Goal: Information Seeking & Learning: Learn about a topic

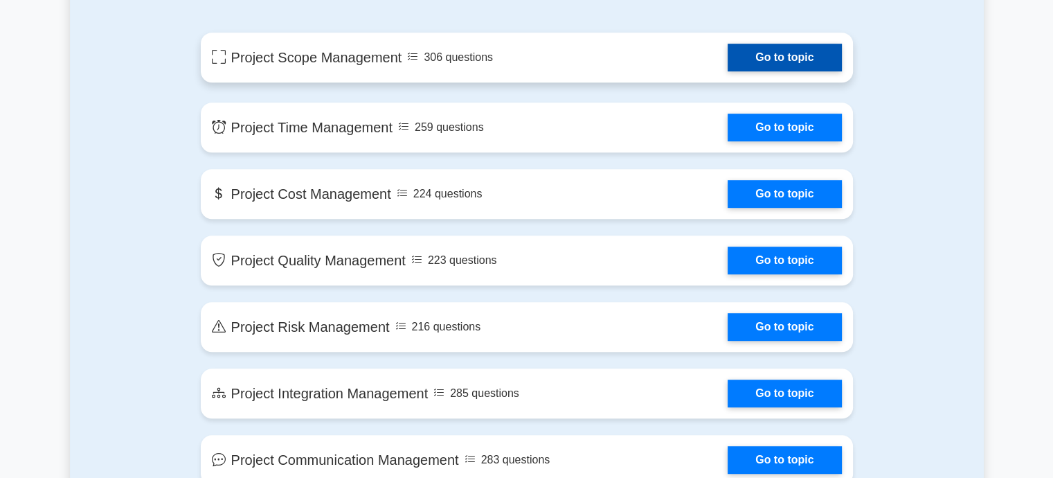
scroll to position [646, 0]
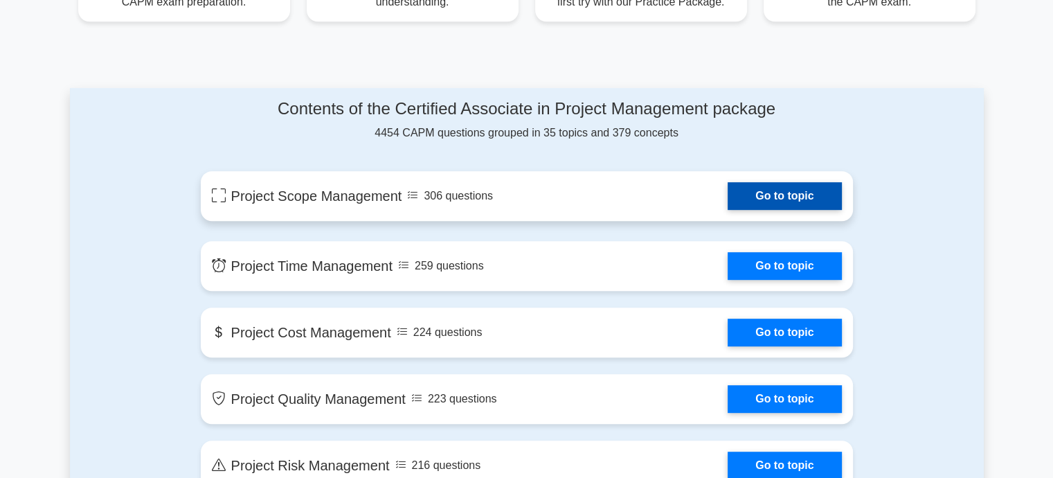
click at [767, 190] on link "Go to topic" at bounding box center [785, 196] width 114 height 28
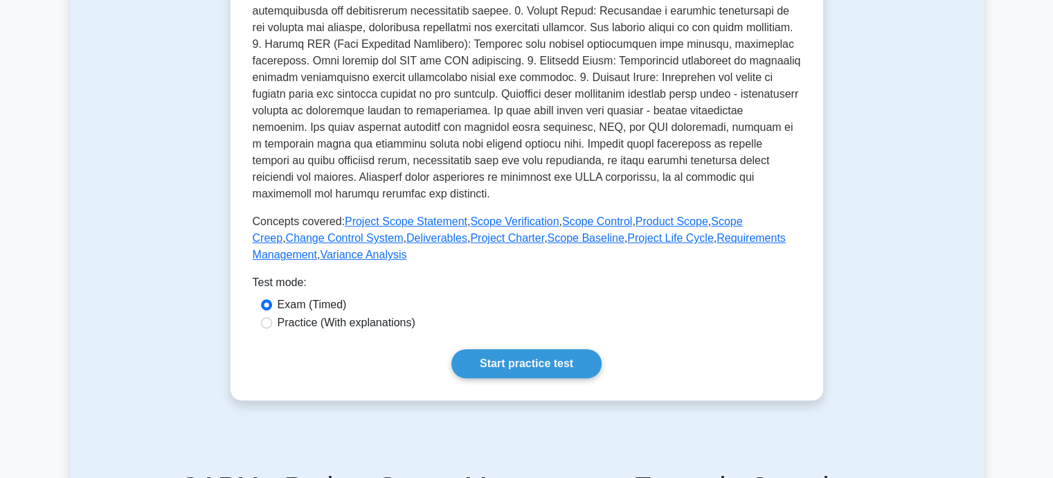
scroll to position [416, 0]
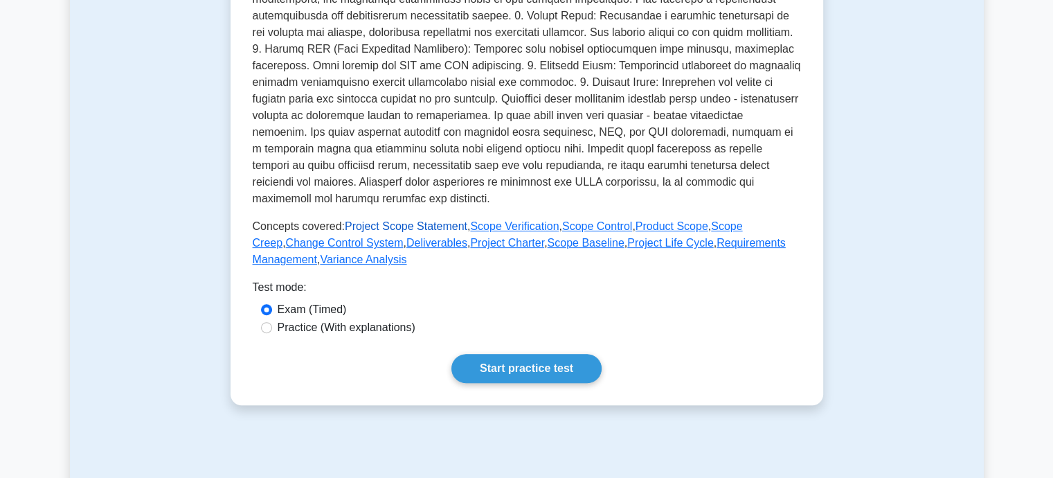
click at [383, 226] on link "Project Scope Statement" at bounding box center [406, 226] width 123 height 12
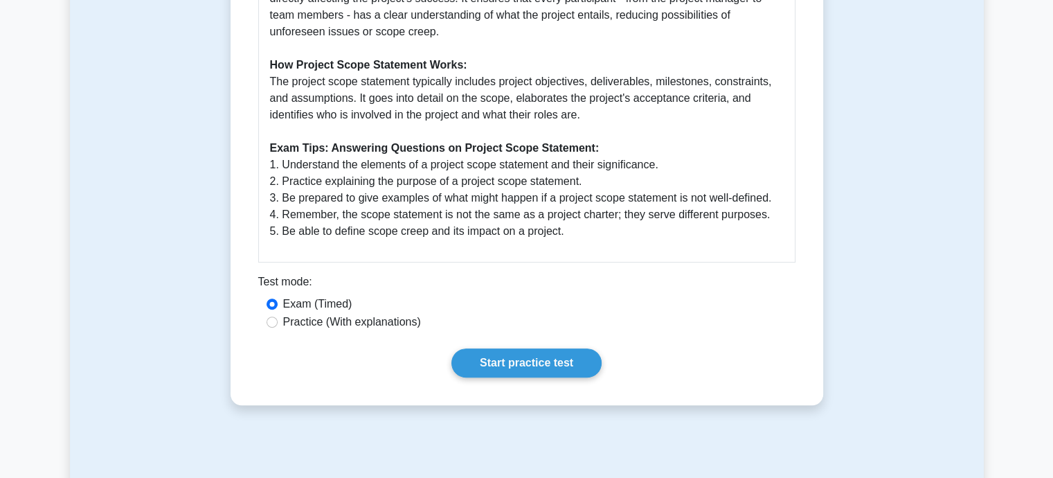
scroll to position [485, 0]
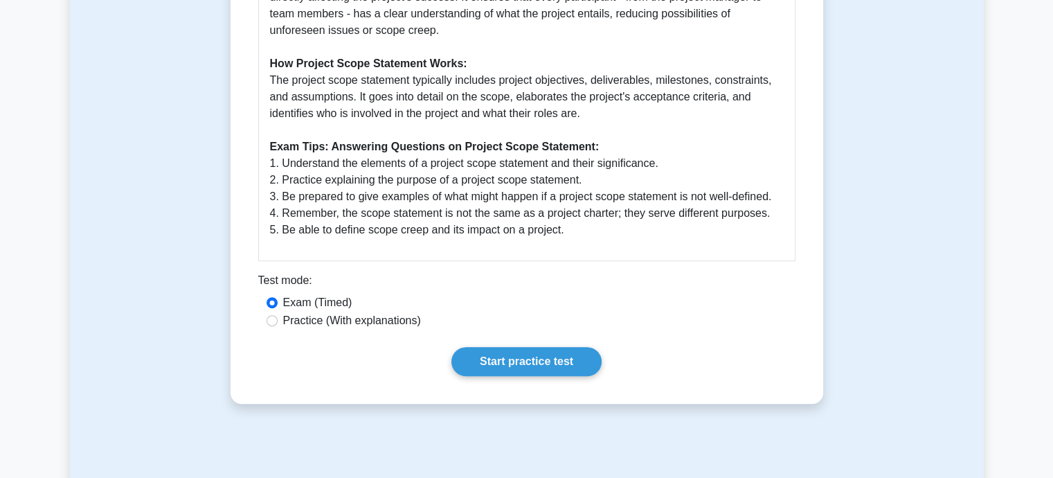
click at [296, 323] on label "Practice (With explanations)" at bounding box center [352, 320] width 138 height 17
click at [278, 323] on input "Practice (With explanations)" at bounding box center [272, 320] width 11 height 11
radio input "true"
click at [530, 365] on link "Start practice test" at bounding box center [527, 361] width 150 height 29
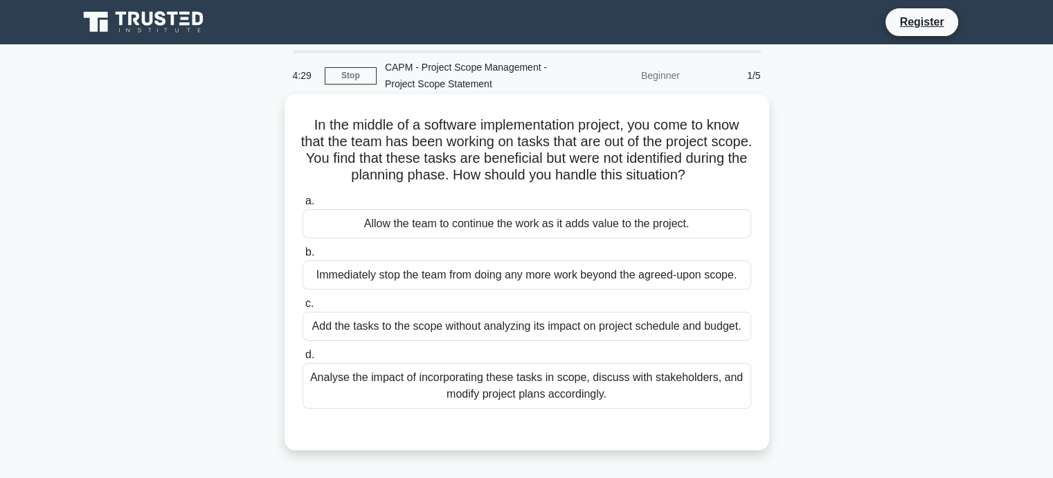
click at [332, 380] on div "Analyse the impact of incorporating these tasks in scope, discuss with stakehol…" at bounding box center [527, 386] width 449 height 46
click at [303, 359] on input "d. Analyse the impact of incorporating these tasks in scope, discuss with stake…" at bounding box center [303, 354] width 0 height 9
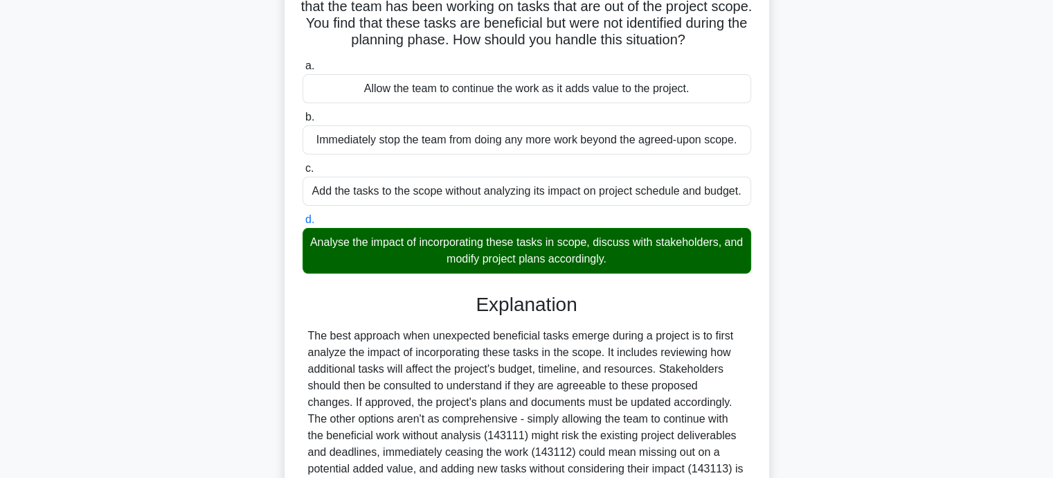
scroll to position [275, 0]
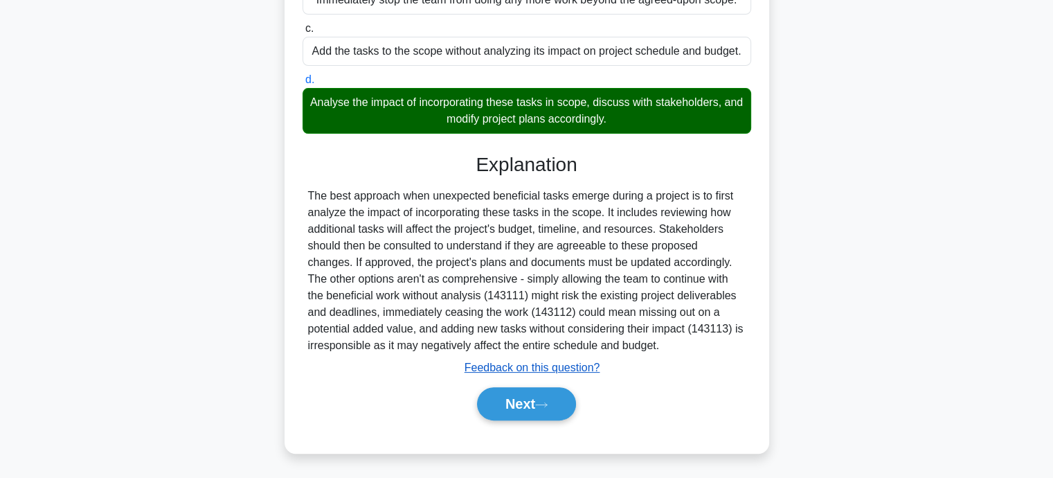
click at [514, 372] on u "Feedback on this question?" at bounding box center [533, 368] width 136 height 12
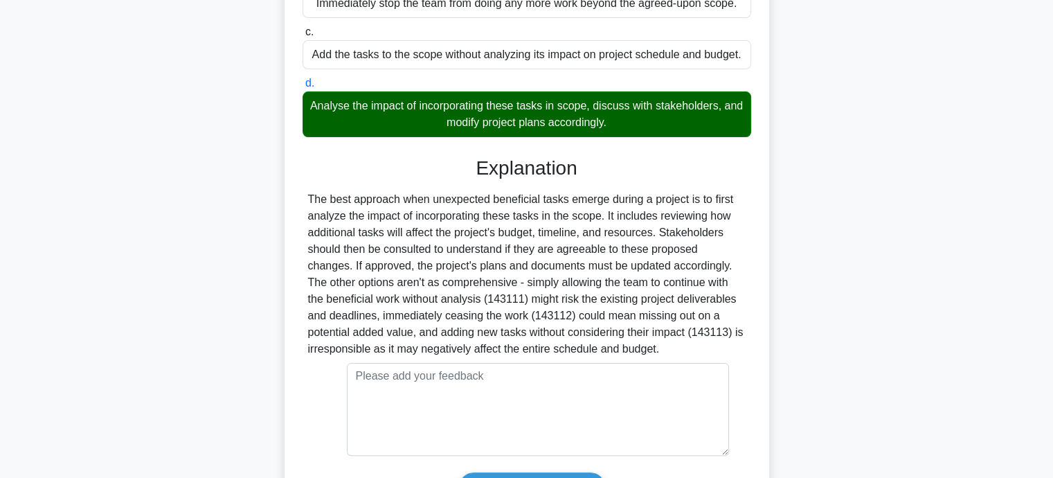
click at [864, 279] on div "In the middle of a software implementation project, you come to know that the t…" at bounding box center [527, 209] width 914 height 772
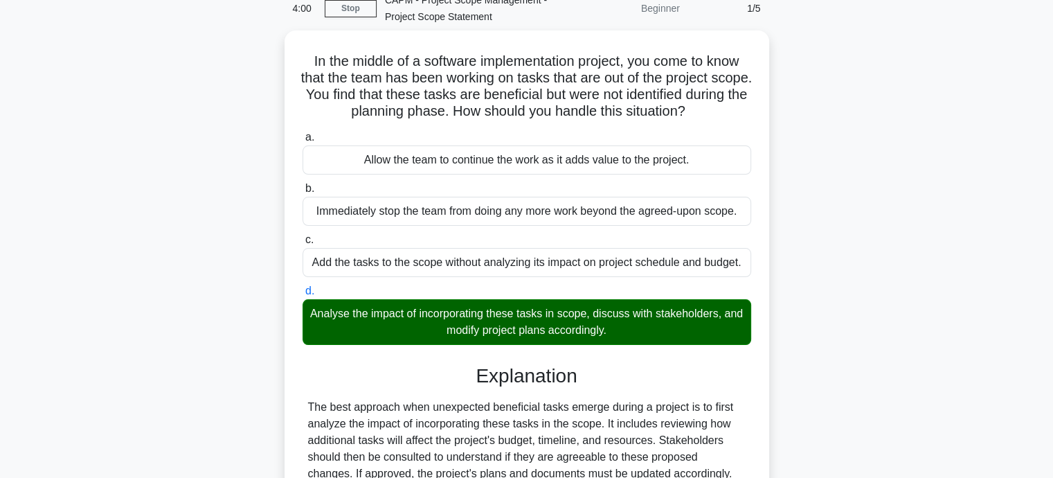
scroll to position [396, 0]
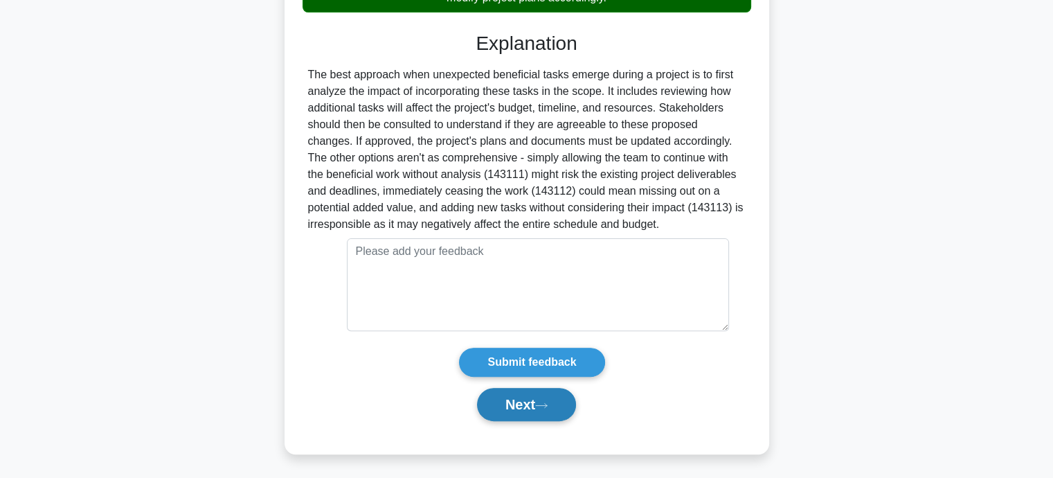
click at [548, 402] on icon at bounding box center [541, 406] width 12 height 8
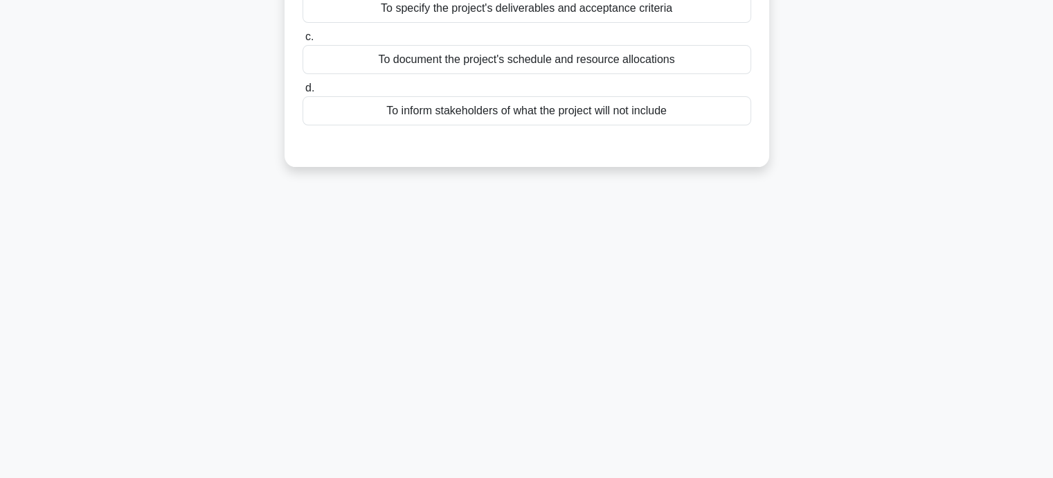
scroll to position [0, 0]
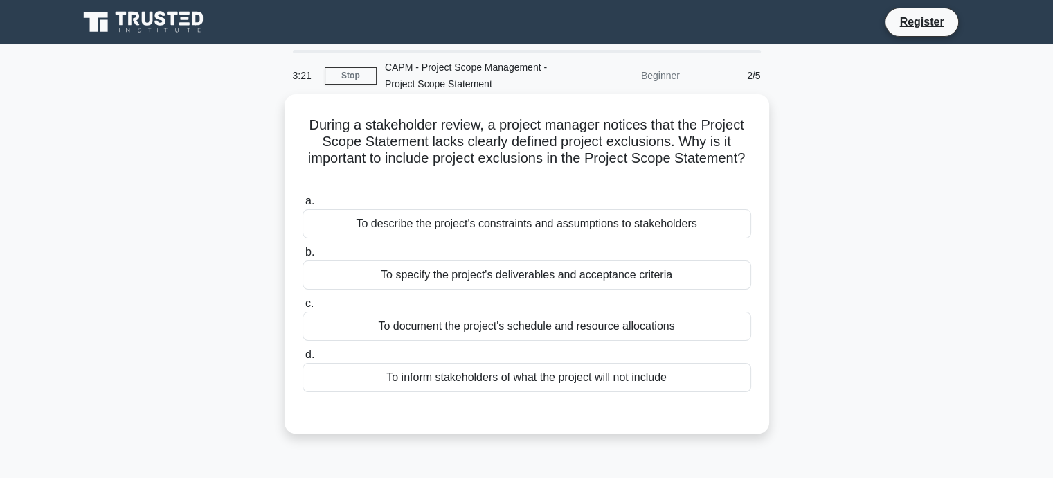
click at [385, 281] on div "To specify the project's deliverables and acceptance criteria" at bounding box center [527, 274] width 449 height 29
click at [303, 257] on input "b. To specify the project's deliverables and acceptance criteria" at bounding box center [303, 252] width 0 height 9
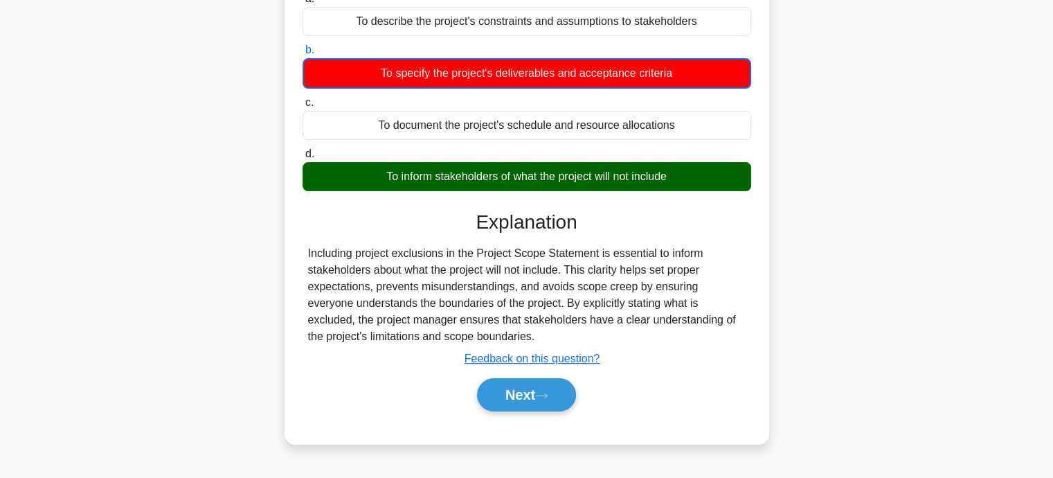
scroll to position [208, 0]
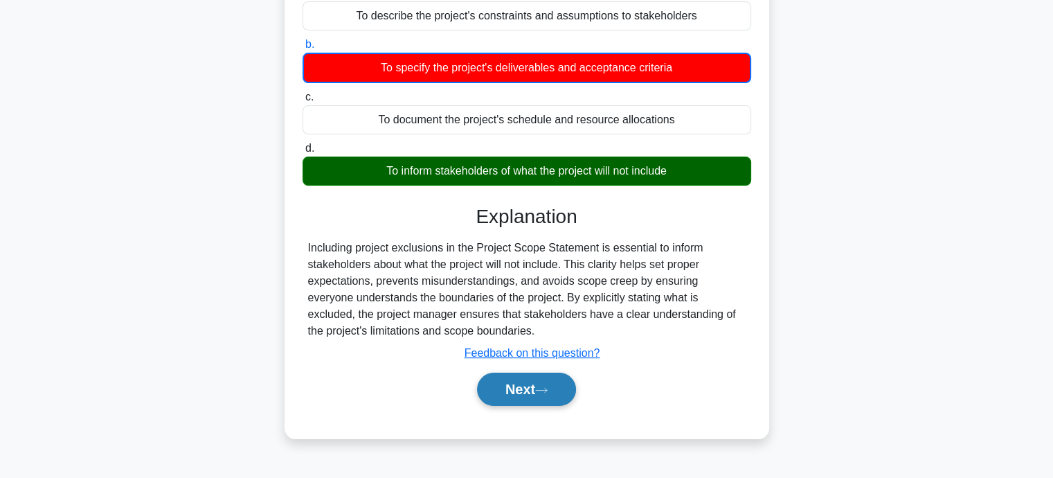
click at [564, 393] on button "Next" at bounding box center [526, 389] width 99 height 33
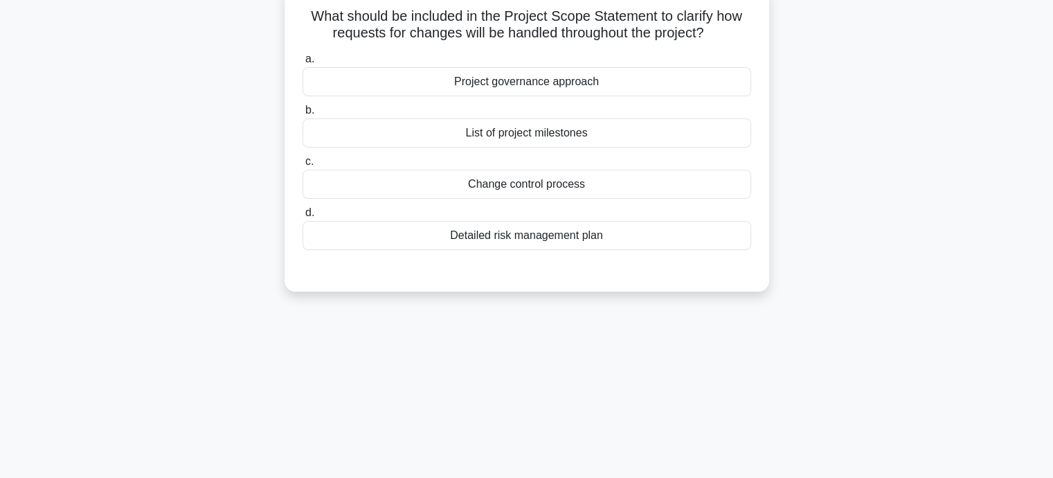
scroll to position [0, 0]
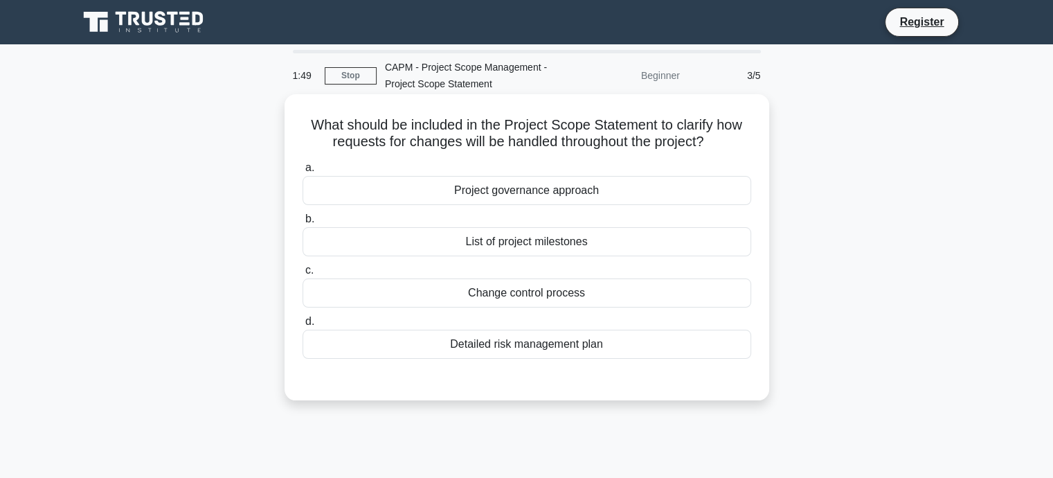
click at [532, 296] on div "Change control process" at bounding box center [527, 292] width 449 height 29
click at [303, 275] on input "c. Change control process" at bounding box center [303, 270] width 0 height 9
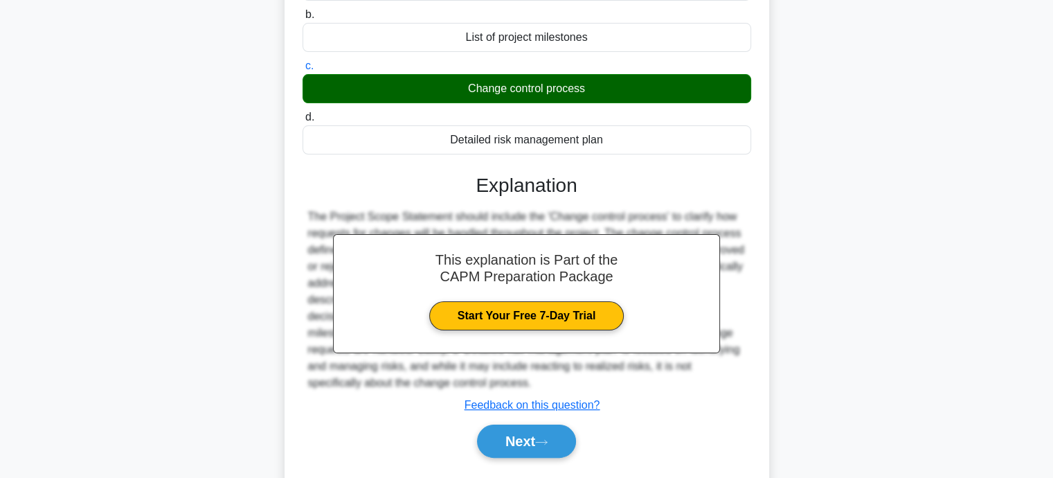
scroll to position [270, 0]
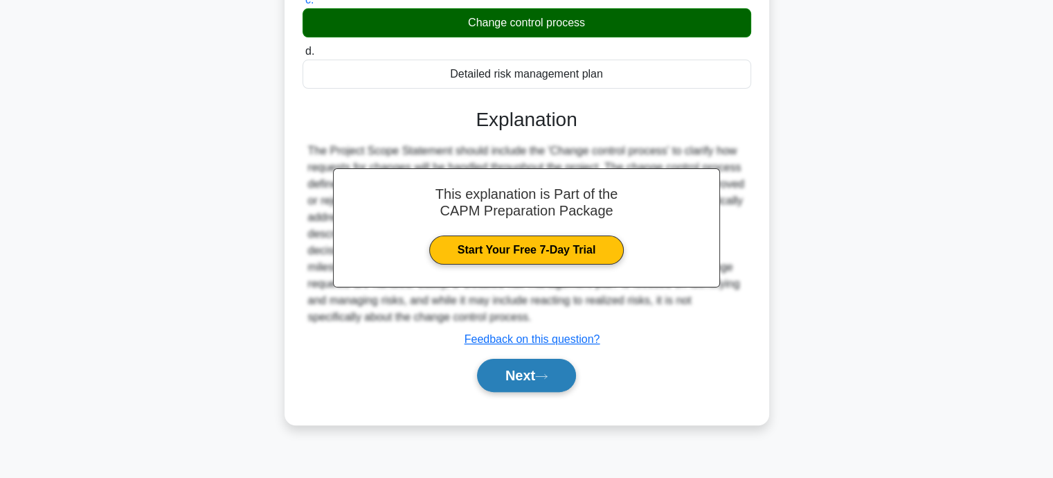
click at [546, 374] on icon at bounding box center [541, 377] width 12 height 8
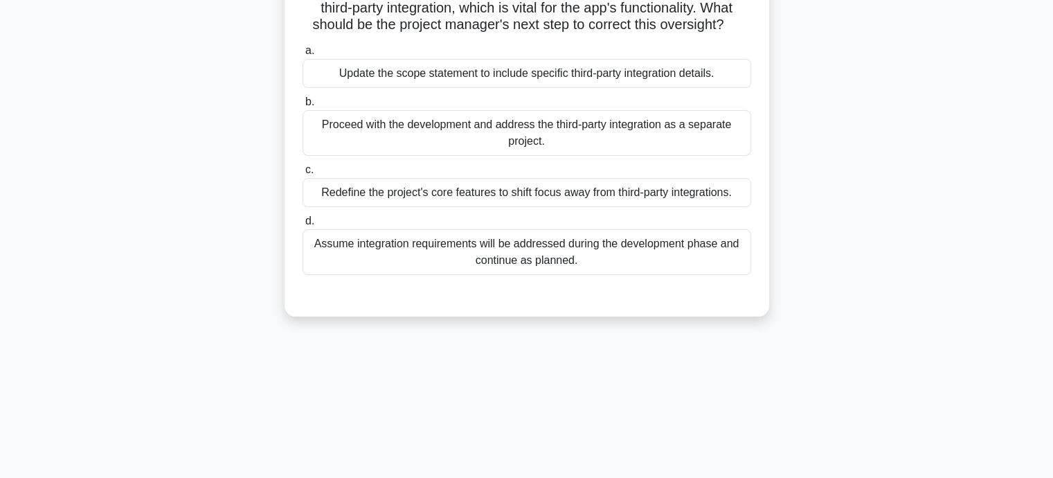
scroll to position [62, 0]
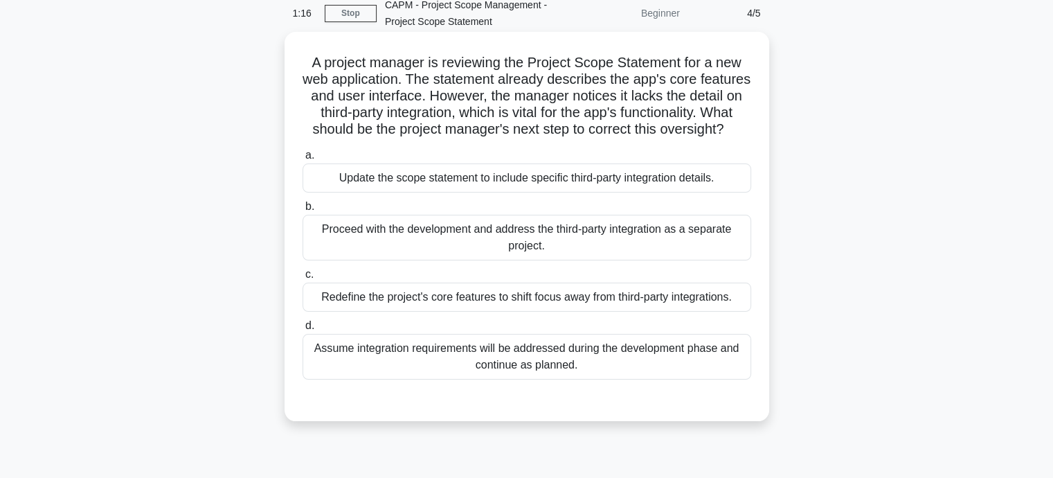
click at [507, 193] on div "Update the scope statement to include specific third-party integration details." at bounding box center [527, 177] width 449 height 29
click at [303, 160] on input "a. Update the scope statement to include specific third-party integration detai…" at bounding box center [303, 155] width 0 height 9
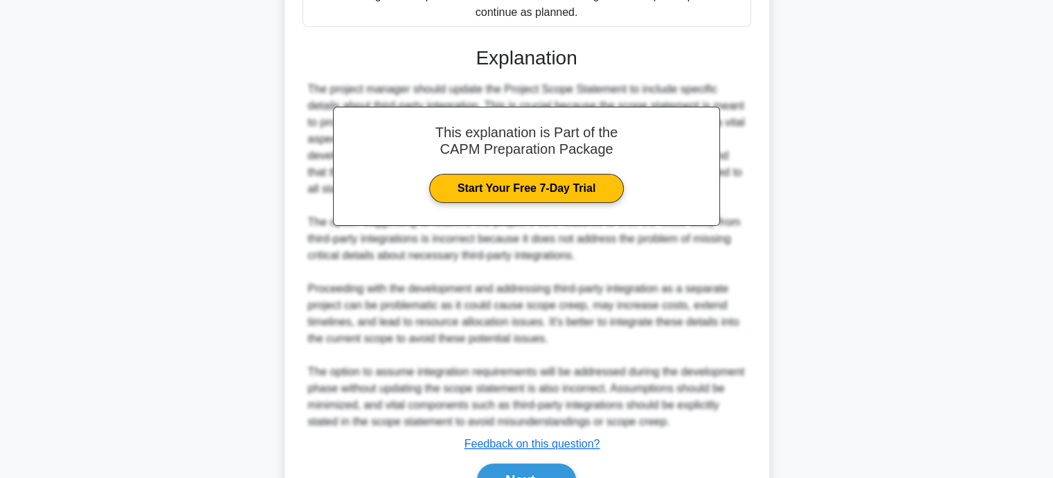
scroll to position [508, 0]
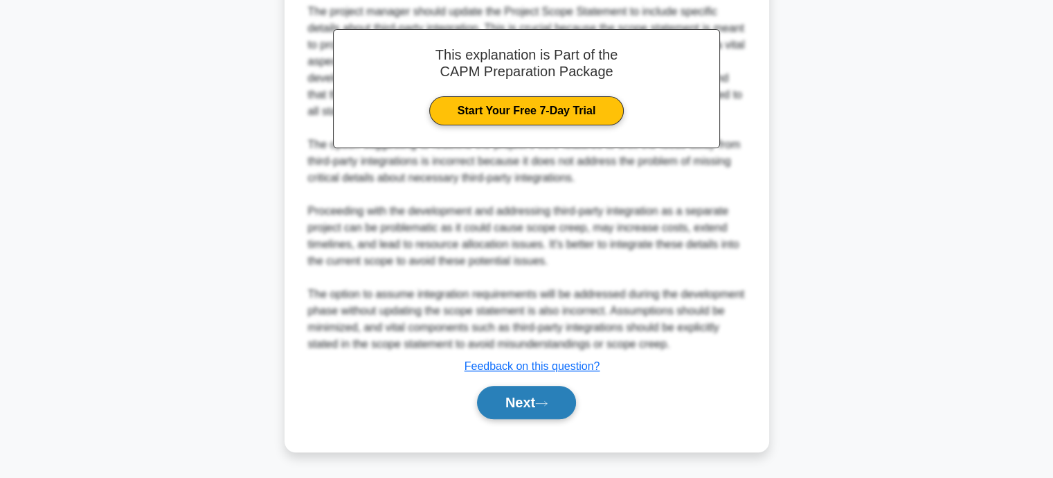
click at [522, 396] on button "Next" at bounding box center [526, 402] width 99 height 33
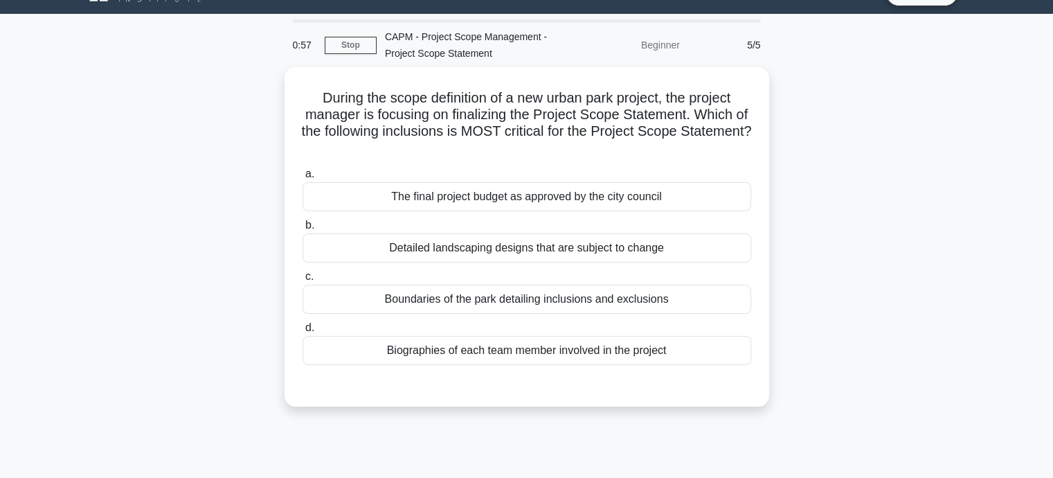
scroll to position [0, 0]
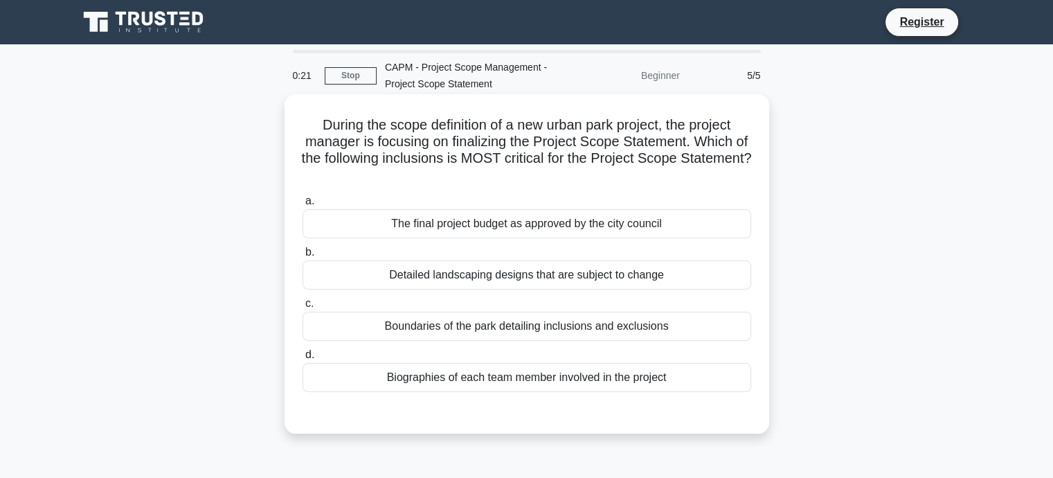
click at [449, 227] on div "The final project budget as approved by the city council" at bounding box center [527, 223] width 449 height 29
click at [303, 206] on input "a. The final project budget as approved by the city council" at bounding box center [303, 201] width 0 height 9
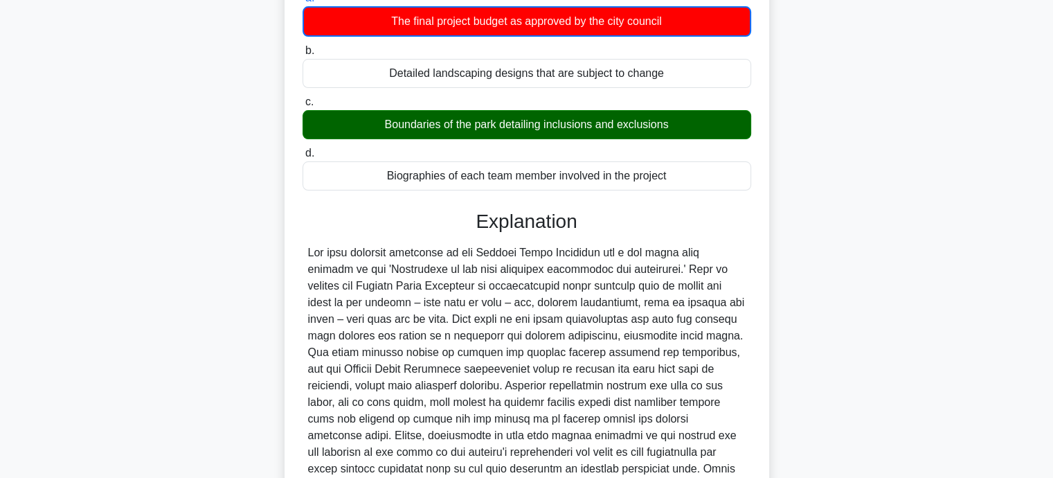
scroll to position [208, 0]
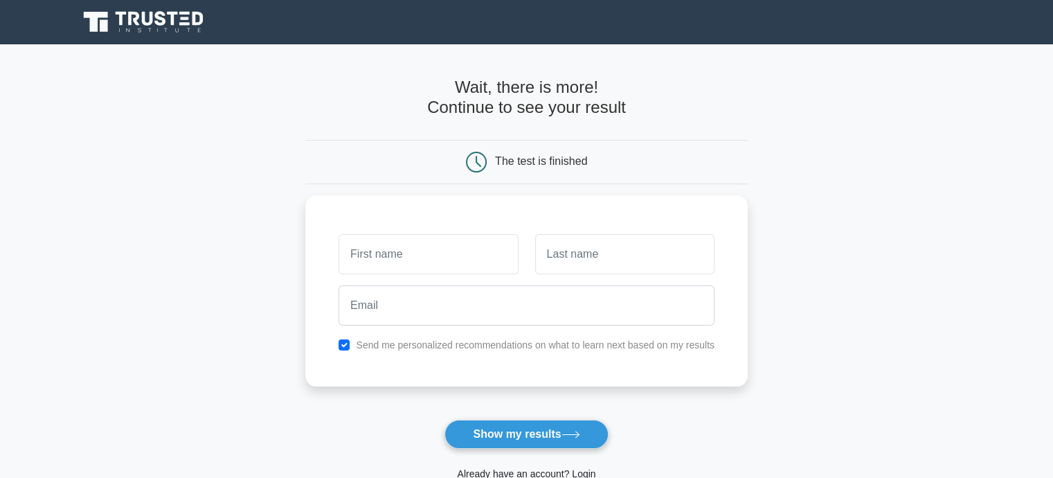
type input "e"
type input "Belly"
click at [605, 249] on input "text" at bounding box center [624, 251] width 179 height 40
type input "Dimetrius"
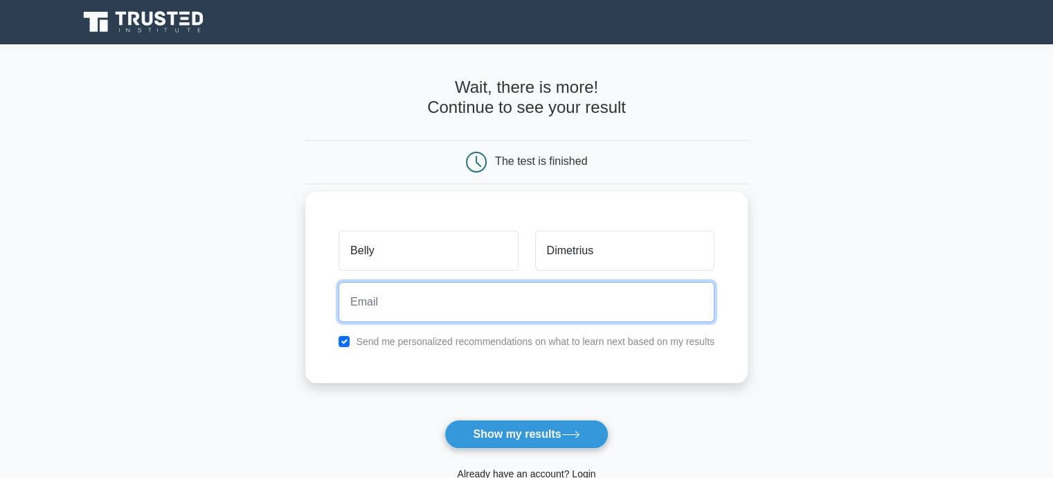
click at [400, 298] on input "email" at bounding box center [527, 302] width 376 height 40
type input "belly.dimetrius@gmail.com"
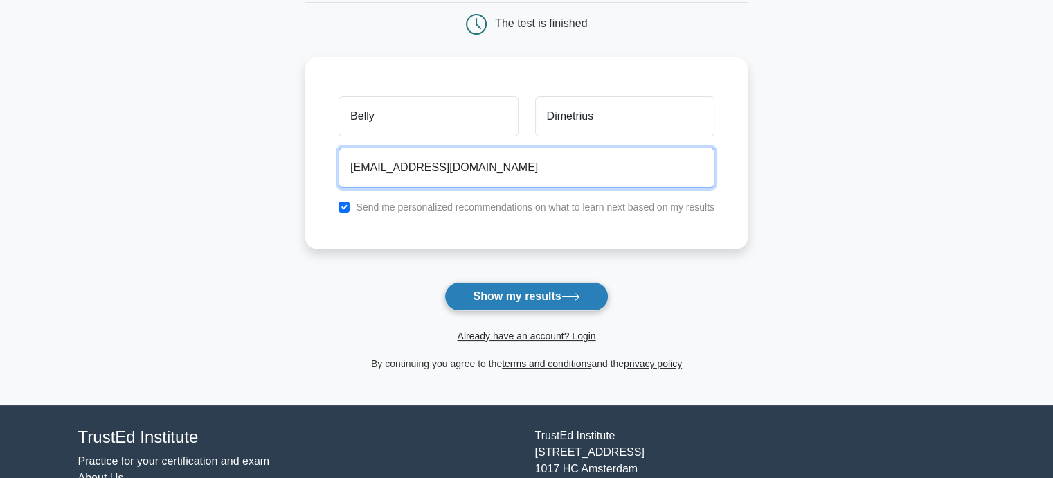
scroll to position [139, 0]
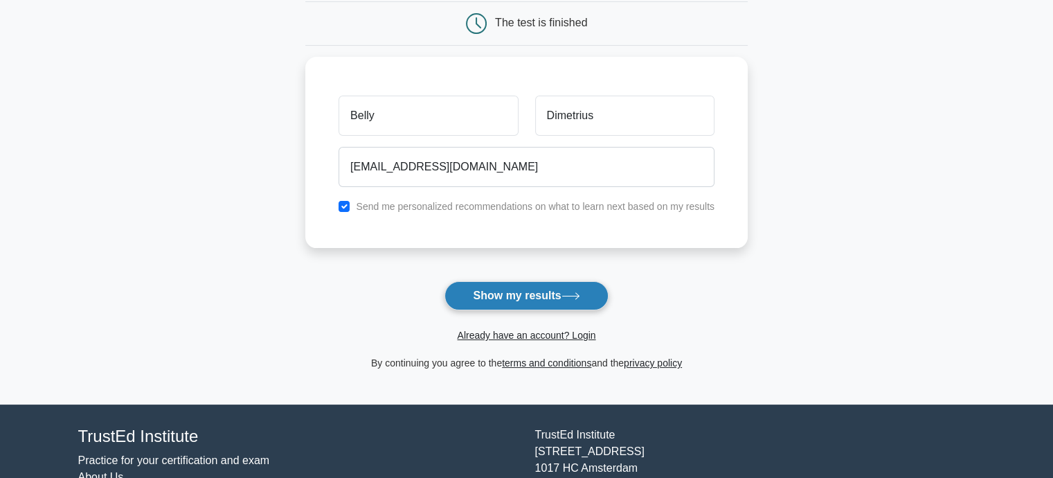
click at [490, 294] on button "Show my results" at bounding box center [526, 295] width 163 height 29
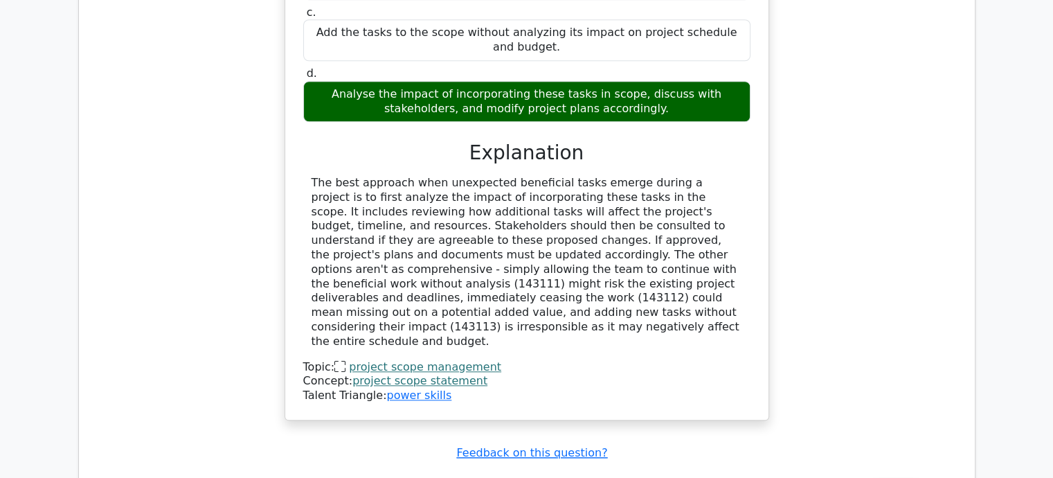
scroll to position [1524, 0]
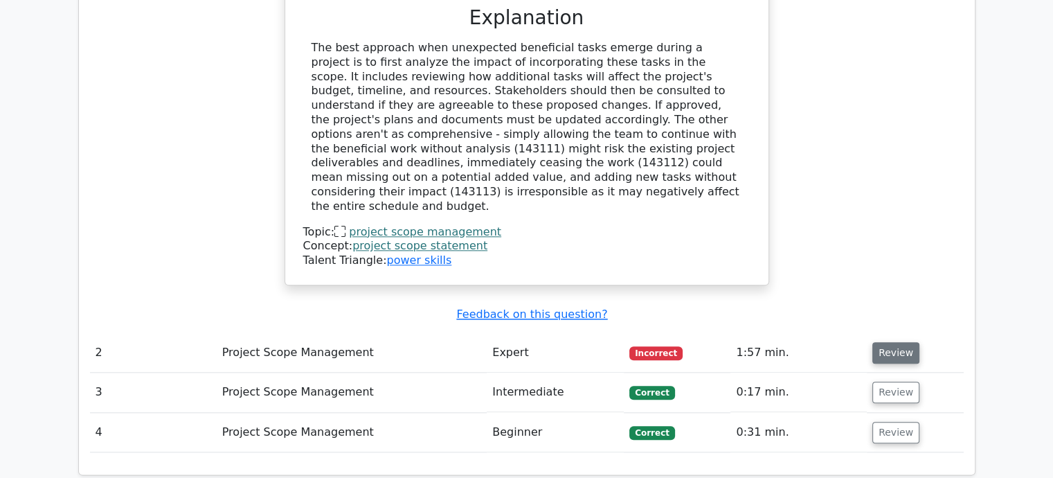
click at [881, 342] on button "Review" at bounding box center [896, 352] width 47 height 21
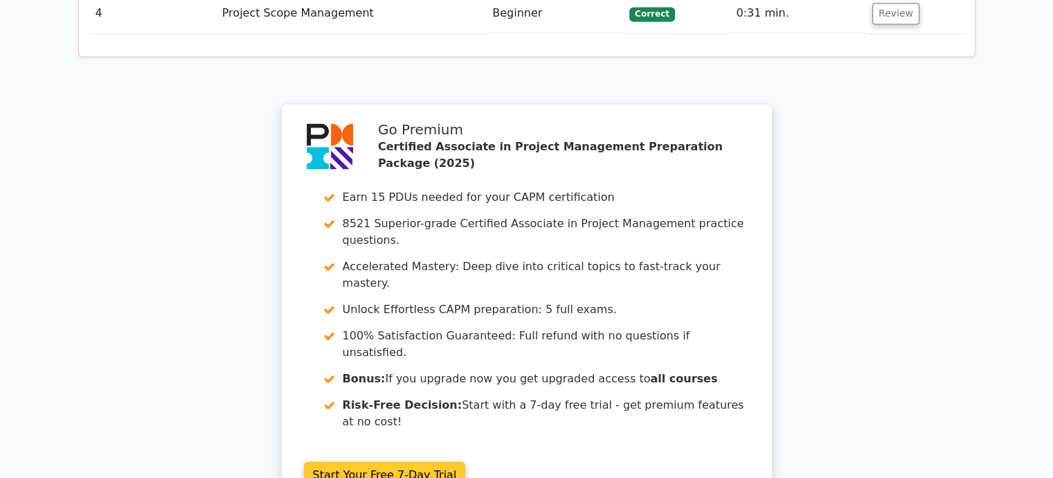
scroll to position [2574, 0]
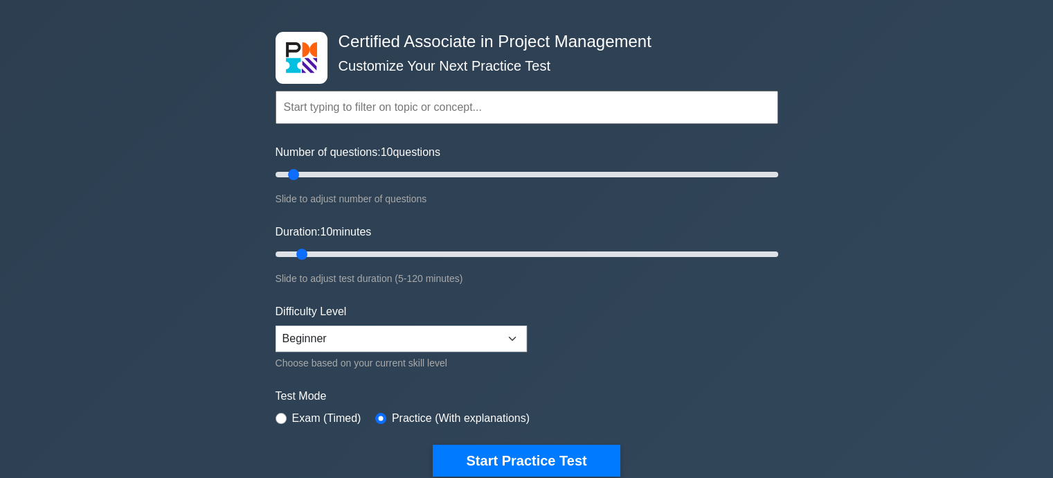
scroll to position [69, 0]
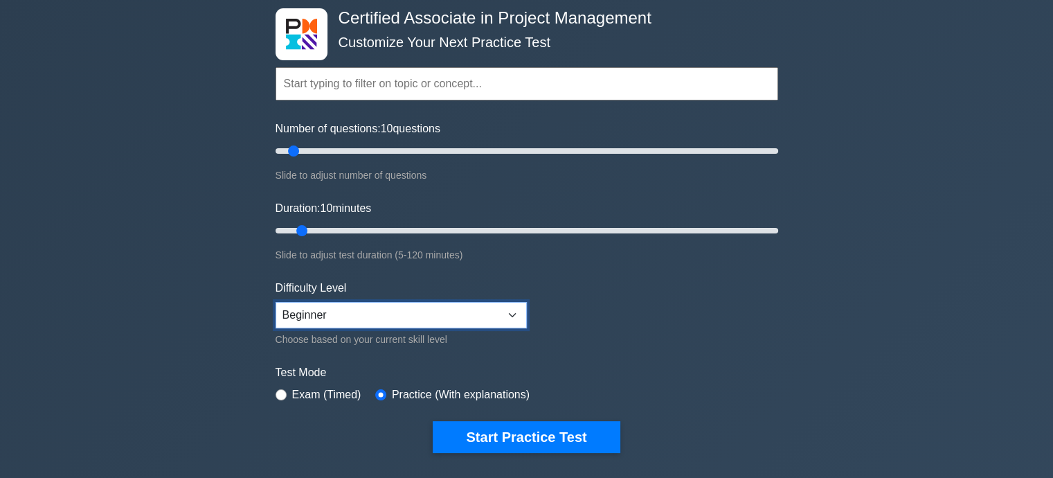
click at [502, 307] on select "Beginner Intermediate Expert" at bounding box center [401, 315] width 251 height 26
select select "intermediate"
click at [276, 302] on select "Beginner Intermediate Expert" at bounding box center [401, 315] width 251 height 26
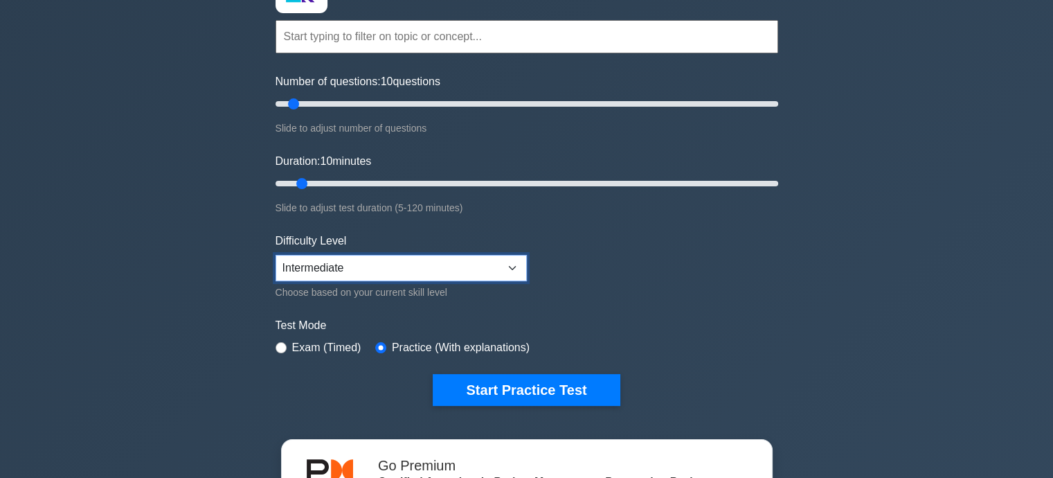
scroll to position [277, 0]
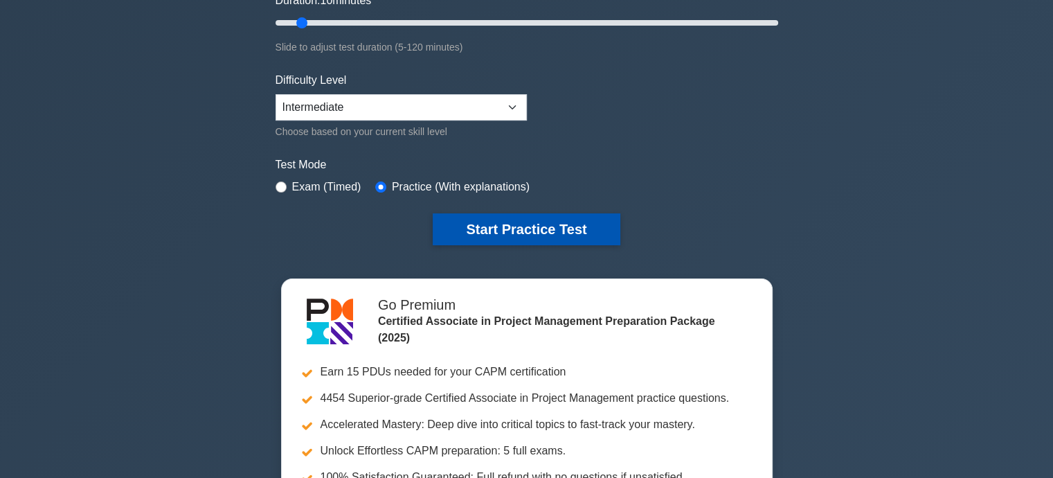
click at [540, 230] on button "Start Practice Test" at bounding box center [526, 229] width 187 height 32
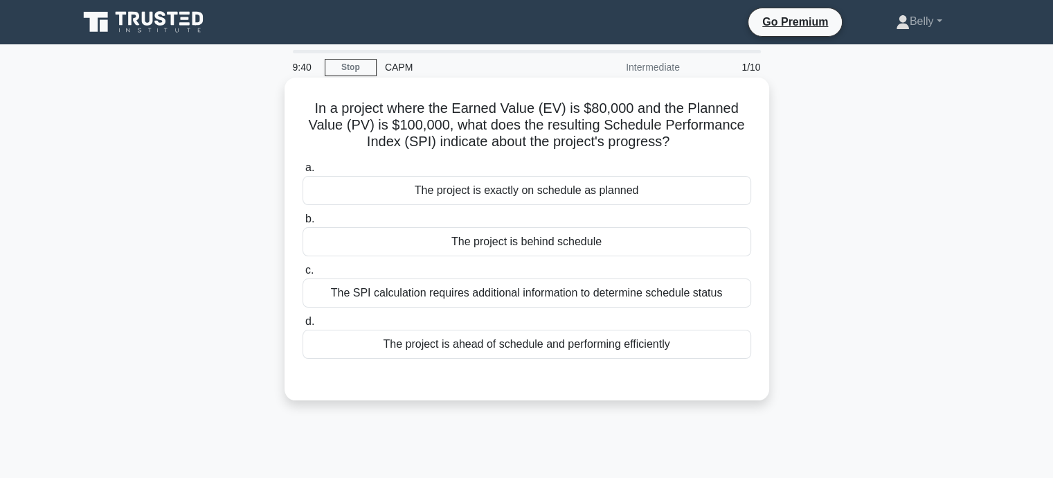
click at [468, 246] on div "The project is behind schedule" at bounding box center [527, 241] width 449 height 29
click at [303, 224] on input "b. The project is behind schedule" at bounding box center [303, 219] width 0 height 9
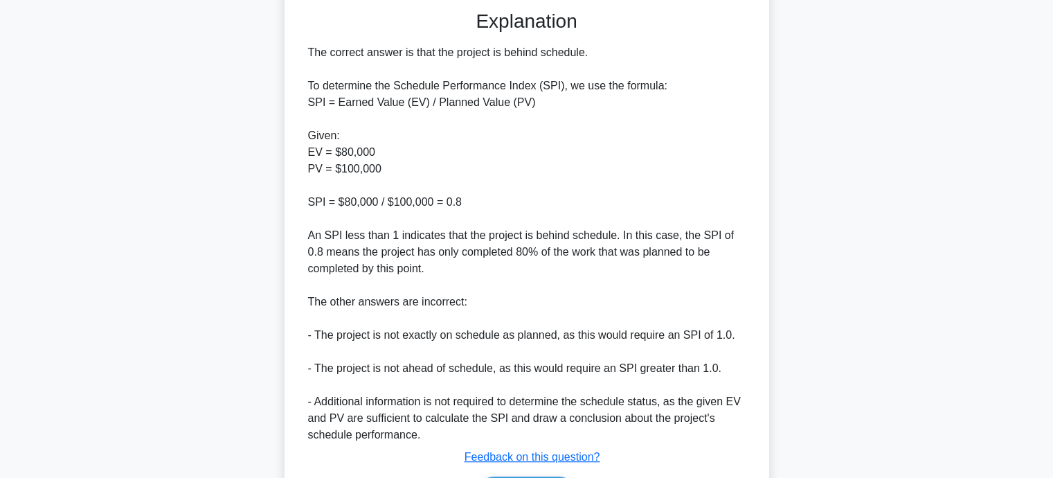
scroll to position [458, 0]
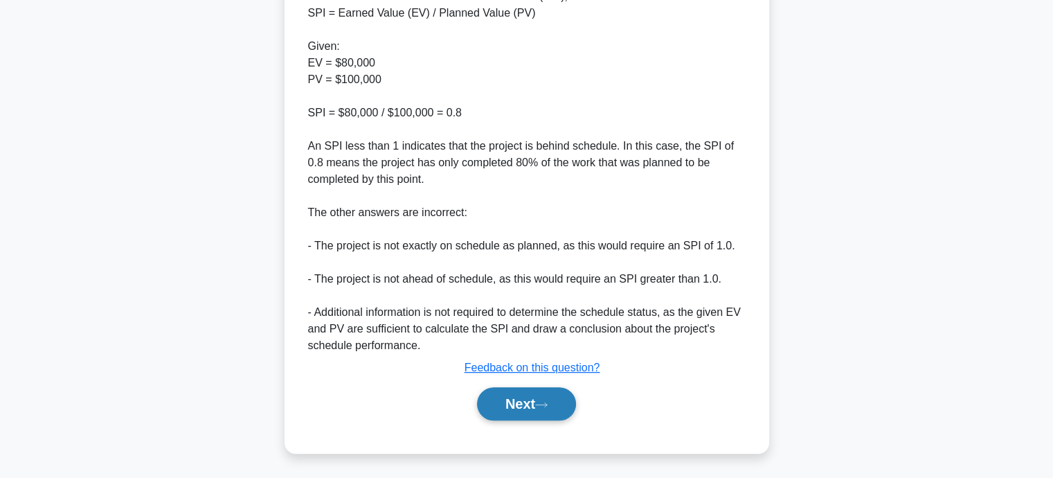
click at [543, 398] on button "Next" at bounding box center [526, 403] width 99 height 33
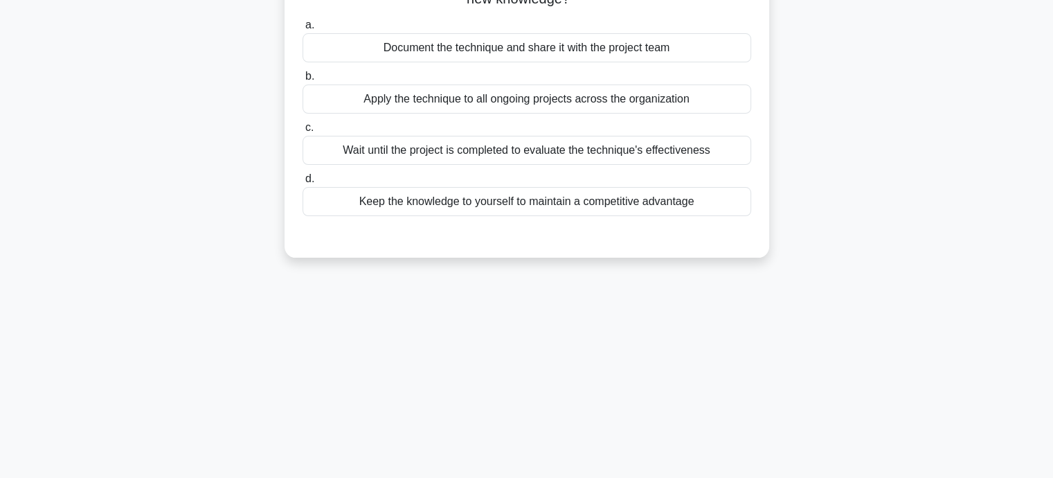
scroll to position [0, 0]
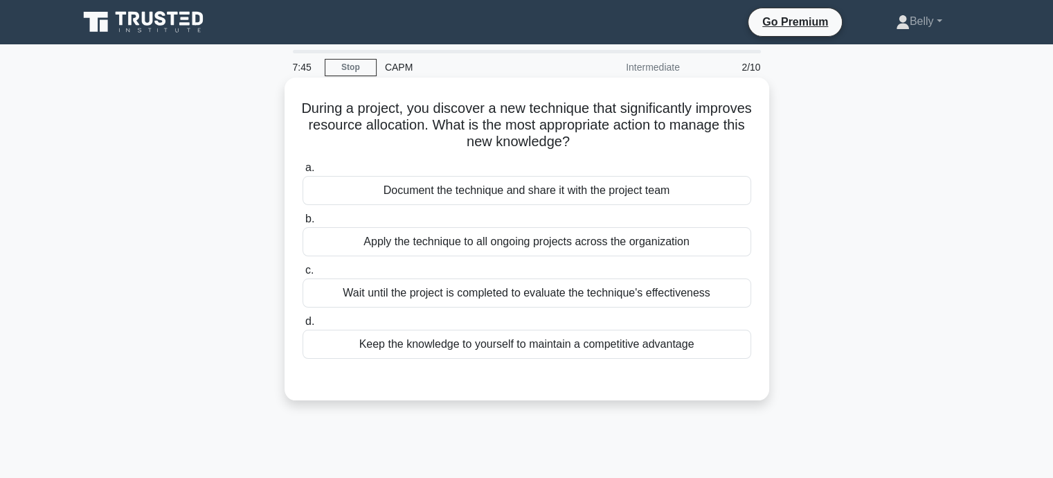
click at [355, 247] on div "Apply the technique to all ongoing projects across the organization" at bounding box center [527, 241] width 449 height 29
click at [303, 224] on input "b. Apply the technique to all ongoing projects across the organization" at bounding box center [303, 219] width 0 height 9
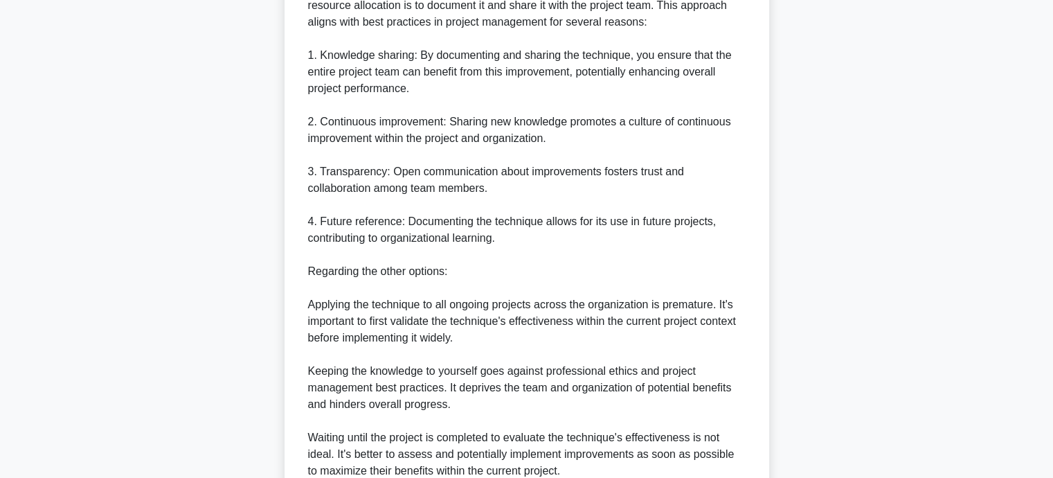
scroll to position [554, 0]
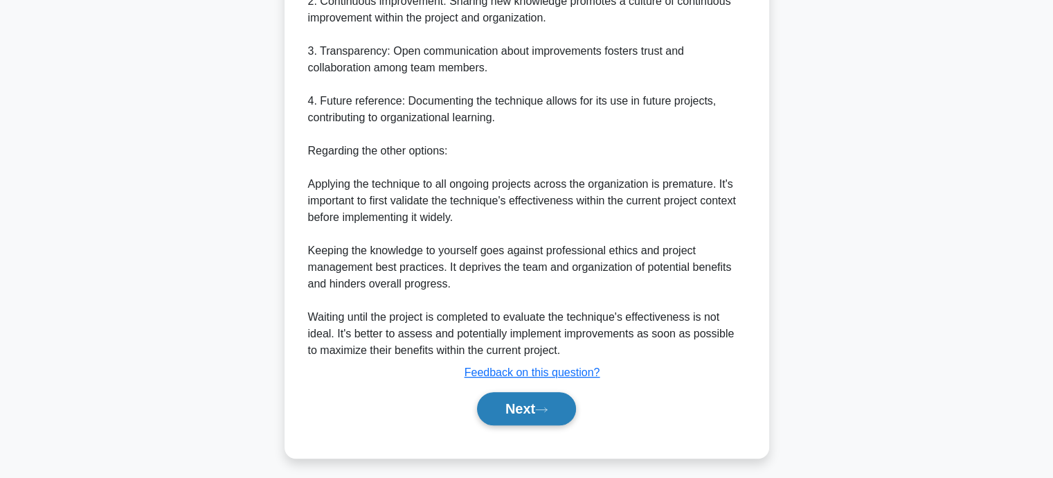
click at [544, 402] on button "Next" at bounding box center [526, 408] width 99 height 33
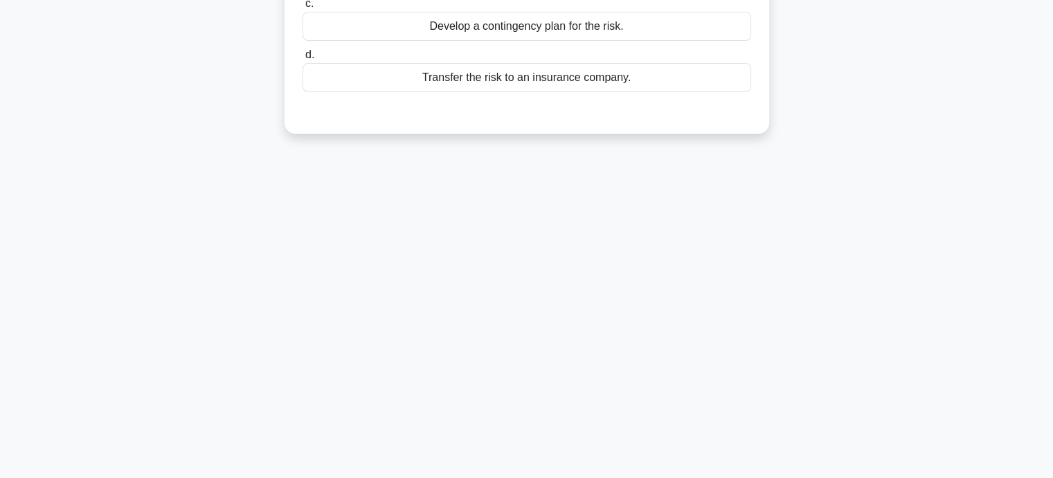
scroll to position [0, 0]
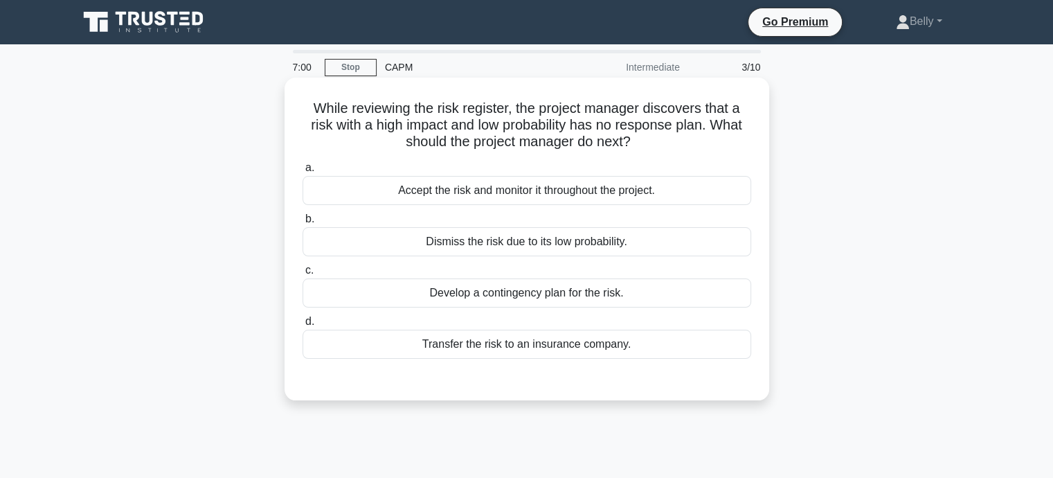
click at [508, 295] on div "Develop a contingency plan for the risk." at bounding box center [527, 292] width 449 height 29
click at [303, 275] on input "c. Develop a contingency plan for the risk." at bounding box center [303, 270] width 0 height 9
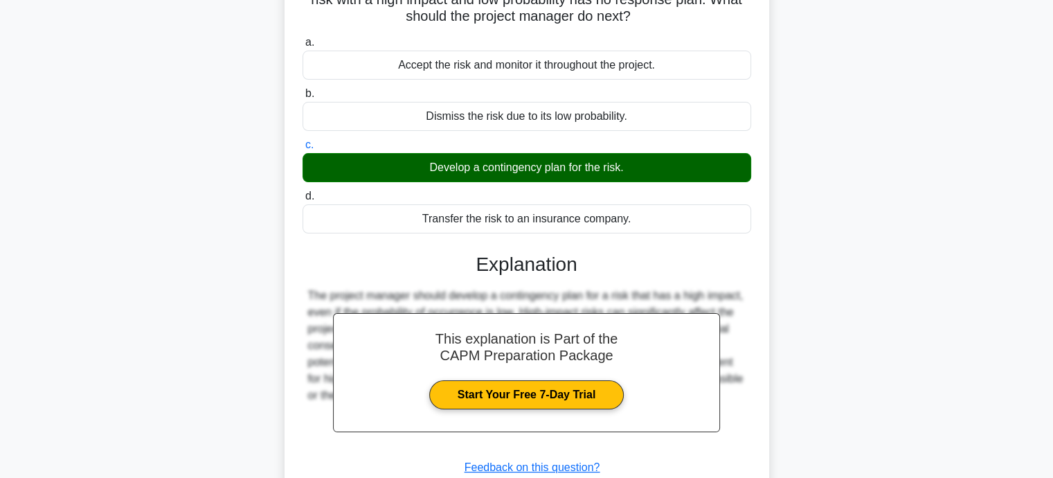
scroll to position [208, 0]
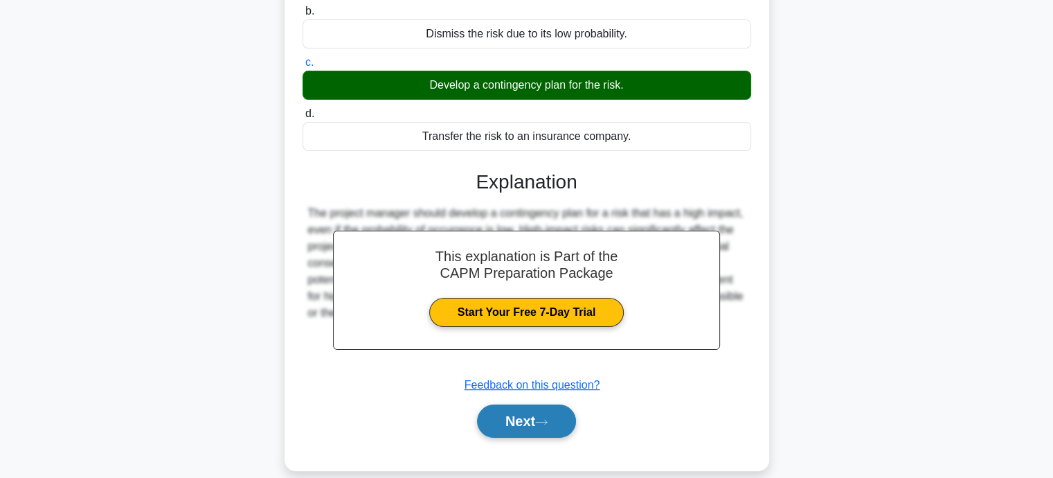
click at [512, 407] on button "Next" at bounding box center [526, 420] width 99 height 33
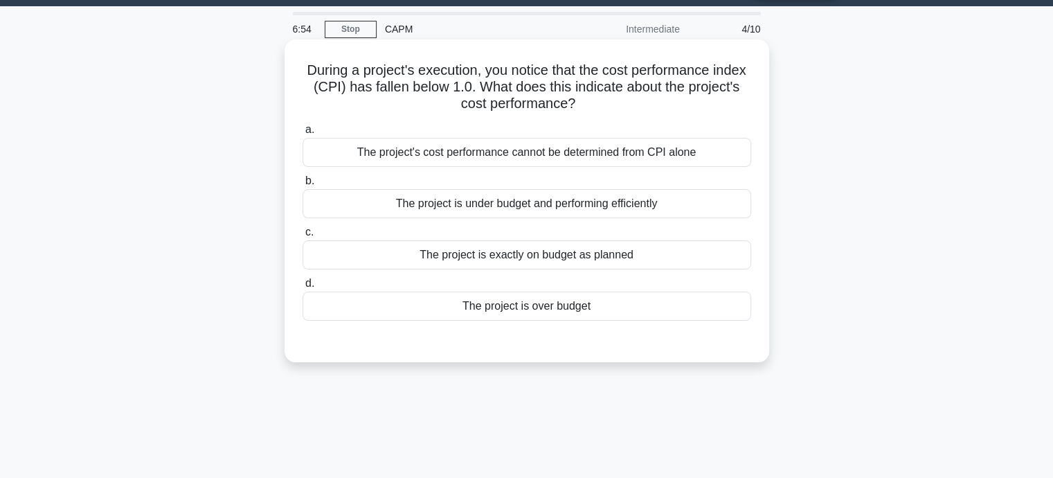
scroll to position [0, 0]
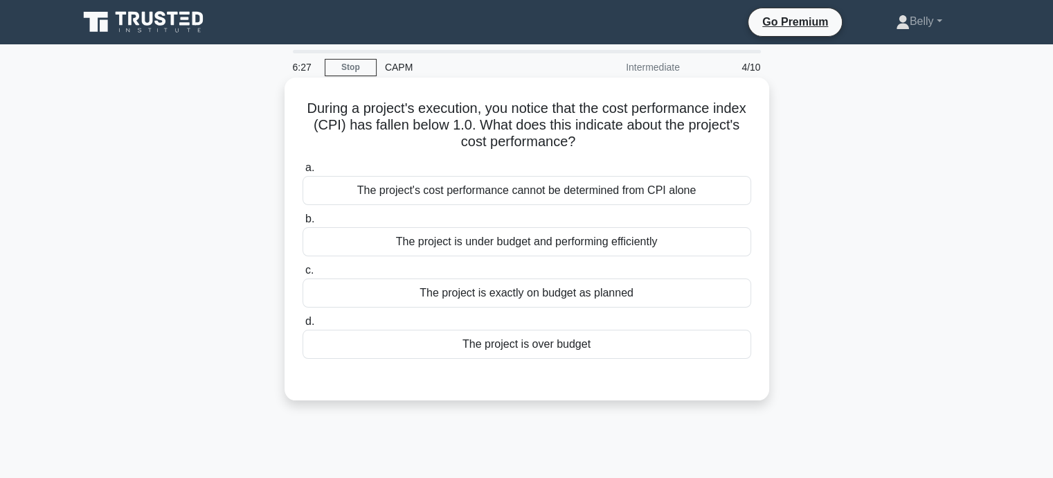
click at [558, 351] on div "The project is over budget" at bounding box center [527, 344] width 449 height 29
click at [303, 326] on input "d. The project is over budget" at bounding box center [303, 321] width 0 height 9
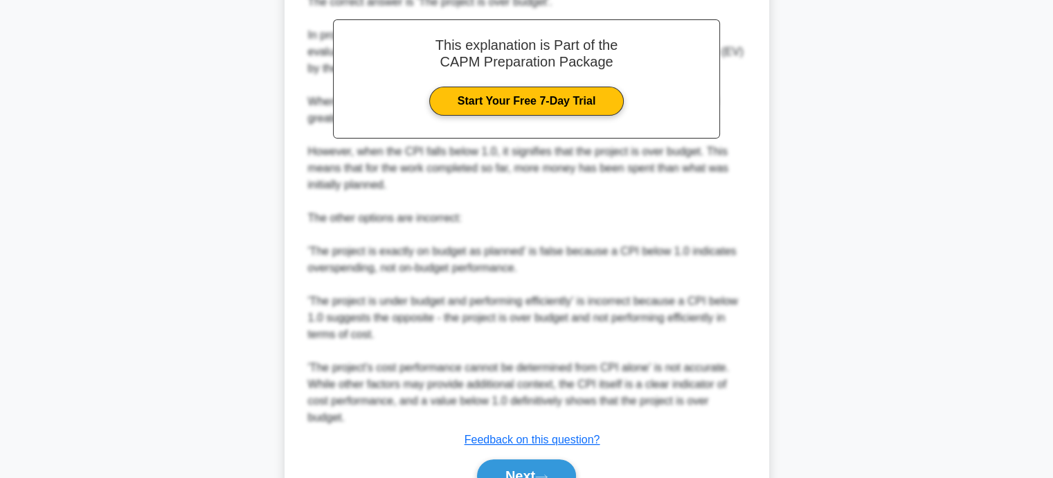
scroll to position [491, 0]
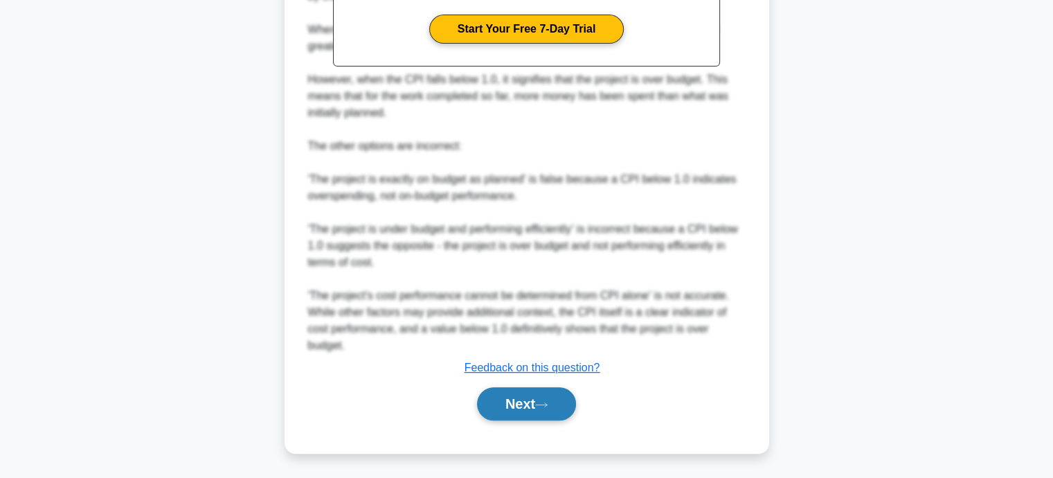
click at [526, 400] on button "Next" at bounding box center [526, 403] width 99 height 33
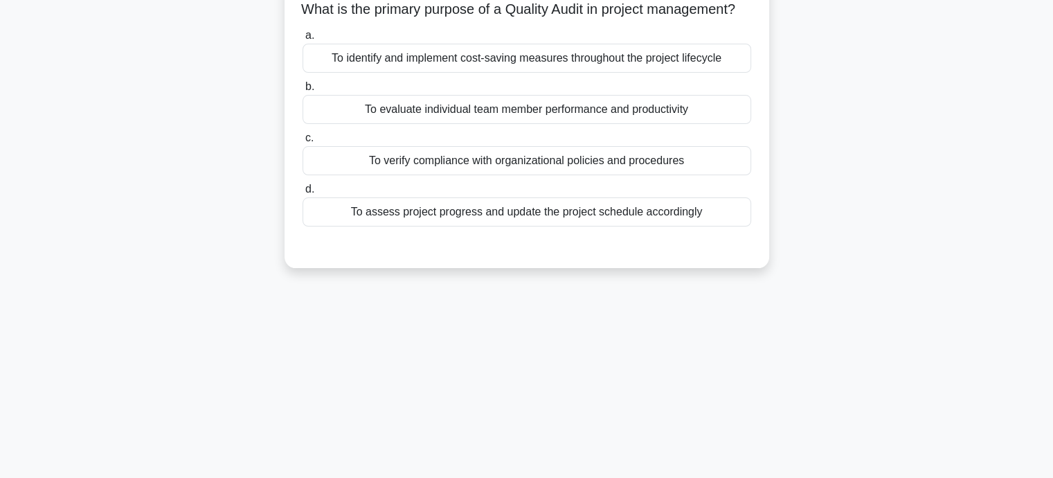
scroll to position [0, 0]
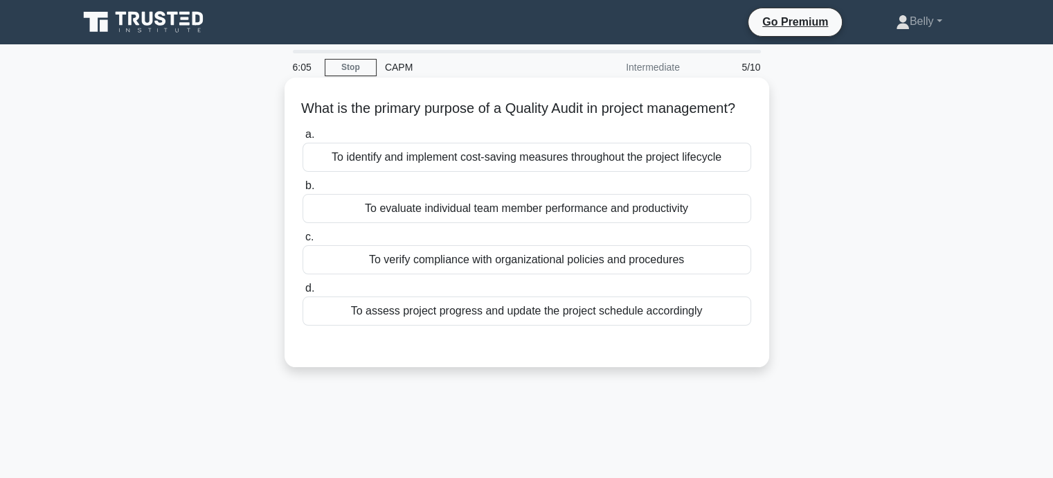
click at [549, 274] on div "To verify compliance with organizational policies and procedures" at bounding box center [527, 259] width 449 height 29
click at [303, 242] on input "c. To verify compliance with organizational policies and procedures" at bounding box center [303, 237] width 0 height 9
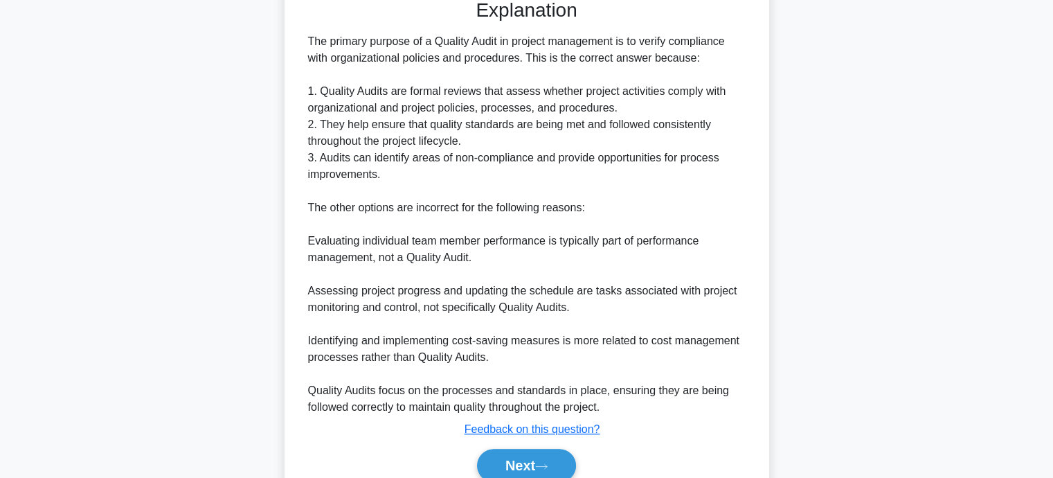
scroll to position [425, 0]
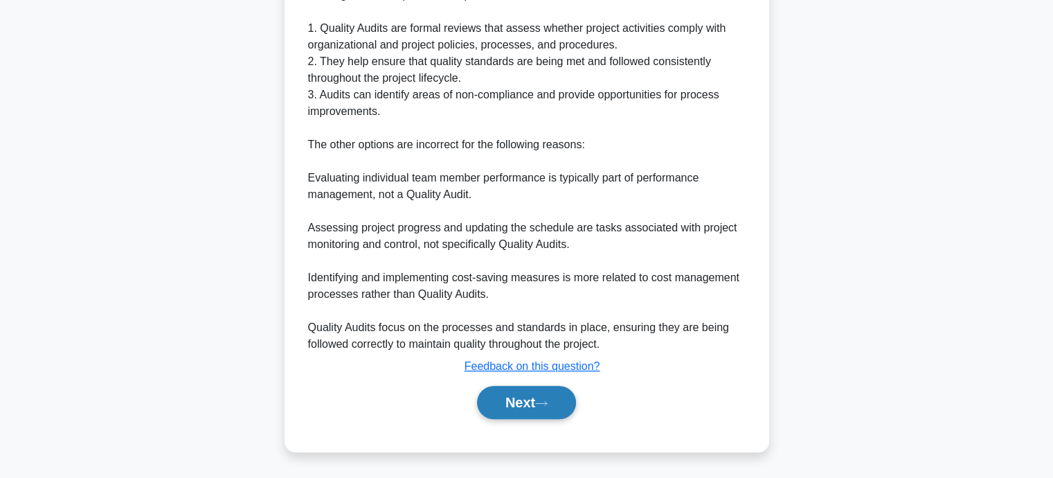
click at [498, 403] on button "Next" at bounding box center [526, 402] width 99 height 33
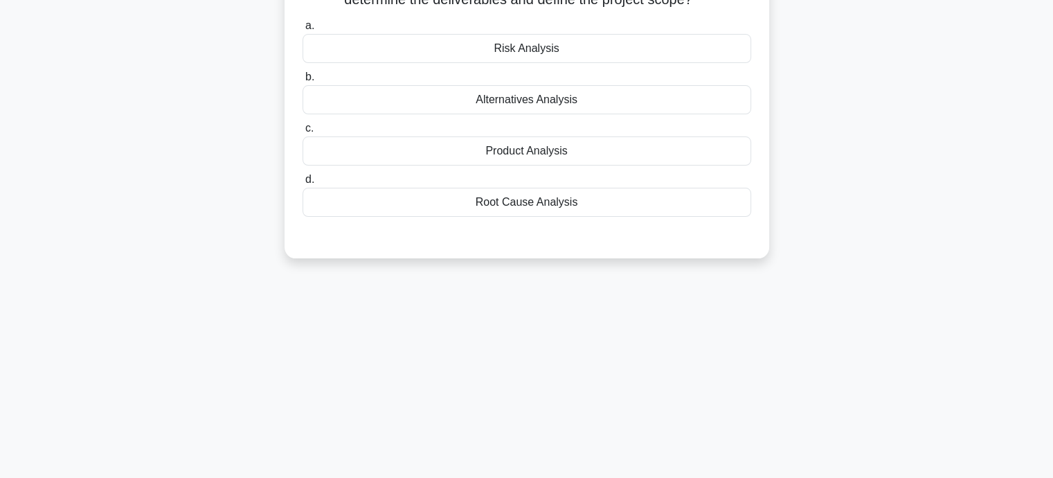
scroll to position [0, 0]
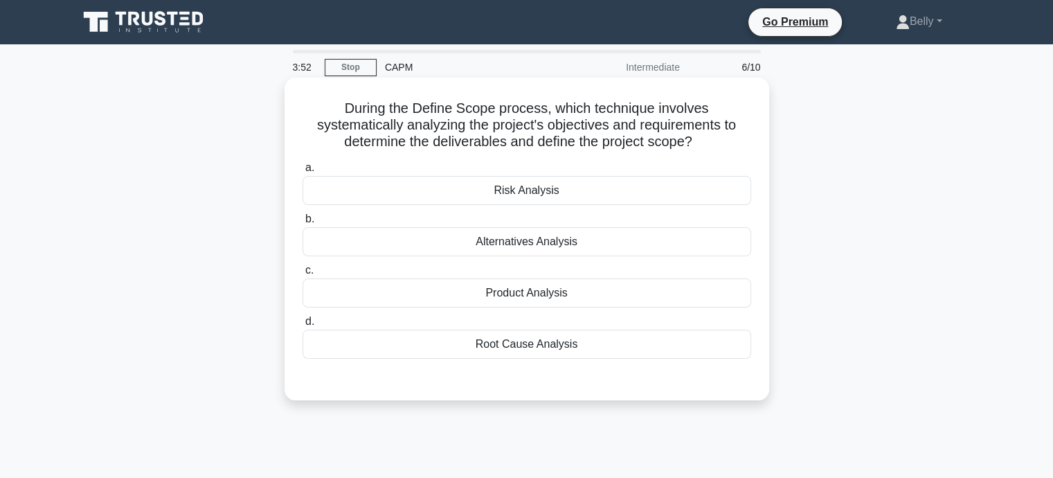
click at [525, 298] on div "Product Analysis" at bounding box center [527, 292] width 449 height 29
click at [303, 275] on input "c. Product Analysis" at bounding box center [303, 270] width 0 height 9
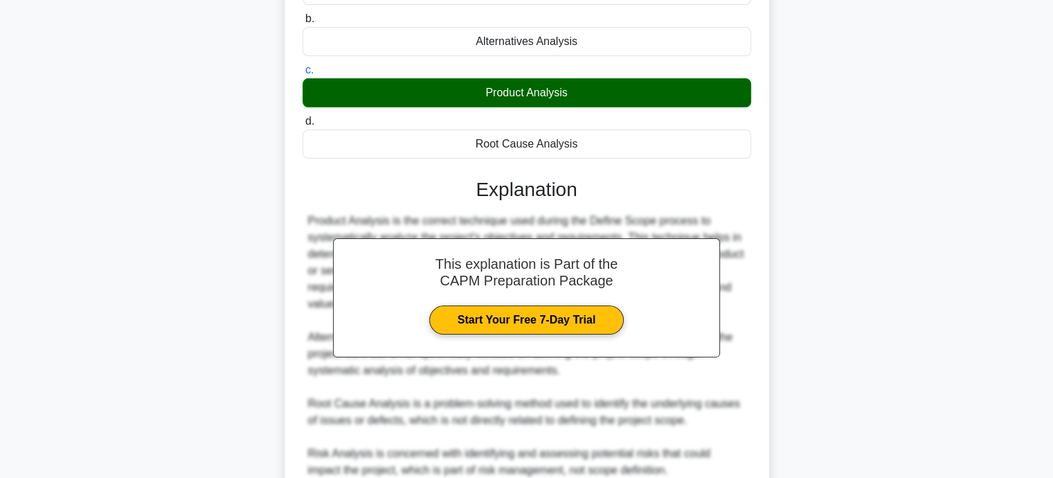
scroll to position [277, 0]
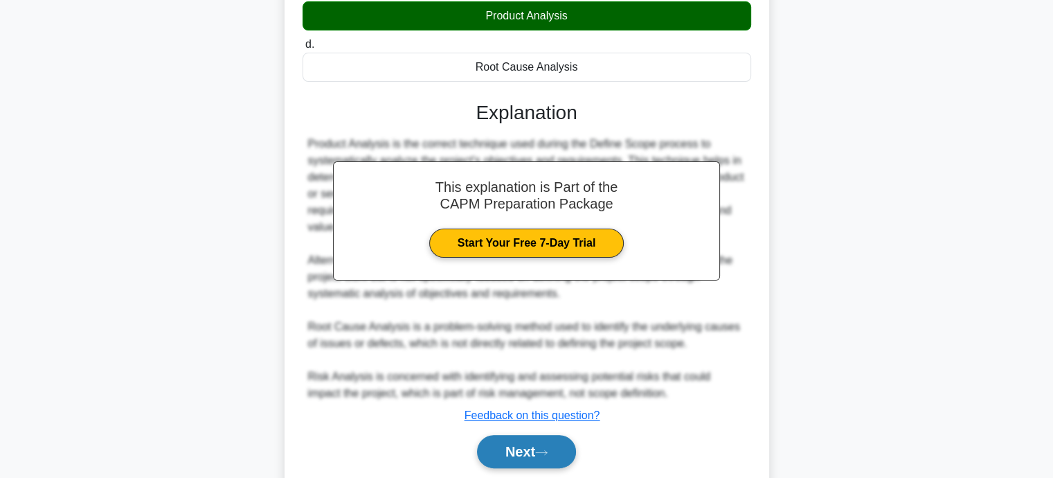
click at [515, 445] on button "Next" at bounding box center [526, 451] width 99 height 33
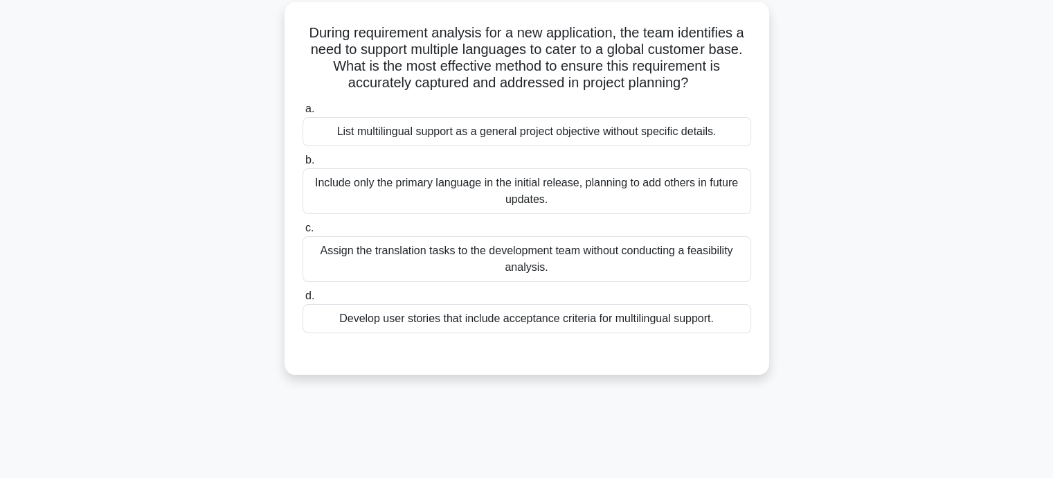
scroll to position [0, 0]
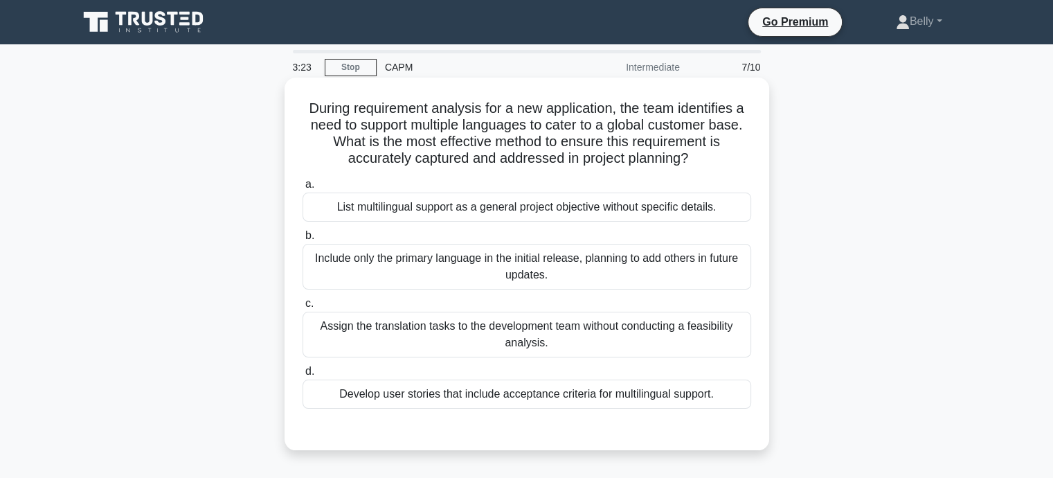
click at [523, 393] on div "Develop user stories that include acceptance criteria for multilingual support." at bounding box center [527, 394] width 449 height 29
click at [303, 376] on input "d. Develop user stories that include acceptance criteria for multilingual suppo…" at bounding box center [303, 371] width 0 height 9
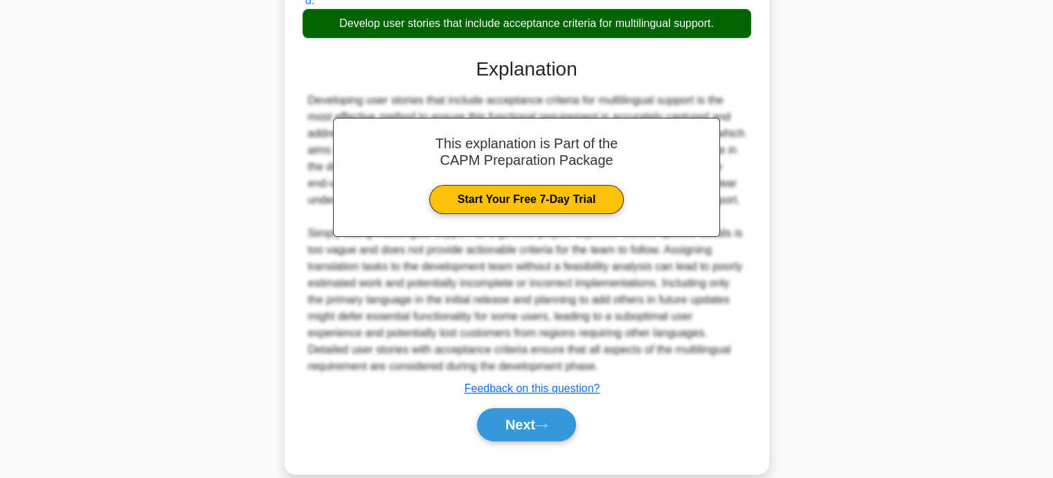
scroll to position [408, 0]
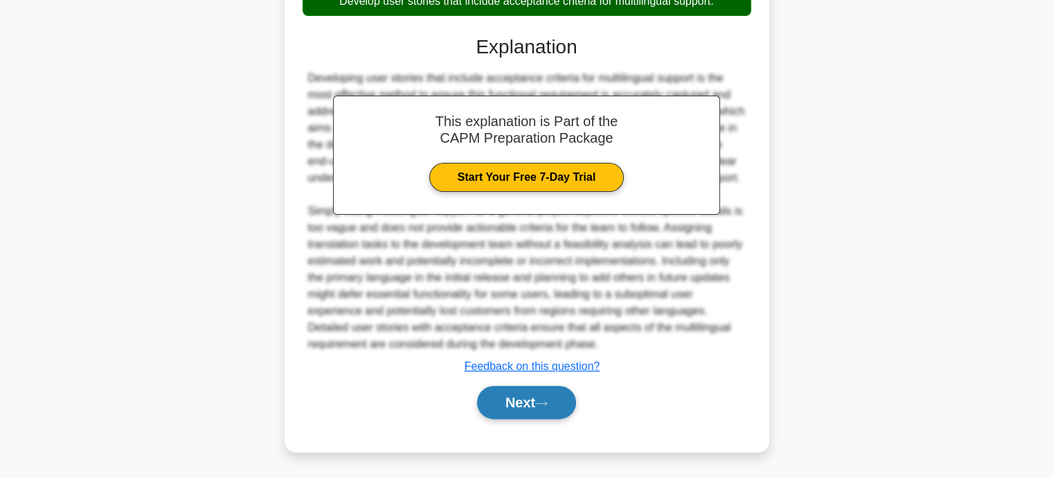
click at [520, 407] on button "Next" at bounding box center [526, 402] width 99 height 33
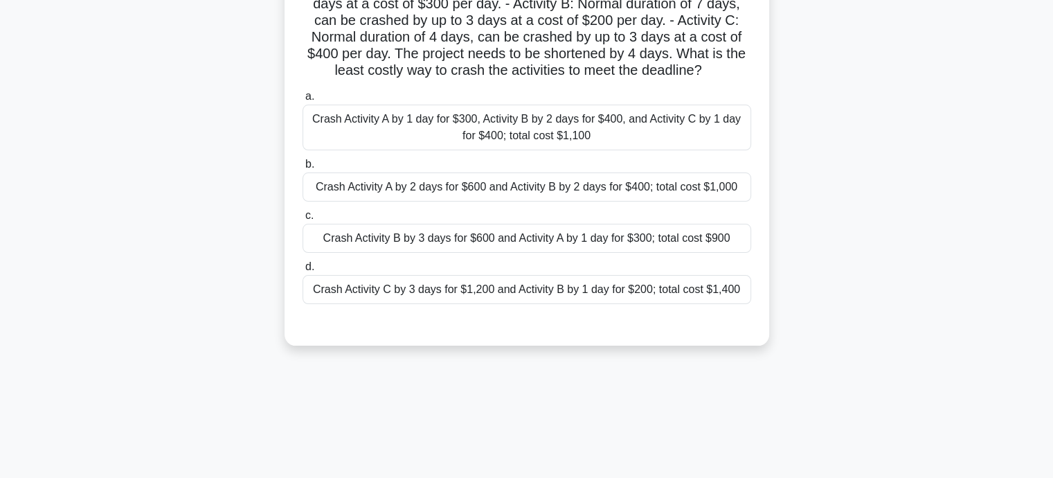
scroll to position [0, 0]
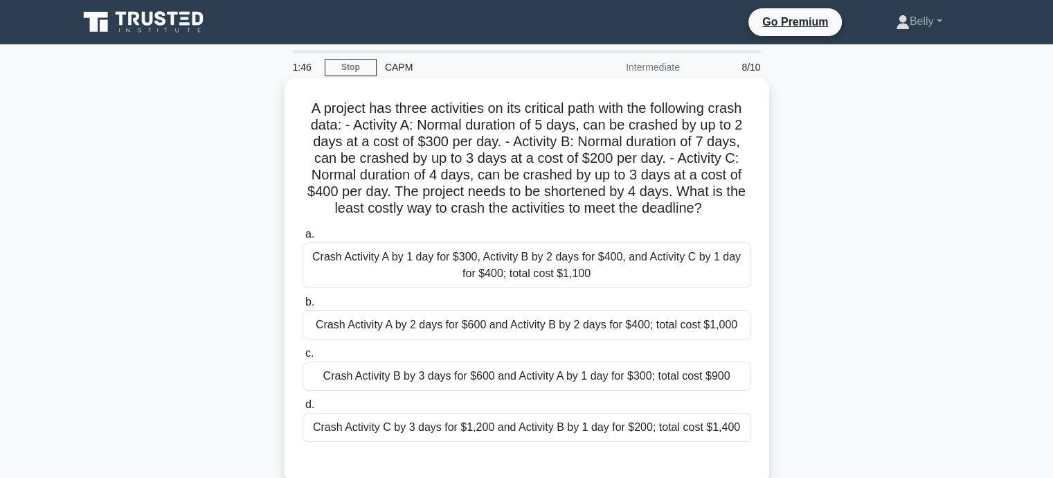
click at [711, 380] on div "Crash Activity B by 3 days for $600 and Activity A by 1 day for $300; total cos…" at bounding box center [527, 376] width 449 height 29
click at [303, 358] on input "c. Crash Activity B by 3 days for $600 and Activity A by 1 day for $300; total …" at bounding box center [303, 353] width 0 height 9
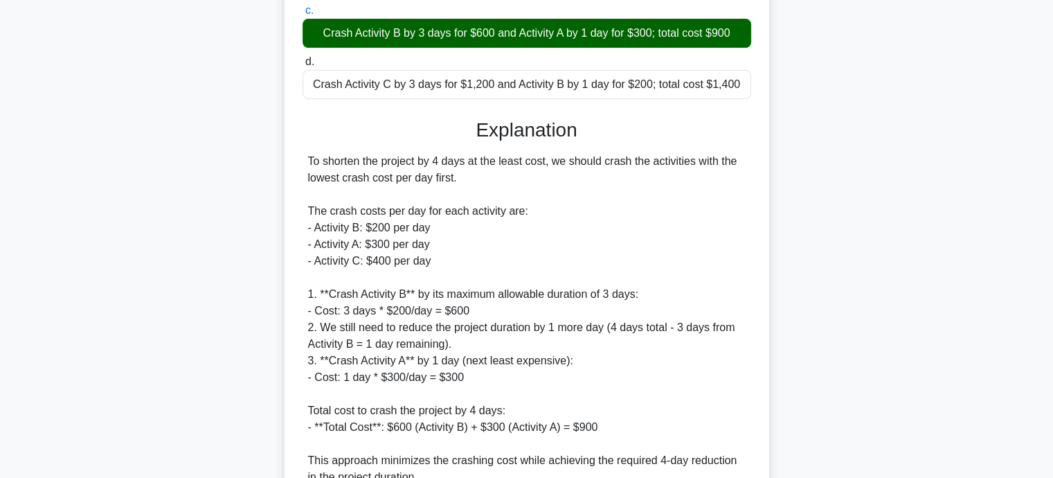
scroll to position [474, 0]
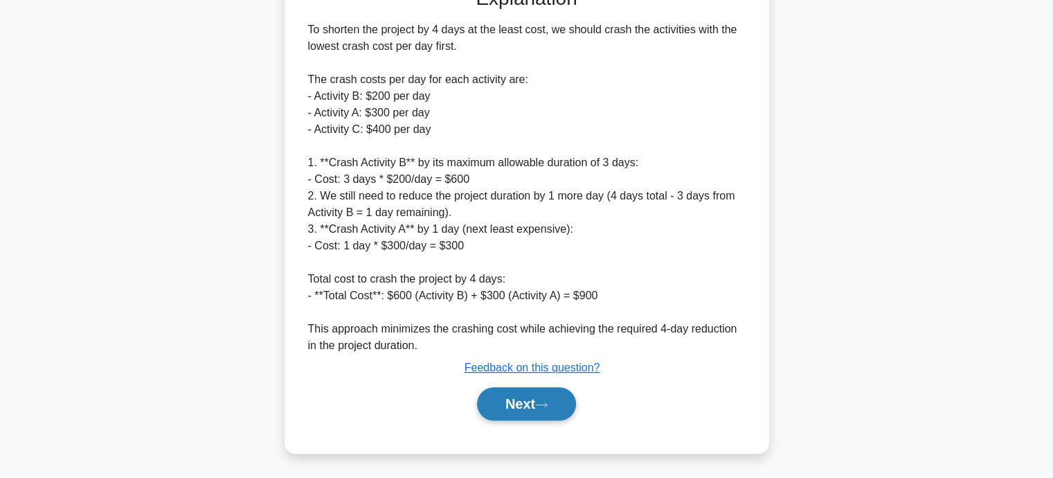
click at [530, 390] on button "Next" at bounding box center [526, 403] width 99 height 33
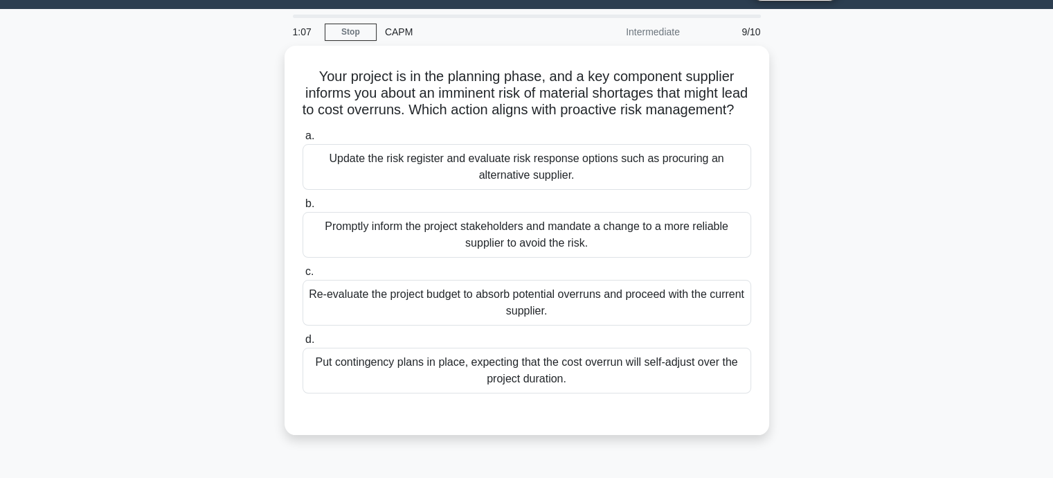
scroll to position [69, 0]
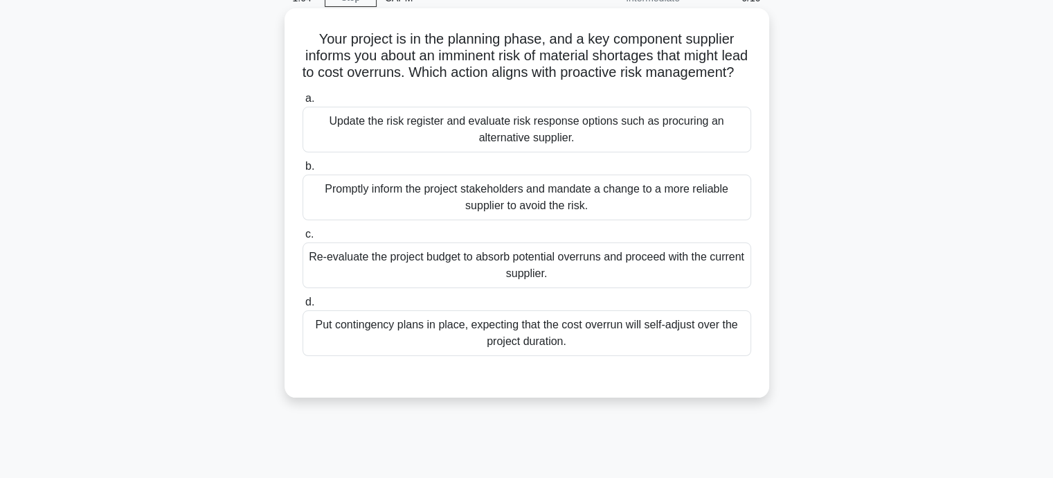
click at [479, 134] on div "Update the risk register and evaluate risk response options such as procuring a…" at bounding box center [527, 130] width 449 height 46
click at [303, 103] on input "a. Update the risk register and evaluate risk response options such as procurin…" at bounding box center [303, 98] width 0 height 9
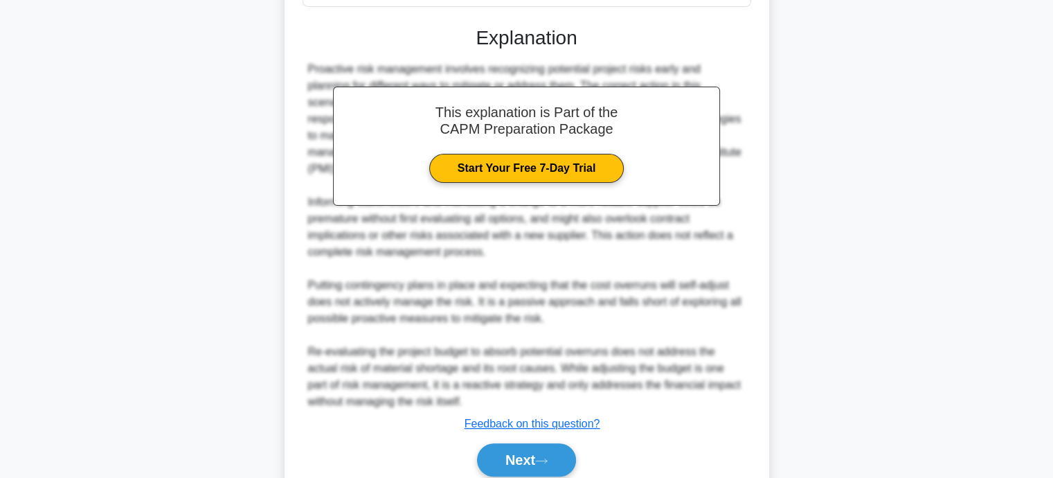
scroll to position [474, 0]
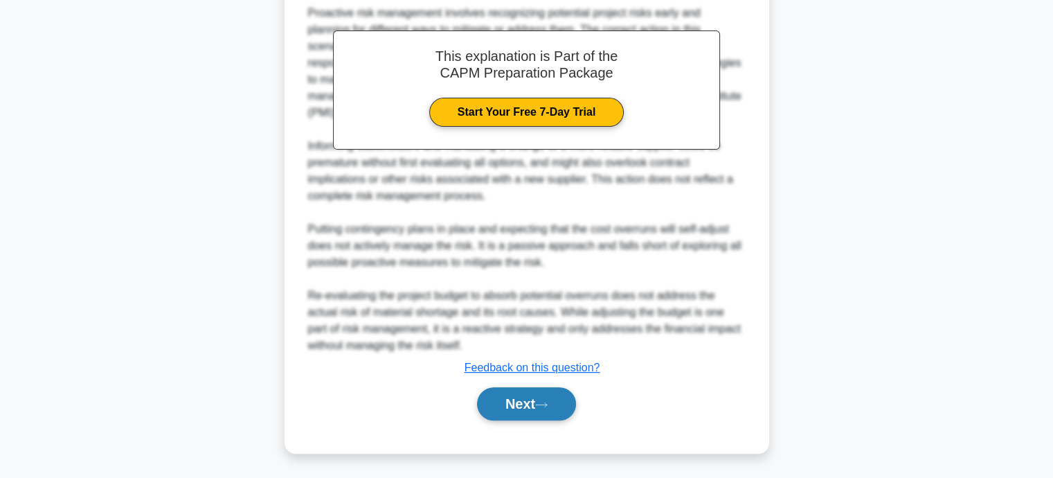
click at [513, 398] on button "Next" at bounding box center [526, 403] width 99 height 33
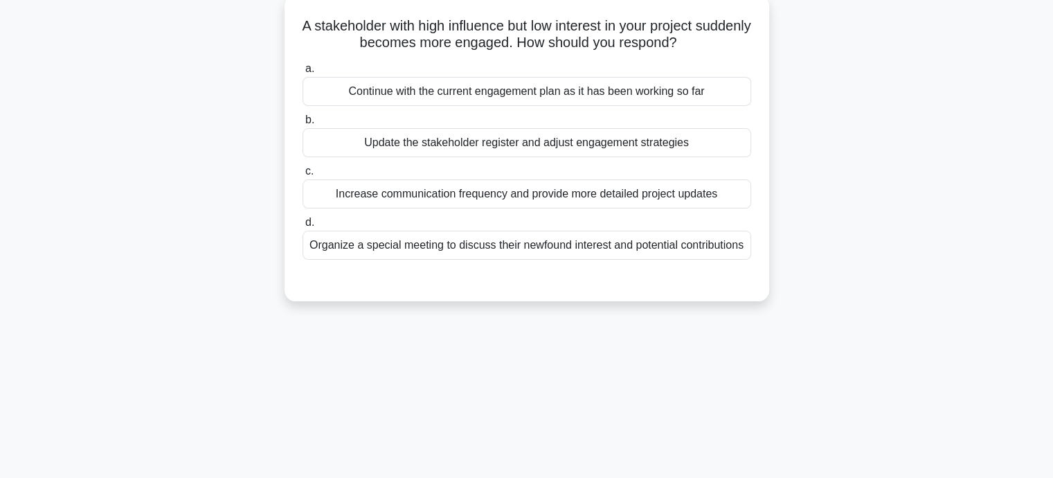
scroll to position [0, 0]
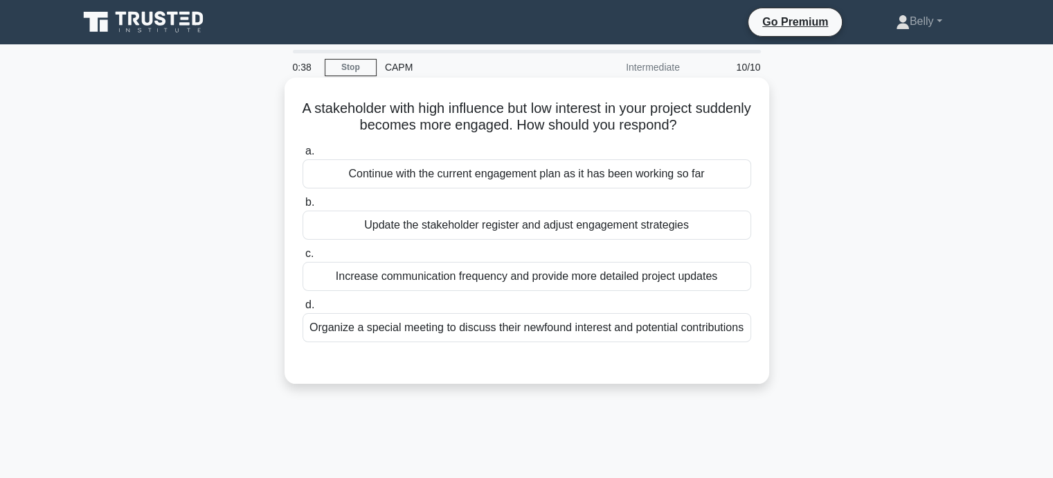
click at [432, 233] on div "Update the stakeholder register and adjust engagement strategies" at bounding box center [527, 225] width 449 height 29
click at [303, 207] on input "b. Update the stakeholder register and adjust engagement strategies" at bounding box center [303, 202] width 0 height 9
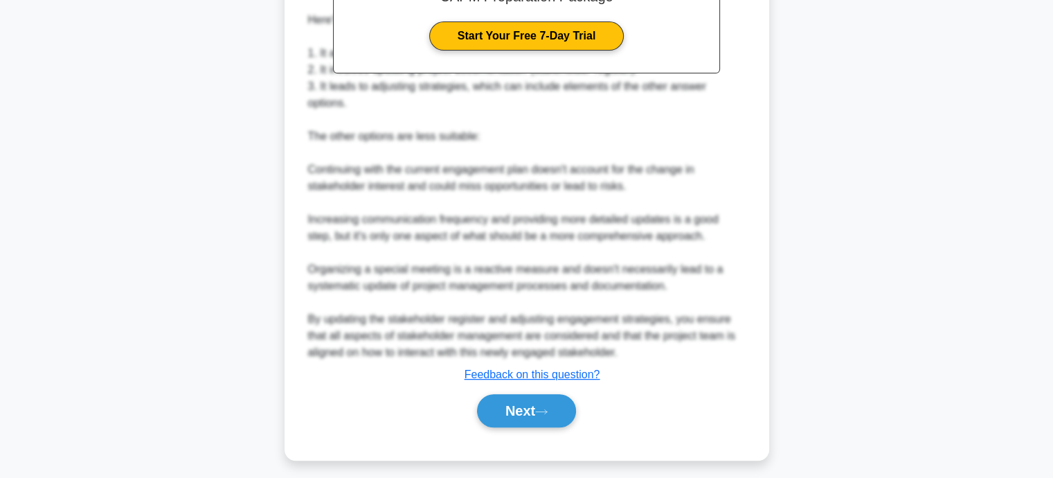
scroll to position [474, 0]
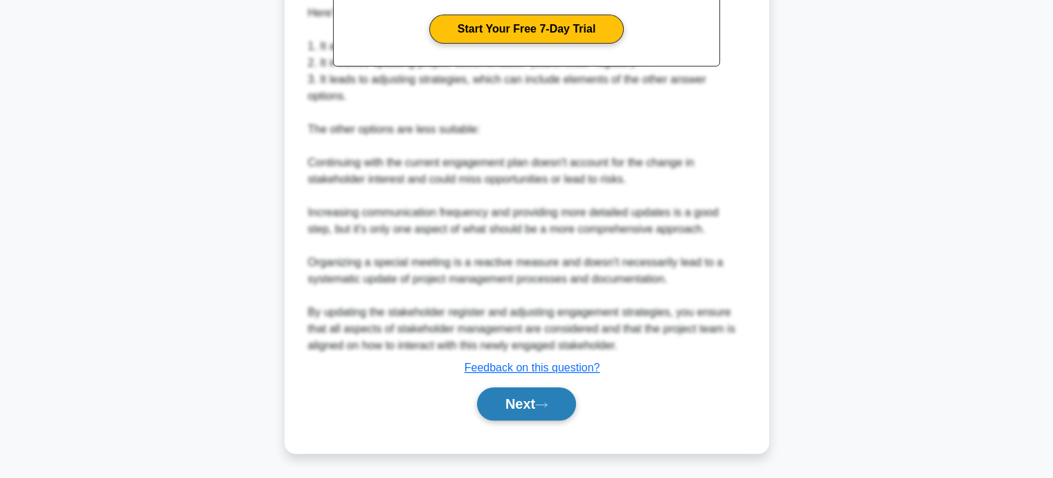
click at [541, 401] on icon at bounding box center [541, 405] width 12 height 8
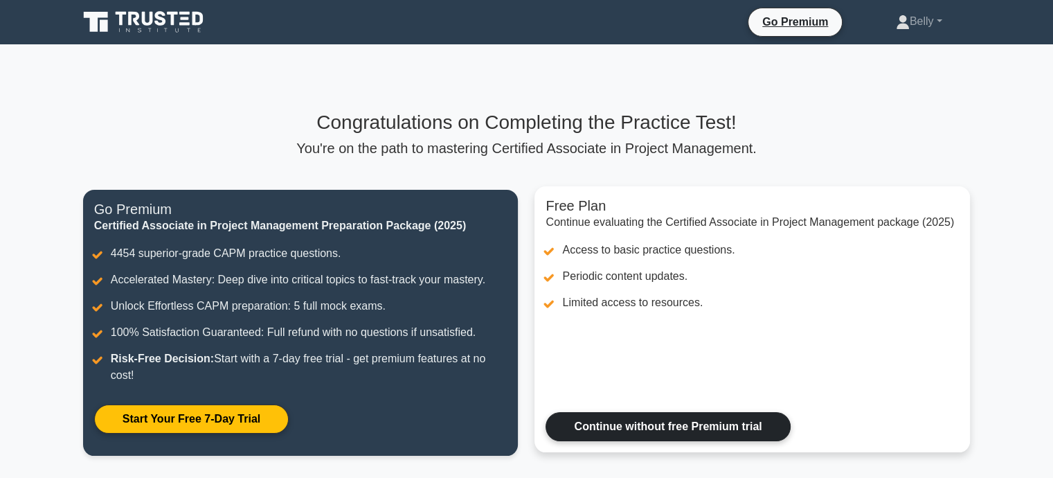
click at [670, 424] on link "Continue without free Premium trial" at bounding box center [668, 426] width 244 height 29
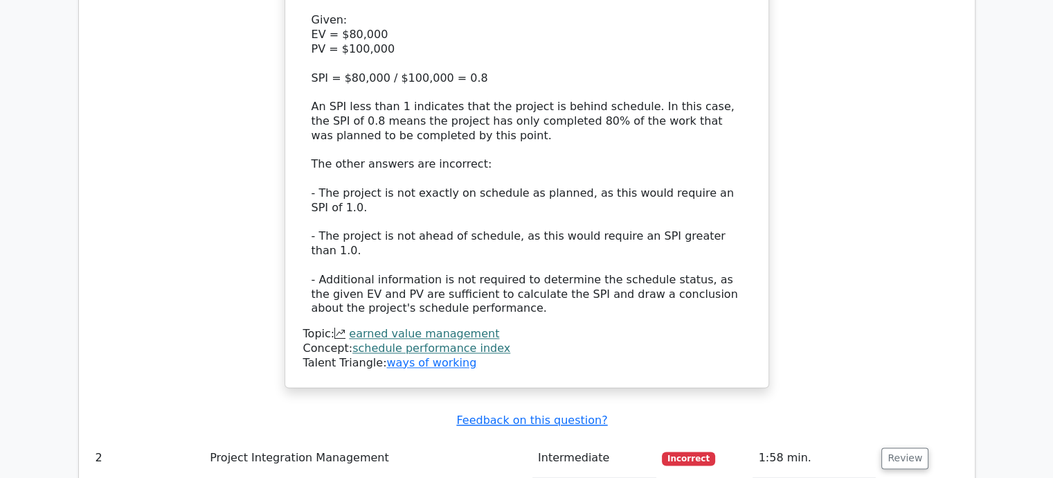
scroll to position [1801, 0]
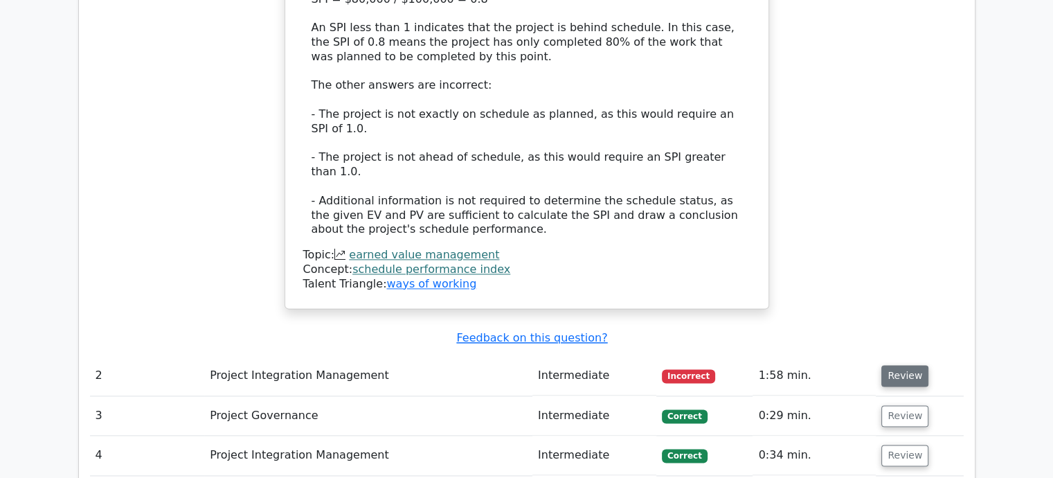
click at [911, 365] on button "Review" at bounding box center [905, 375] width 47 height 21
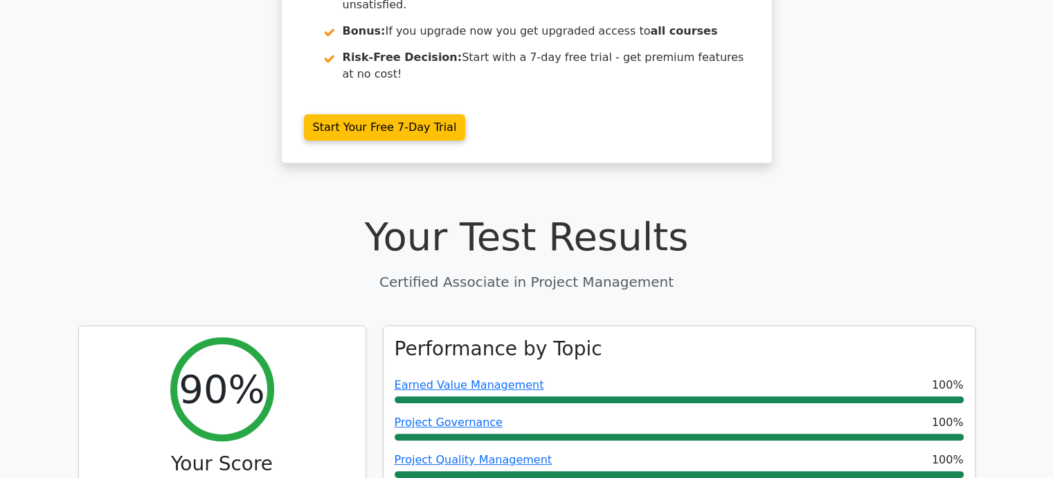
scroll to position [346, 0]
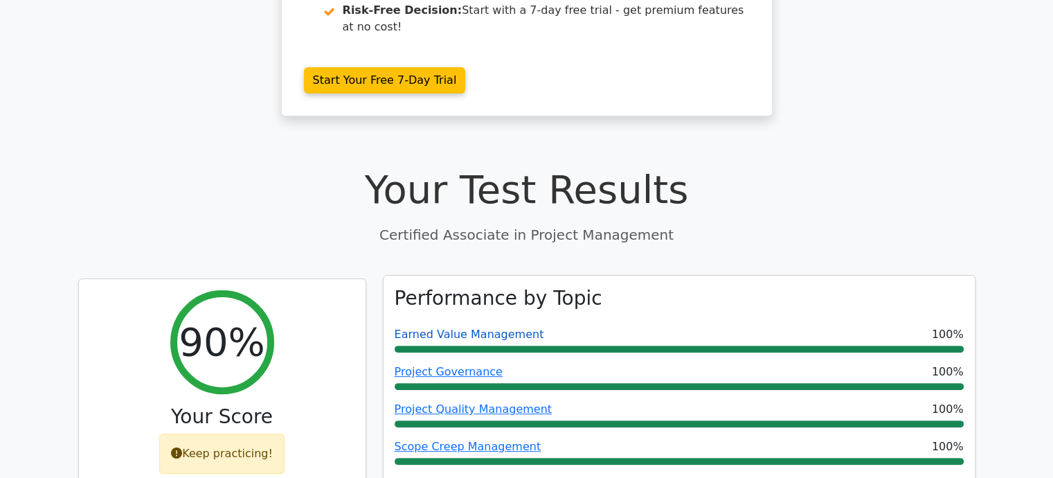
click at [460, 328] on link "Earned Value Management" at bounding box center [470, 334] width 150 height 13
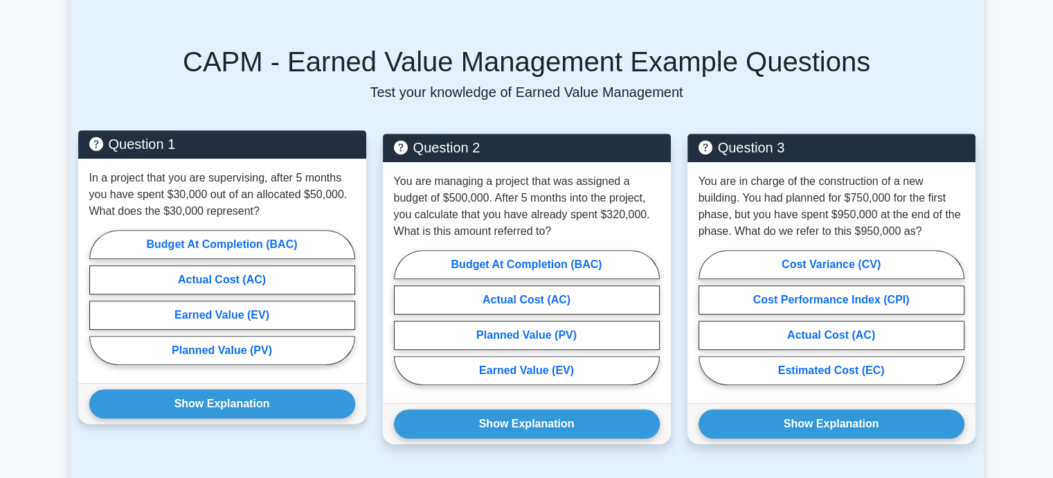
scroll to position [831, 0]
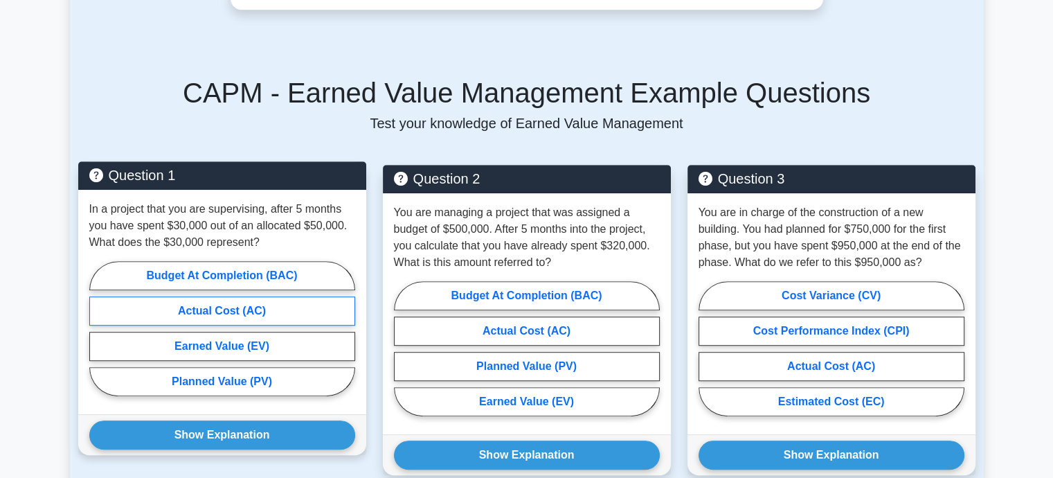
click at [220, 296] on label "Actual Cost (AC)" at bounding box center [222, 310] width 266 height 29
click at [98, 328] on input "Actual Cost (AC)" at bounding box center [93, 332] width 9 height 9
radio input "true"
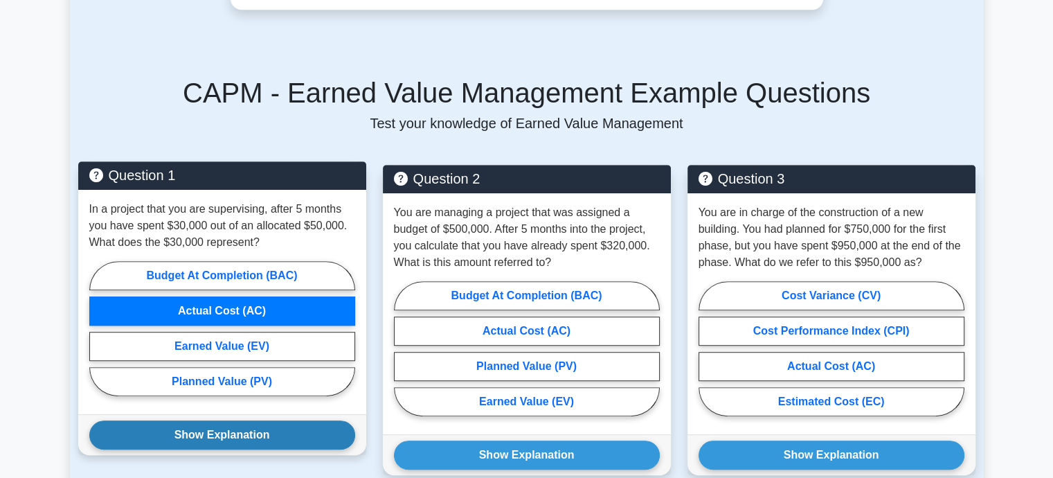
click at [213, 420] on button "Show Explanation" at bounding box center [222, 434] width 266 height 29
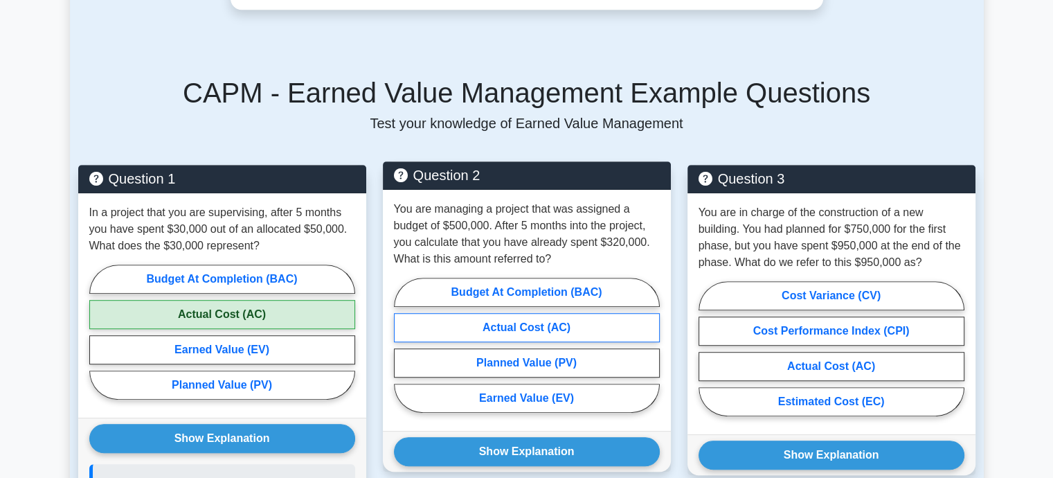
click at [551, 313] on label "Actual Cost (AC)" at bounding box center [527, 327] width 266 height 29
click at [403, 345] on input "Actual Cost (AC)" at bounding box center [398, 349] width 9 height 9
radio input "true"
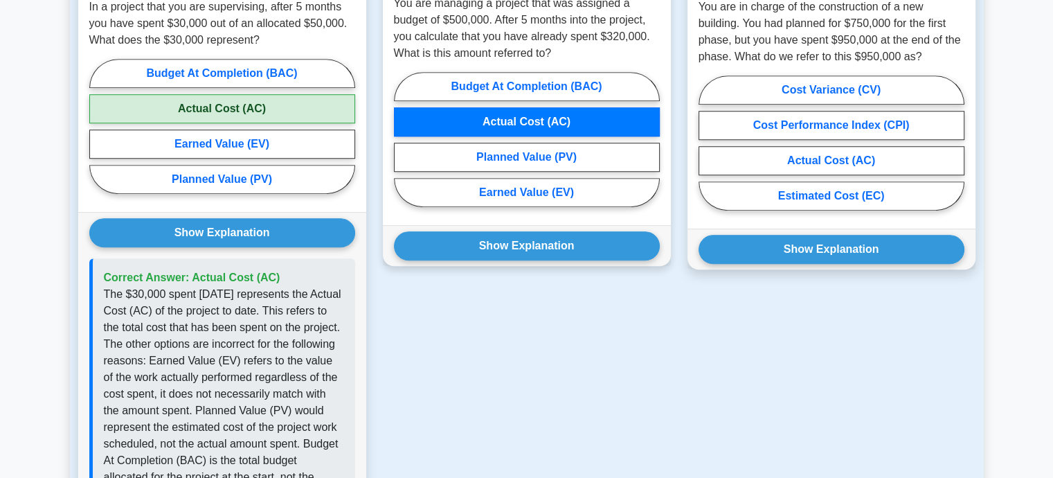
scroll to position [1039, 0]
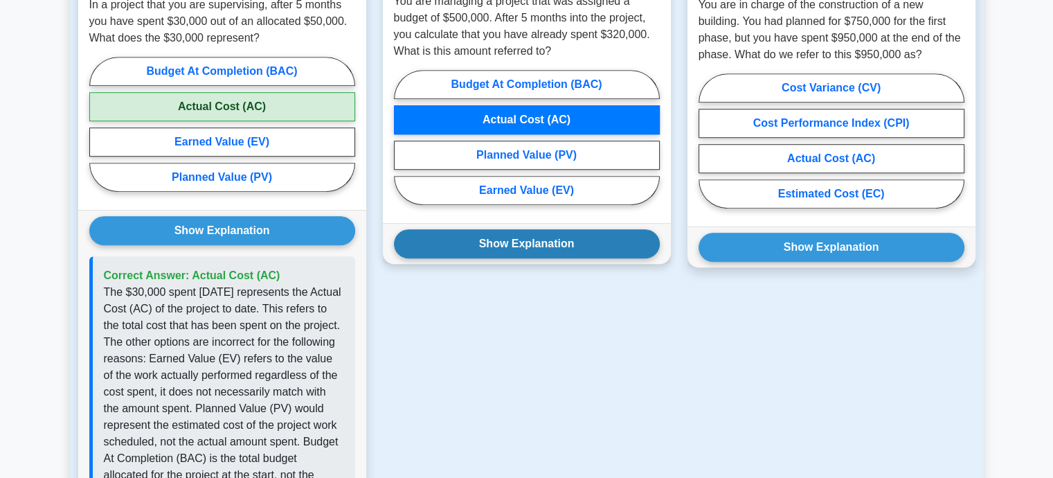
click at [543, 231] on button "Show Explanation" at bounding box center [527, 243] width 266 height 29
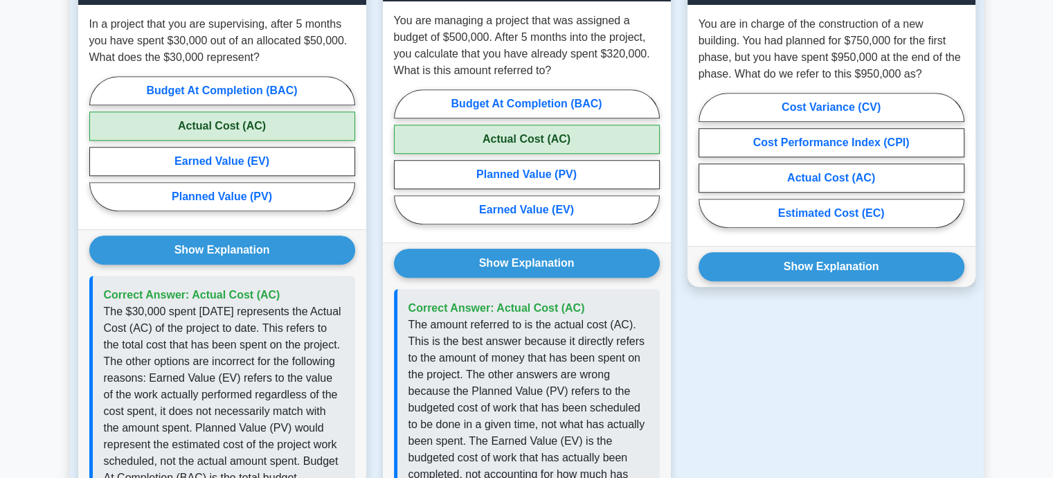
scroll to position [831, 0]
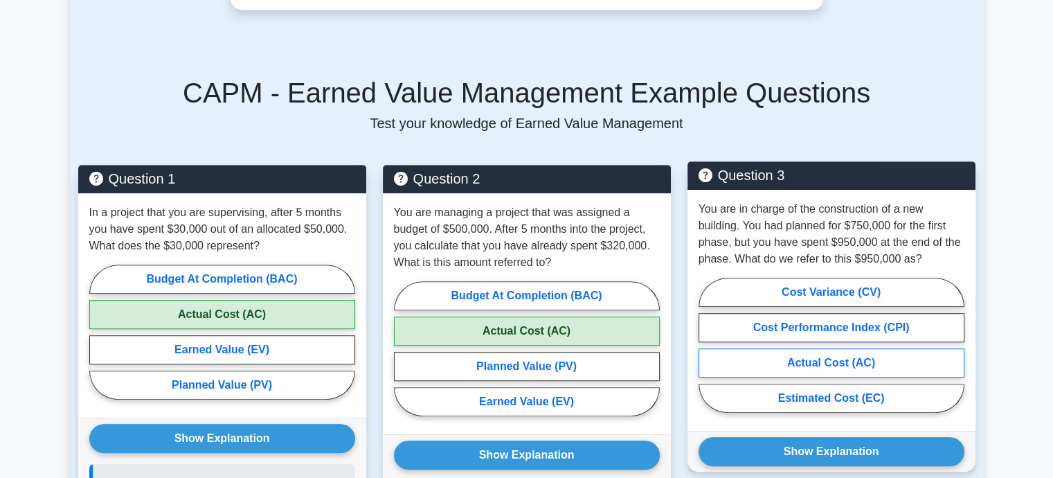
click at [870, 348] on label "Actual Cost (AC)" at bounding box center [832, 362] width 266 height 29
click at [708, 345] on input "Actual Cost (AC)" at bounding box center [703, 349] width 9 height 9
radio input "true"
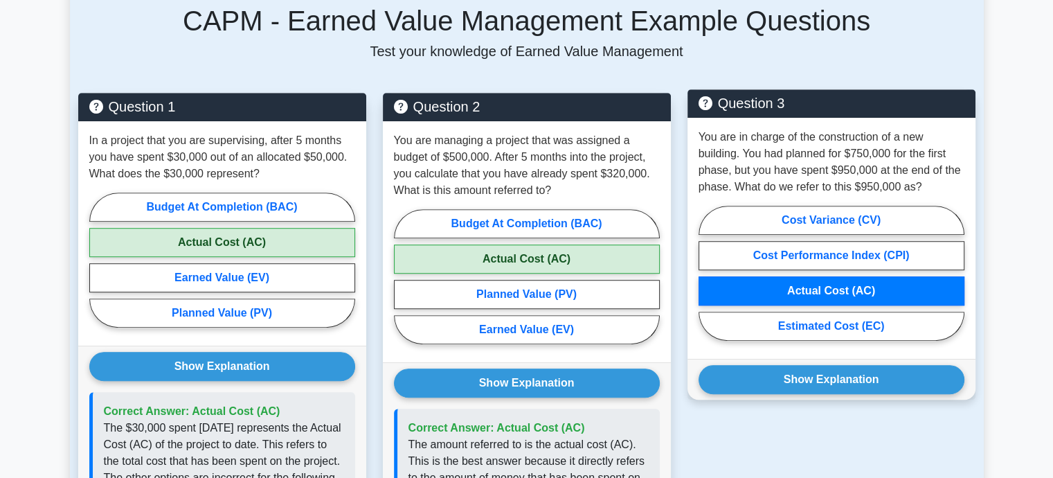
scroll to position [970, 0]
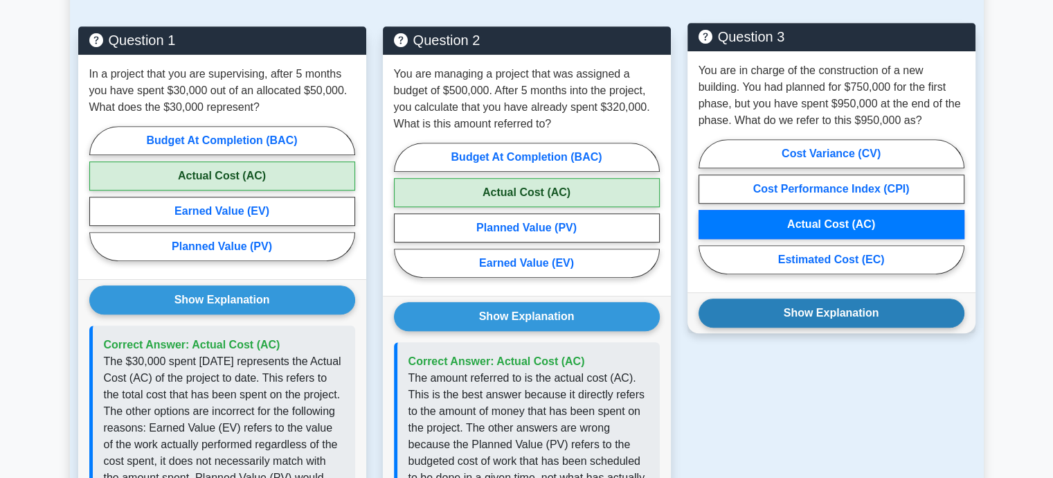
click at [829, 298] on button "Show Explanation" at bounding box center [832, 312] width 266 height 29
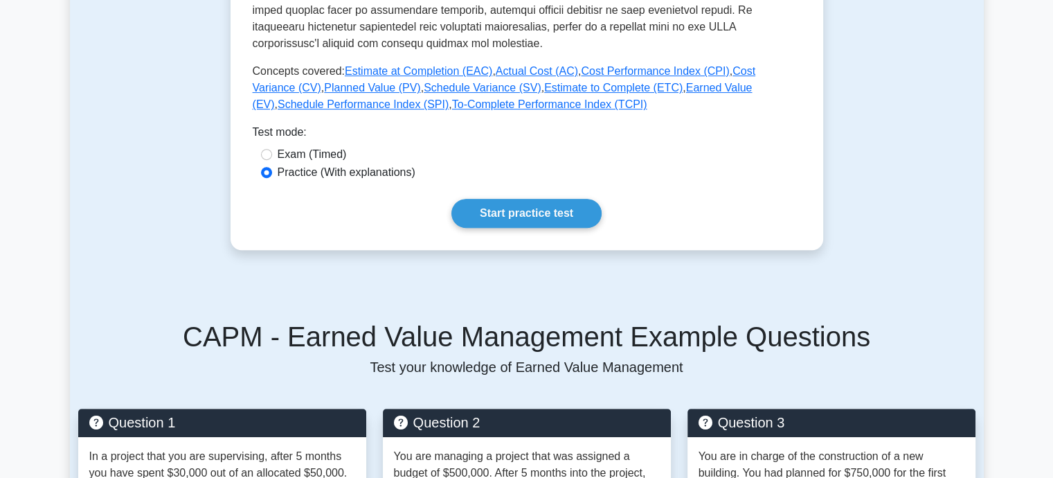
scroll to position [416, 0]
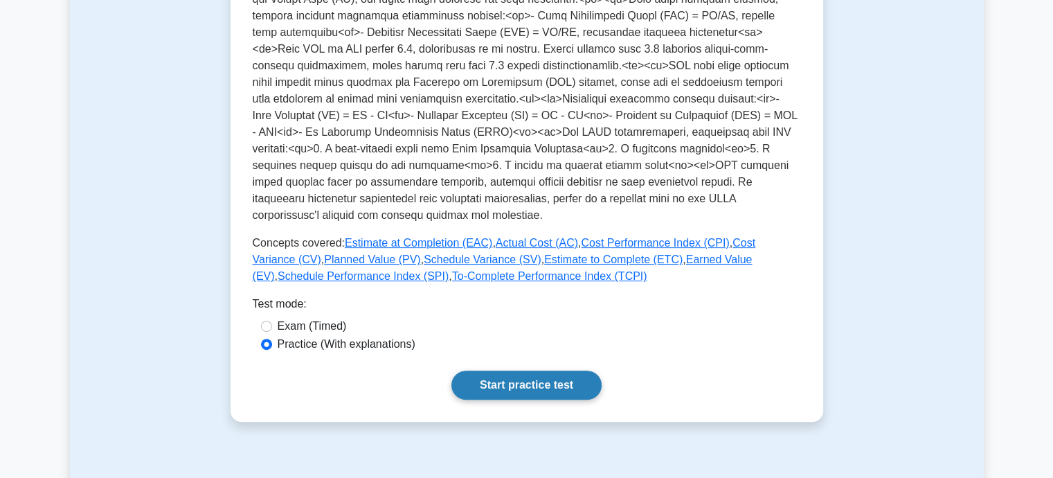
click at [506, 371] on link "Start practice test" at bounding box center [527, 385] width 150 height 29
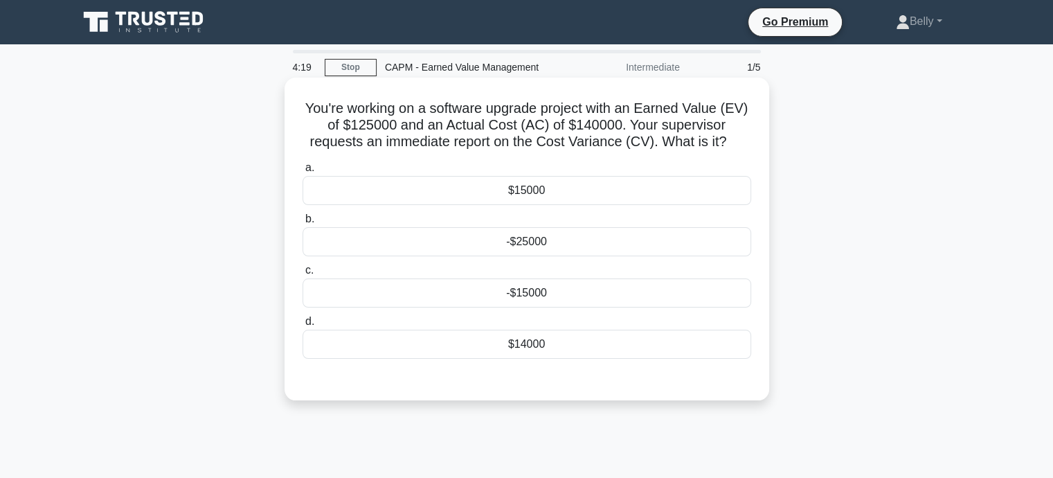
click at [531, 289] on div "-$15000" at bounding box center [527, 292] width 449 height 29
click at [303, 275] on input "c. -$15000" at bounding box center [303, 270] width 0 height 9
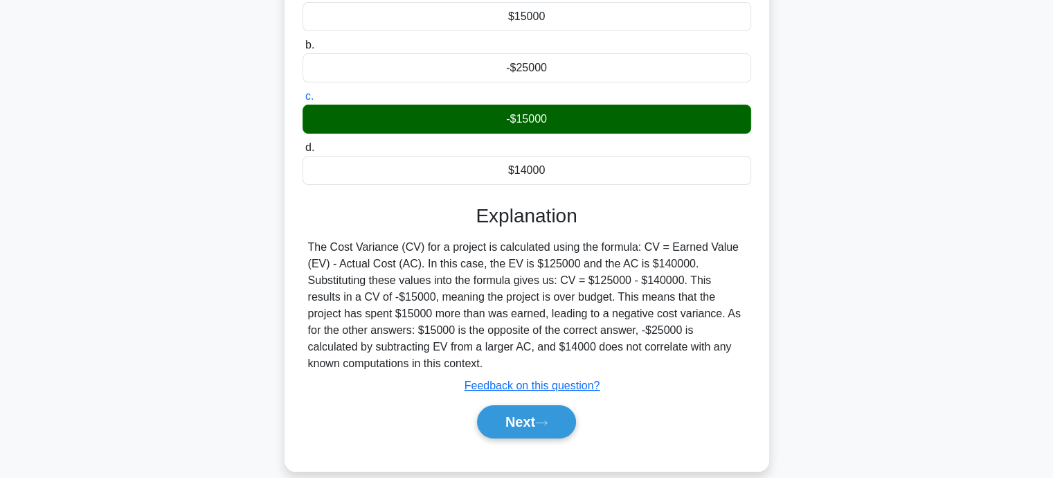
scroll to position [208, 0]
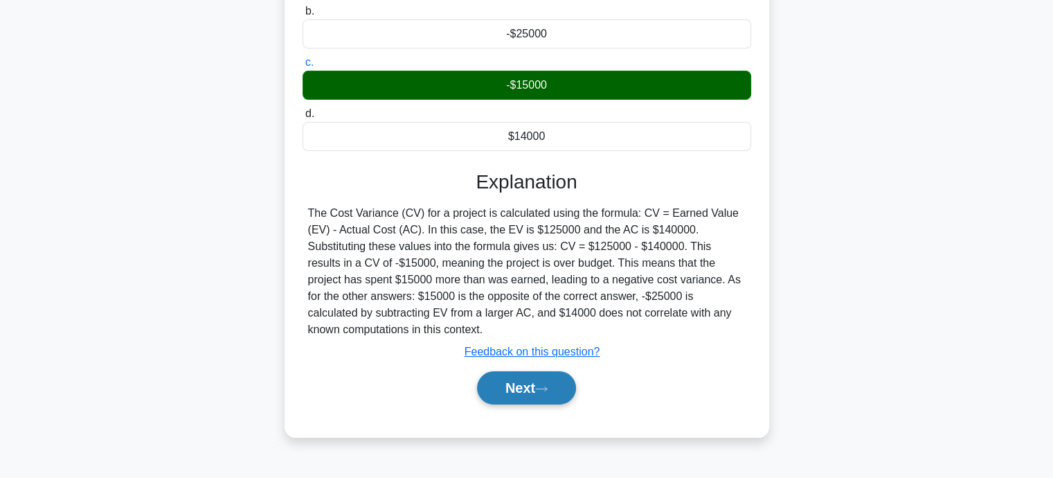
drag, startPoint x: 520, startPoint y: 393, endPoint x: 513, endPoint y: 401, distance: 10.8
click at [519, 393] on button "Next" at bounding box center [526, 387] width 99 height 33
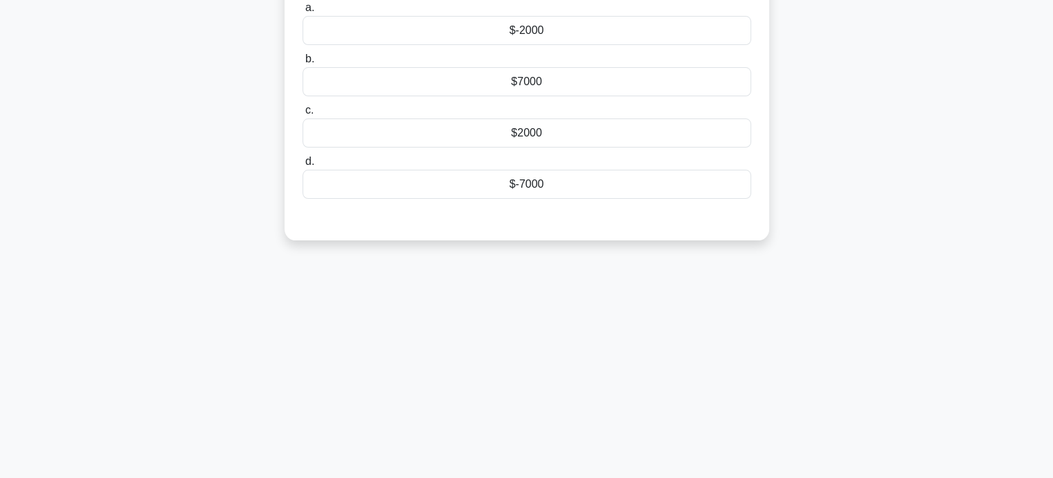
scroll to position [0, 0]
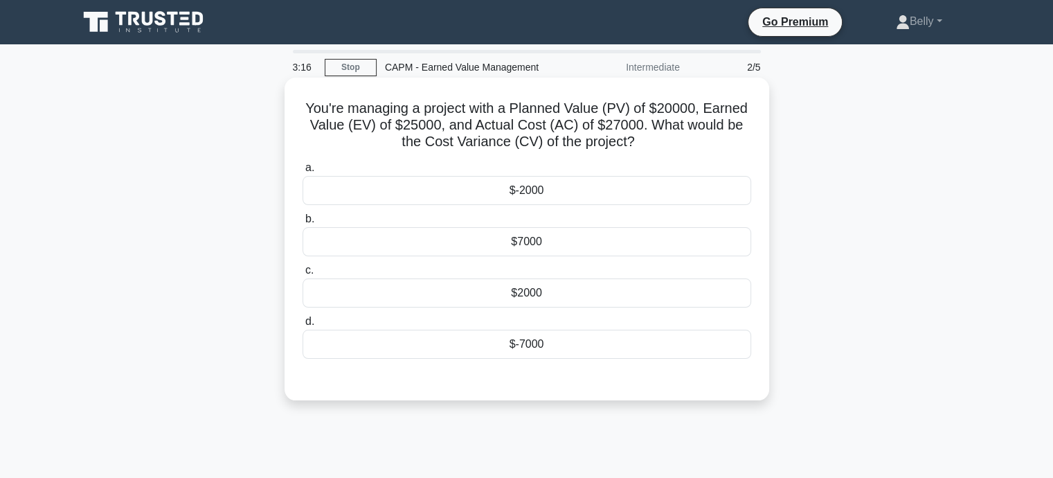
click at [531, 346] on div "$-7000" at bounding box center [527, 344] width 449 height 29
click at [303, 326] on input "d. $-7000" at bounding box center [303, 321] width 0 height 9
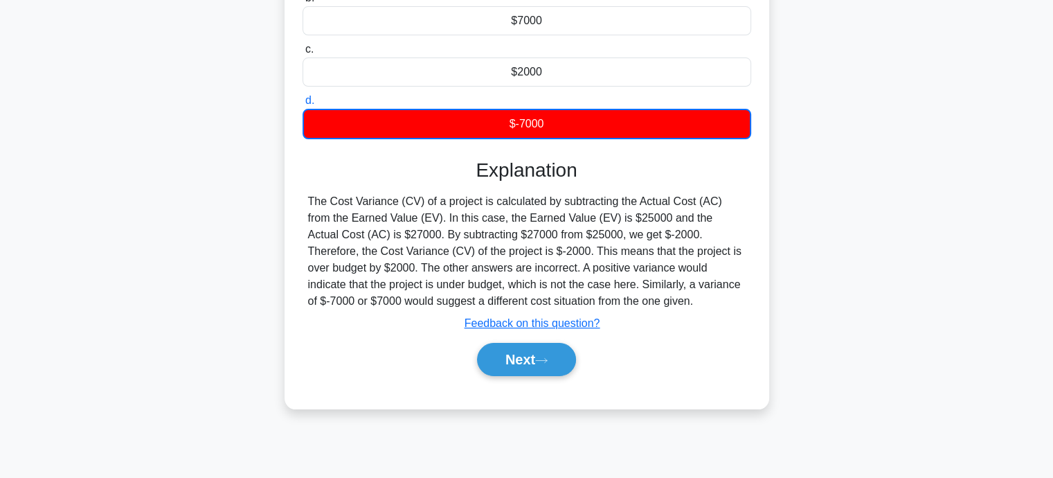
scroll to position [270, 0]
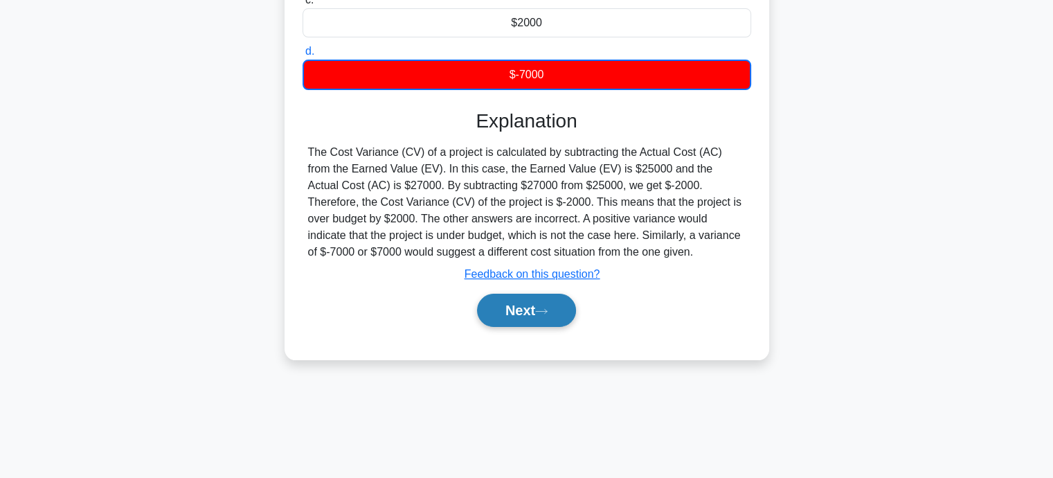
click at [546, 314] on button "Next" at bounding box center [526, 310] width 99 height 33
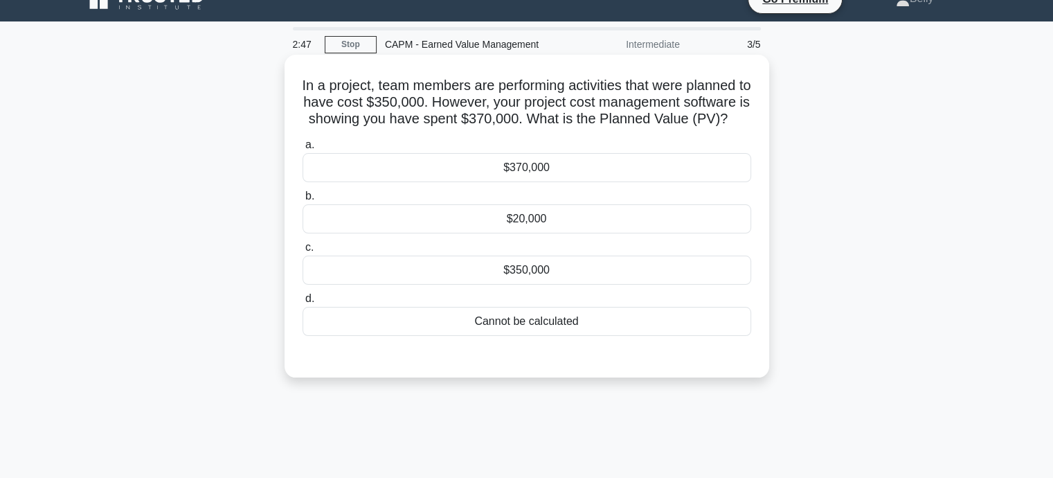
scroll to position [0, 0]
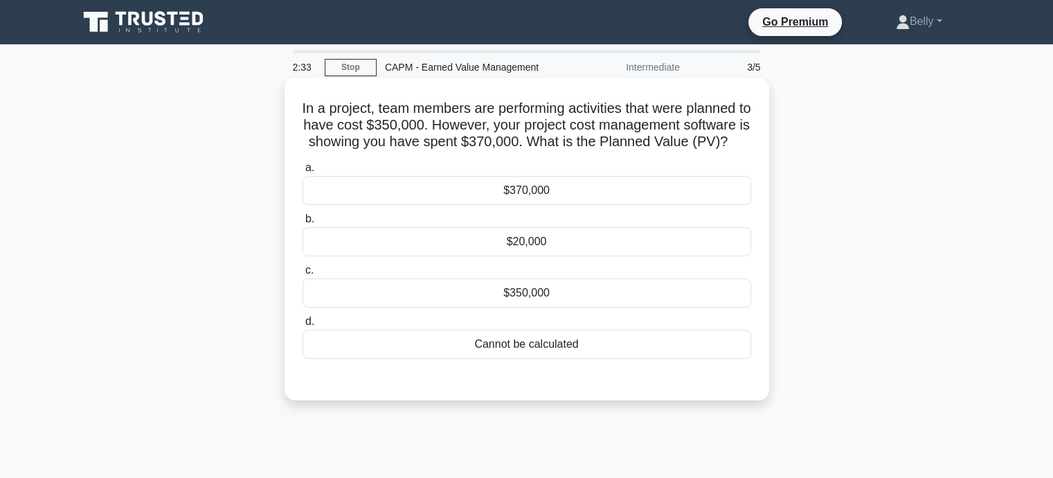
click at [532, 308] on div "$350,000" at bounding box center [527, 292] width 449 height 29
click at [303, 275] on input "c. $350,000" at bounding box center [303, 270] width 0 height 9
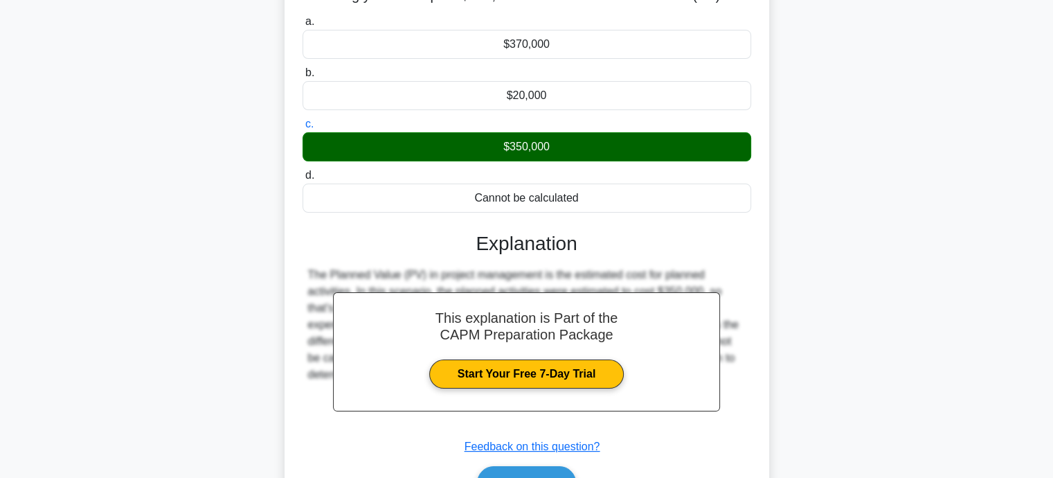
scroll to position [270, 0]
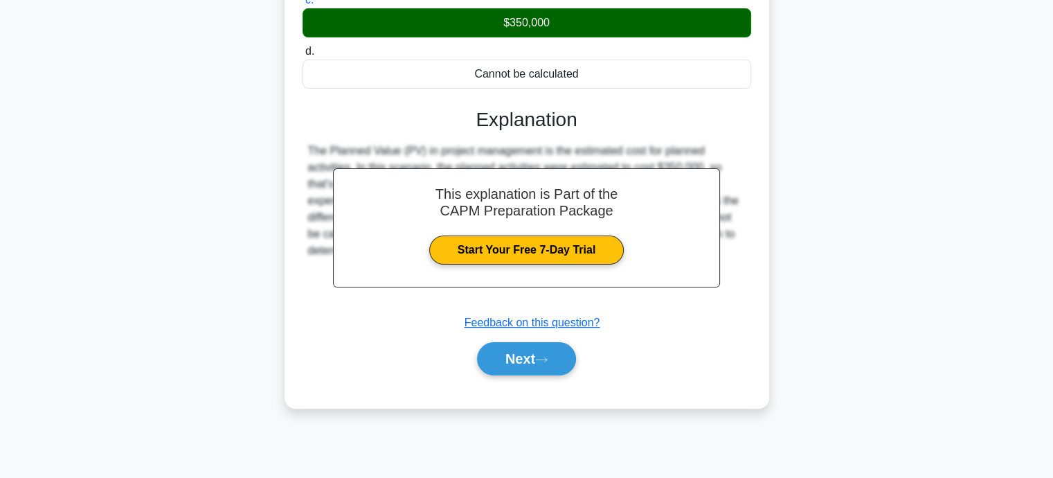
drag, startPoint x: 542, startPoint y: 370, endPoint x: 607, endPoint y: 369, distance: 65.1
click at [541, 369] on button "Next" at bounding box center [526, 358] width 99 height 33
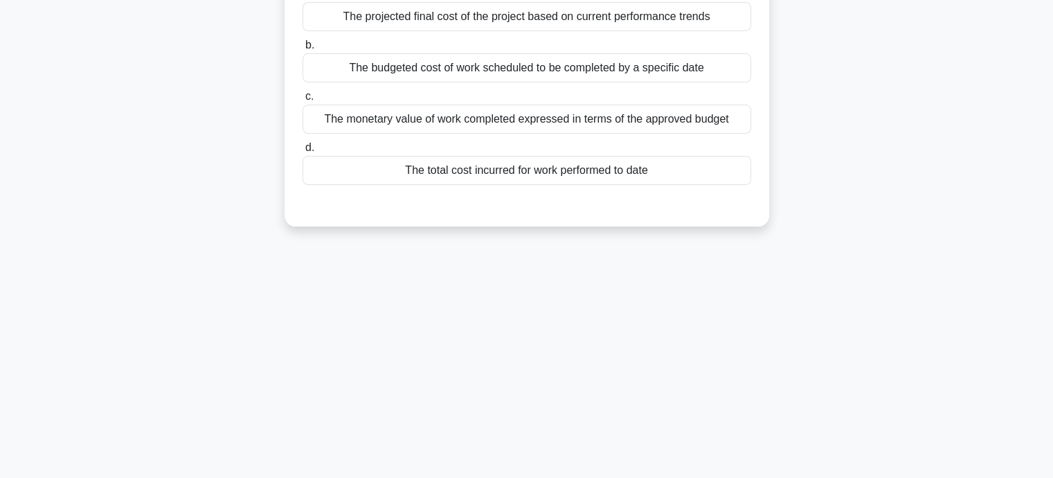
scroll to position [0, 0]
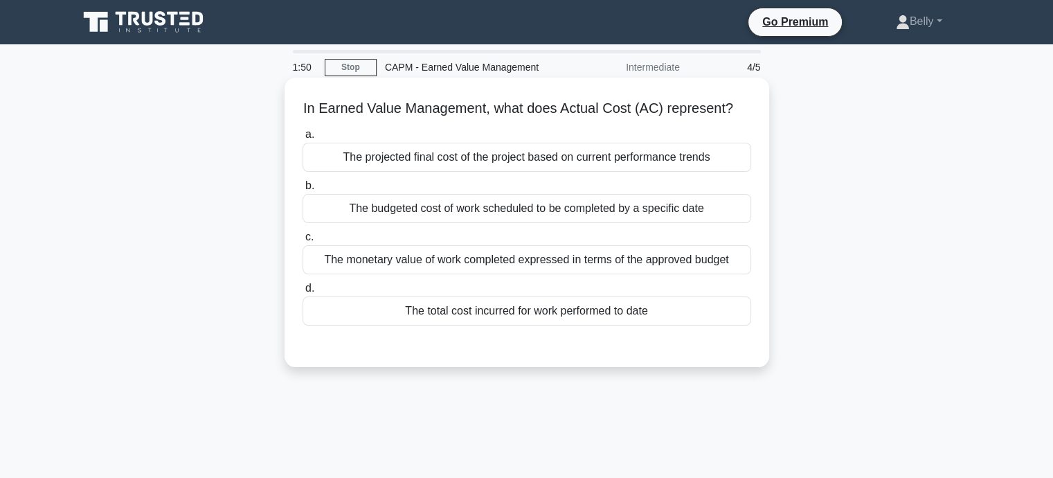
click at [515, 321] on div "The total cost incurred for work performed to date" at bounding box center [527, 310] width 449 height 29
click at [303, 293] on input "d. The total cost incurred for work performed to date" at bounding box center [303, 288] width 0 height 9
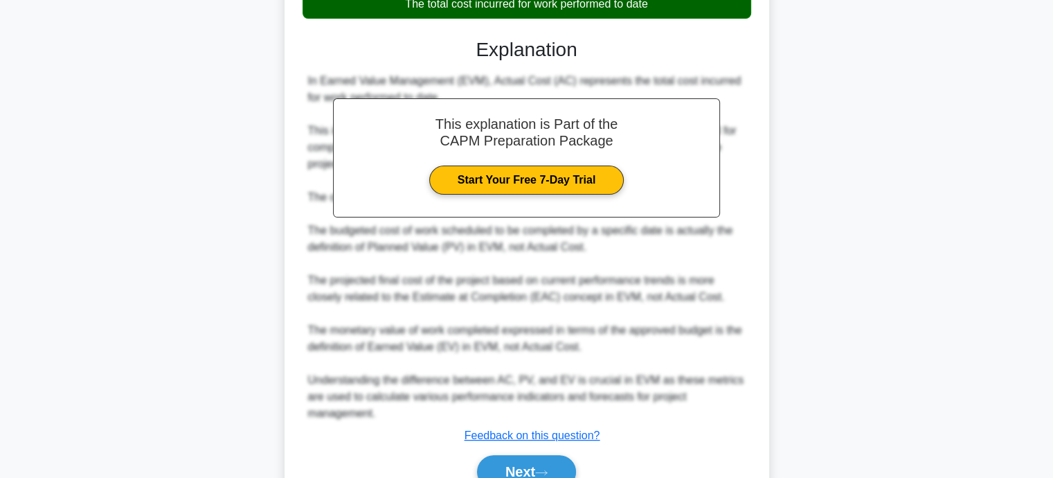
scroll to position [391, 0]
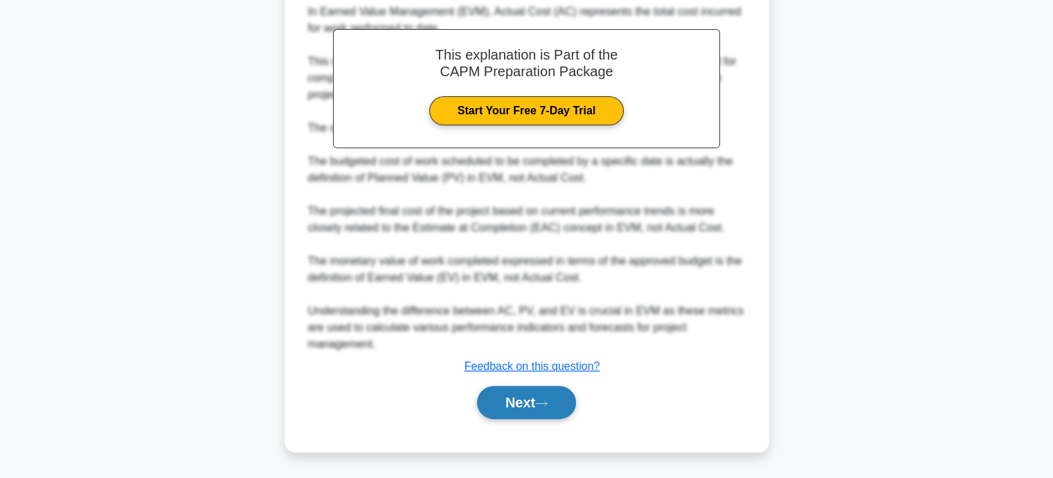
click at [515, 393] on button "Next" at bounding box center [526, 402] width 99 height 33
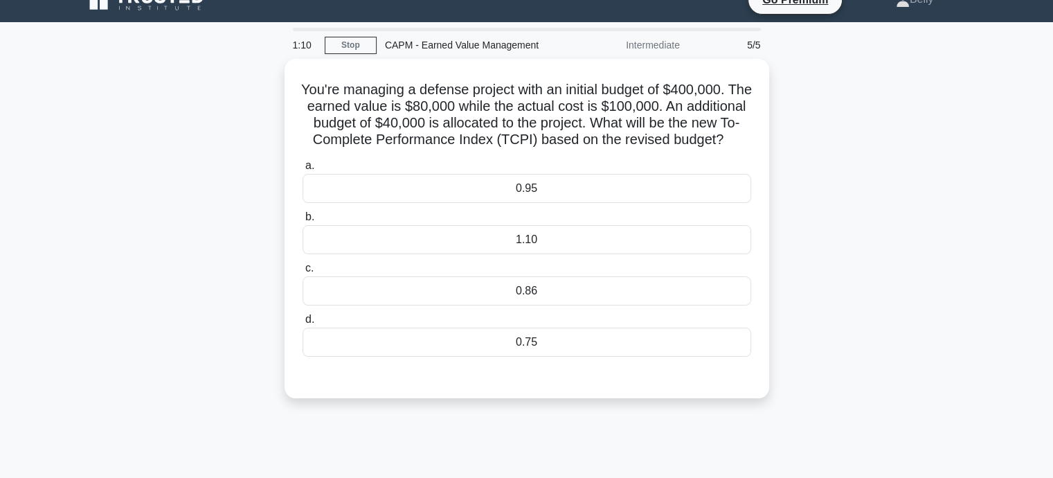
scroll to position [0, 0]
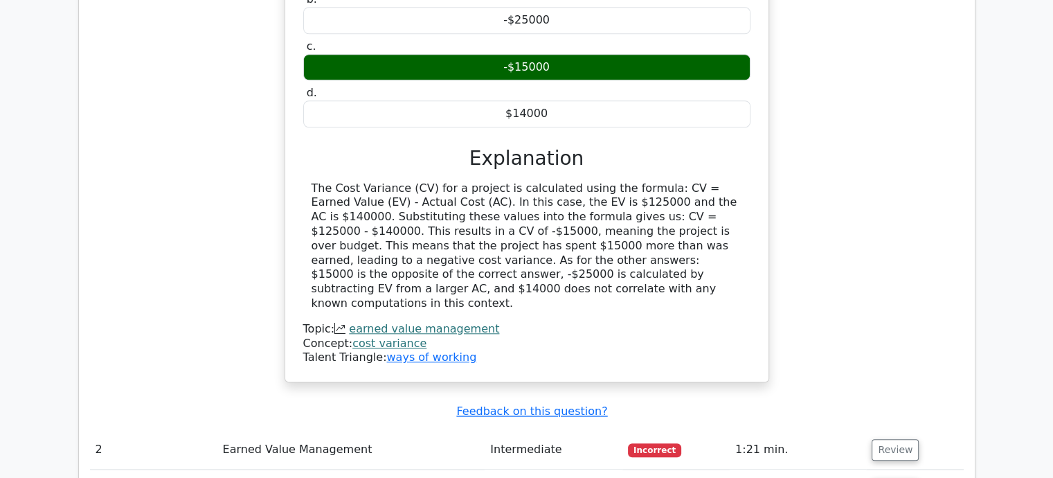
scroll to position [1438, 0]
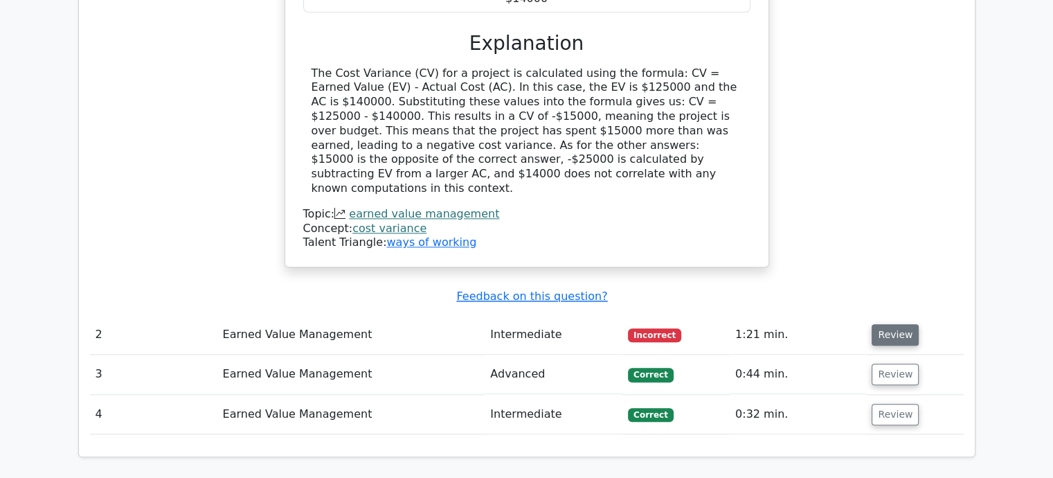
click at [890, 324] on button "Review" at bounding box center [895, 334] width 47 height 21
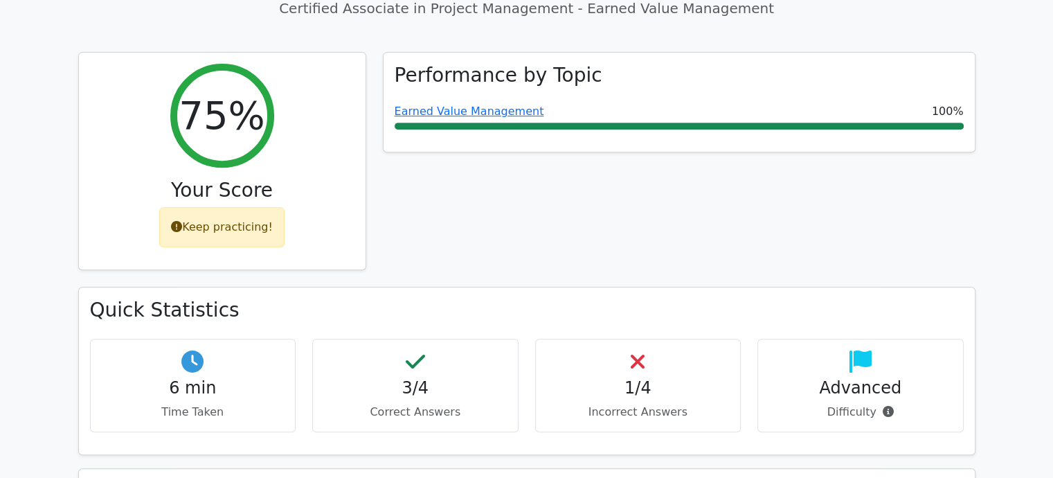
scroll to position [538, 0]
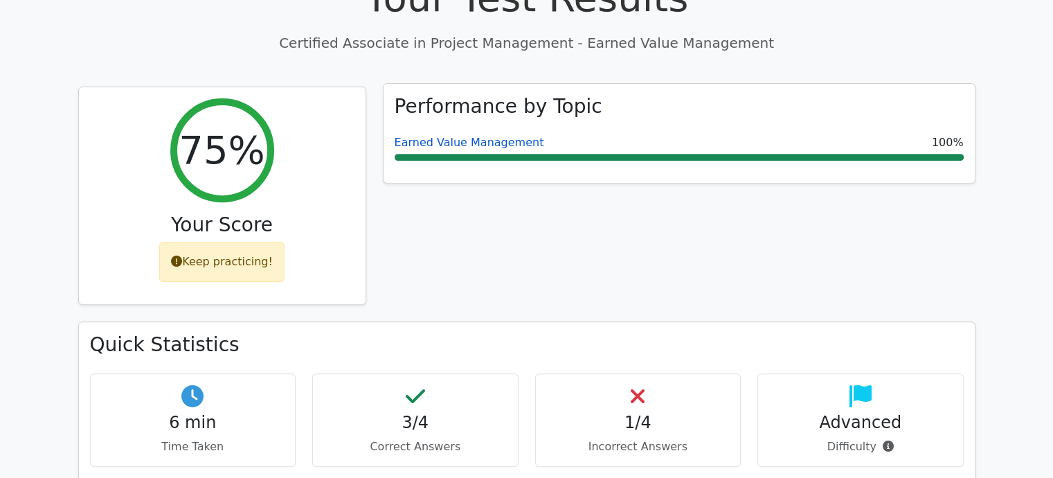
click at [479, 136] on link "Earned Value Management" at bounding box center [470, 142] width 150 height 13
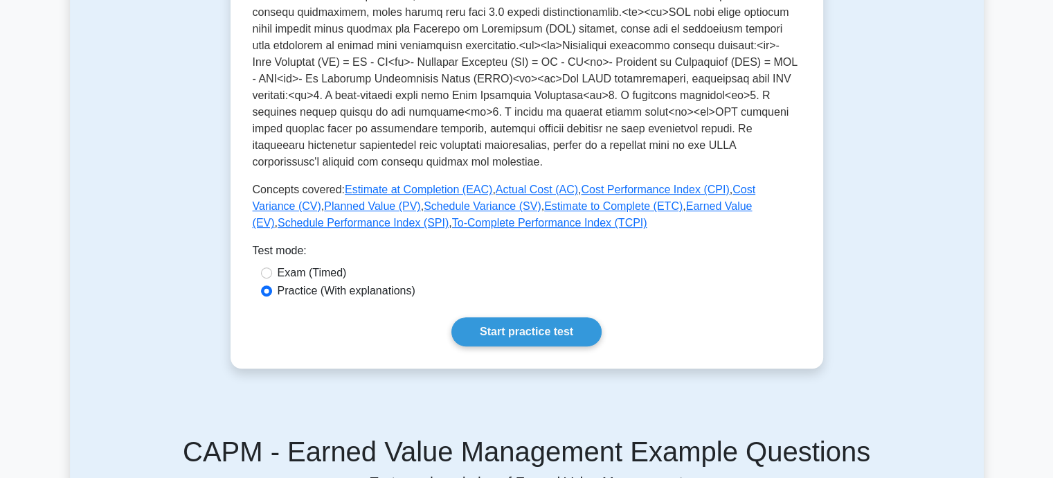
scroll to position [485, 0]
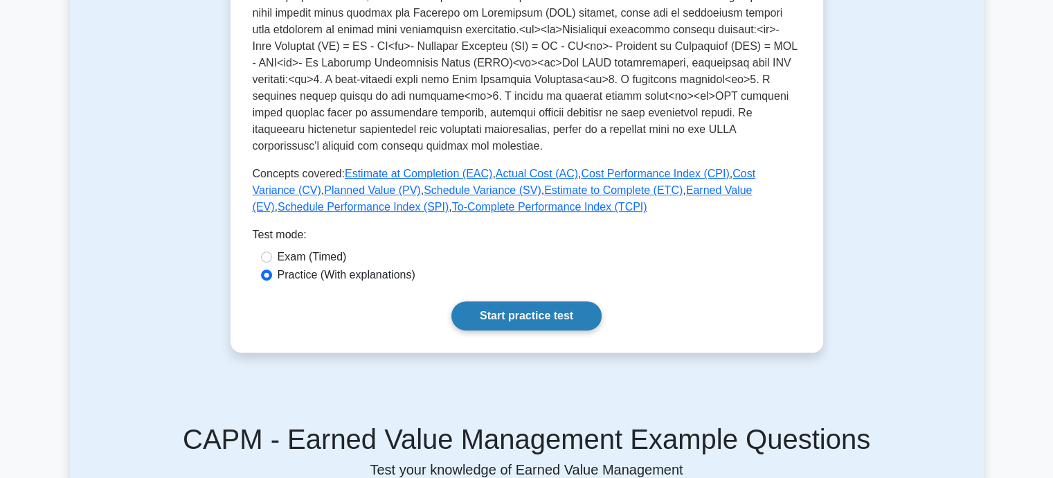
click at [543, 301] on link "Start practice test" at bounding box center [527, 315] width 150 height 29
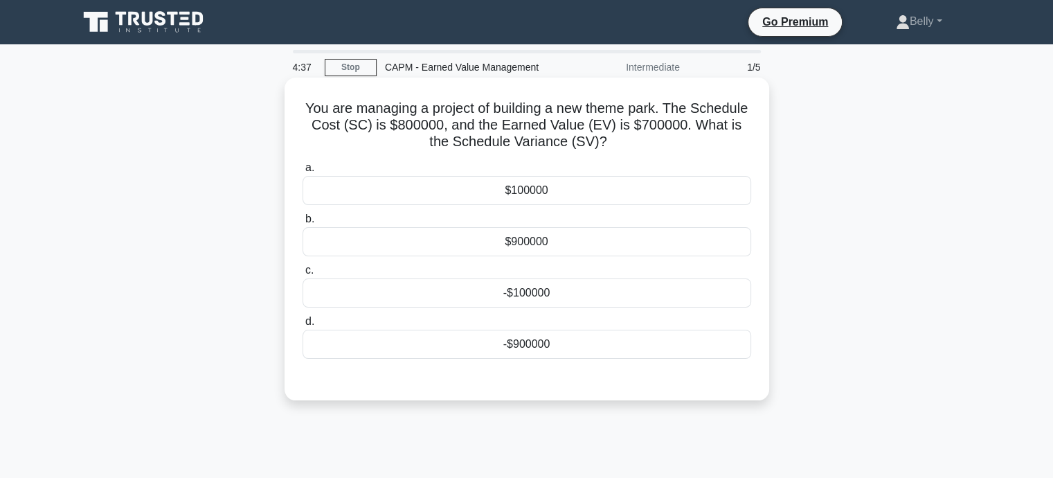
click at [501, 296] on div "-$100000" at bounding box center [527, 292] width 449 height 29
click at [303, 275] on input "c. -$100000" at bounding box center [303, 270] width 0 height 9
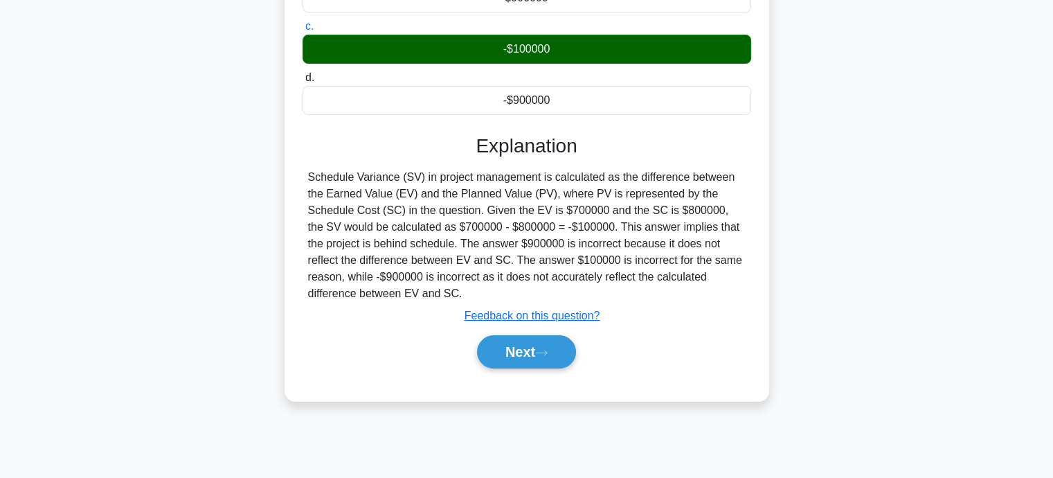
scroll to position [270, 0]
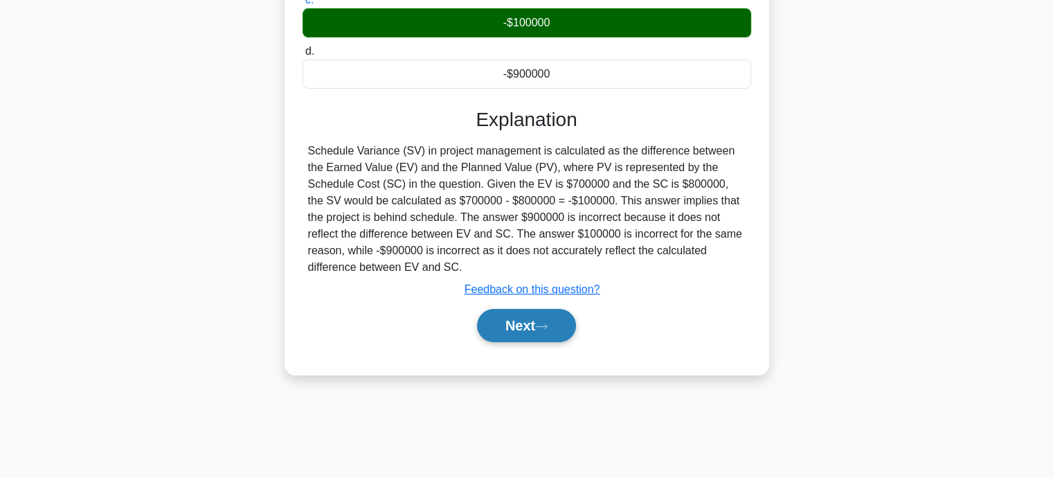
click at [520, 339] on button "Next" at bounding box center [526, 325] width 99 height 33
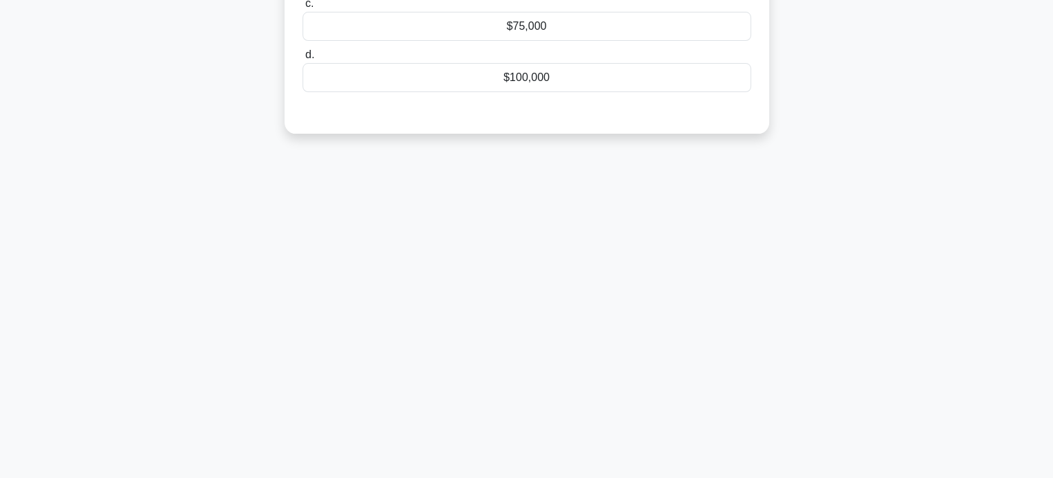
scroll to position [0, 0]
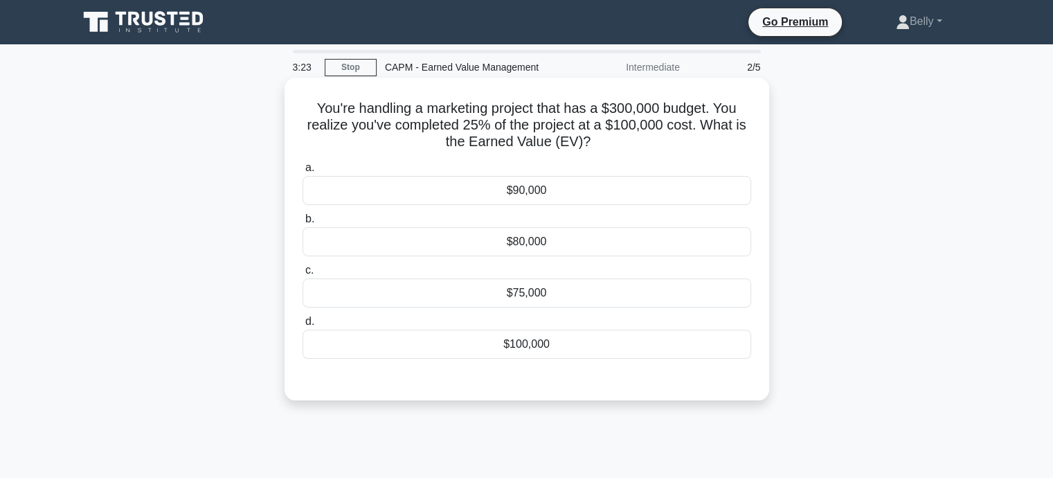
click at [543, 293] on div "$75,000" at bounding box center [527, 292] width 449 height 29
click at [303, 275] on input "c. $75,000" at bounding box center [303, 270] width 0 height 9
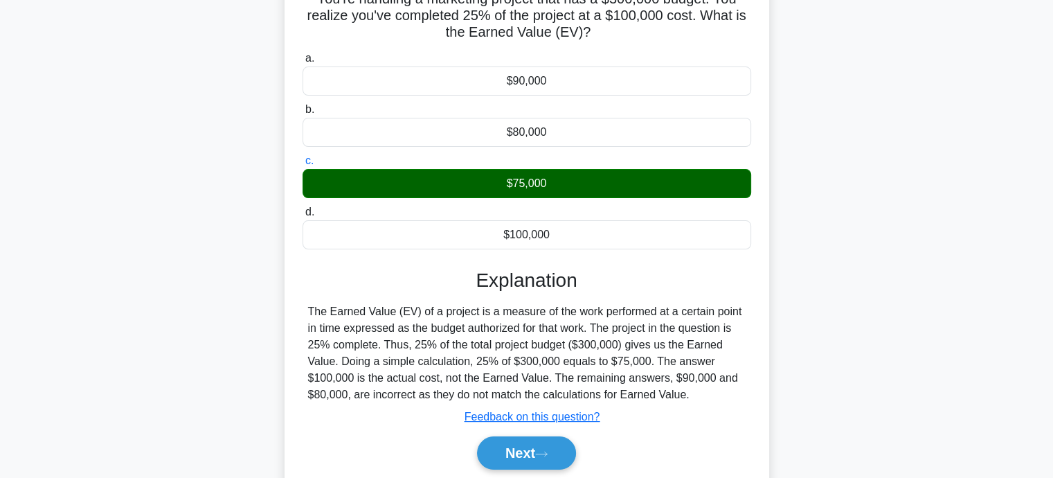
scroll to position [208, 0]
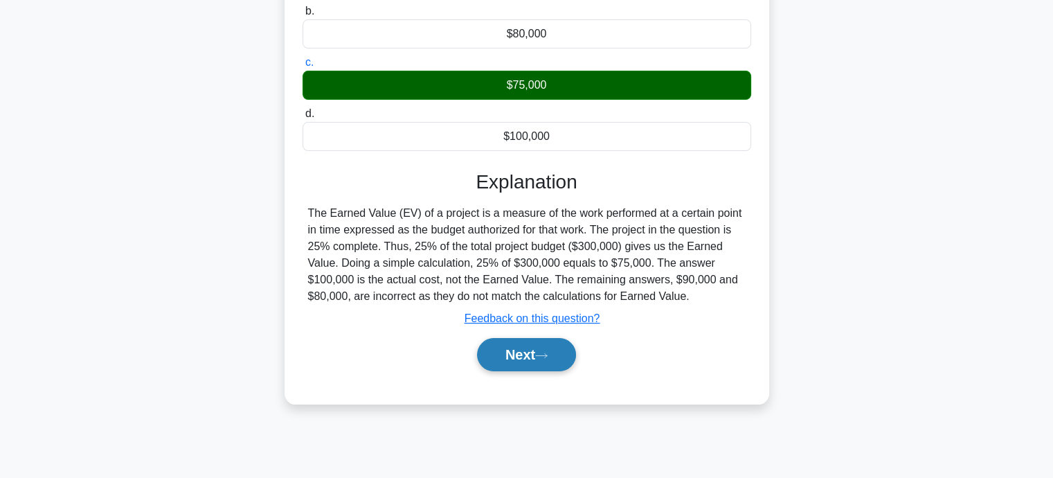
click at [546, 339] on button "Next" at bounding box center [526, 354] width 99 height 33
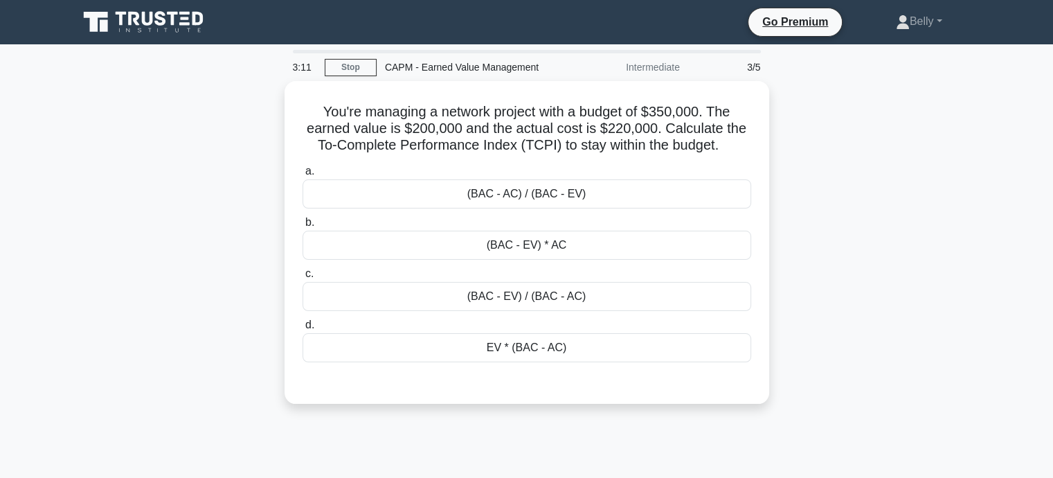
scroll to position [0, 0]
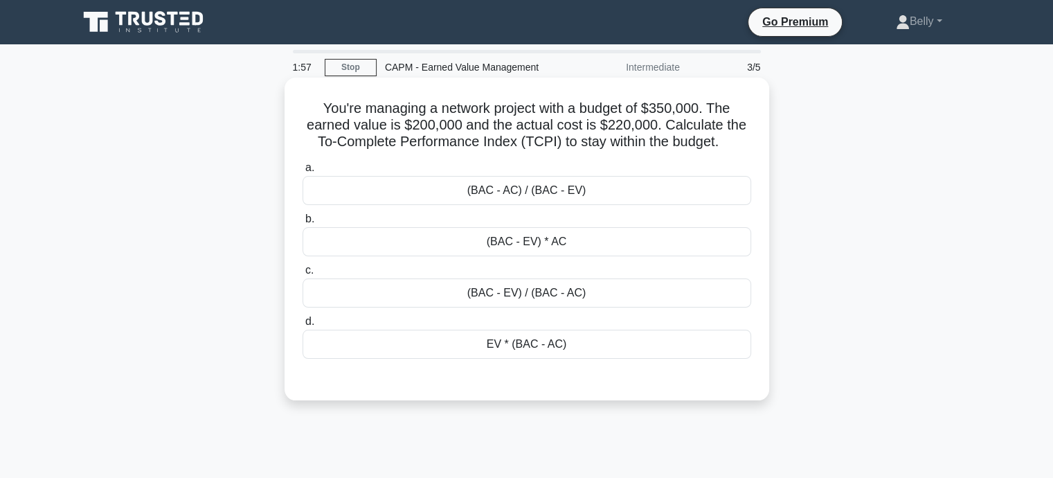
click at [549, 289] on div "(BAC - EV) / (BAC - AC)" at bounding box center [527, 292] width 449 height 29
click at [303, 275] on input "c. (BAC - EV) / (BAC - AC)" at bounding box center [303, 270] width 0 height 9
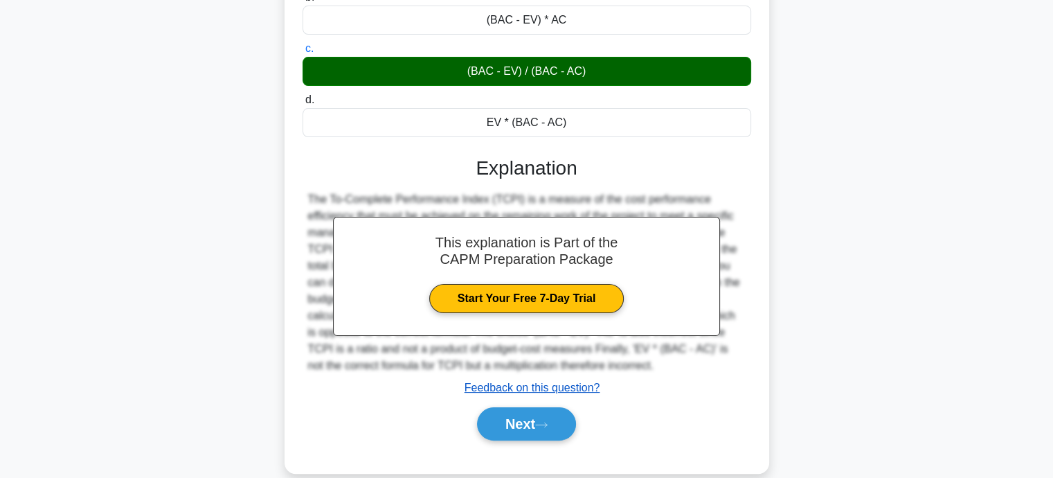
scroll to position [270, 0]
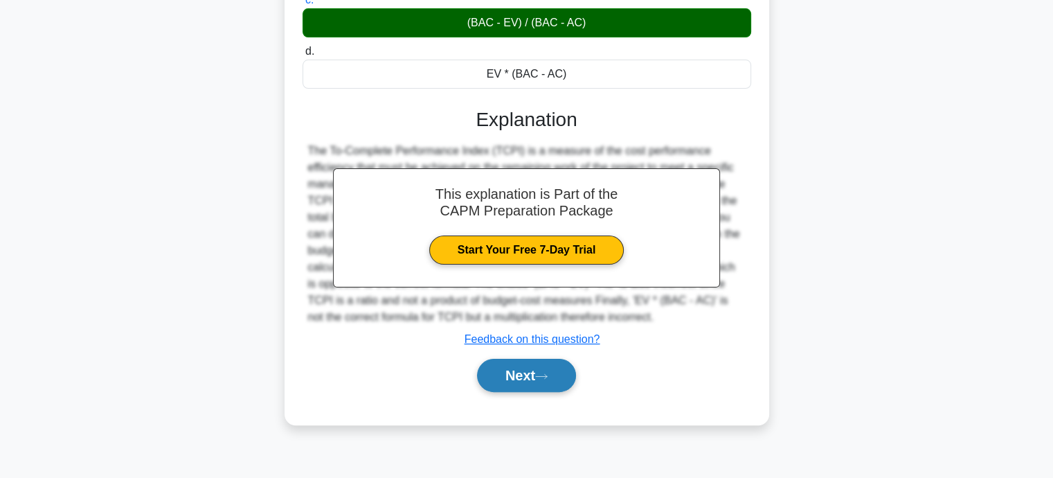
click at [515, 368] on button "Next" at bounding box center [526, 375] width 99 height 33
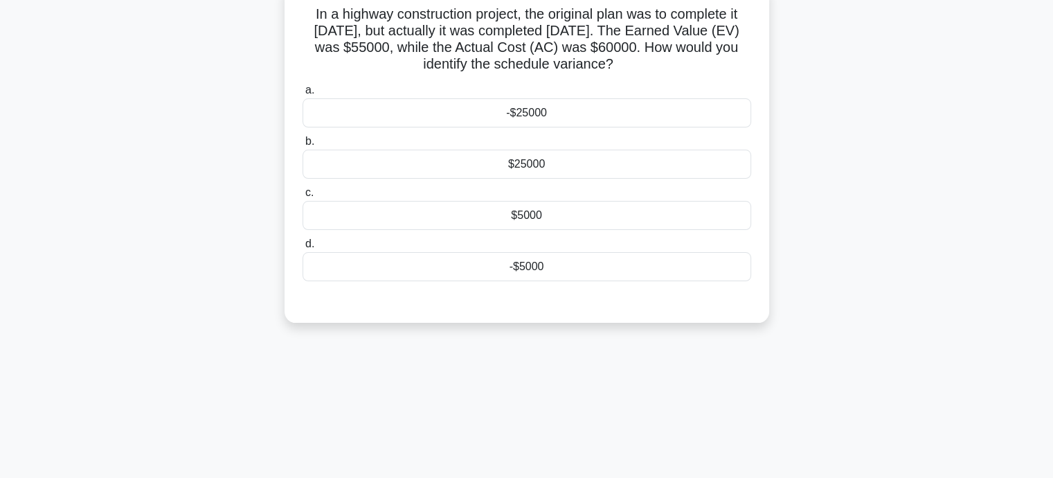
scroll to position [0, 0]
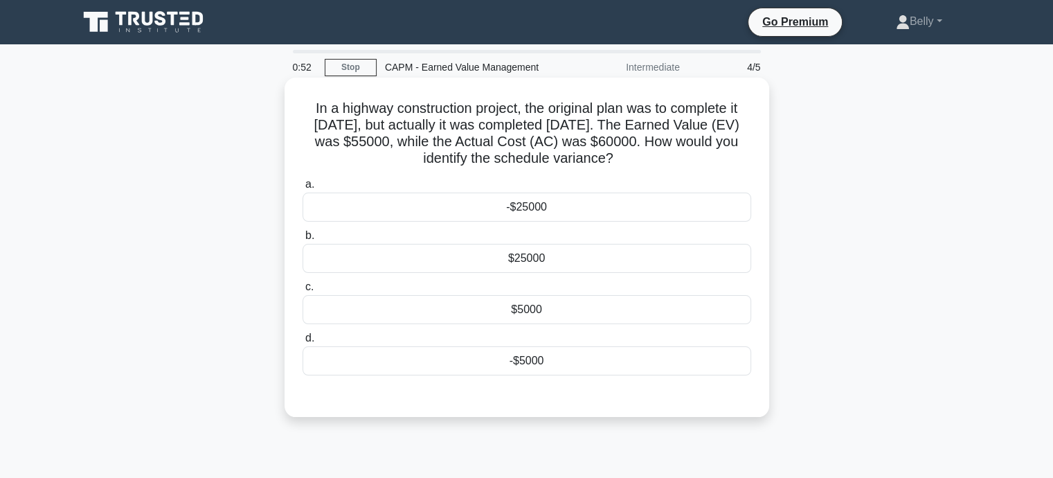
click at [529, 362] on div "-$5000" at bounding box center [527, 360] width 449 height 29
click at [303, 343] on input "d. -$5000" at bounding box center [303, 338] width 0 height 9
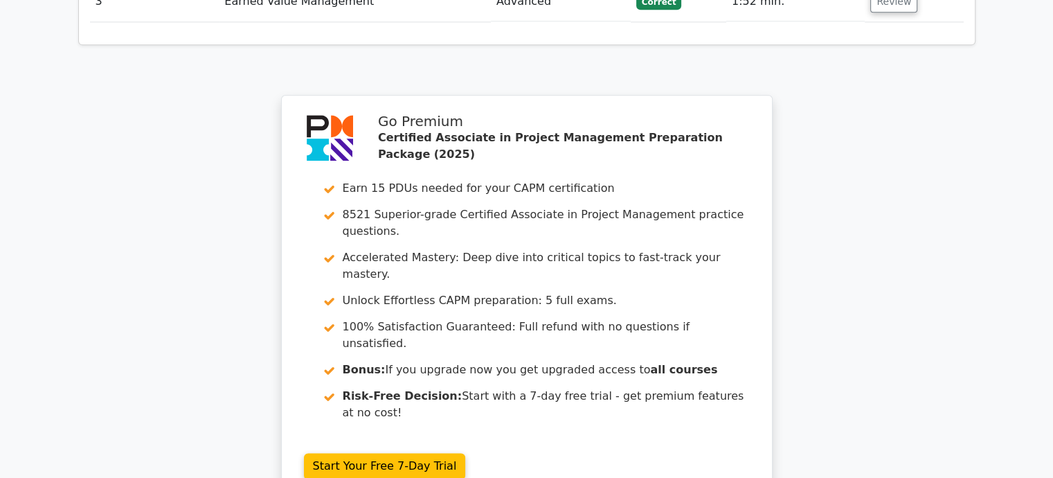
scroll to position [1801, 0]
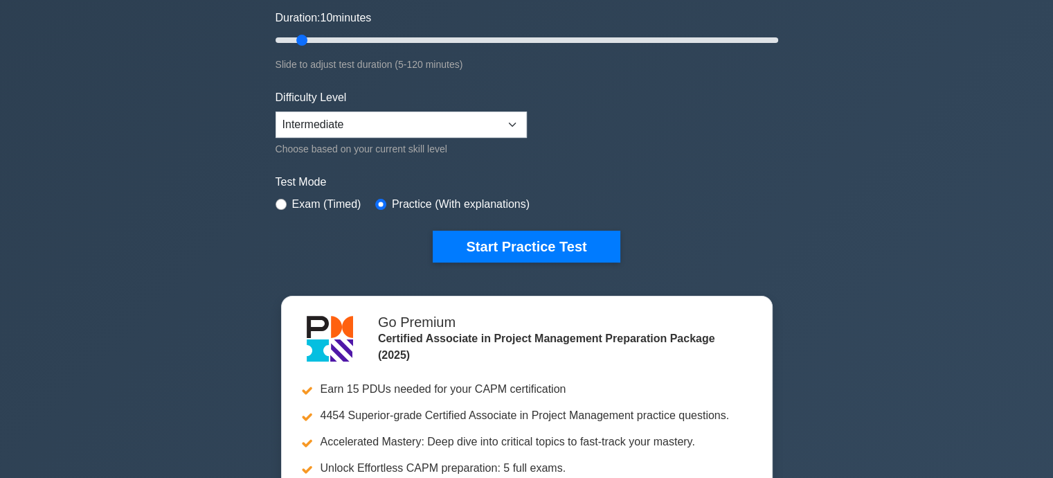
scroll to position [346, 0]
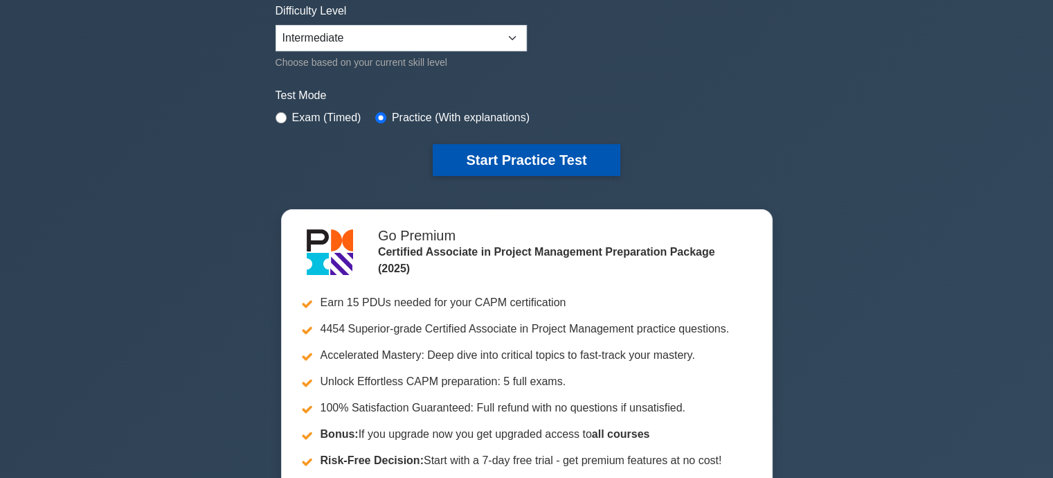
click at [499, 161] on button "Start Practice Test" at bounding box center [526, 160] width 187 height 32
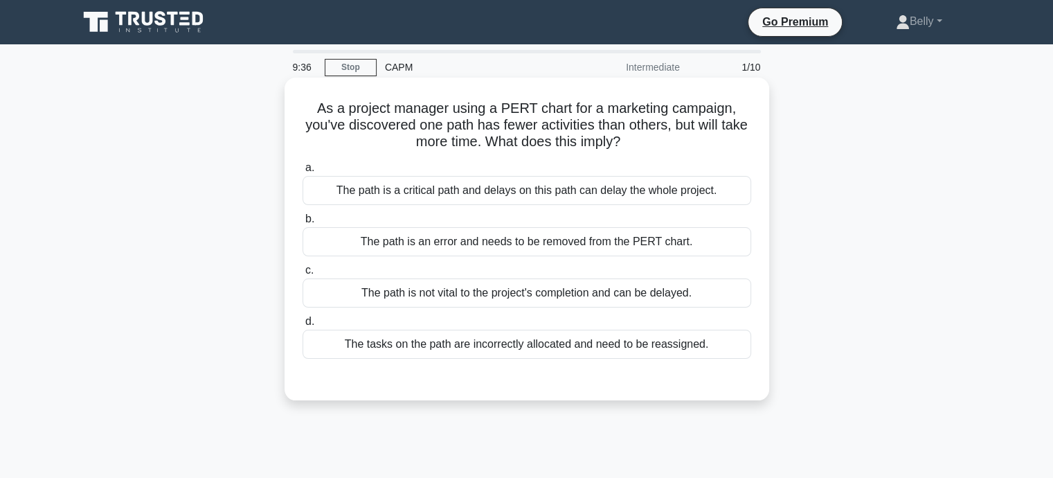
click at [474, 200] on div "The path is a critical path and delays on this path can delay the whole project." at bounding box center [527, 190] width 449 height 29
click at [303, 172] on input "a. The path is a critical path and delays on this path can delay the whole proj…" at bounding box center [303, 167] width 0 height 9
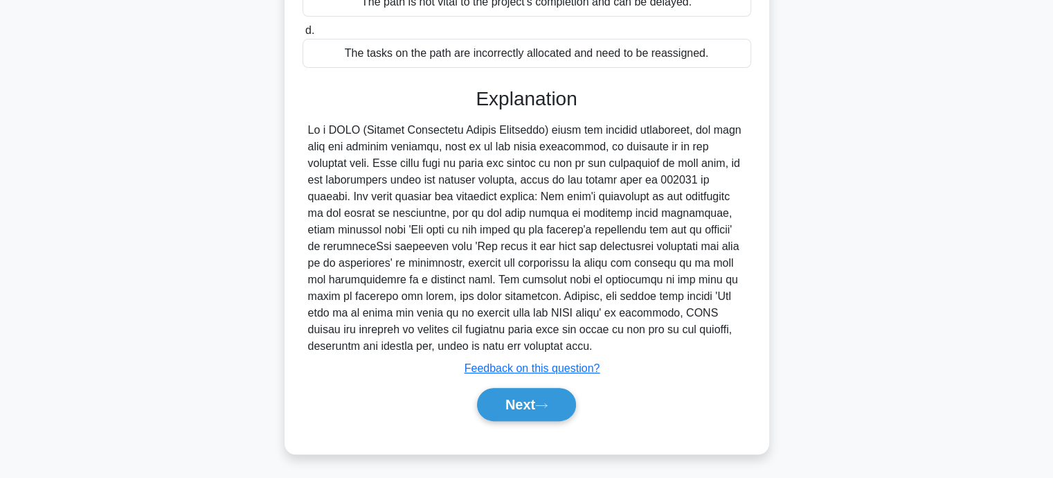
scroll to position [292, 0]
click at [557, 401] on button "Next" at bounding box center [526, 403] width 99 height 33
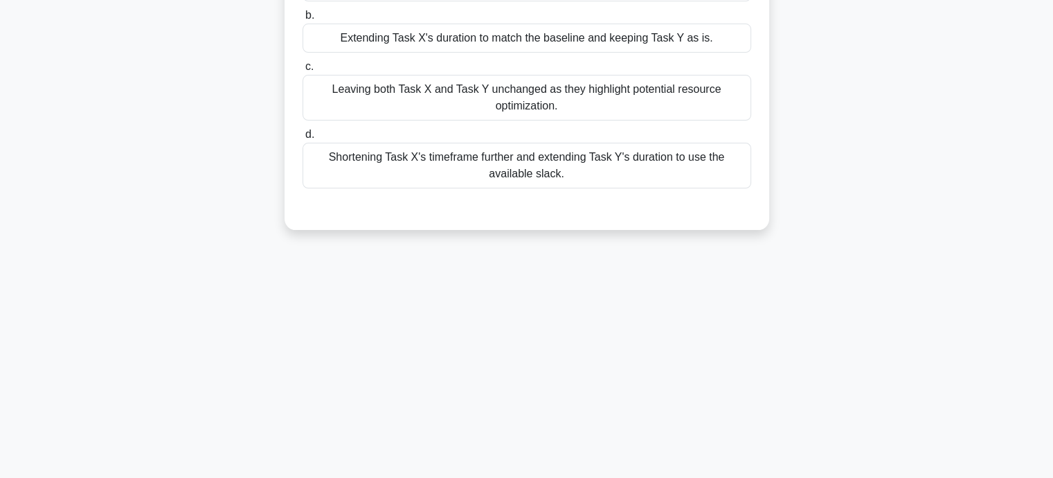
scroll to position [0, 0]
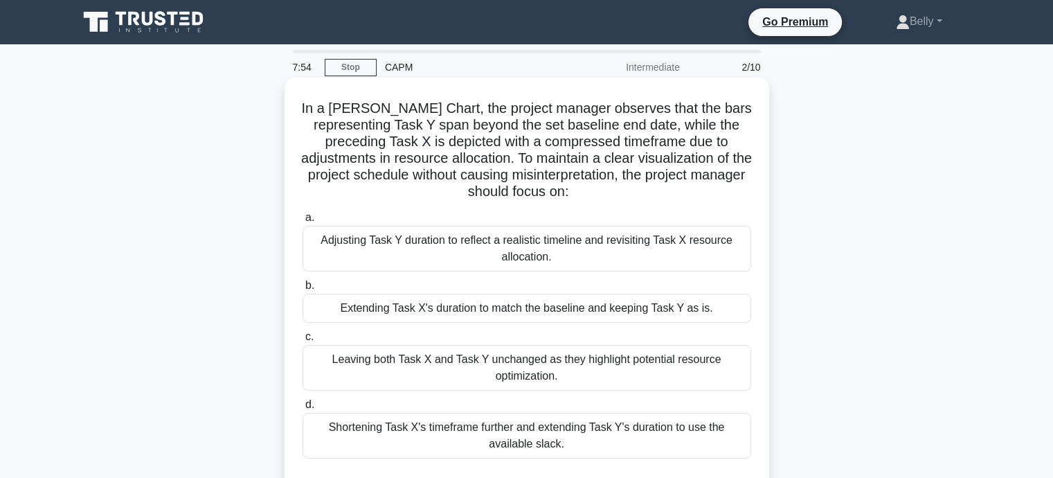
click at [531, 256] on div "Adjusting Task Y duration to reflect a realistic timeline and revisiting Task X…" at bounding box center [527, 249] width 449 height 46
click at [303, 222] on input "a. Adjusting Task Y duration to reflect a realistic timeline and revisiting Tas…" at bounding box center [303, 217] width 0 height 9
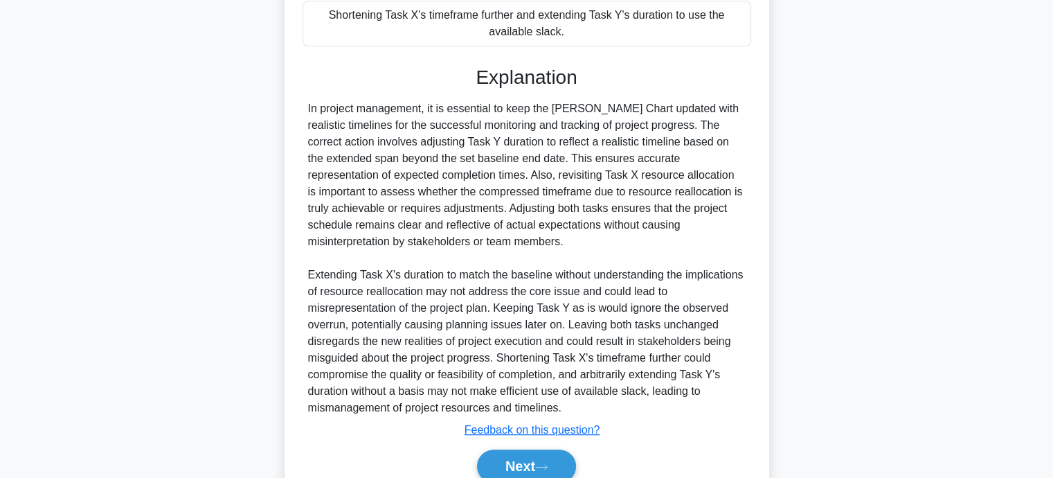
scroll to position [474, 0]
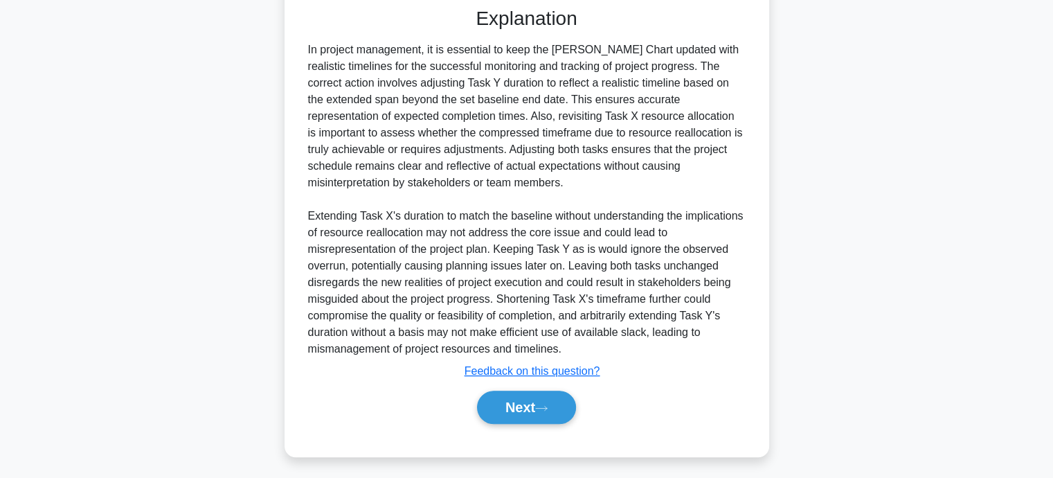
drag, startPoint x: 525, startPoint y: 397, endPoint x: 864, endPoint y: 386, distance: 338.8
click at [524, 397] on button "Next" at bounding box center [526, 407] width 99 height 33
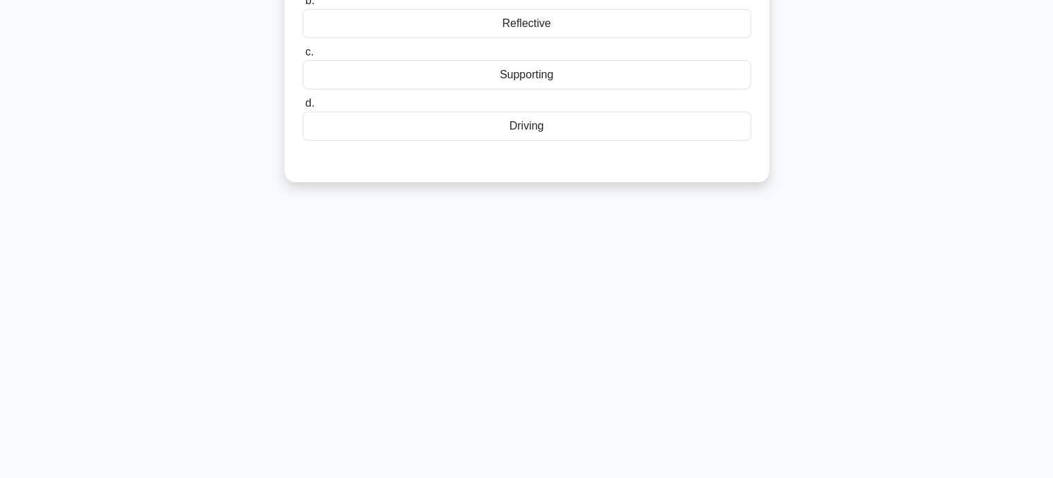
scroll to position [0, 0]
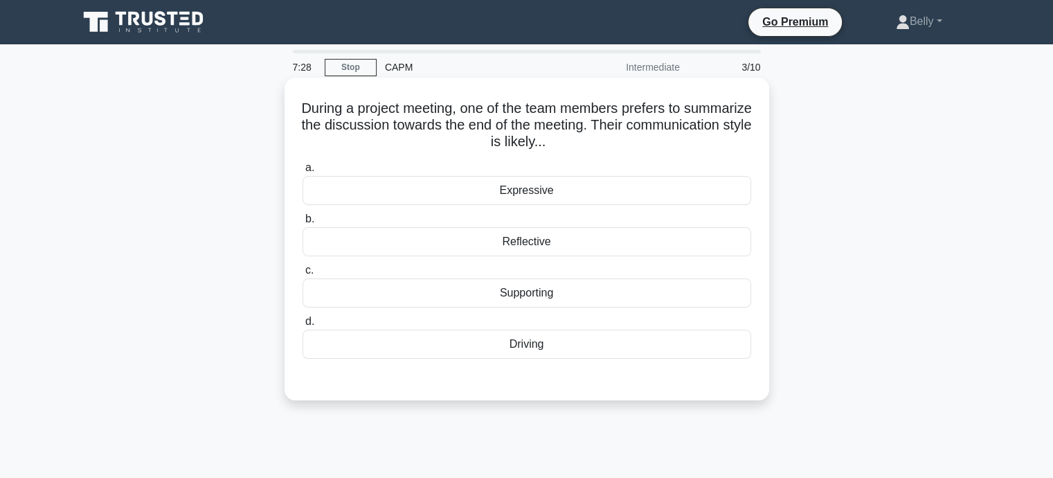
click at [497, 243] on div "Reflective" at bounding box center [527, 241] width 449 height 29
click at [303, 224] on input "b. Reflective" at bounding box center [303, 219] width 0 height 9
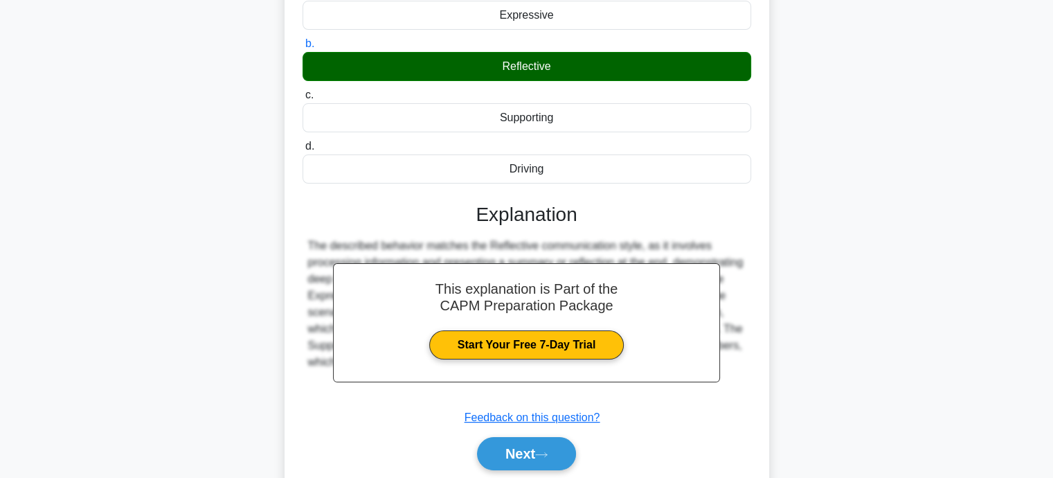
scroll to position [270, 0]
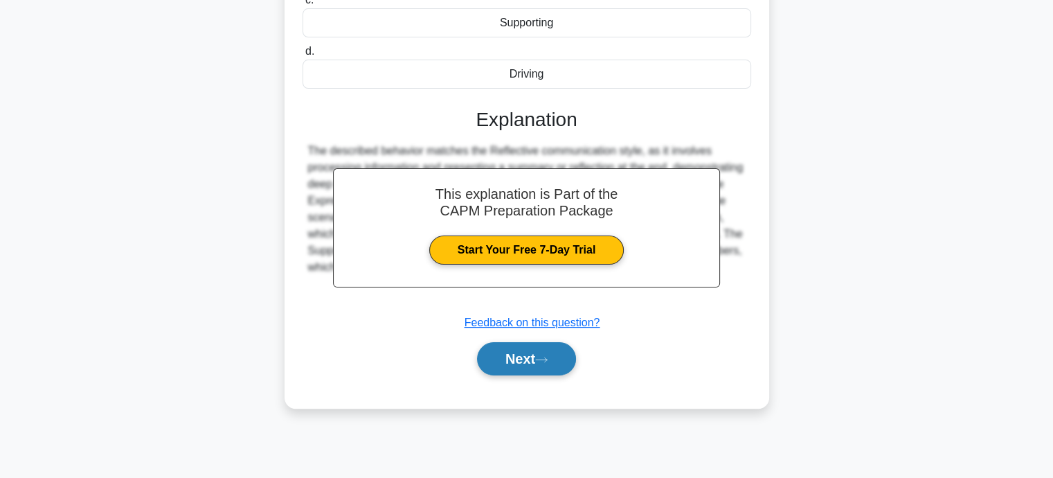
click at [557, 362] on button "Next" at bounding box center [526, 358] width 99 height 33
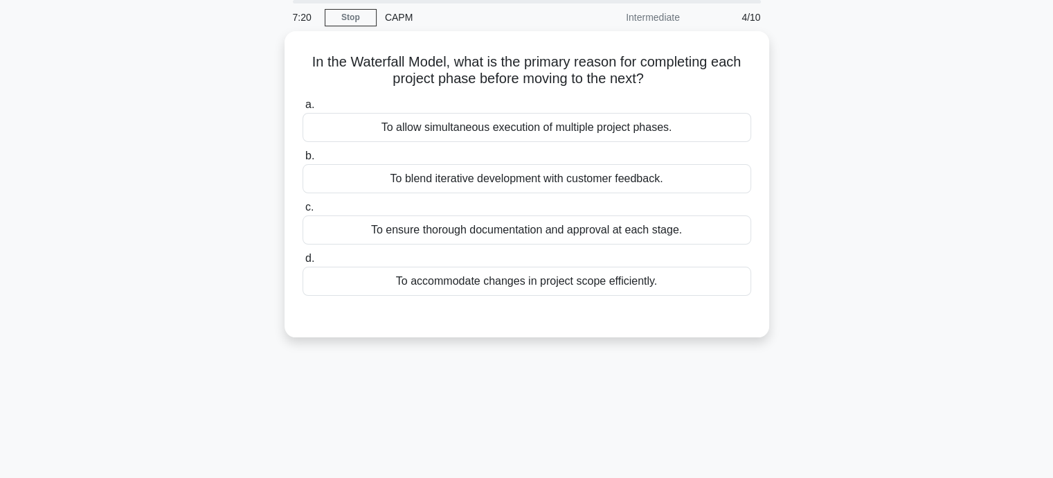
scroll to position [0, 0]
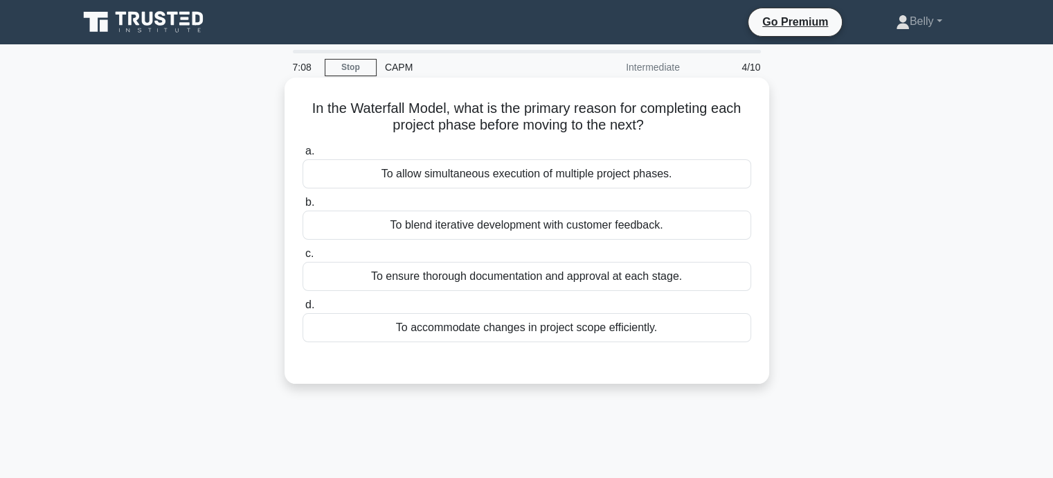
click at [504, 276] on div "To ensure thorough documentation and approval at each stage." at bounding box center [527, 276] width 449 height 29
click at [303, 258] on input "c. To ensure thorough documentation and approval at each stage." at bounding box center [303, 253] width 0 height 9
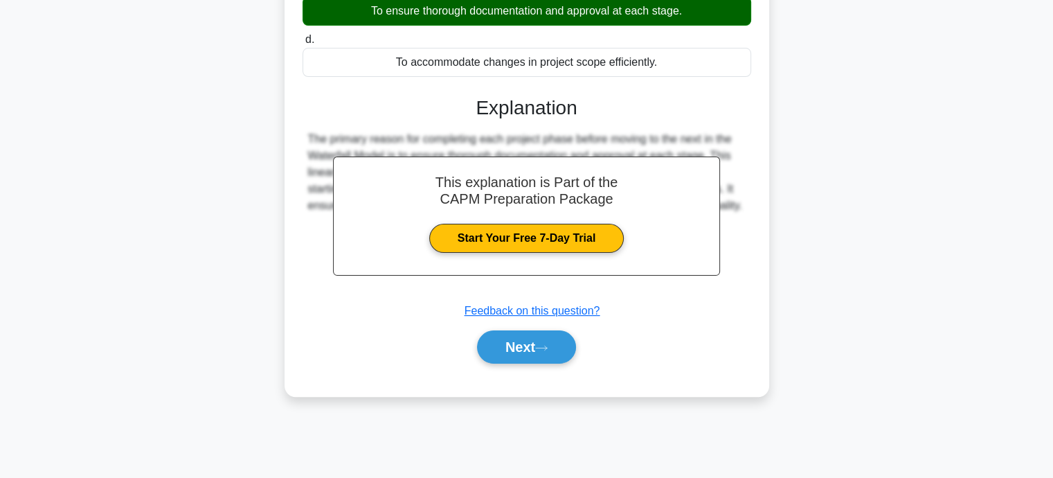
scroll to position [270, 0]
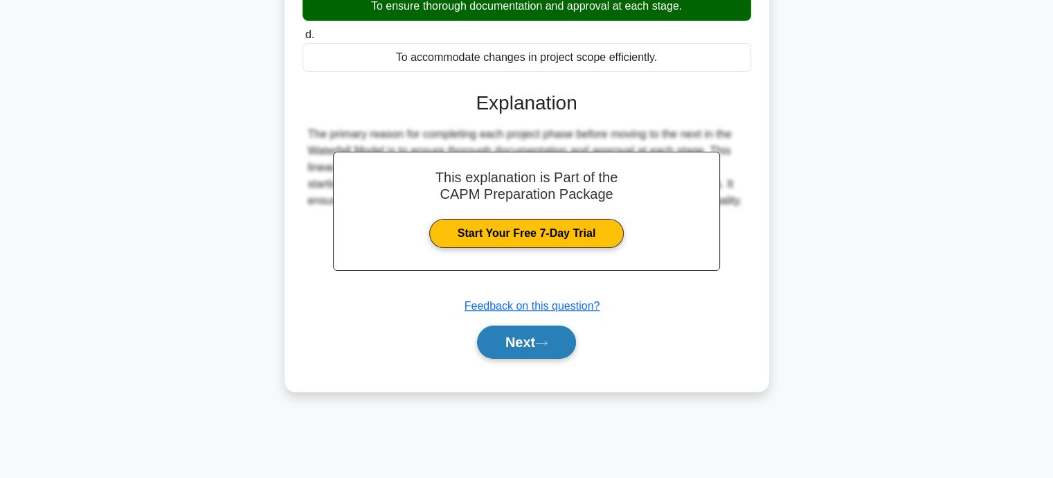
click at [510, 339] on button "Next" at bounding box center [526, 342] width 99 height 33
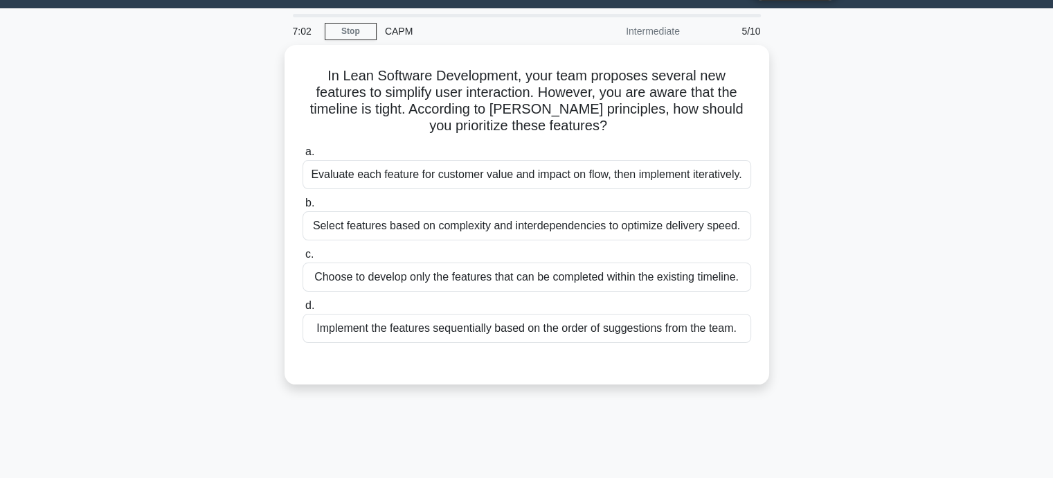
scroll to position [0, 0]
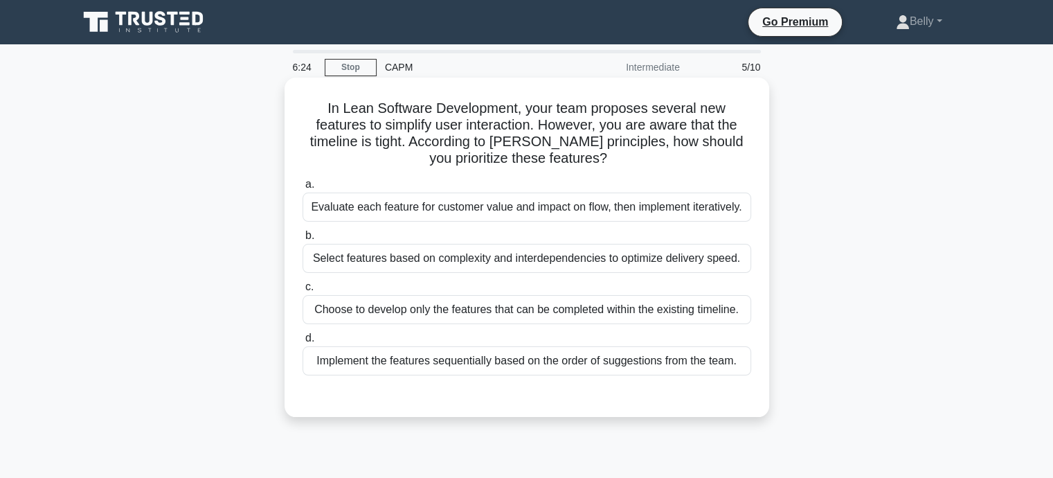
click at [603, 215] on div "Evaluate each feature for customer value and impact on flow, then implement ite…" at bounding box center [527, 207] width 449 height 29
click at [303, 189] on input "a. Evaluate each feature for customer value and impact on flow, then implement …" at bounding box center [303, 184] width 0 height 9
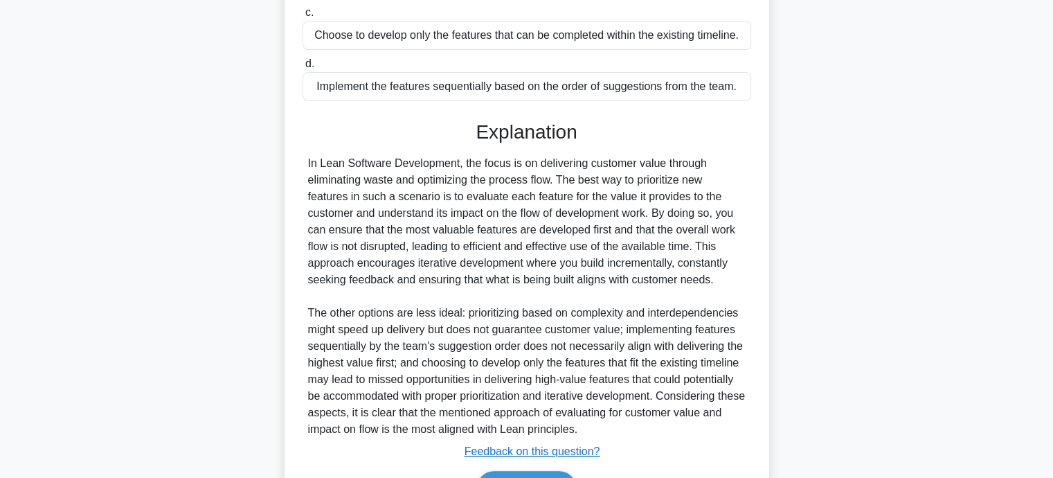
scroll to position [346, 0]
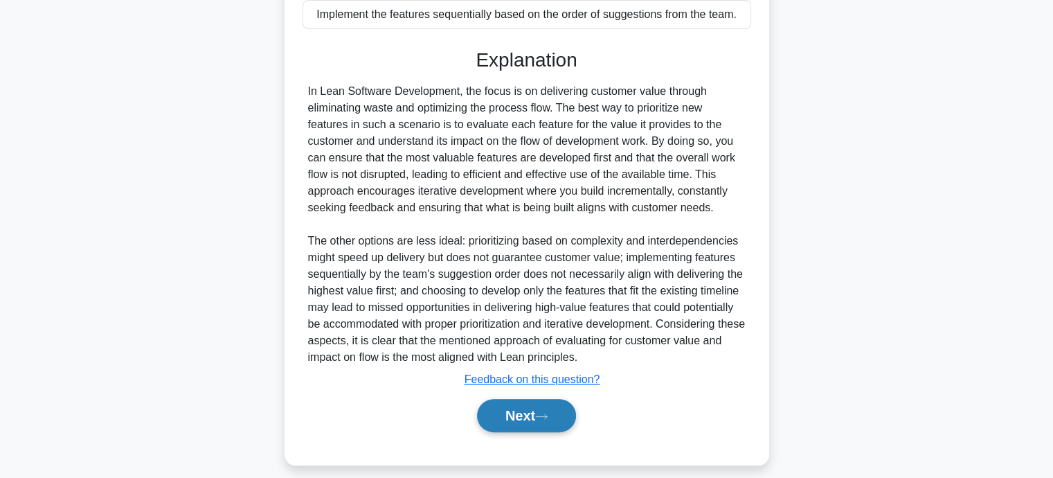
click at [520, 429] on button "Next" at bounding box center [526, 415] width 99 height 33
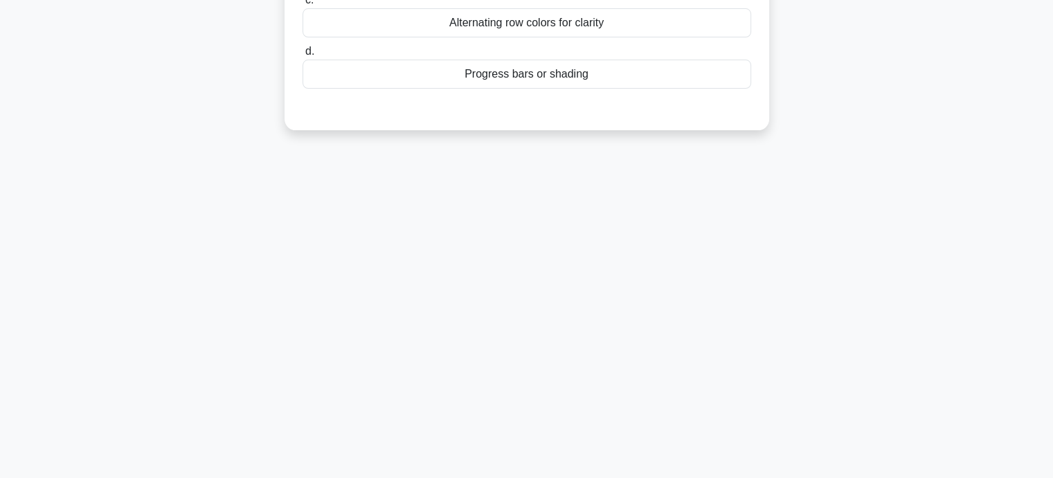
scroll to position [0, 0]
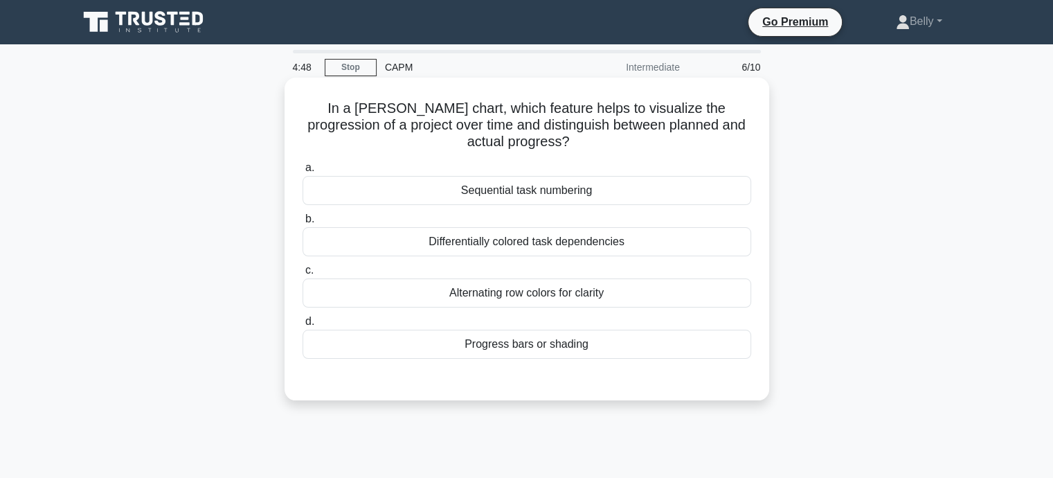
click at [510, 348] on div "Progress bars or shading" at bounding box center [527, 344] width 449 height 29
click at [303, 326] on input "d. Progress bars or shading" at bounding box center [303, 321] width 0 height 9
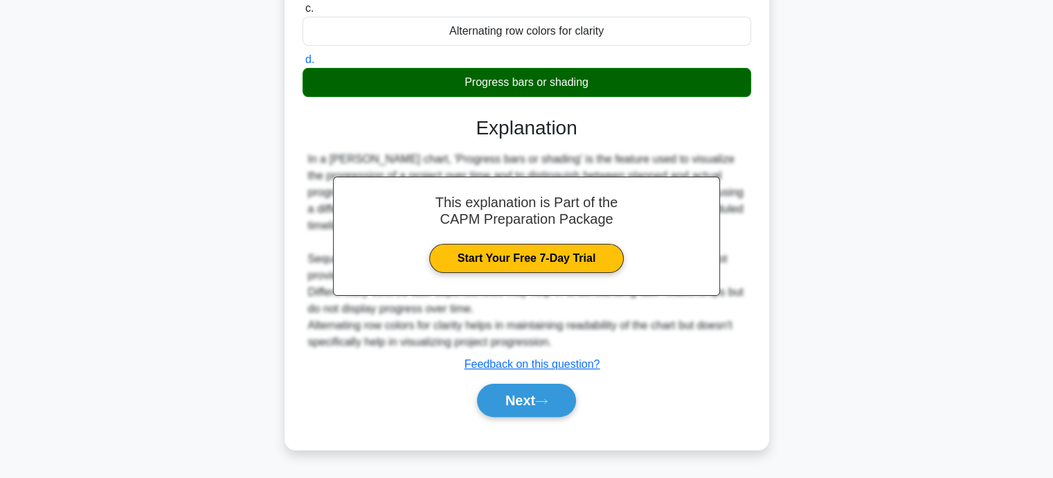
scroll to position [270, 0]
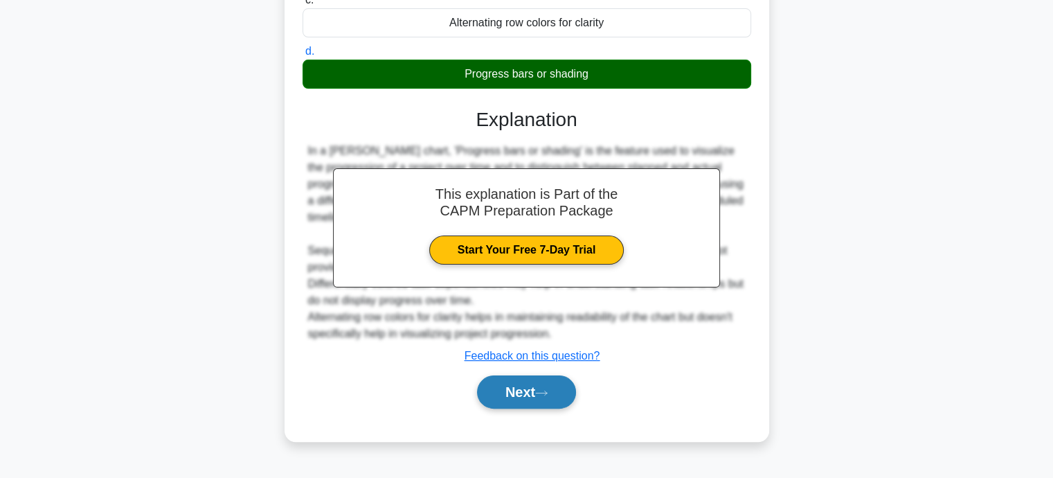
click at [518, 387] on button "Next" at bounding box center [526, 391] width 99 height 33
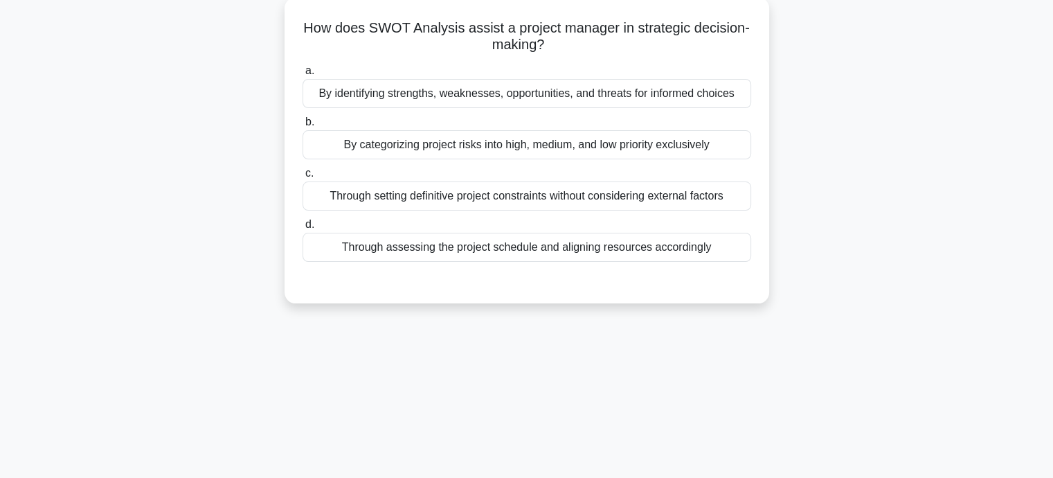
scroll to position [0, 0]
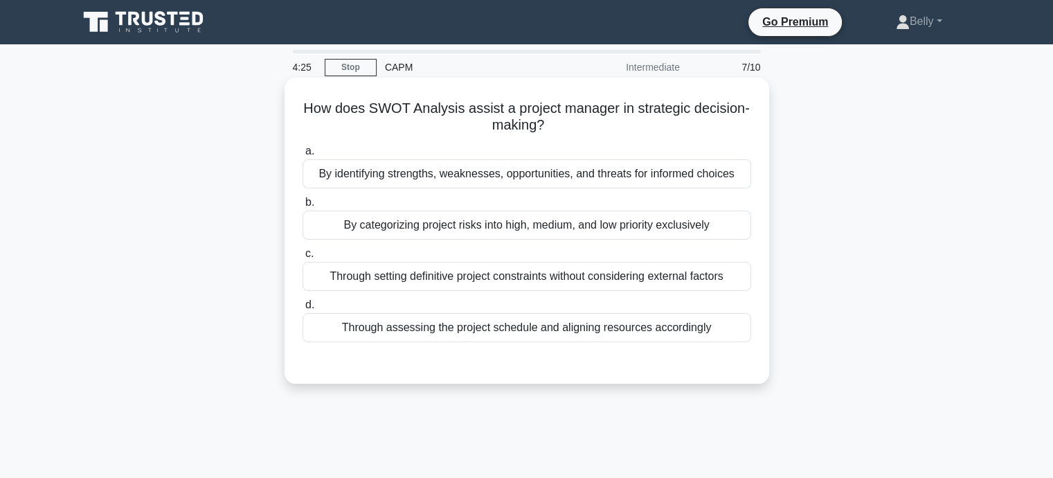
click at [493, 179] on div "By identifying strengths, weaknesses, opportunities, and threats for informed c…" at bounding box center [527, 173] width 449 height 29
click at [303, 156] on input "a. By identifying strengths, weaknesses, opportunities, and threats for informe…" at bounding box center [303, 151] width 0 height 9
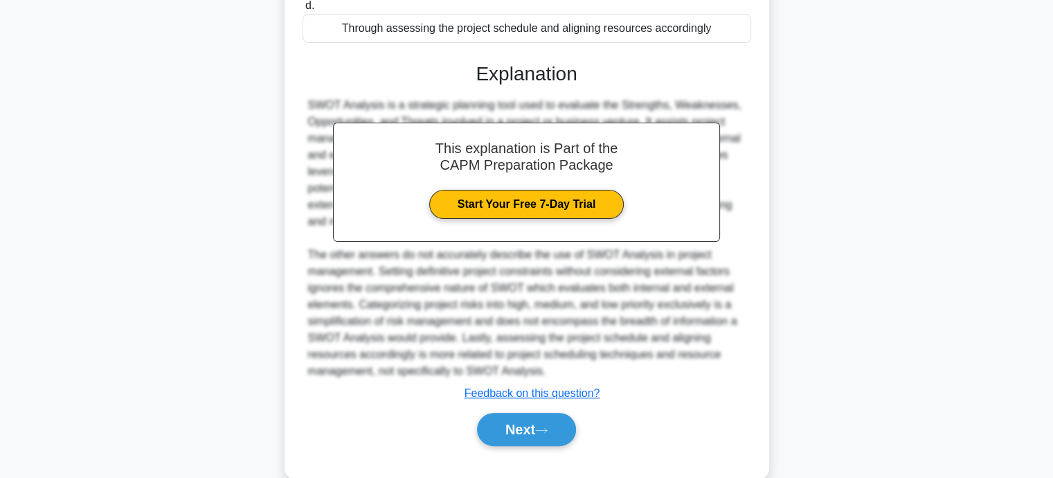
scroll to position [325, 0]
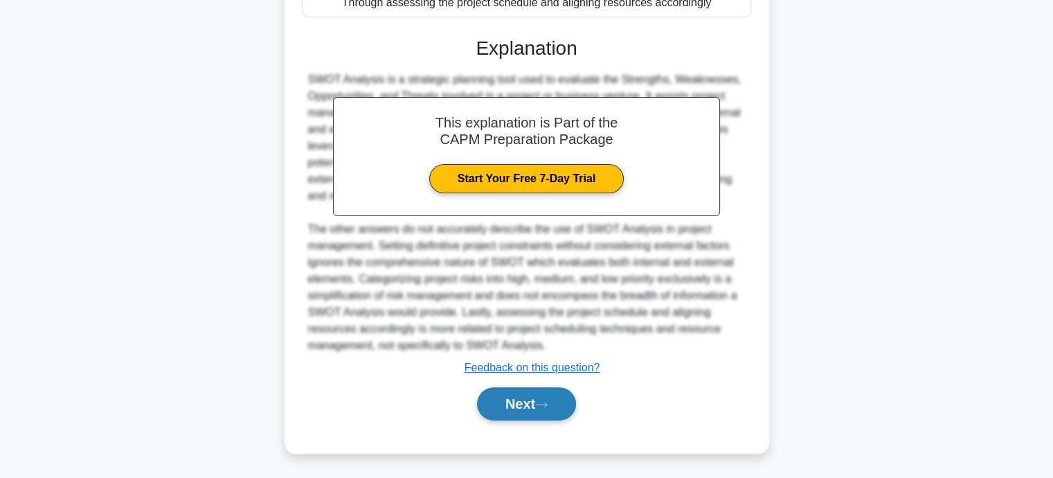
click at [525, 404] on button "Next" at bounding box center [526, 403] width 99 height 33
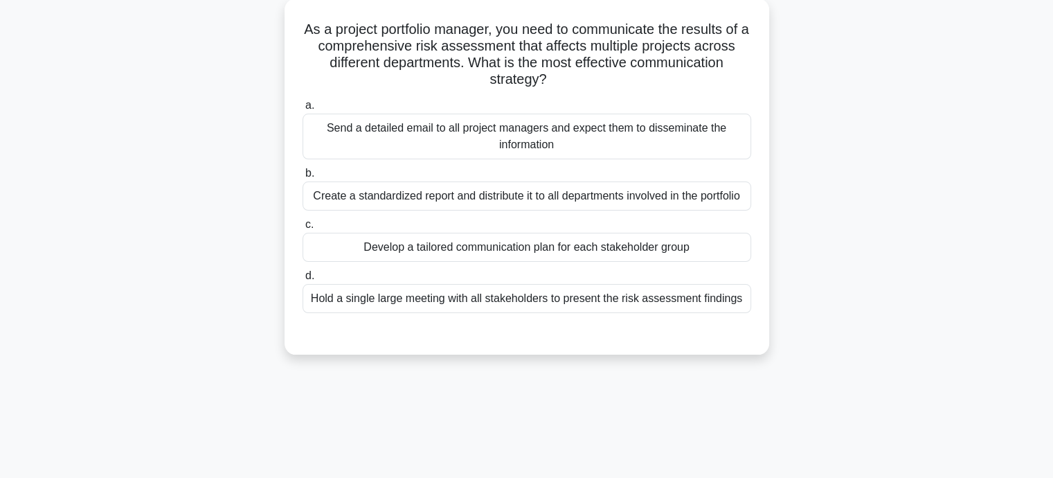
scroll to position [0, 0]
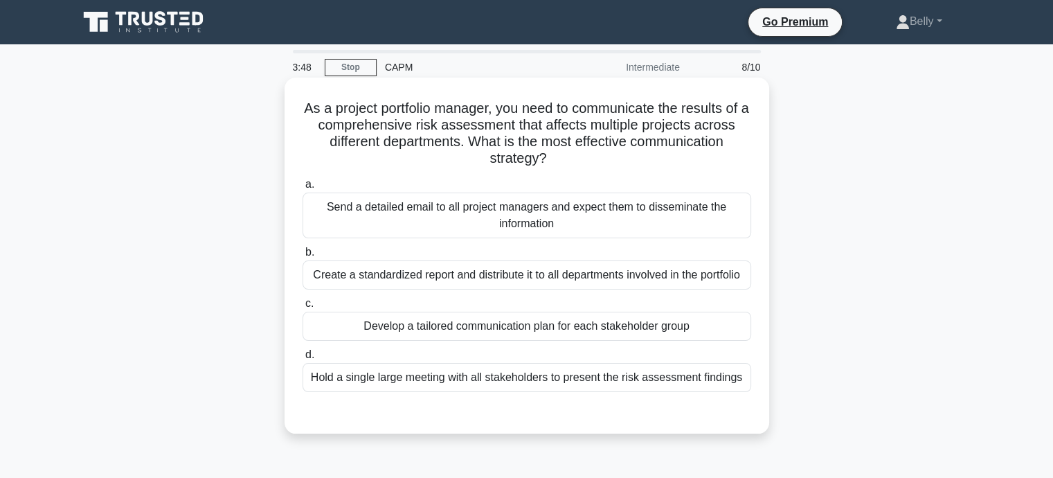
click at [426, 379] on div "Hold a single large meeting with all stakeholders to present the risk assessmen…" at bounding box center [527, 377] width 449 height 29
click at [303, 359] on input "d. Hold a single large meeting with all stakeholders to present the risk assess…" at bounding box center [303, 354] width 0 height 9
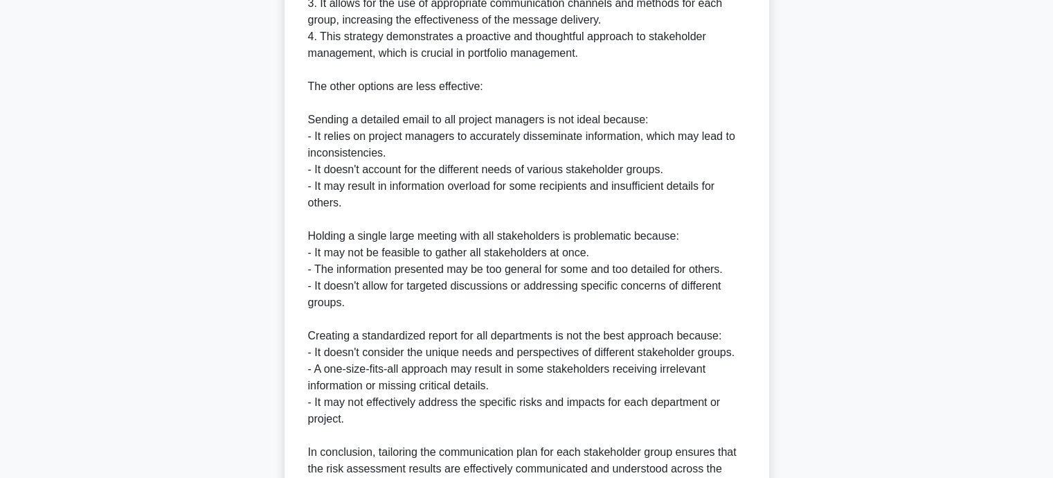
scroll to position [742, 0]
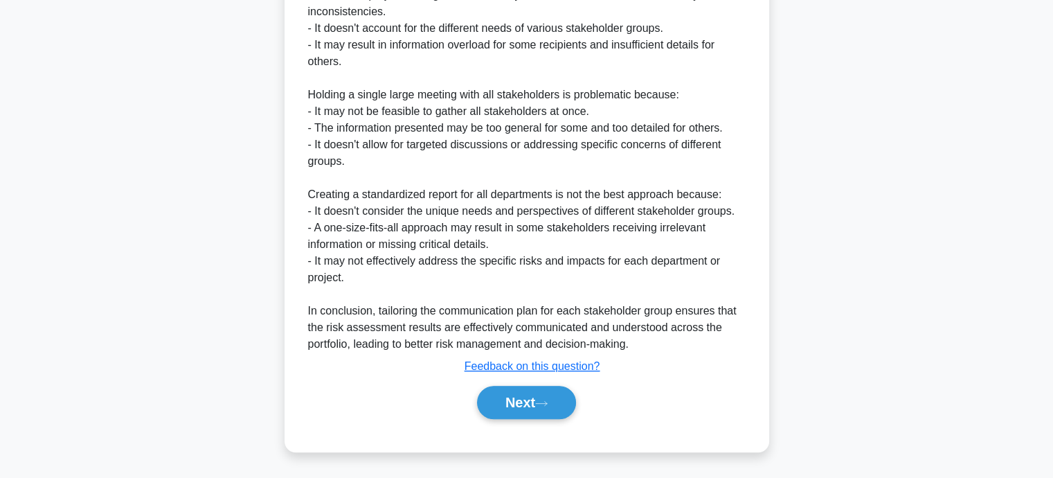
click at [523, 382] on div "Next" at bounding box center [527, 402] width 449 height 44
click at [526, 393] on button "Next" at bounding box center [526, 402] width 99 height 33
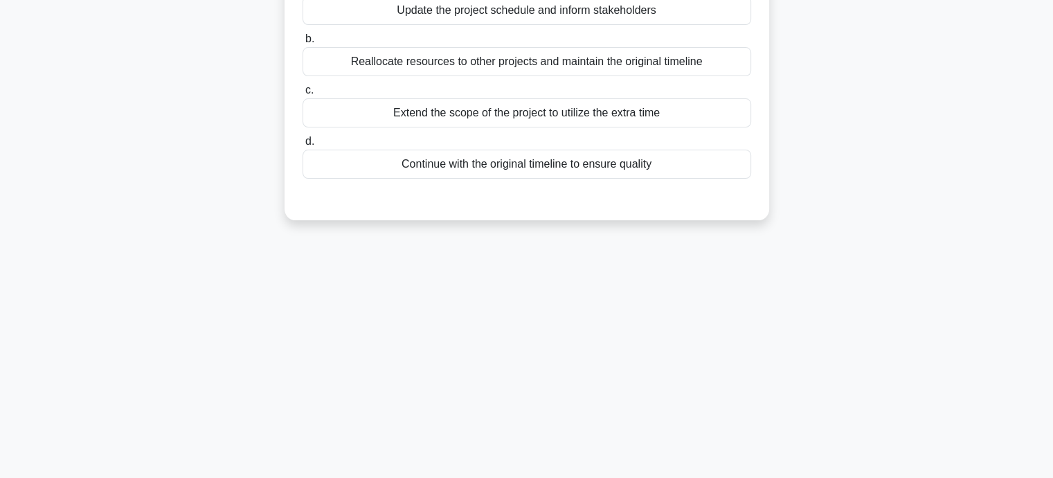
scroll to position [0, 0]
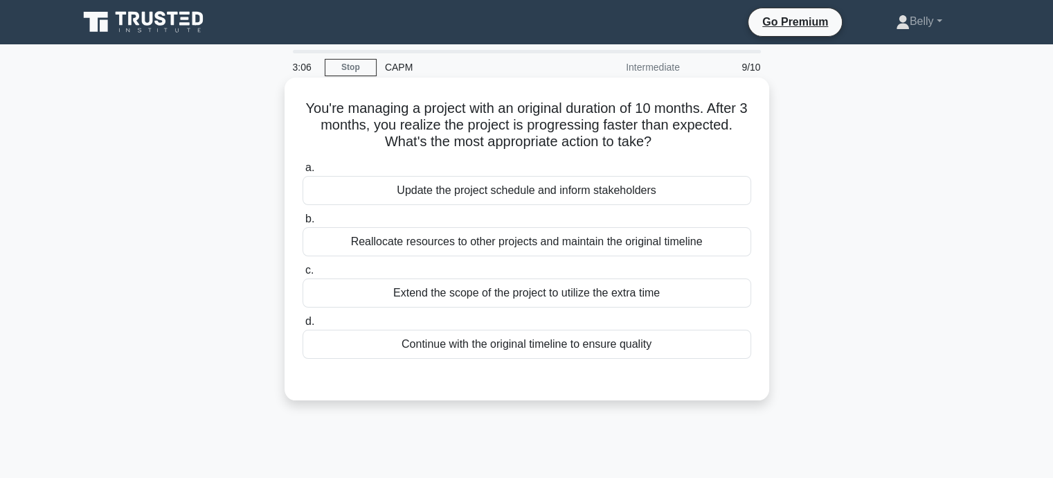
click at [505, 190] on div "Update the project schedule and inform stakeholders" at bounding box center [527, 190] width 449 height 29
click at [303, 172] on input "a. Update the project schedule and inform stakeholders" at bounding box center [303, 167] width 0 height 9
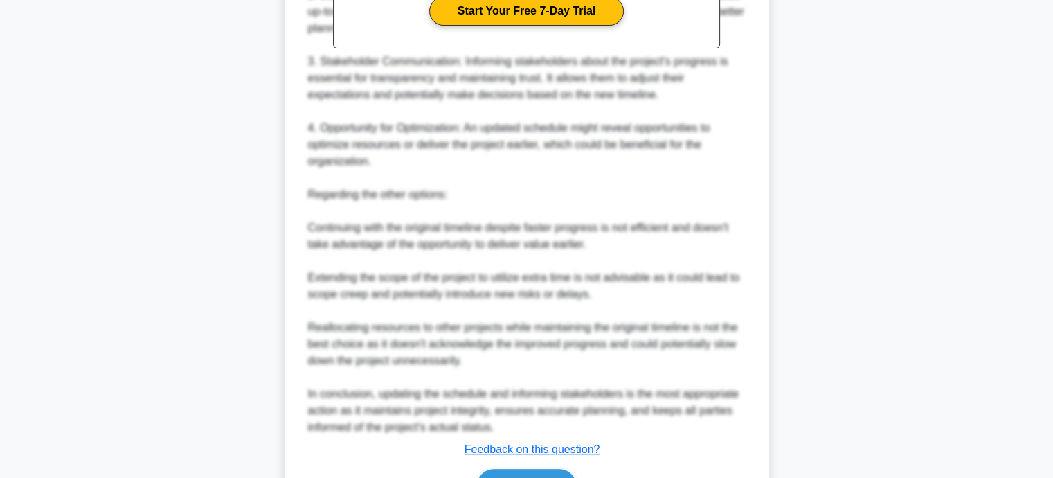
scroll to position [591, 0]
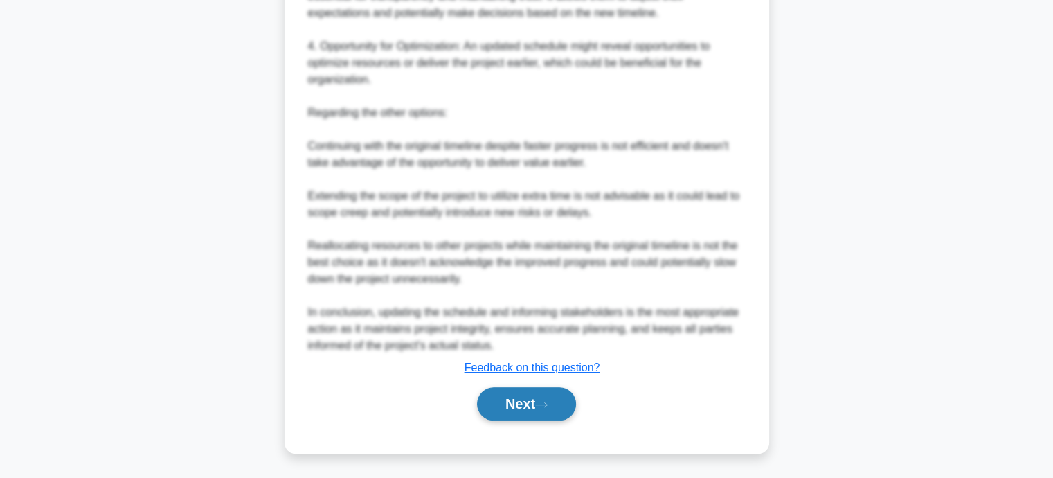
click at [544, 401] on icon at bounding box center [541, 405] width 12 height 8
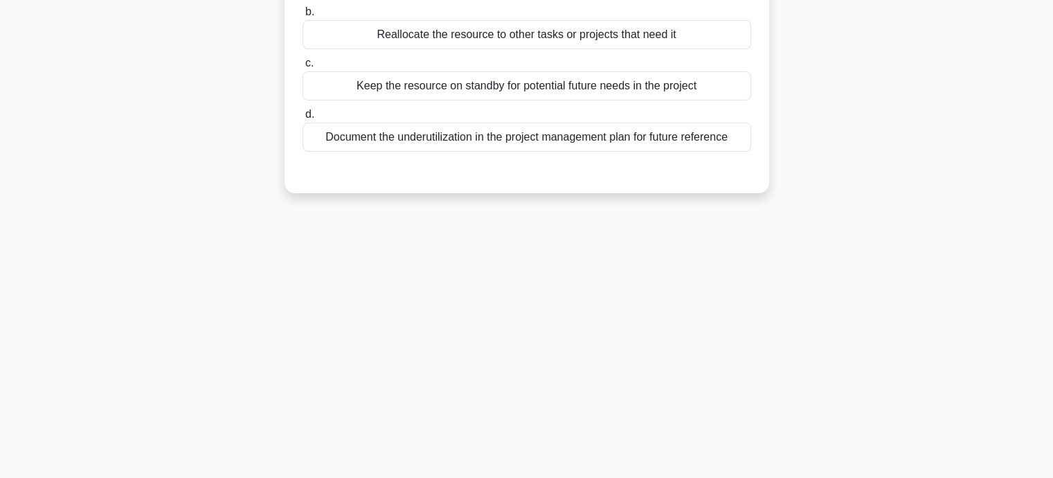
scroll to position [0, 0]
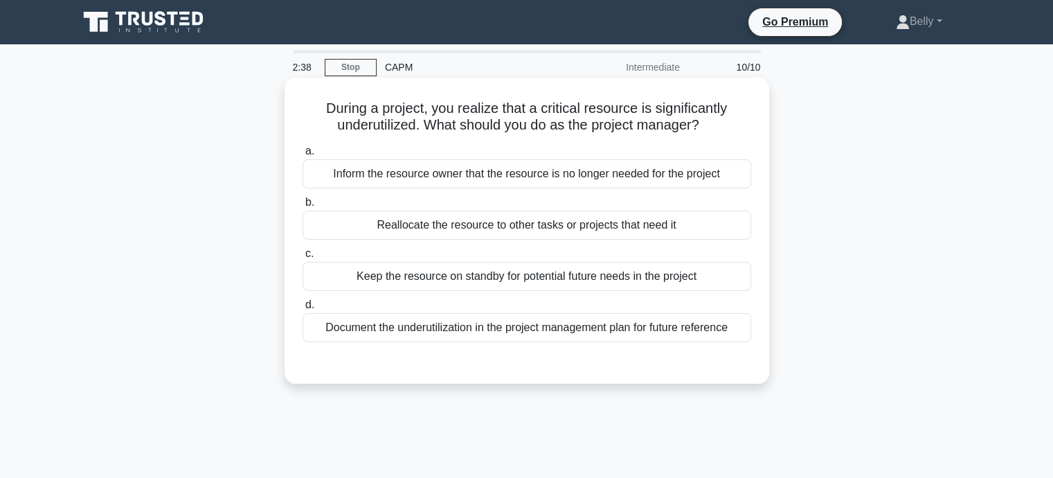
click at [535, 226] on div "Reallocate the resource to other tasks or projects that need it" at bounding box center [527, 225] width 449 height 29
click at [303, 207] on input "b. Reallocate the resource to other tasks or projects that need it" at bounding box center [303, 202] width 0 height 9
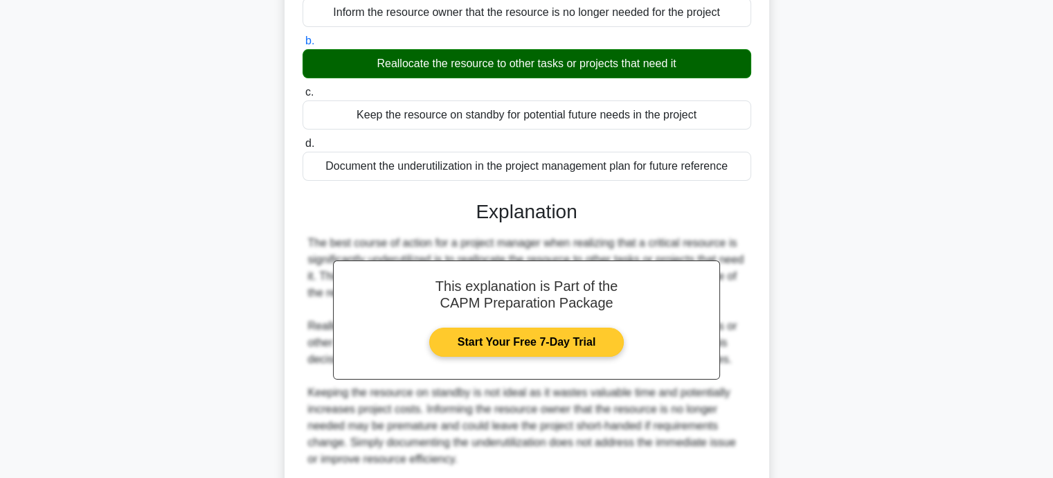
scroll to position [325, 0]
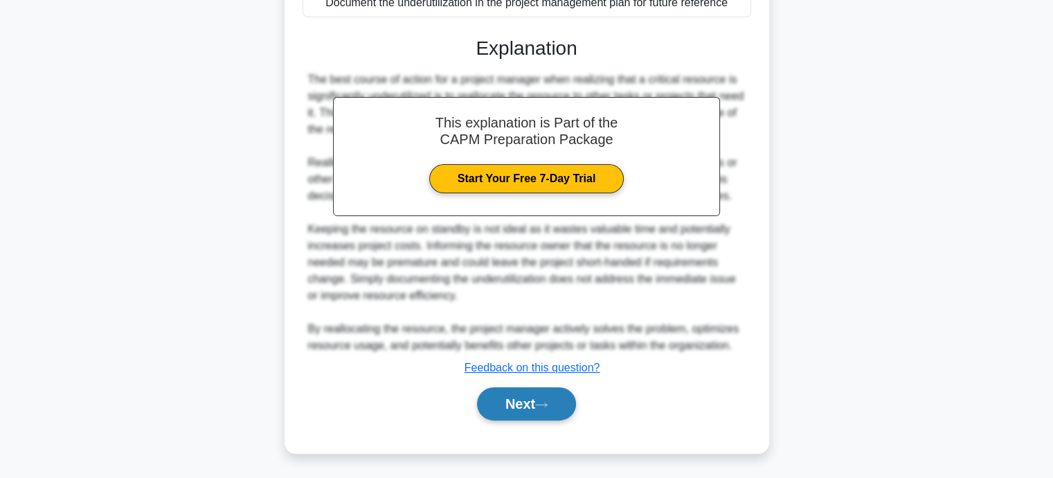
click at [518, 409] on button "Next" at bounding box center [526, 403] width 99 height 33
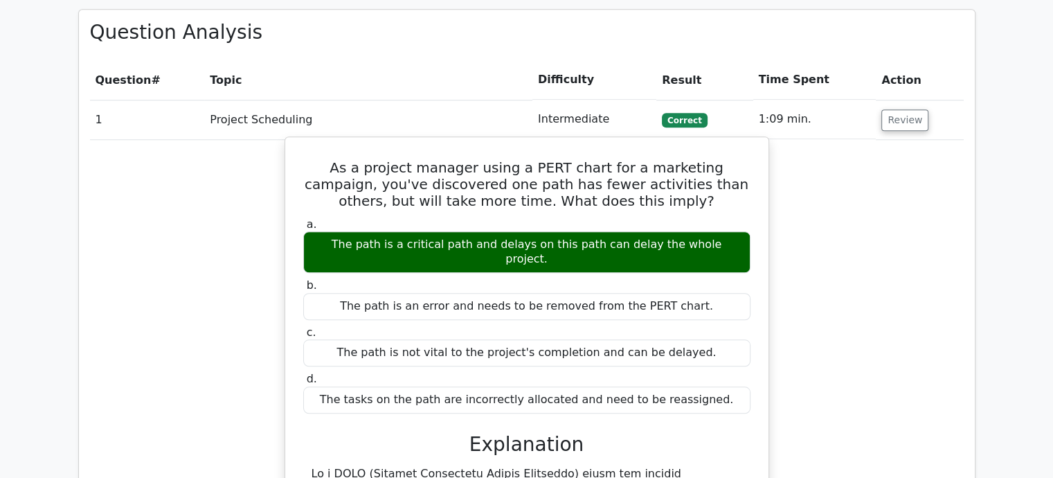
scroll to position [1114, 0]
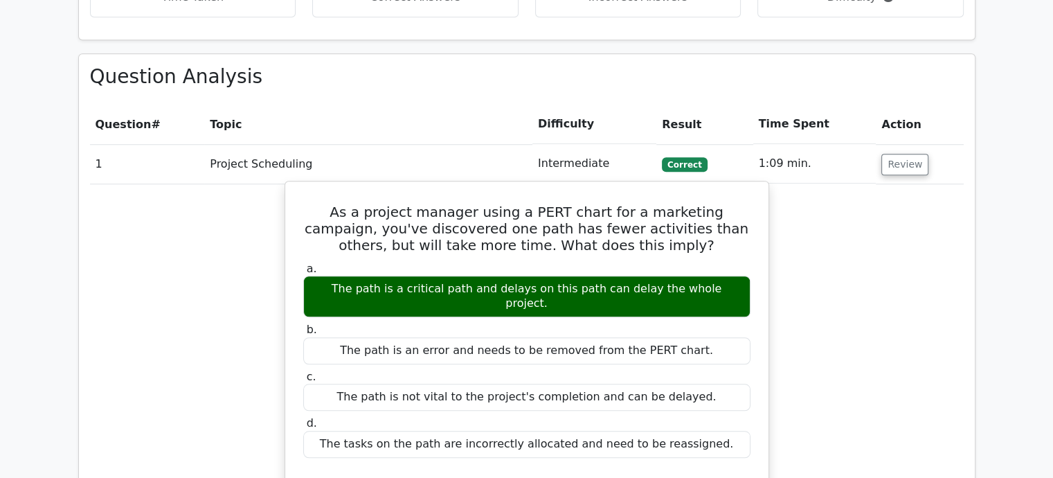
drag, startPoint x: 605, startPoint y: 233, endPoint x: 602, endPoint y: 185, distance: 47.9
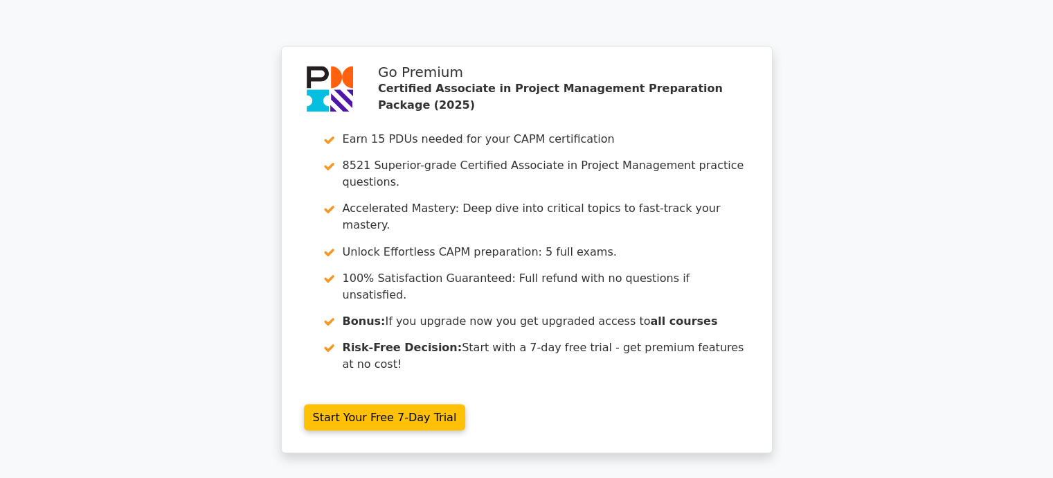
scroll to position [2461, 0]
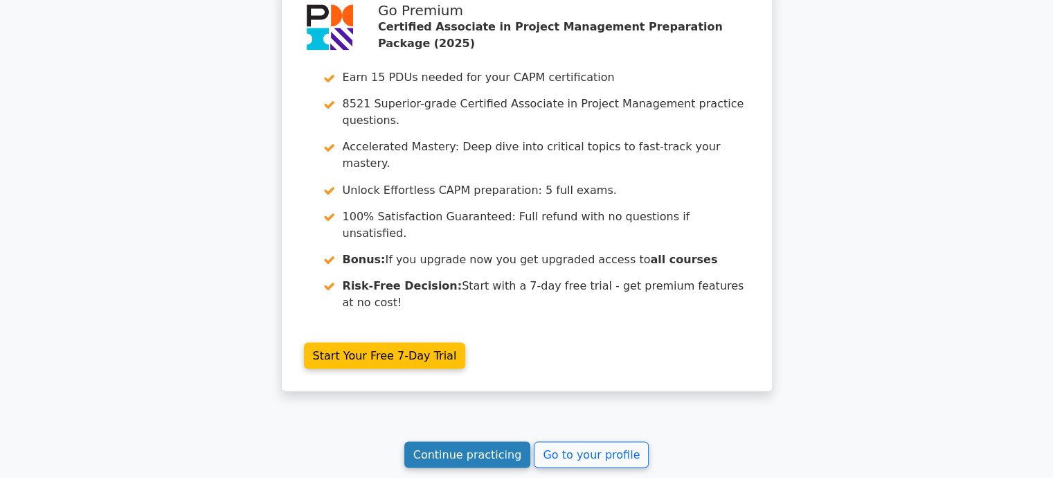
click at [473, 441] on link "Continue practicing" at bounding box center [467, 454] width 127 height 26
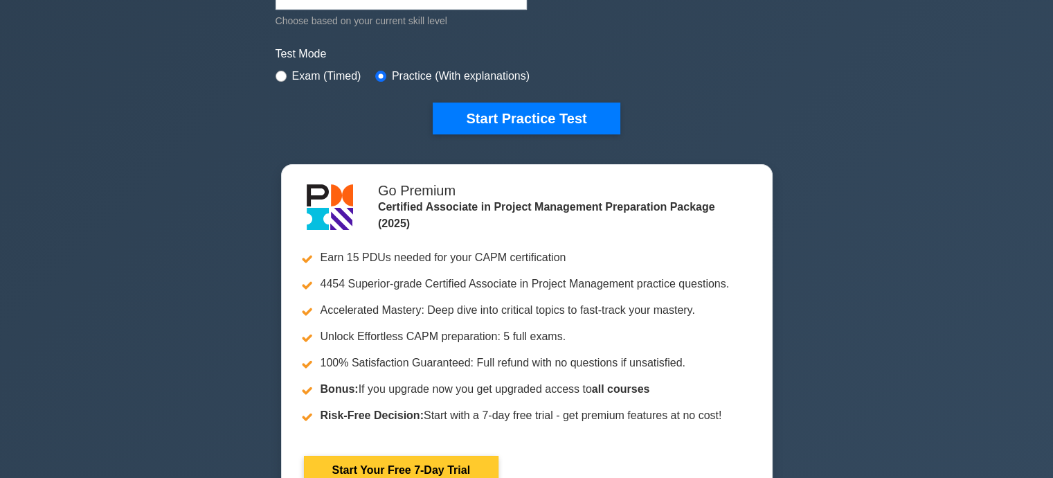
scroll to position [416, 0]
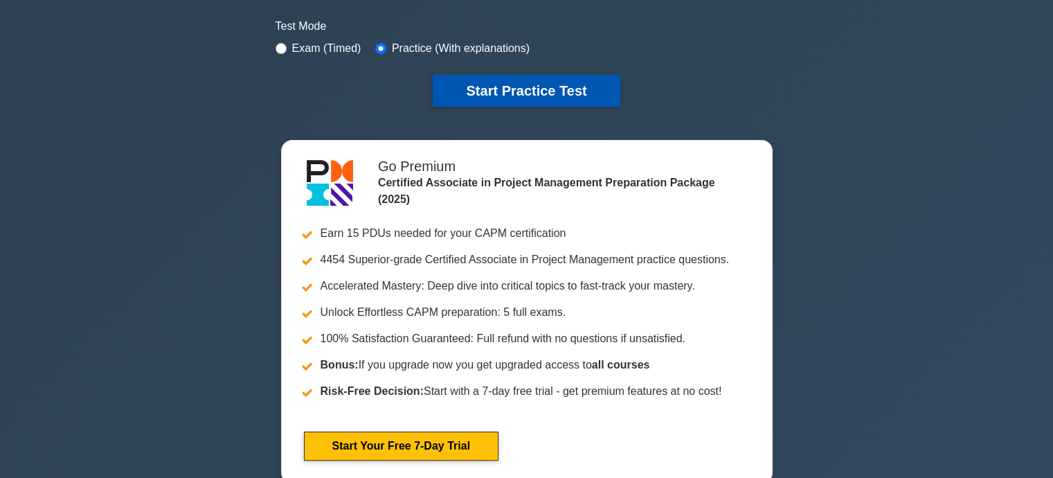
click at [553, 85] on button "Start Practice Test" at bounding box center [526, 91] width 187 height 32
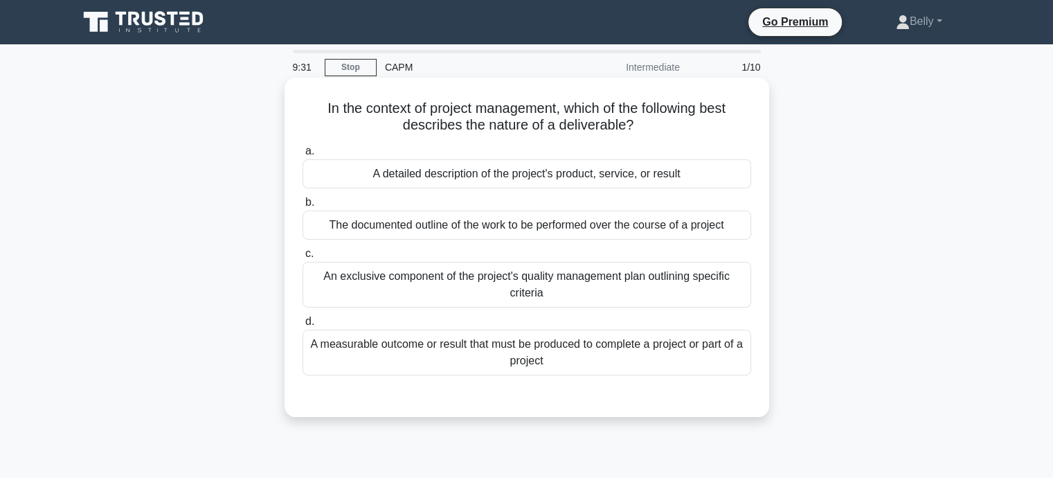
click at [510, 226] on div "The documented outline of the work to be performed over the course of a project" at bounding box center [527, 225] width 449 height 29
click at [303, 207] on input "b. The documented outline of the work to be performed over the course of a proj…" at bounding box center [303, 202] width 0 height 9
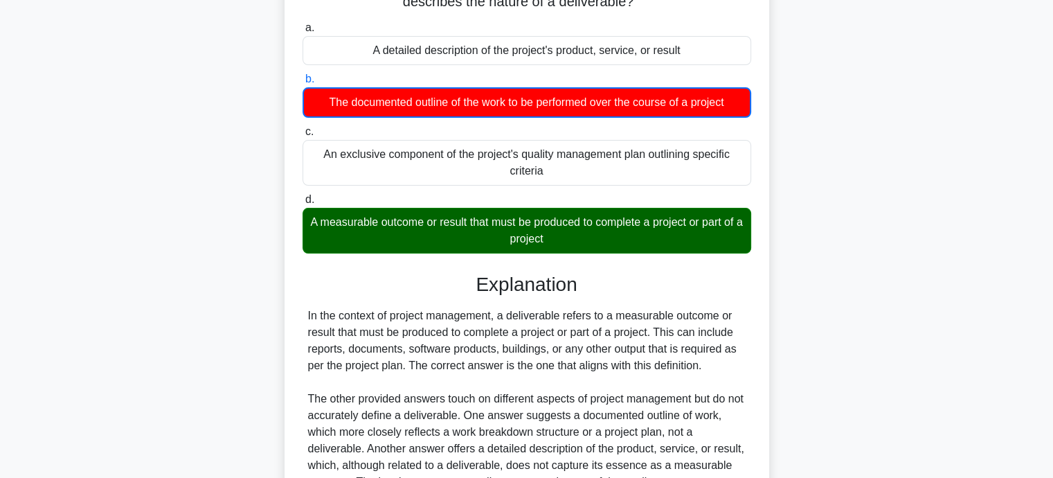
scroll to position [276, 0]
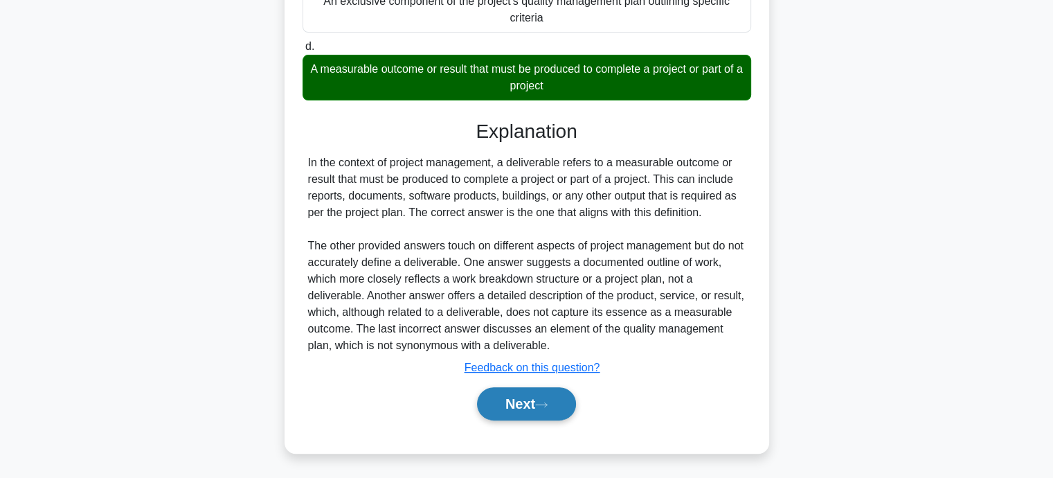
click at [533, 407] on button "Next" at bounding box center [526, 403] width 99 height 33
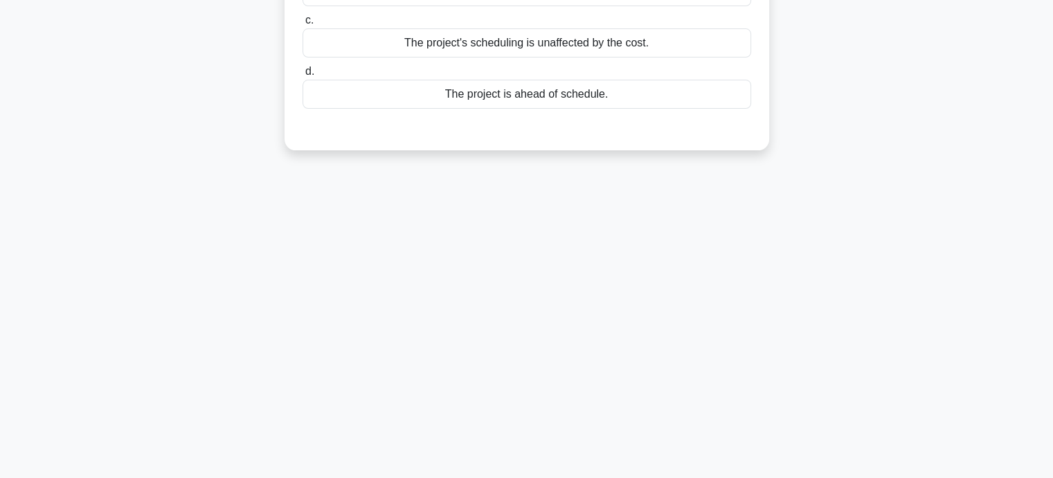
scroll to position [0, 0]
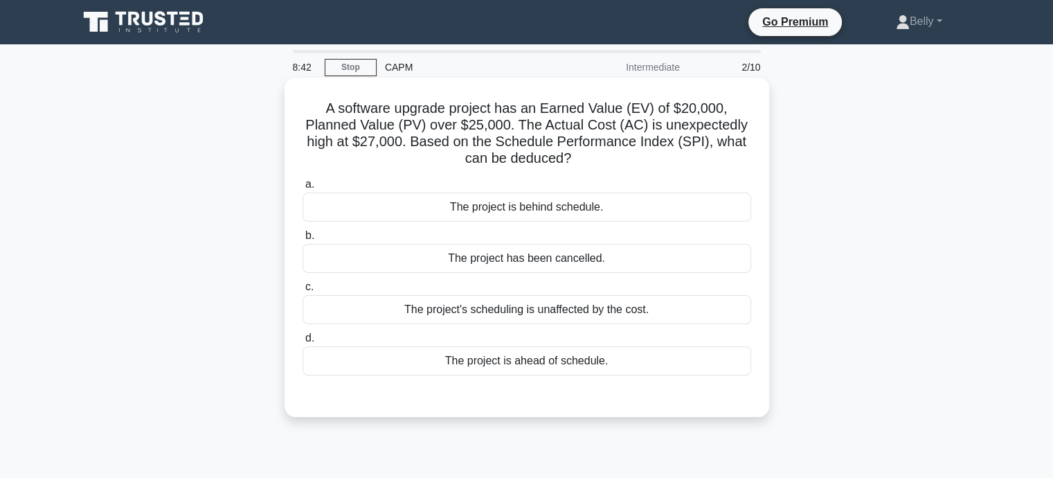
click at [515, 209] on div "The project is behind schedule." at bounding box center [527, 207] width 449 height 29
click at [303, 189] on input "a. The project is behind schedule." at bounding box center [303, 184] width 0 height 9
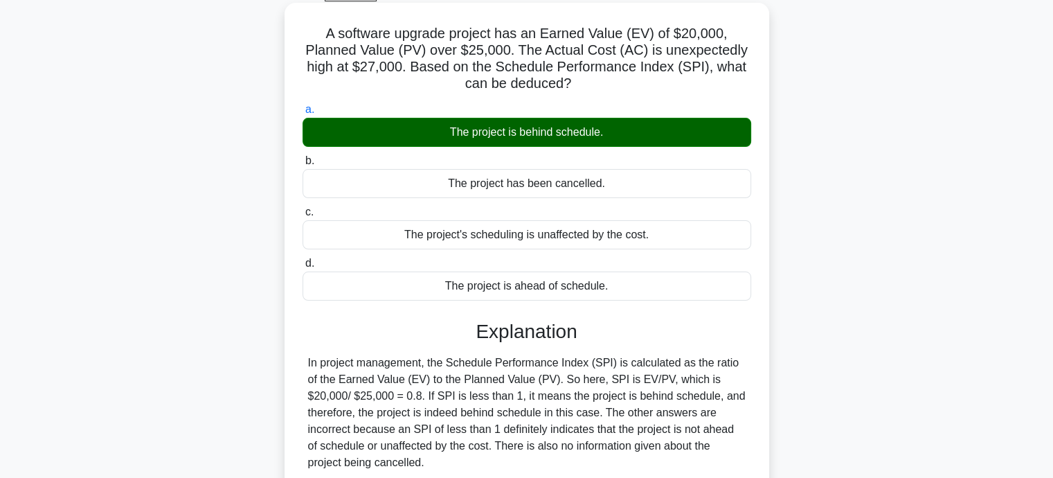
scroll to position [208, 0]
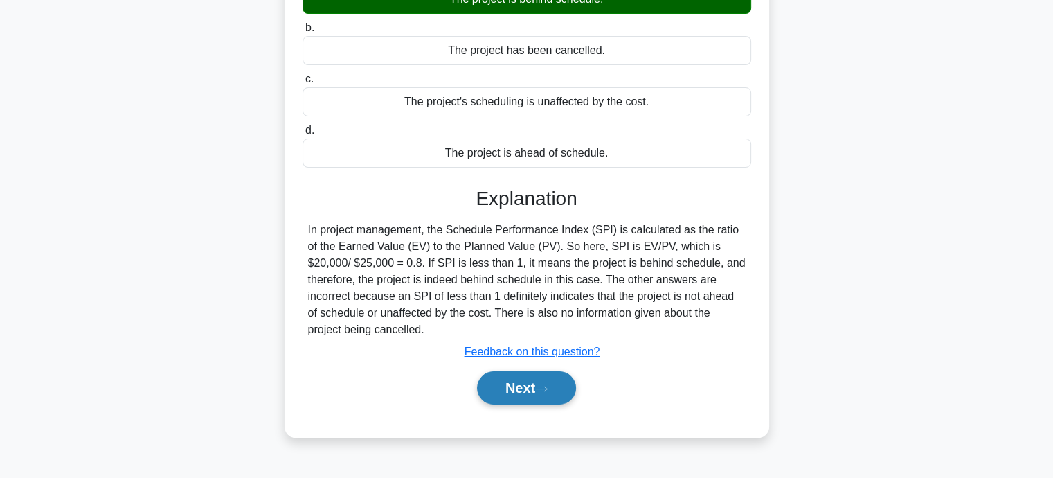
click at [518, 392] on button "Next" at bounding box center [526, 387] width 99 height 33
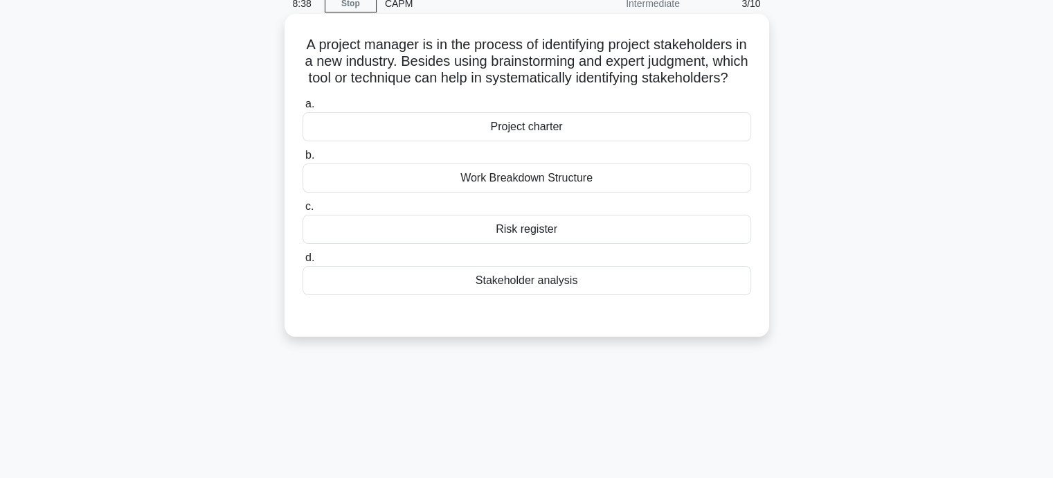
scroll to position [0, 0]
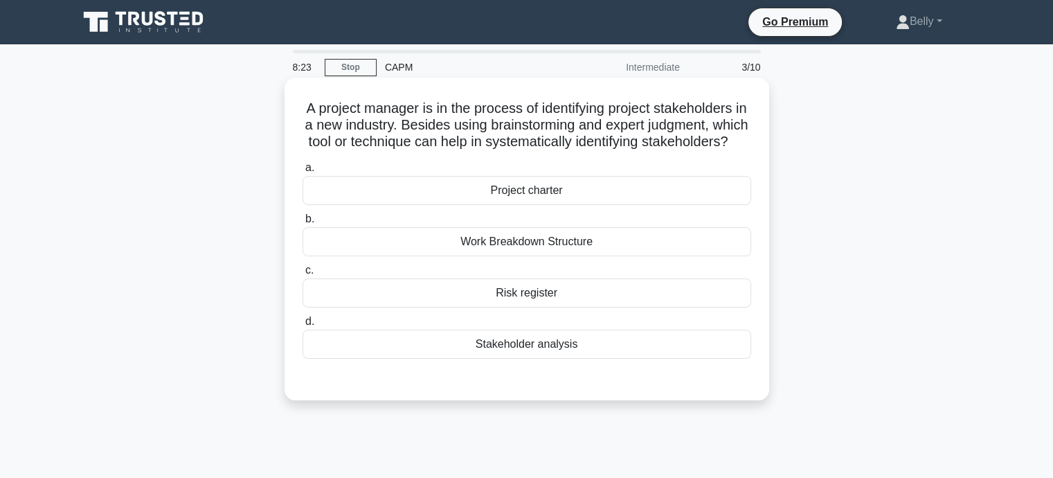
click at [542, 359] on div "Stakeholder analysis" at bounding box center [527, 344] width 449 height 29
click at [303, 326] on input "d. Stakeholder analysis" at bounding box center [303, 321] width 0 height 9
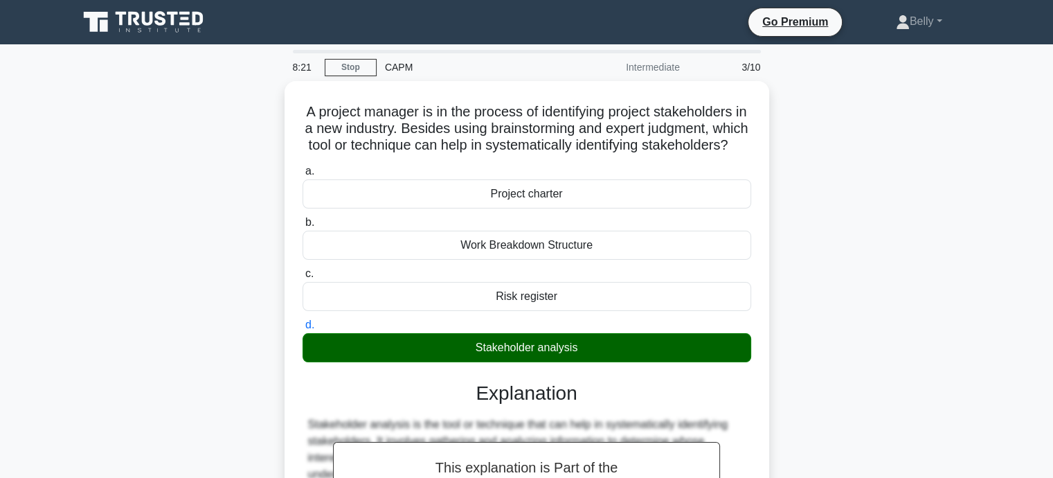
scroll to position [270, 0]
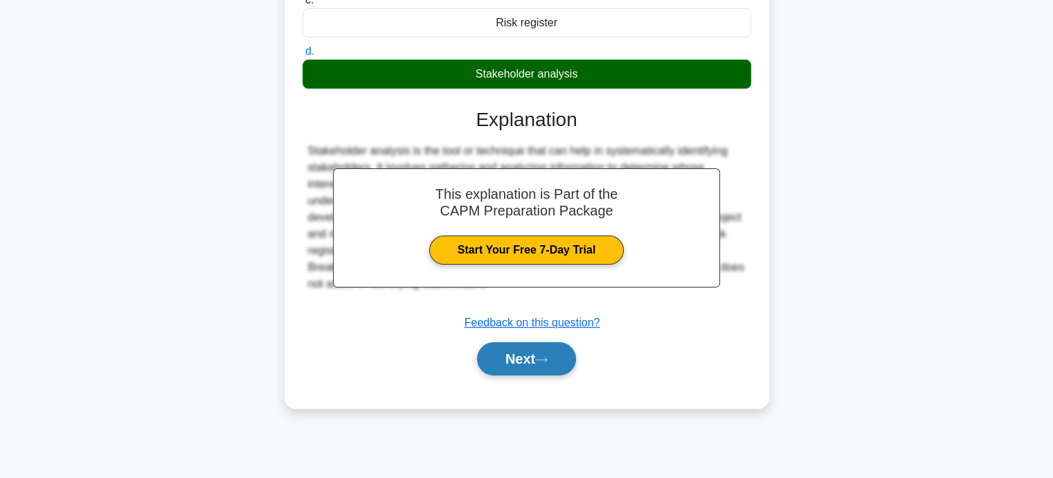
click at [541, 375] on button "Next" at bounding box center [526, 358] width 99 height 33
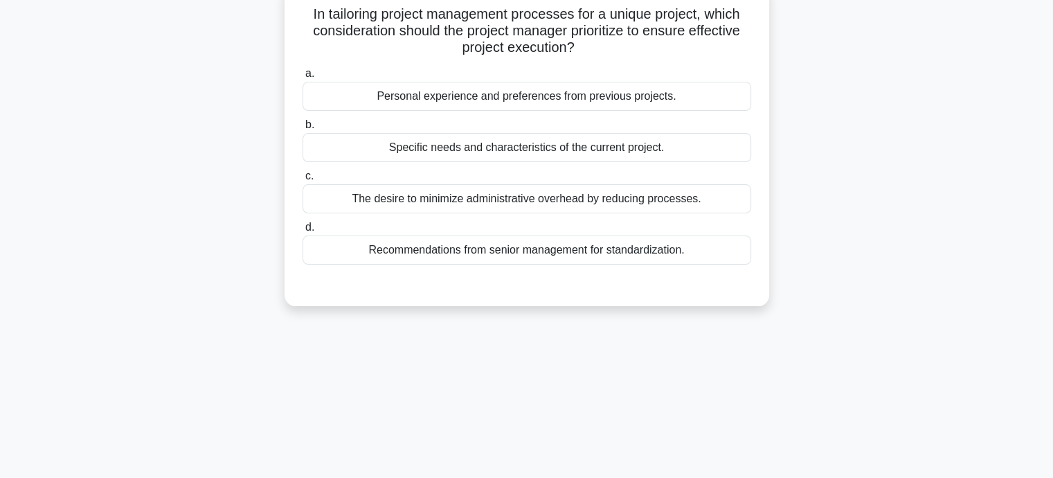
scroll to position [0, 0]
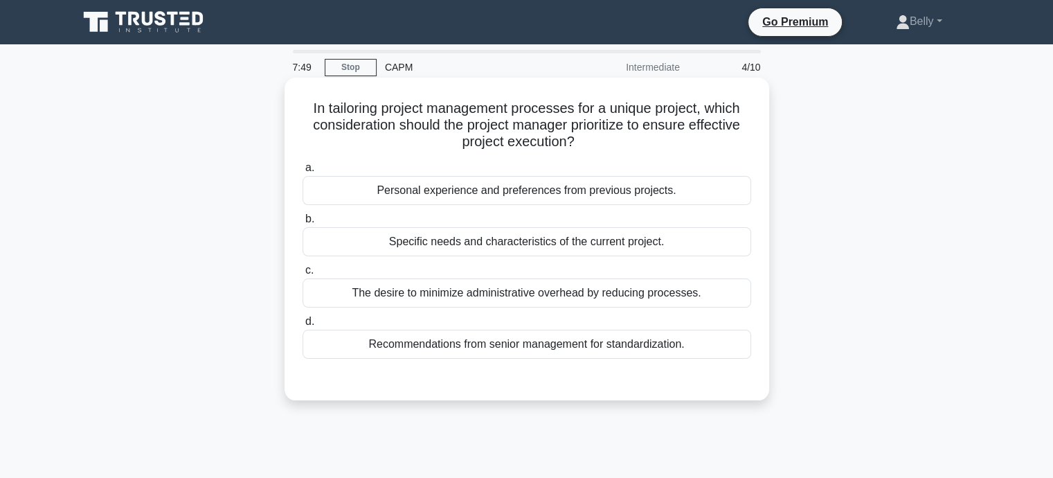
click at [620, 248] on div "Specific needs and characteristics of the current project." at bounding box center [527, 241] width 449 height 29
click at [303, 224] on input "b. Specific needs and characteristics of the current project." at bounding box center [303, 219] width 0 height 9
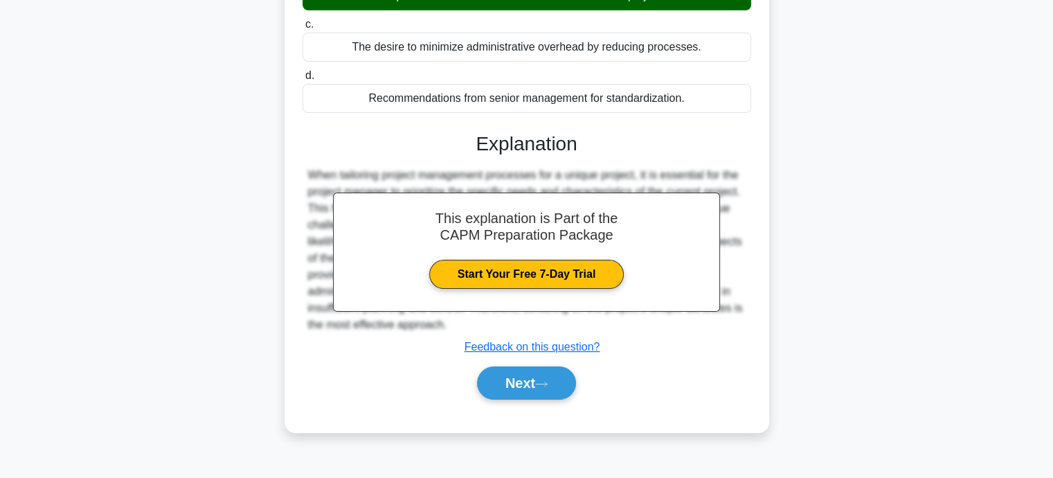
scroll to position [270, 0]
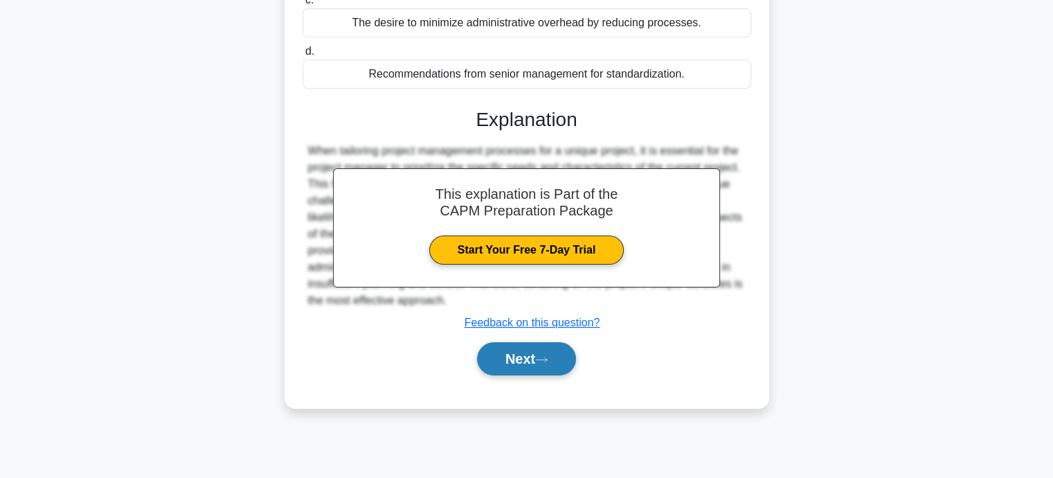
click at [488, 363] on button "Next" at bounding box center [526, 358] width 99 height 33
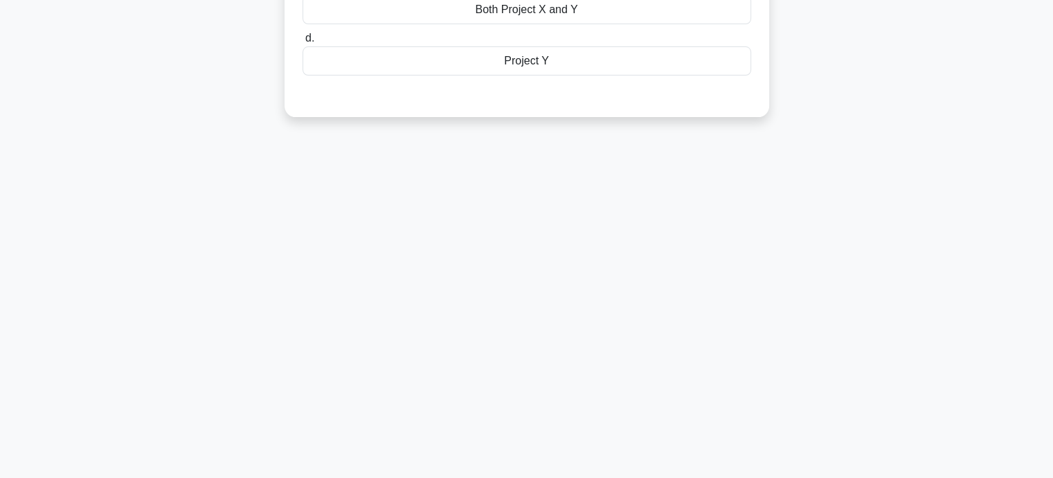
scroll to position [0, 0]
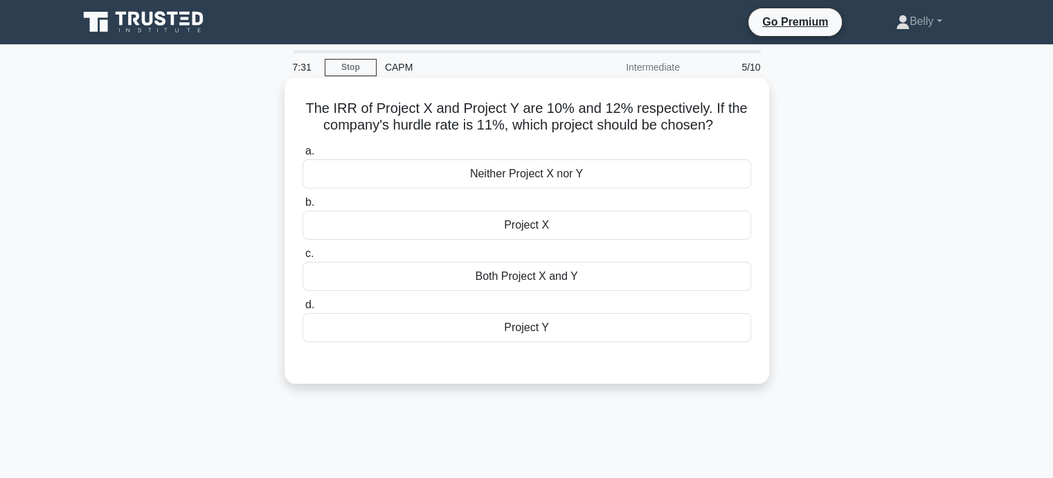
click at [524, 326] on div "Project Y" at bounding box center [527, 327] width 449 height 29
click at [303, 310] on input "d. Project Y" at bounding box center [303, 305] width 0 height 9
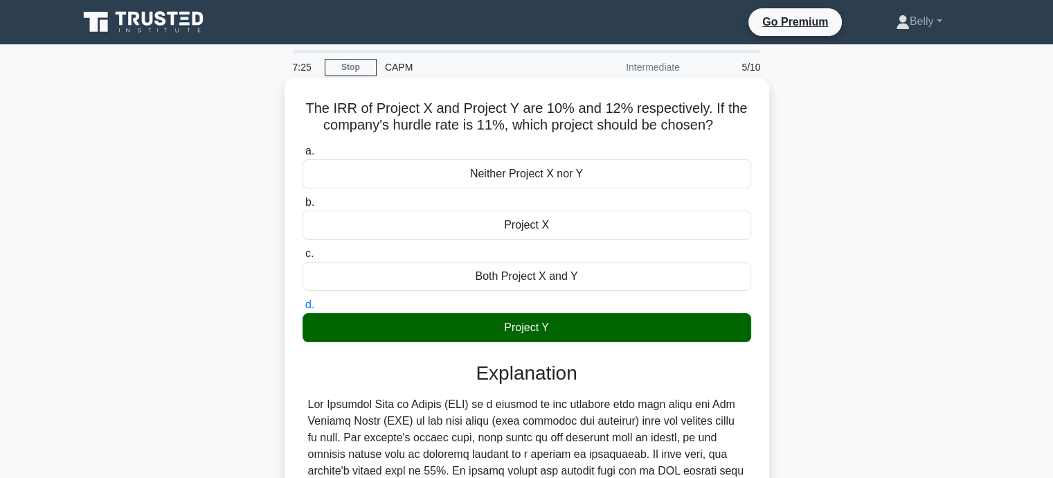
scroll to position [270, 0]
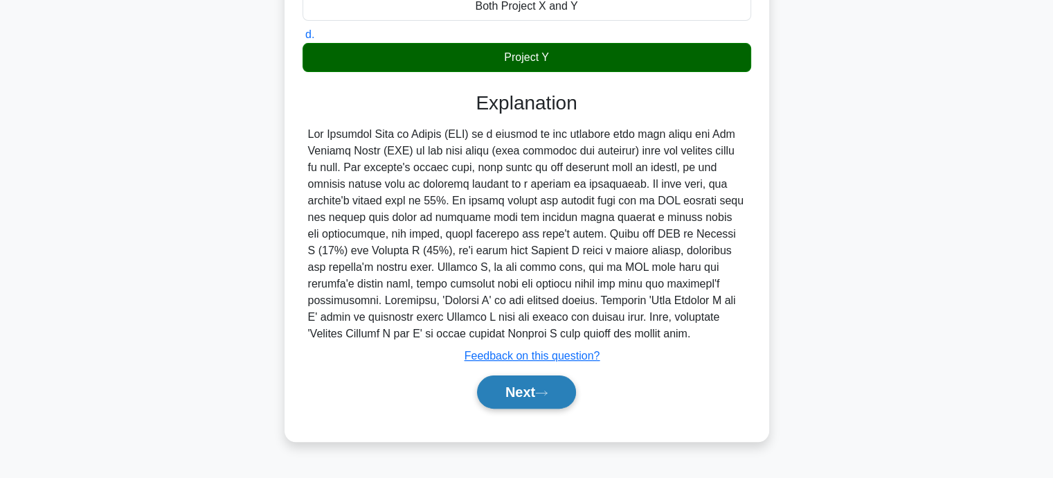
click at [517, 389] on button "Next" at bounding box center [526, 391] width 99 height 33
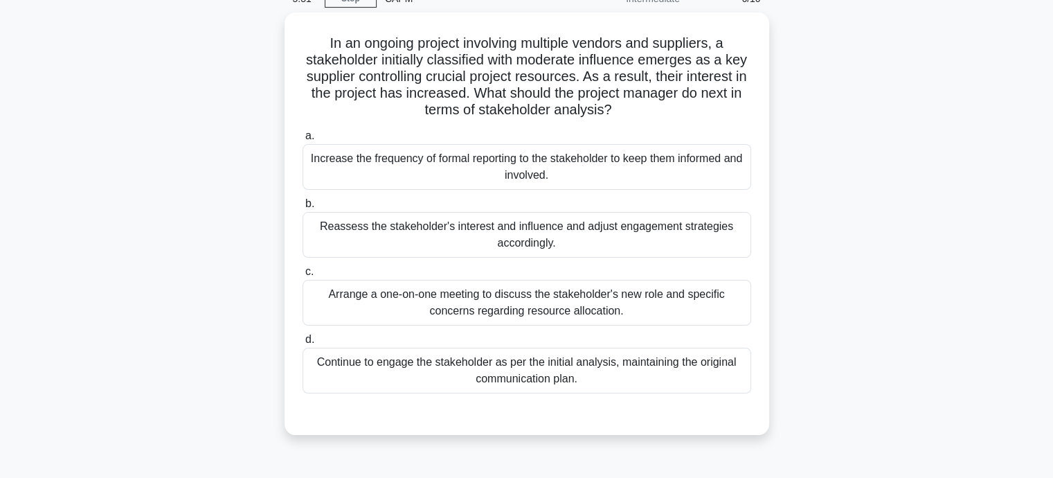
scroll to position [69, 0]
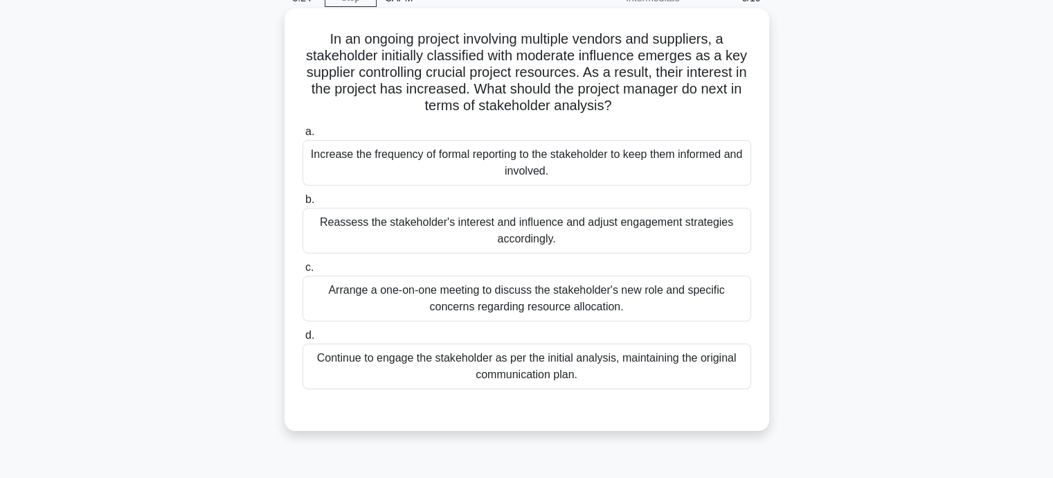
click at [567, 238] on div "Reassess the stakeholder's interest and influence and adjust engagement strateg…" at bounding box center [527, 231] width 449 height 46
click at [303, 204] on input "b. Reassess the stakeholder's interest and influence and adjust engagement stra…" at bounding box center [303, 199] width 0 height 9
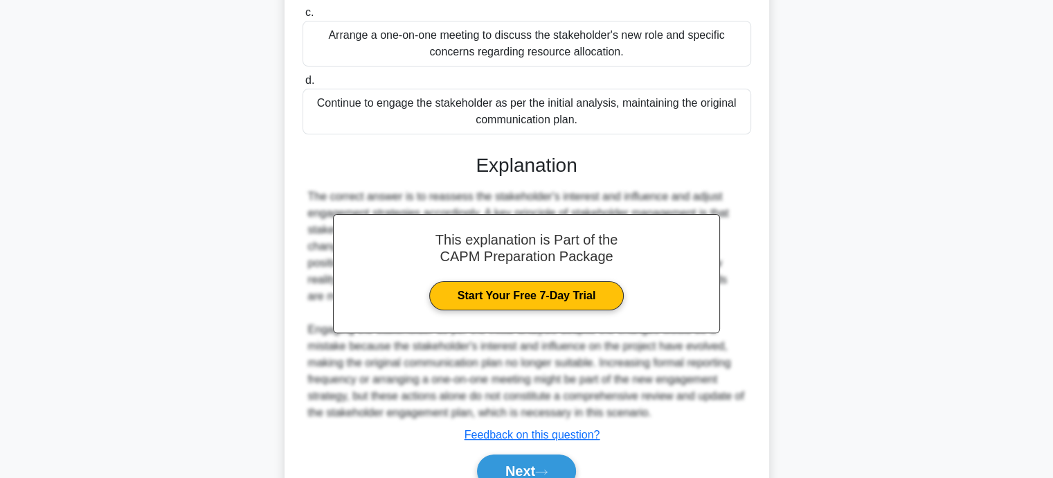
scroll to position [391, 0]
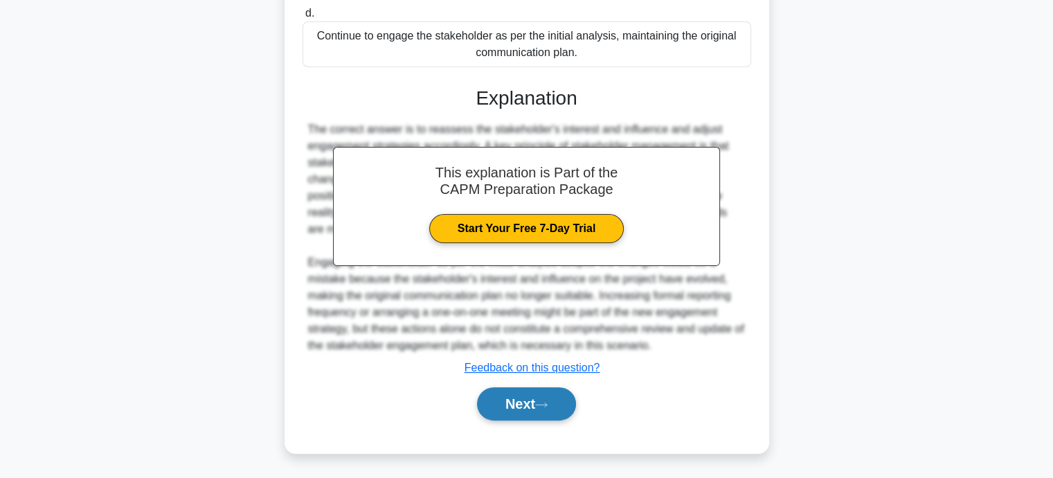
click at [545, 402] on icon at bounding box center [541, 405] width 12 height 8
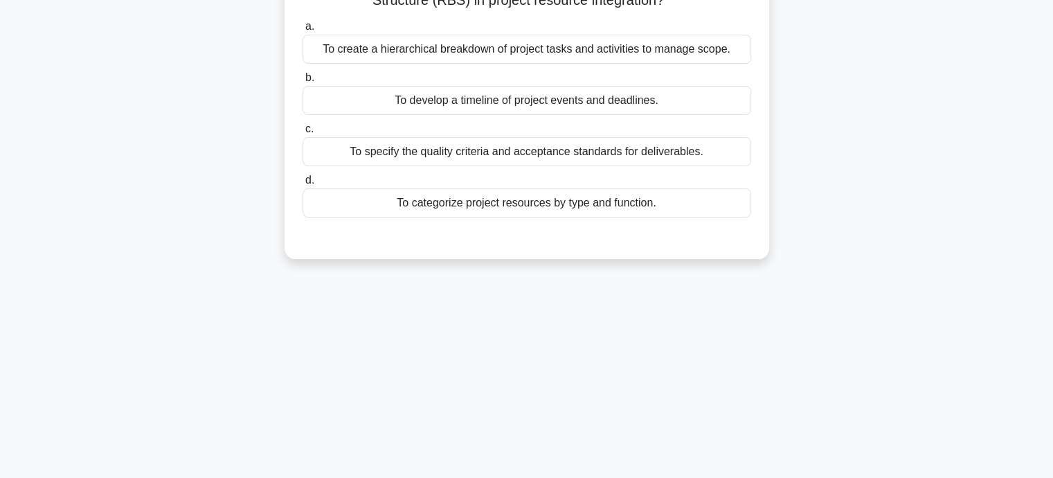
scroll to position [0, 0]
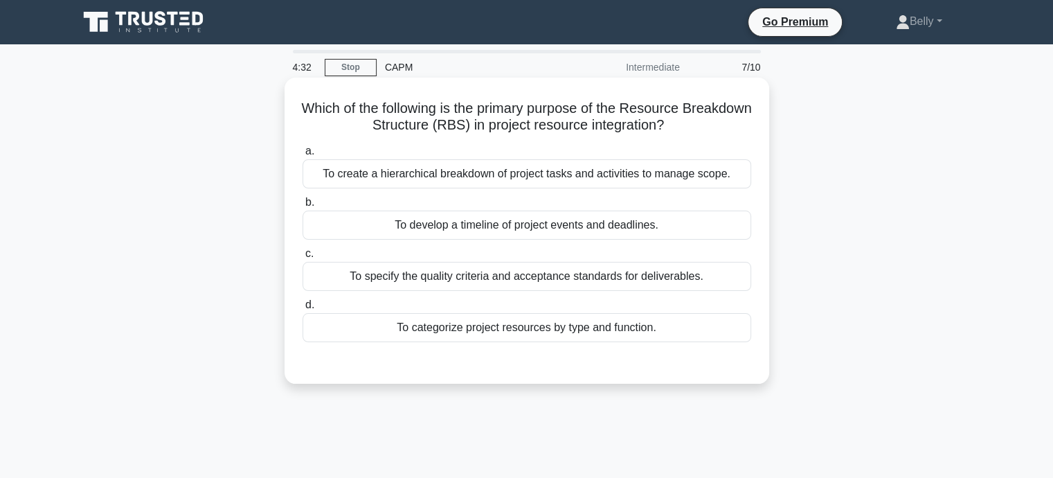
click at [449, 329] on div "To categorize project resources by type and function." at bounding box center [527, 327] width 449 height 29
click at [303, 310] on input "d. To categorize project resources by type and function." at bounding box center [303, 305] width 0 height 9
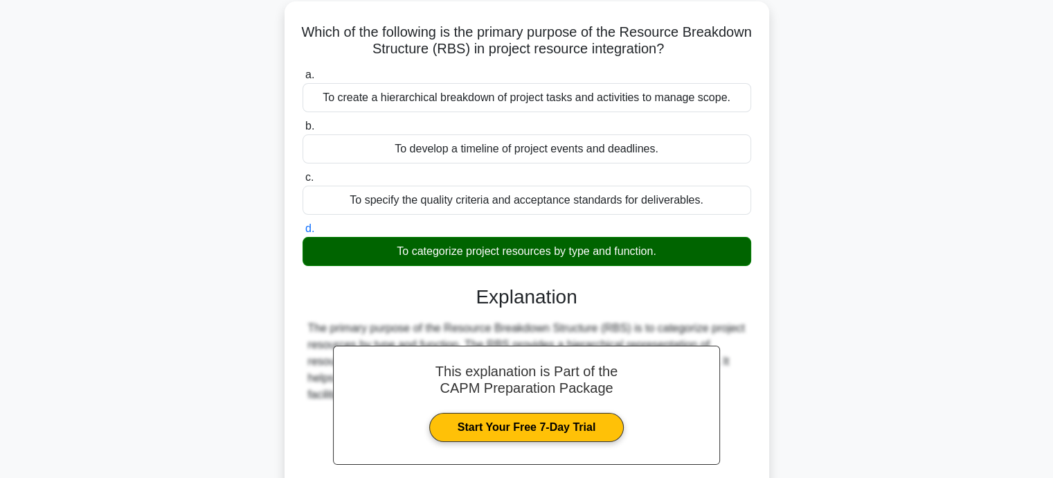
scroll to position [208, 0]
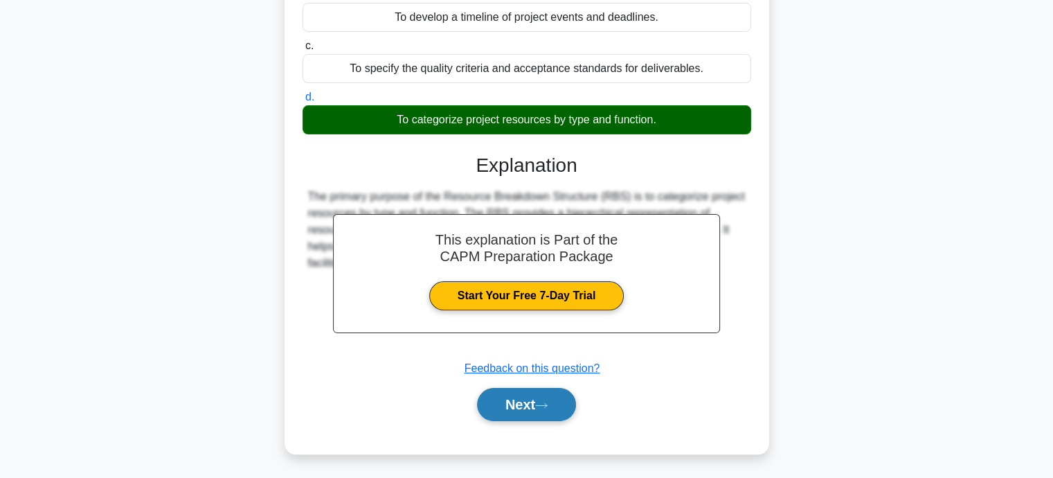
click at [542, 393] on button "Next" at bounding box center [526, 404] width 99 height 33
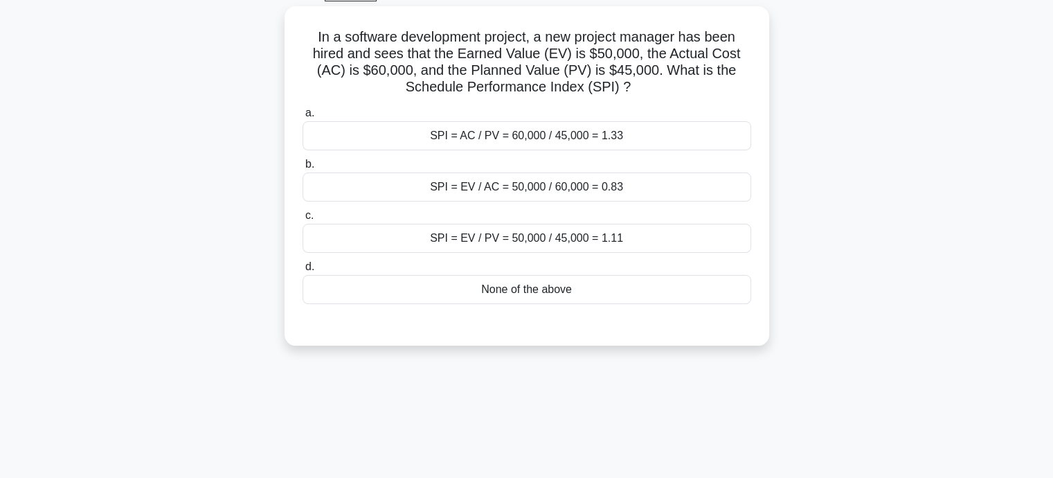
scroll to position [0, 0]
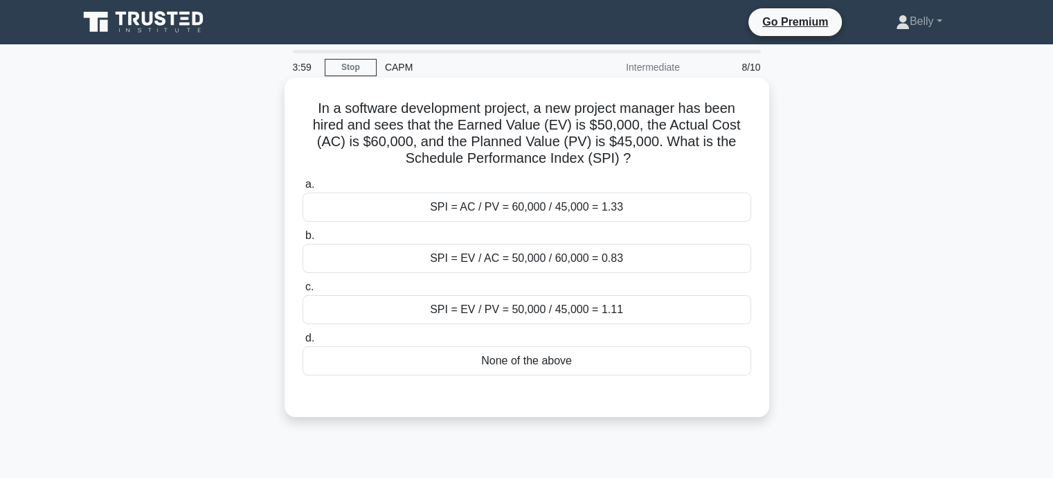
click at [533, 303] on div "SPI = EV / PV = 50,000 / 45,000 = 1.11" at bounding box center [527, 309] width 449 height 29
click at [303, 292] on input "c. SPI = EV / PV = 50,000 / 45,000 = 1.11" at bounding box center [303, 287] width 0 height 9
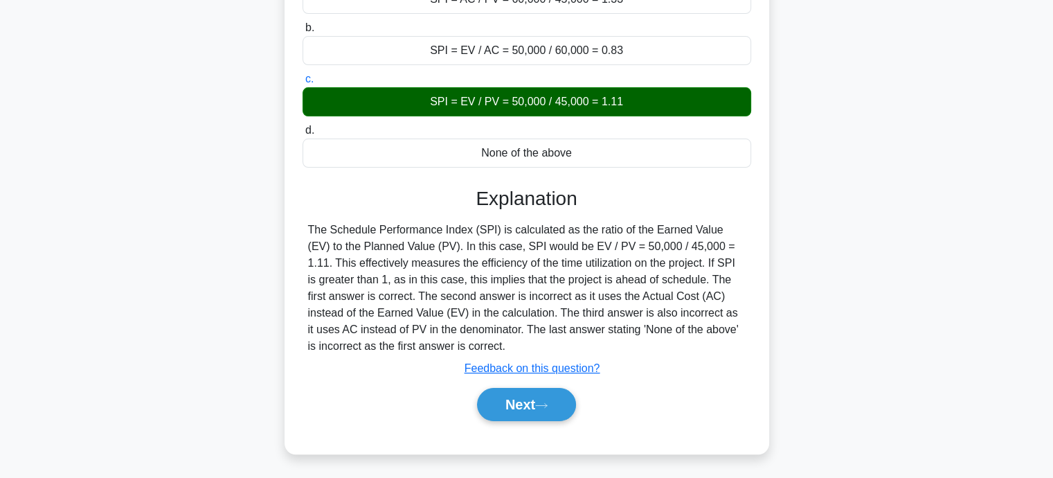
scroll to position [270, 0]
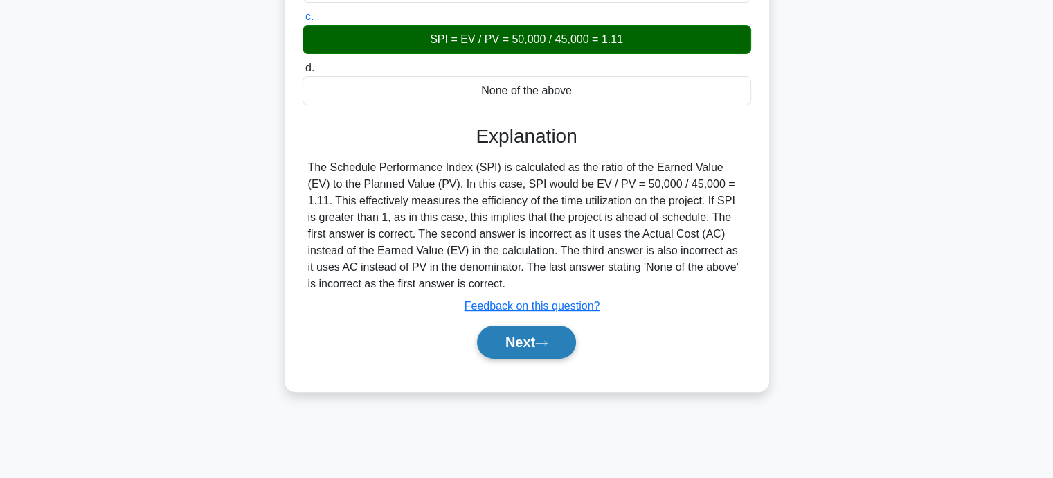
click at [558, 341] on button "Next" at bounding box center [526, 342] width 99 height 33
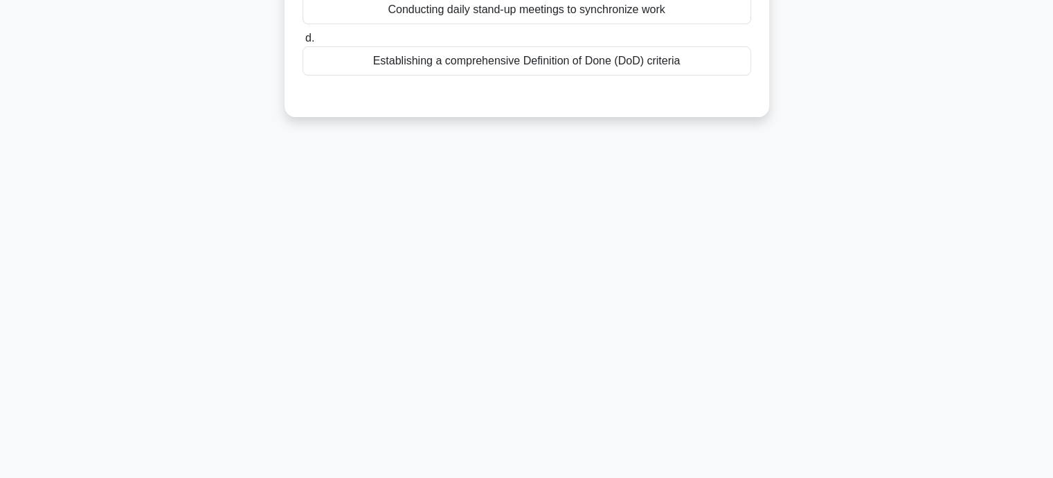
scroll to position [0, 0]
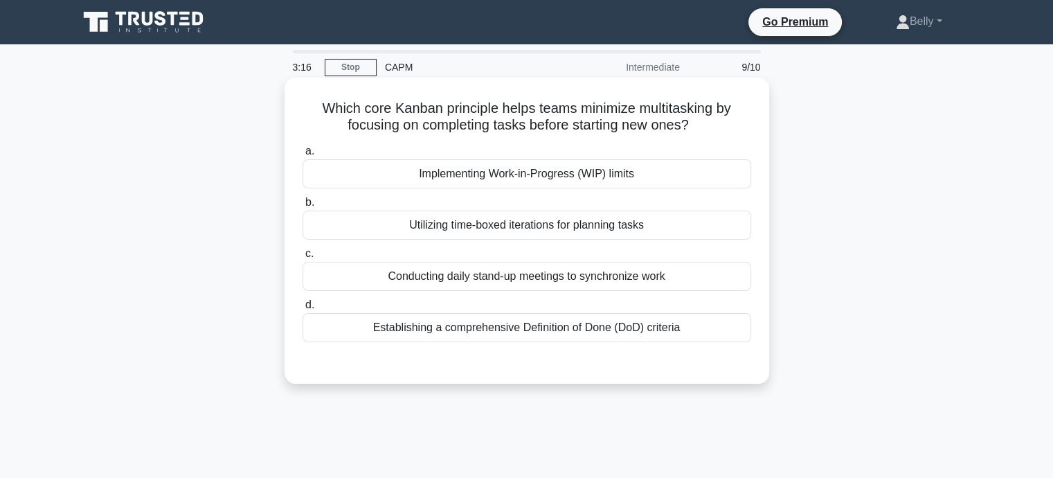
click at [511, 331] on div "Establishing a comprehensive Definition of Done (DoD) criteria" at bounding box center [527, 327] width 449 height 29
click at [303, 310] on input "d. Establishing a comprehensive Definition of Done (DoD) criteria" at bounding box center [303, 305] width 0 height 9
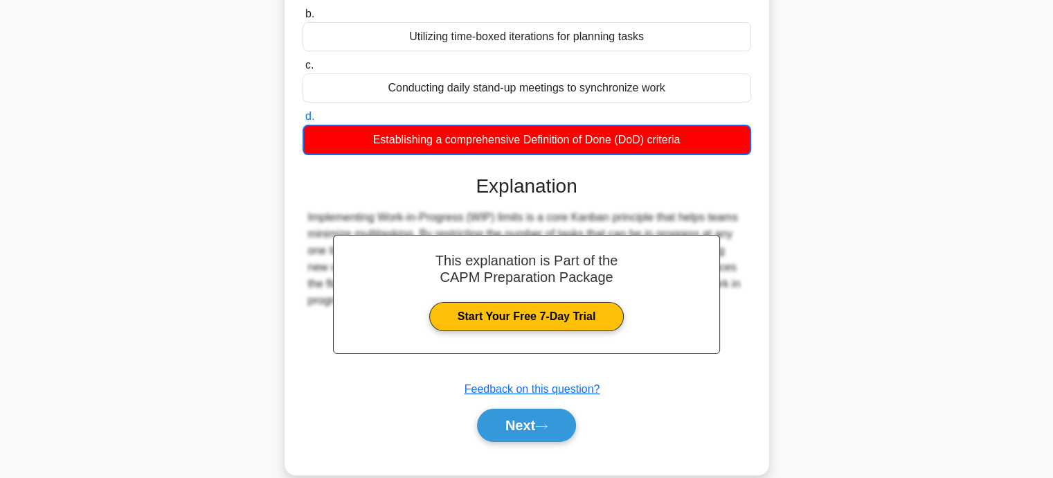
scroll to position [270, 0]
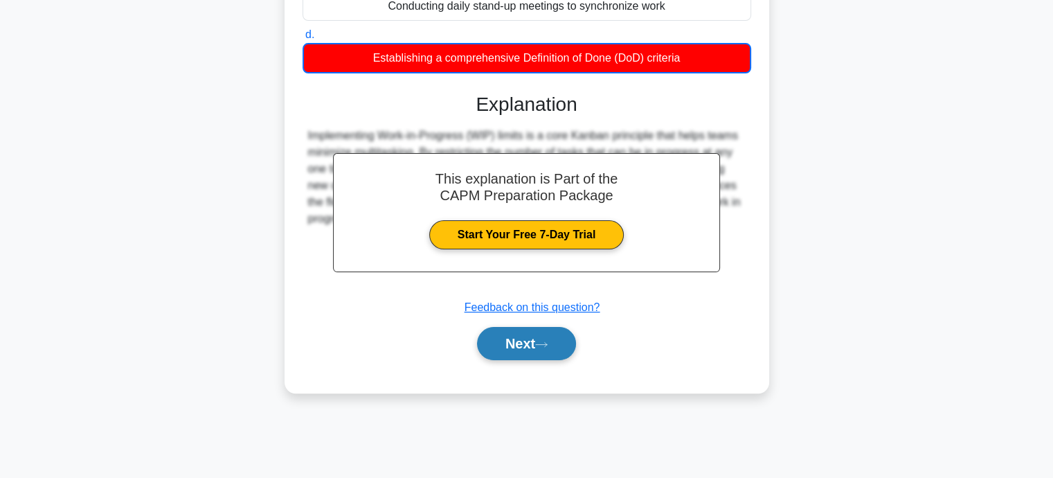
click at [533, 341] on button "Next" at bounding box center [526, 343] width 99 height 33
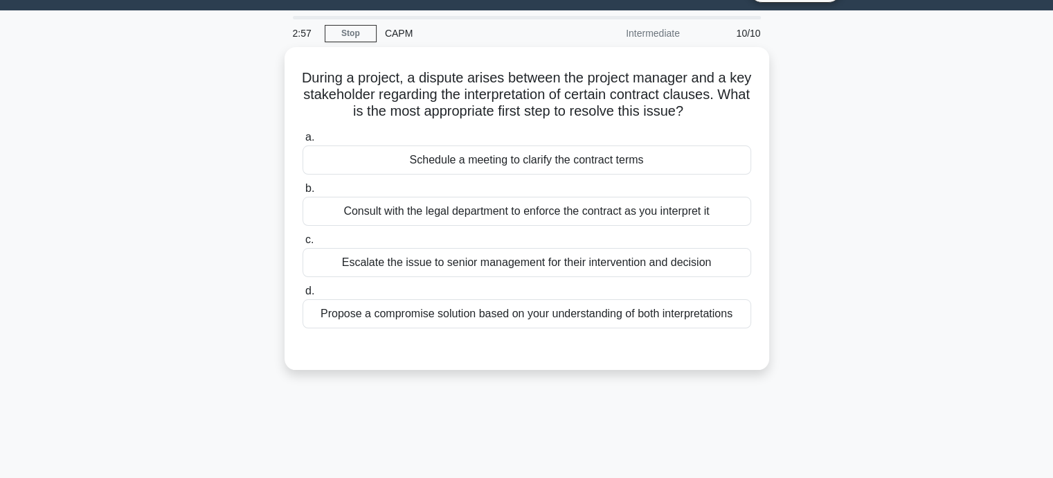
scroll to position [0, 0]
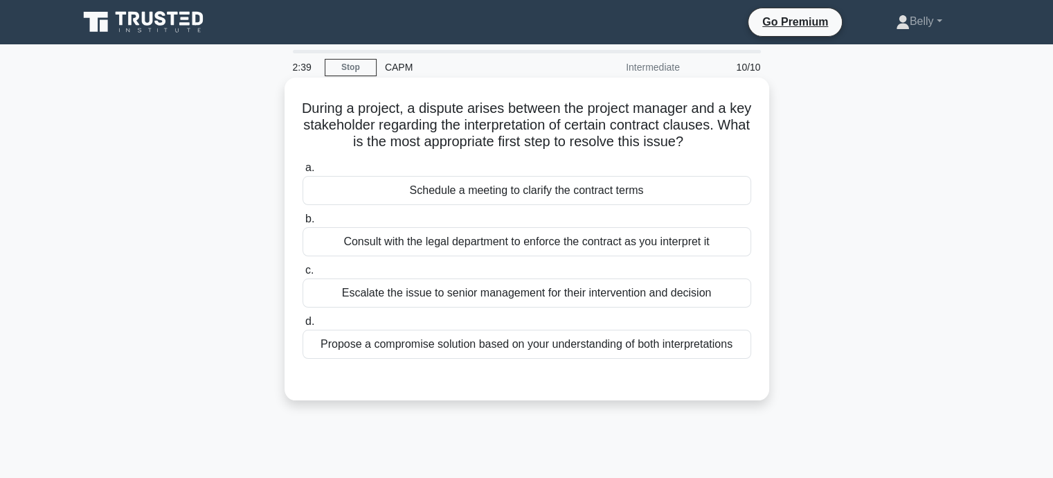
click at [440, 243] on div "Consult with the legal department to enforce the contract as you interpret it" at bounding box center [527, 241] width 449 height 29
click at [303, 224] on input "b. Consult with the legal department to enforce the contract as you interpret it" at bounding box center [303, 219] width 0 height 9
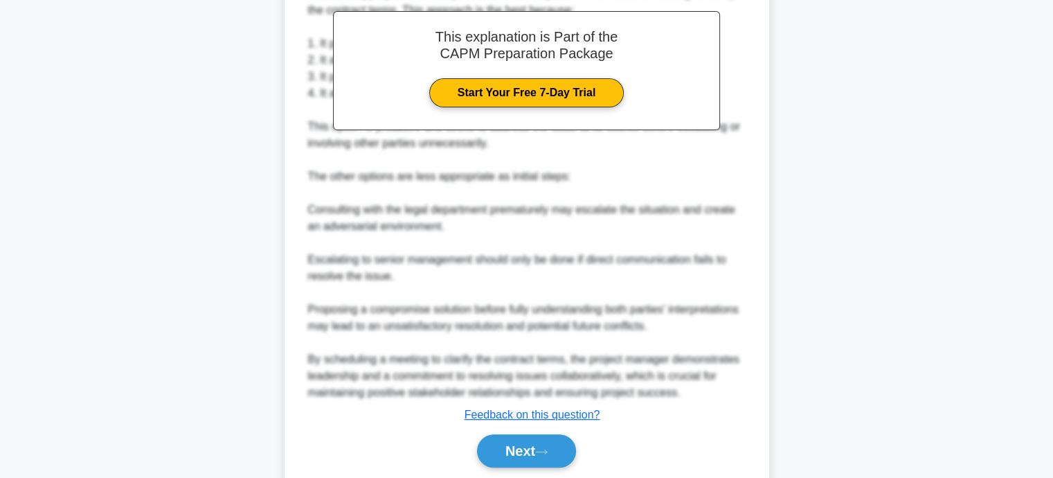
scroll to position [476, 0]
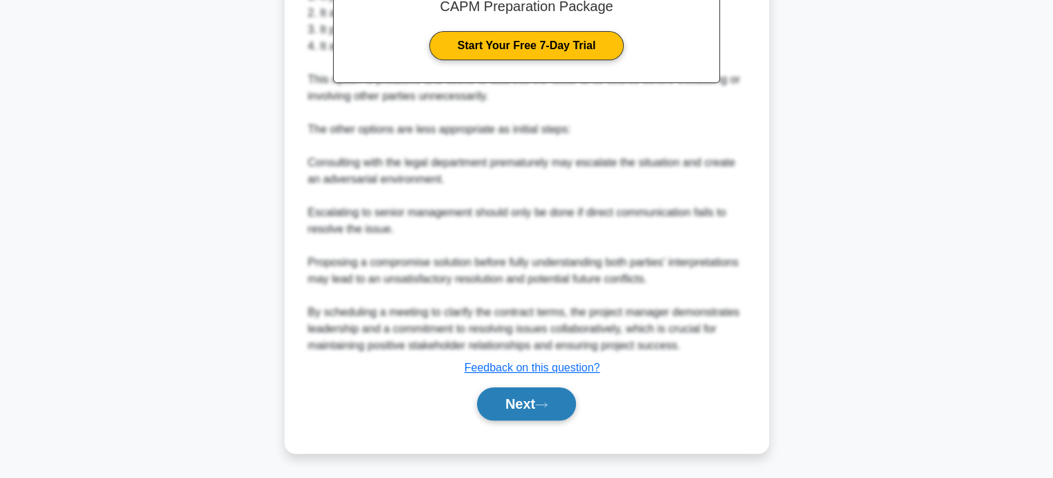
click at [516, 389] on button "Next" at bounding box center [526, 403] width 99 height 33
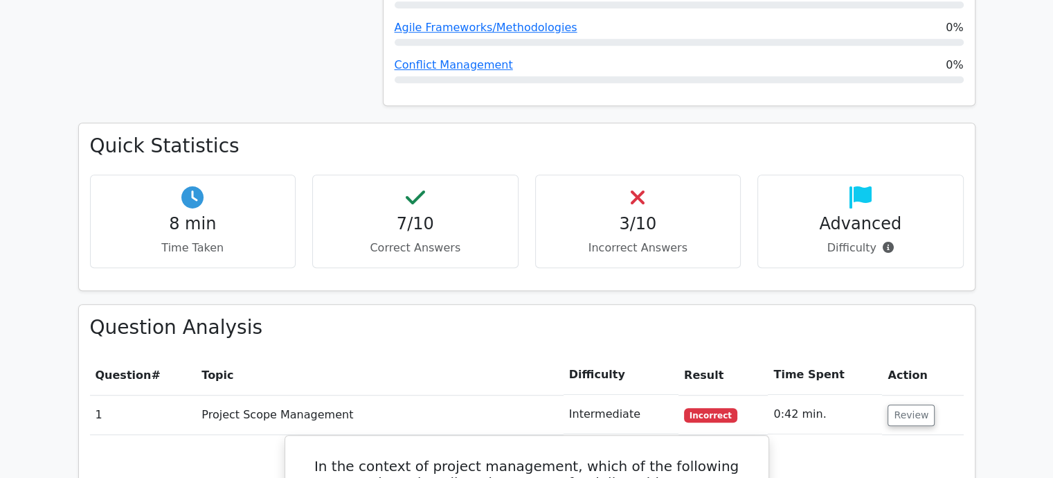
scroll to position [762, 0]
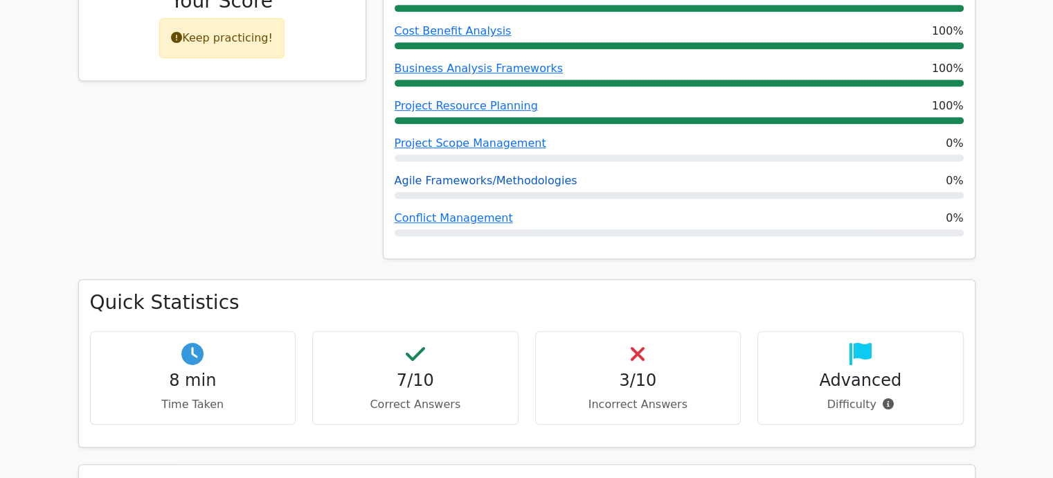
click at [456, 174] on link "Agile Frameworks/Methodologies" at bounding box center [486, 180] width 183 height 13
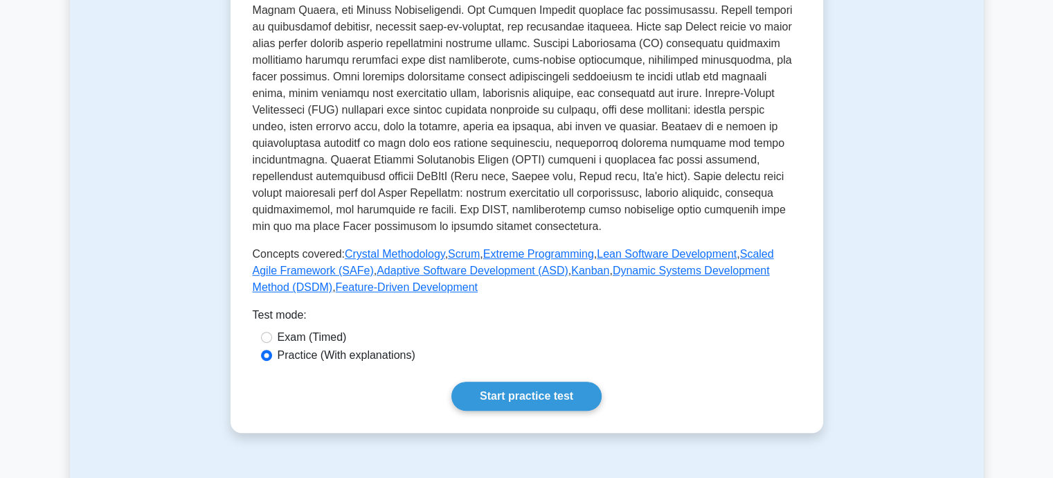
scroll to position [554, 0]
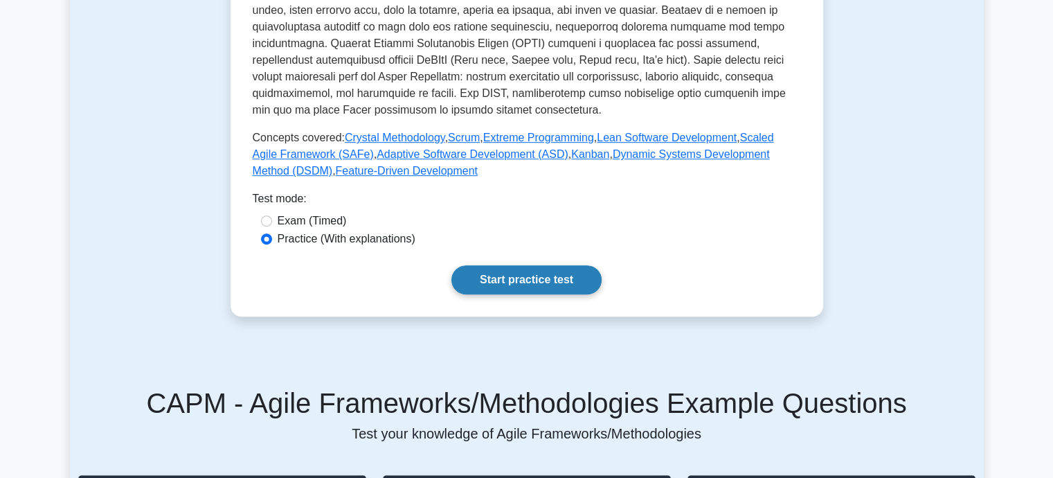
click at [510, 278] on link "Start practice test" at bounding box center [527, 279] width 150 height 29
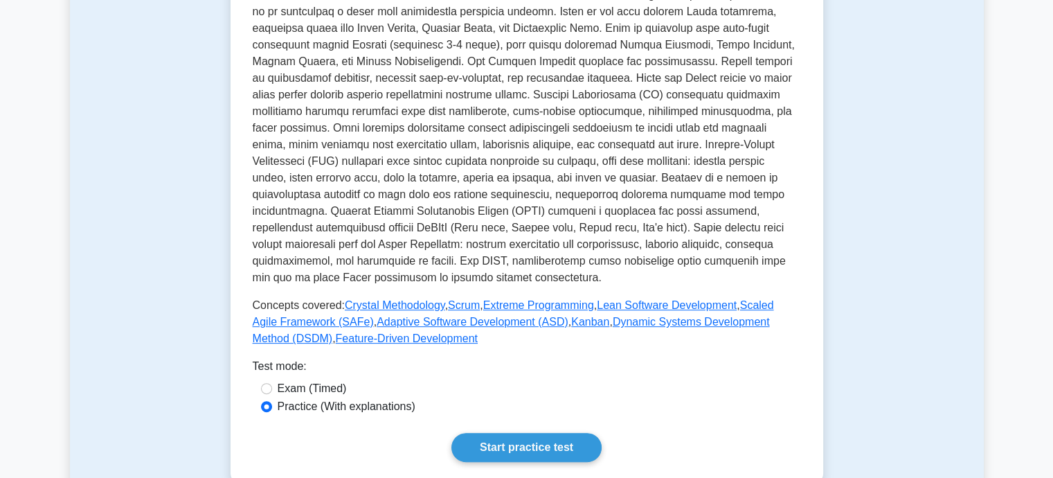
scroll to position [485, 0]
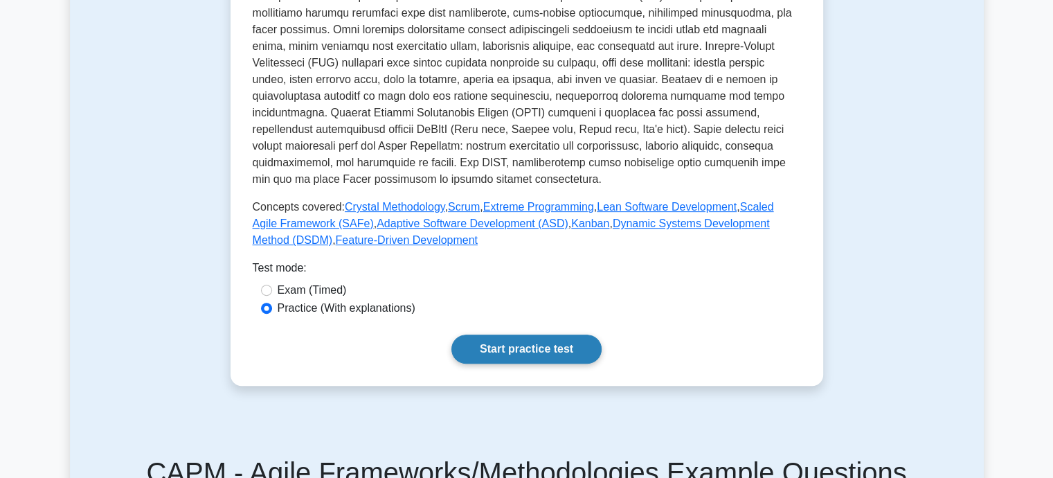
click at [500, 349] on link "Start practice test" at bounding box center [527, 349] width 150 height 29
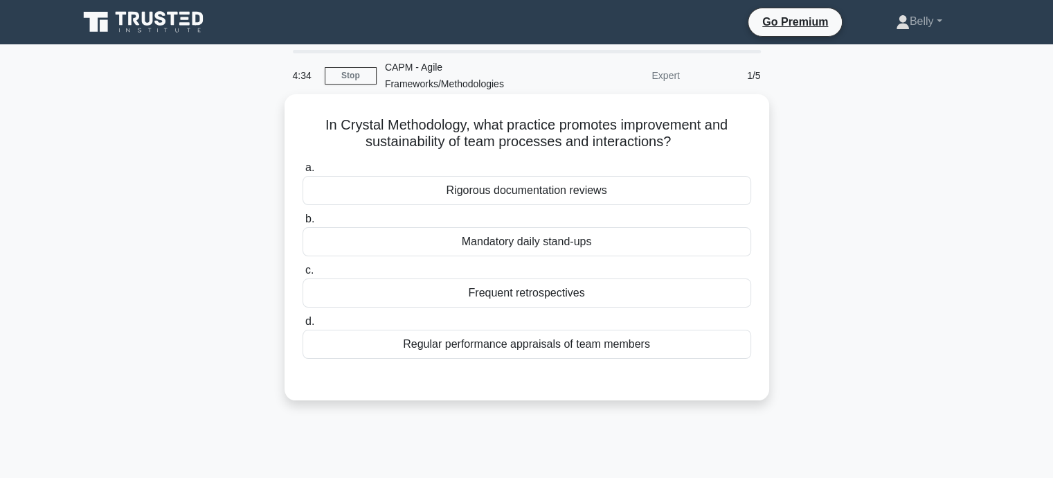
click at [508, 296] on div "Frequent retrospectives" at bounding box center [527, 292] width 449 height 29
click at [303, 275] on input "c. Frequent retrospectives" at bounding box center [303, 270] width 0 height 9
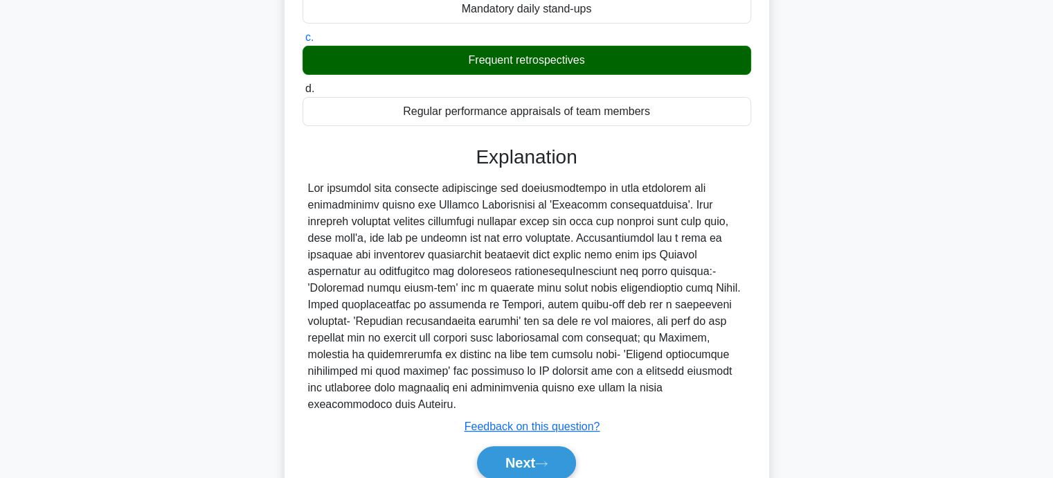
scroll to position [275, 0]
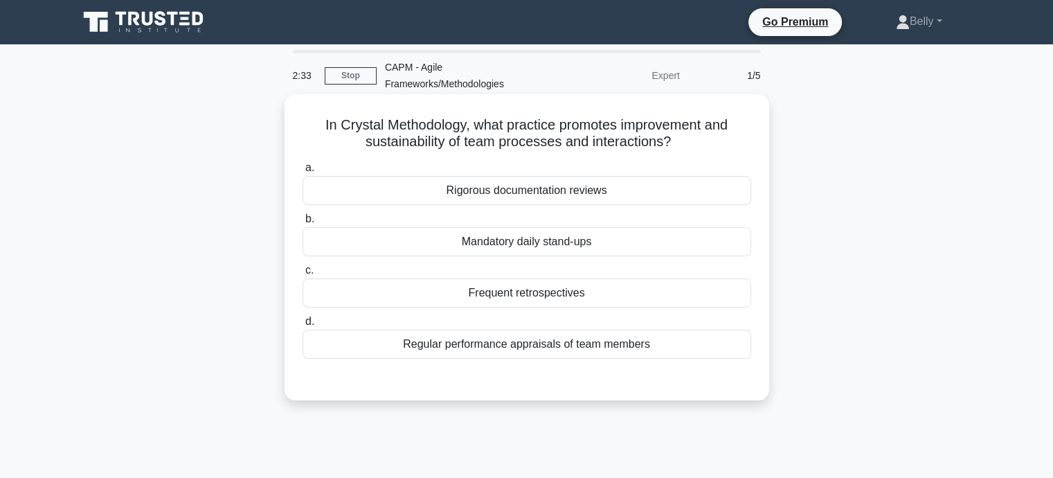
click at [540, 300] on div "Frequent retrospectives" at bounding box center [527, 292] width 449 height 29
click at [303, 275] on input "c. Frequent retrospectives" at bounding box center [303, 270] width 0 height 9
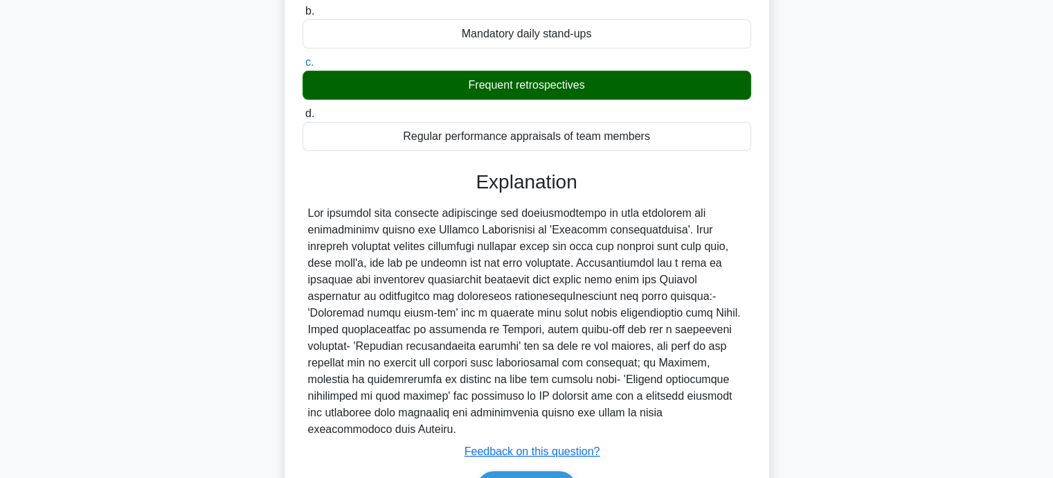
scroll to position [275, 0]
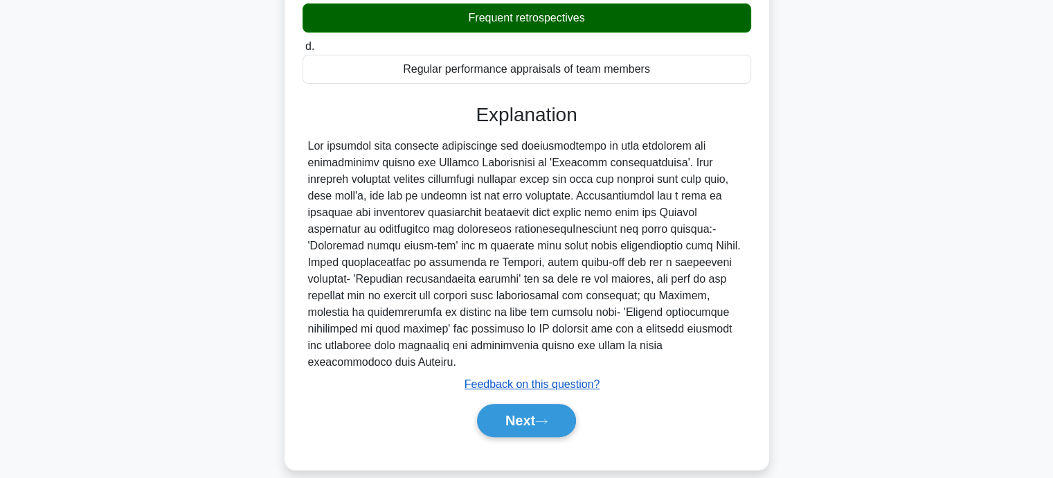
drag, startPoint x: 521, startPoint y: 400, endPoint x: 583, endPoint y: 373, distance: 67.9
click at [521, 404] on button "Next" at bounding box center [526, 420] width 99 height 33
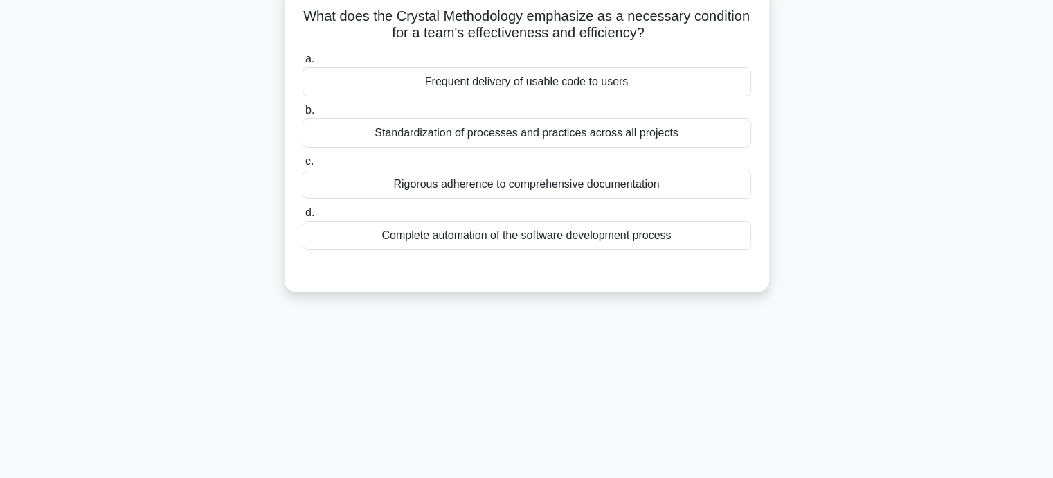
scroll to position [0, 0]
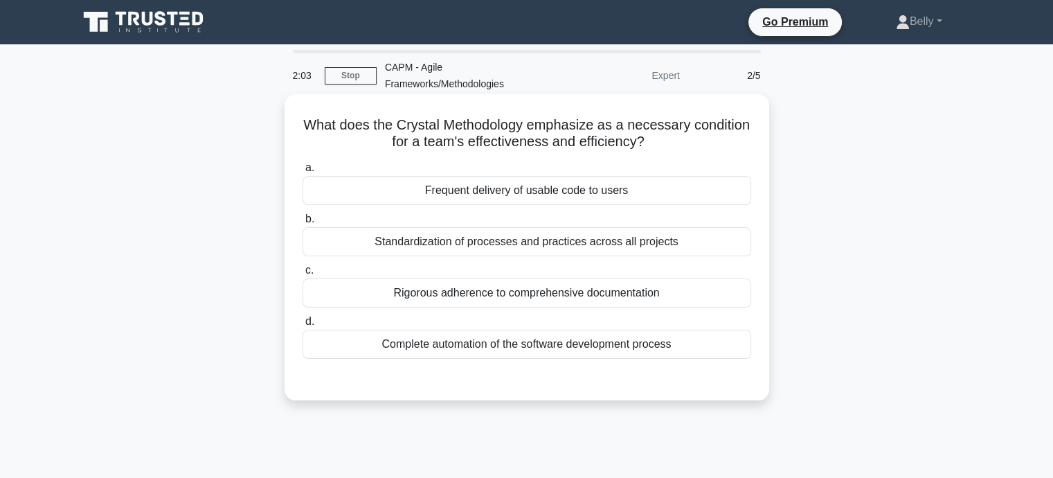
click at [545, 241] on div "Standardization of processes and practices across all projects" at bounding box center [527, 241] width 449 height 29
click at [303, 224] on input "b. Standardization of processes and practices across all projects" at bounding box center [303, 219] width 0 height 9
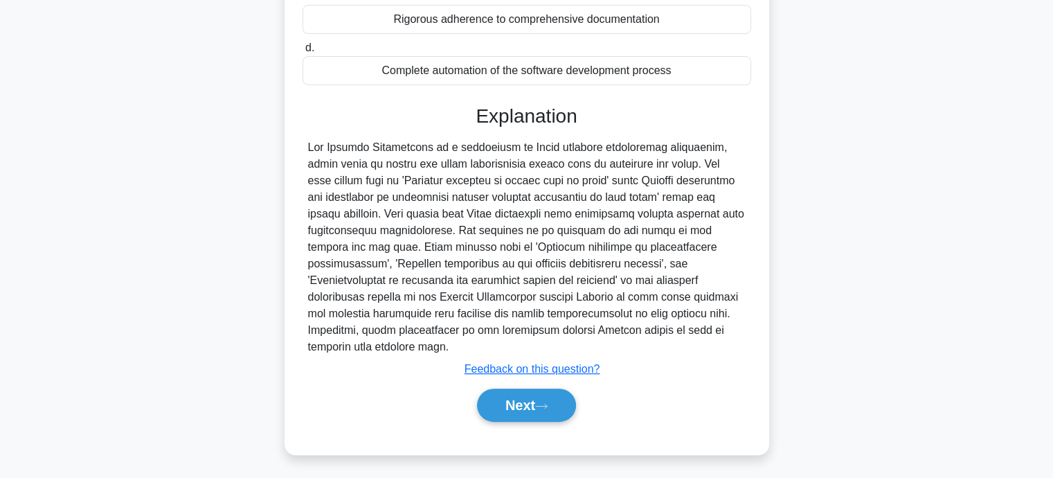
scroll to position [276, 0]
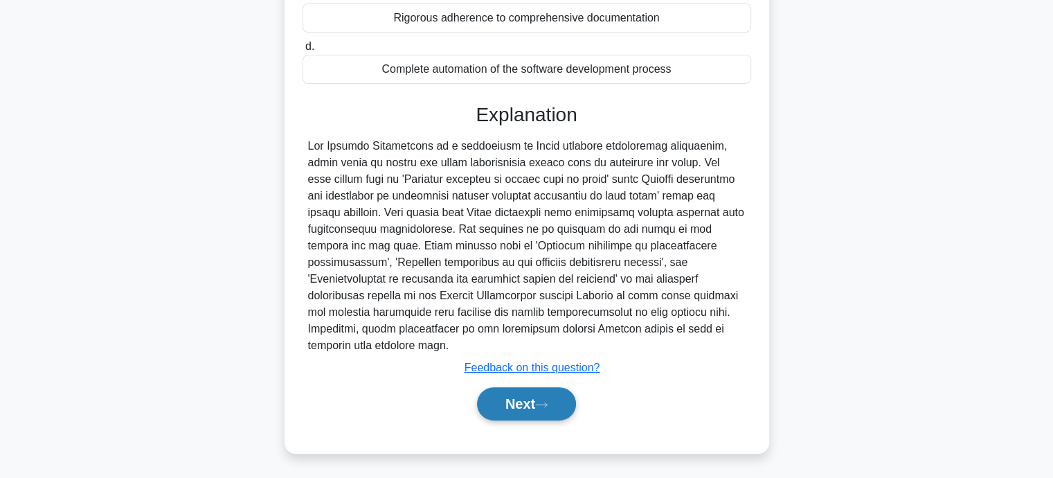
click at [537, 395] on button "Next" at bounding box center [526, 403] width 99 height 33
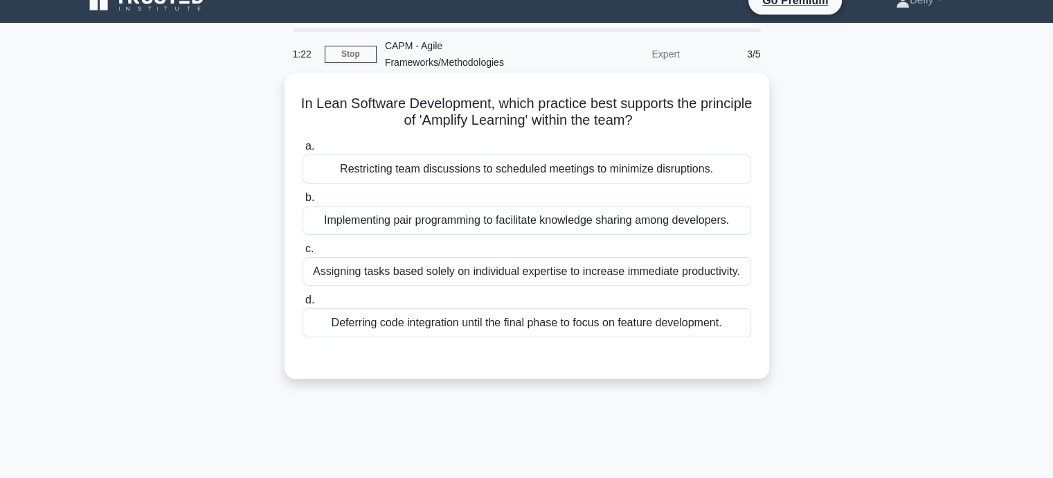
scroll to position [0, 0]
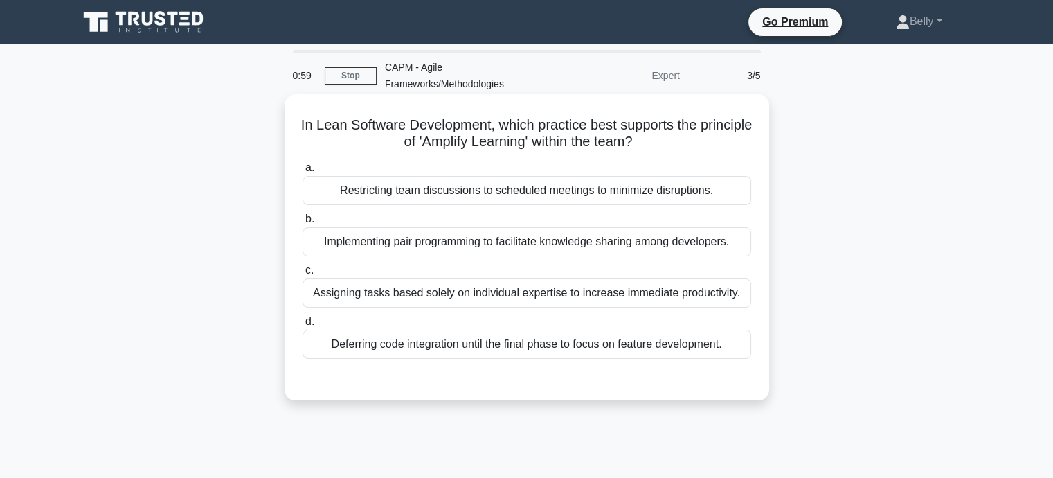
click at [396, 242] on div "Implementing pair programming to facilitate knowledge sharing among developers." at bounding box center [527, 241] width 449 height 29
click at [303, 224] on input "b. Implementing pair programming to facilitate knowledge sharing among develope…" at bounding box center [303, 219] width 0 height 9
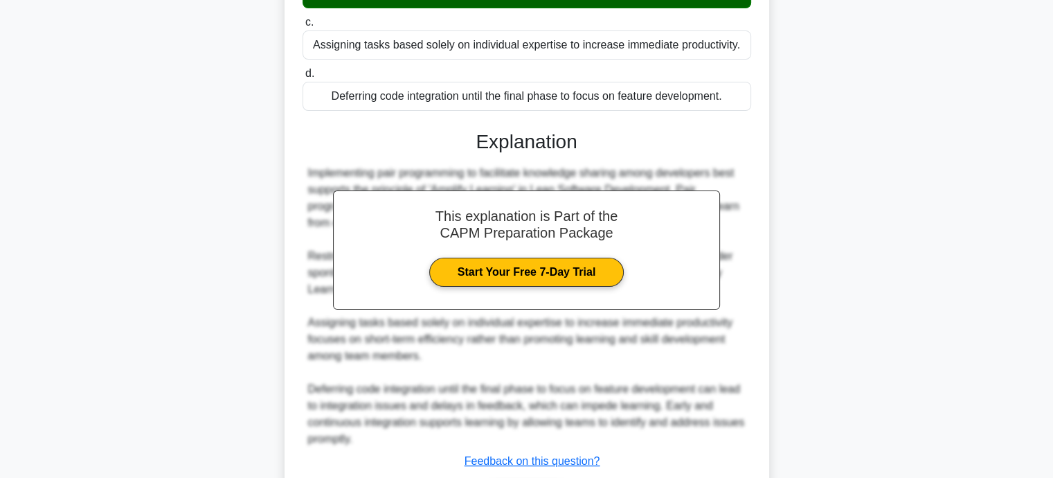
scroll to position [341, 0]
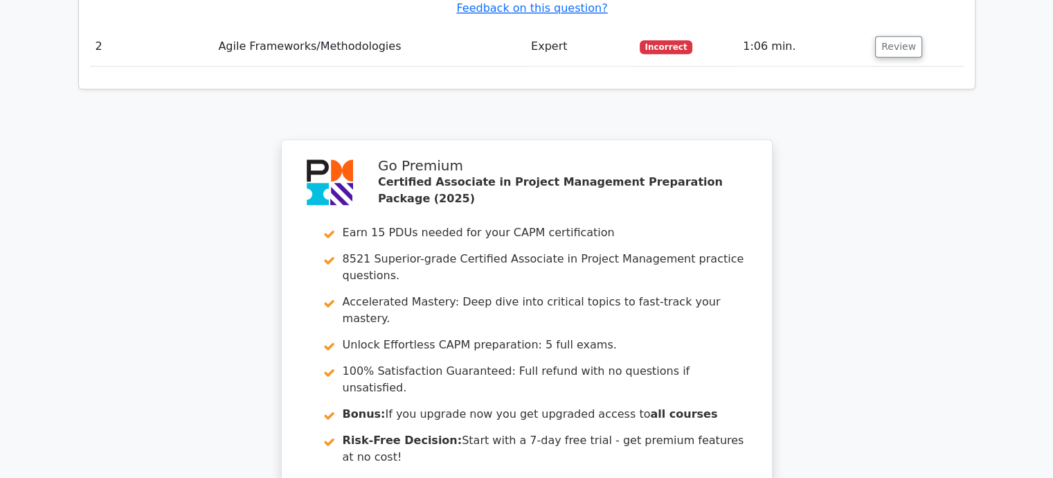
scroll to position [1954, 0]
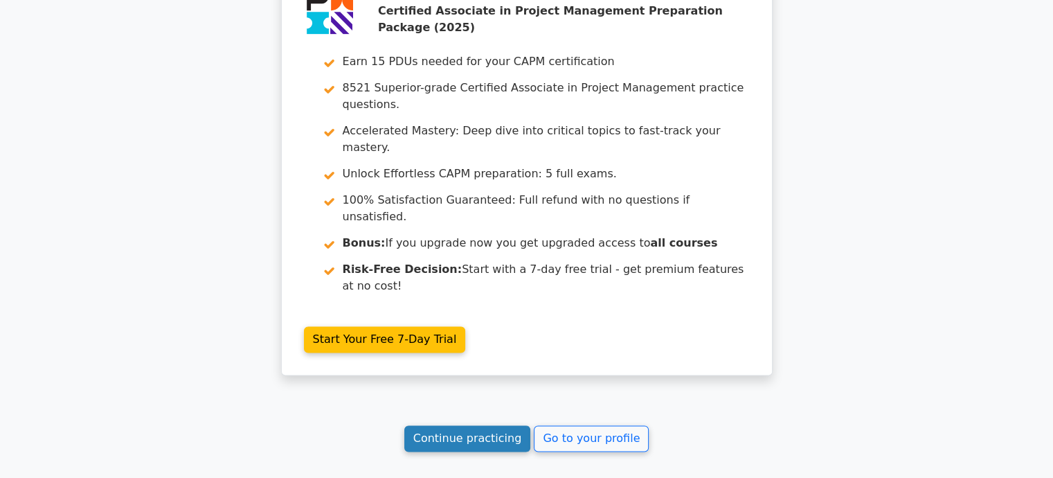
click at [495, 425] on link "Continue practicing" at bounding box center [467, 438] width 127 height 26
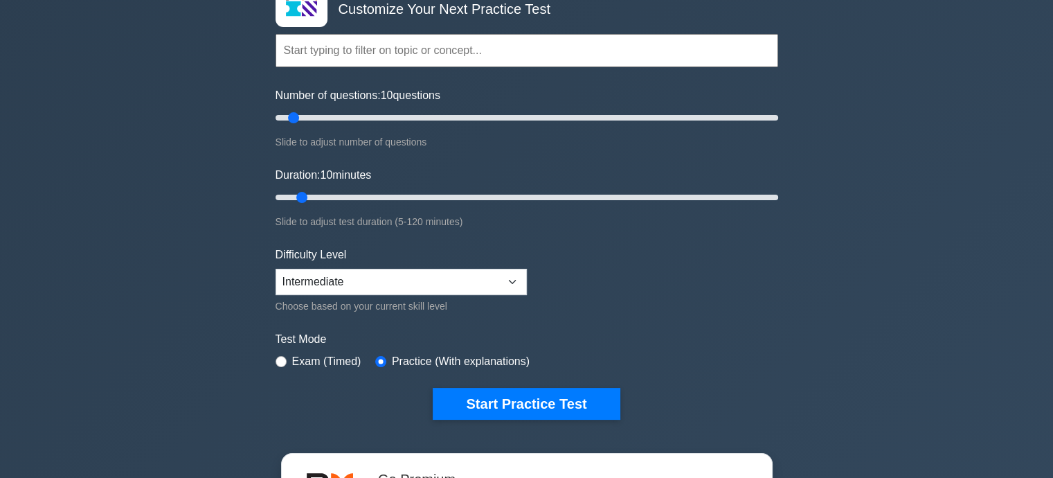
scroll to position [208, 0]
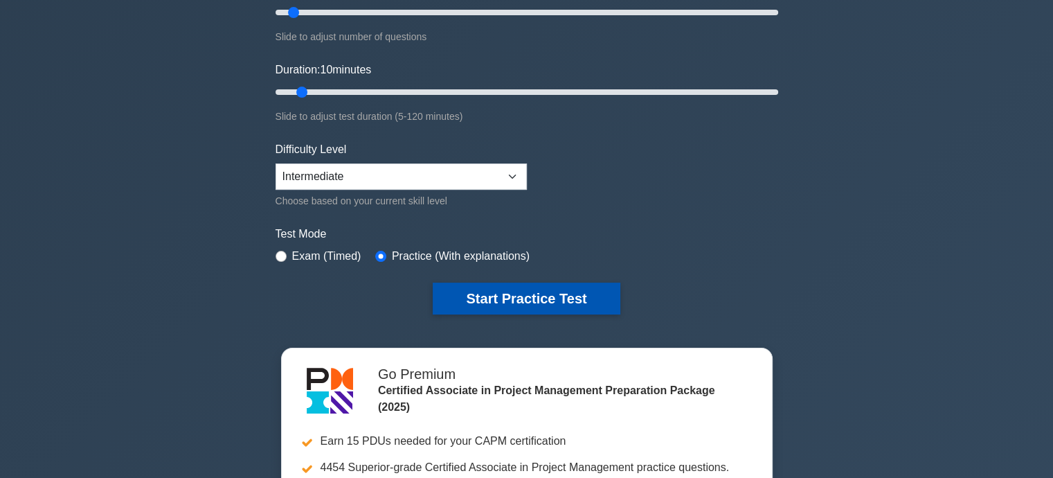
click at [543, 296] on button "Start Practice Test" at bounding box center [526, 299] width 187 height 32
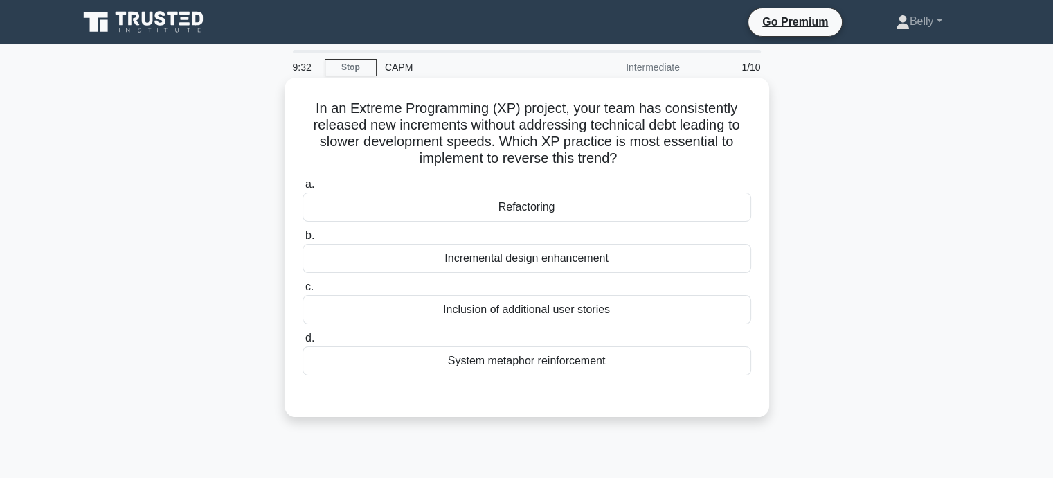
click at [573, 268] on div "Incremental design enhancement" at bounding box center [527, 258] width 449 height 29
click at [303, 240] on input "b. Incremental design enhancement" at bounding box center [303, 235] width 0 height 9
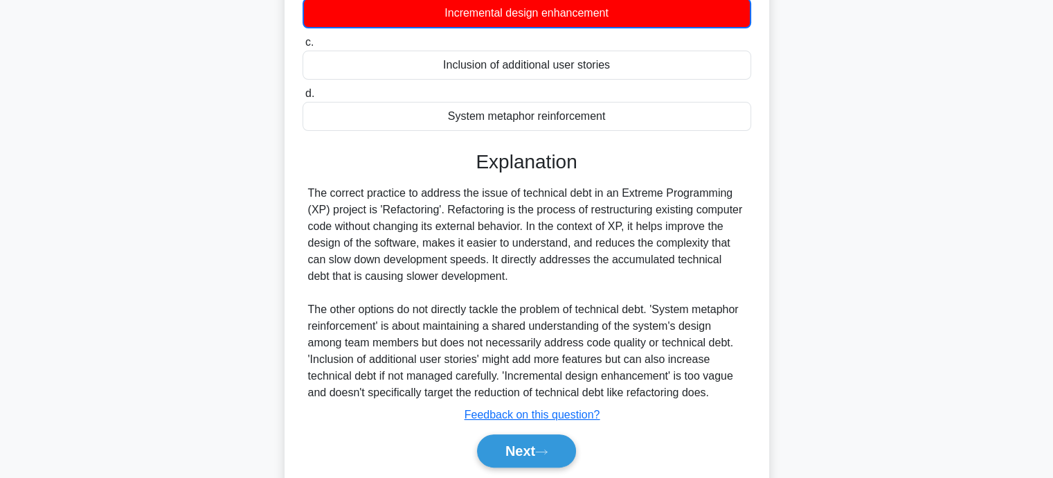
scroll to position [293, 0]
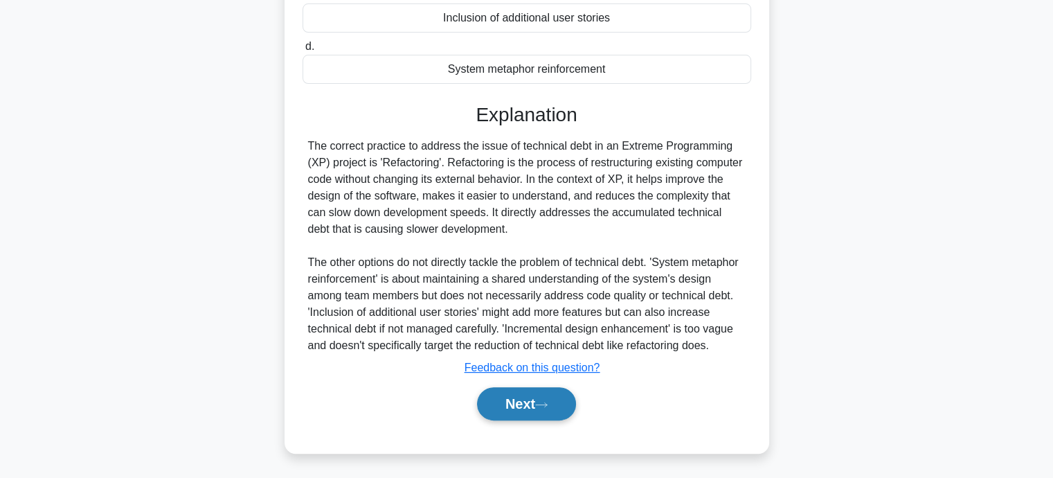
drag, startPoint x: 518, startPoint y: 409, endPoint x: 533, endPoint y: 400, distance: 18.1
click at [519, 409] on button "Next" at bounding box center [526, 403] width 99 height 33
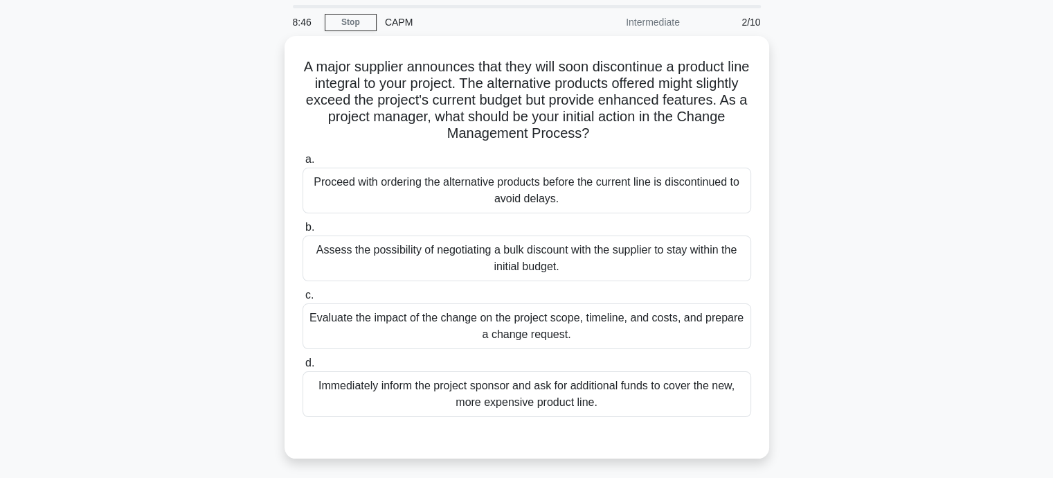
scroll to position [69, 0]
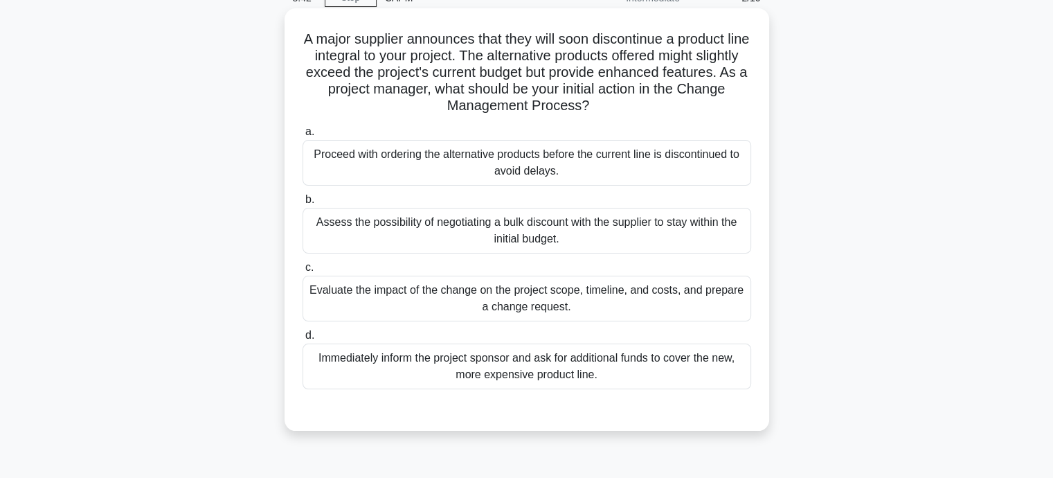
click at [549, 291] on div "Evaluate the impact of the change on the project scope, timeline, and costs, an…" at bounding box center [527, 299] width 449 height 46
click at [303, 272] on input "c. Evaluate the impact of the change on the project scope, timeline, and costs,…" at bounding box center [303, 267] width 0 height 9
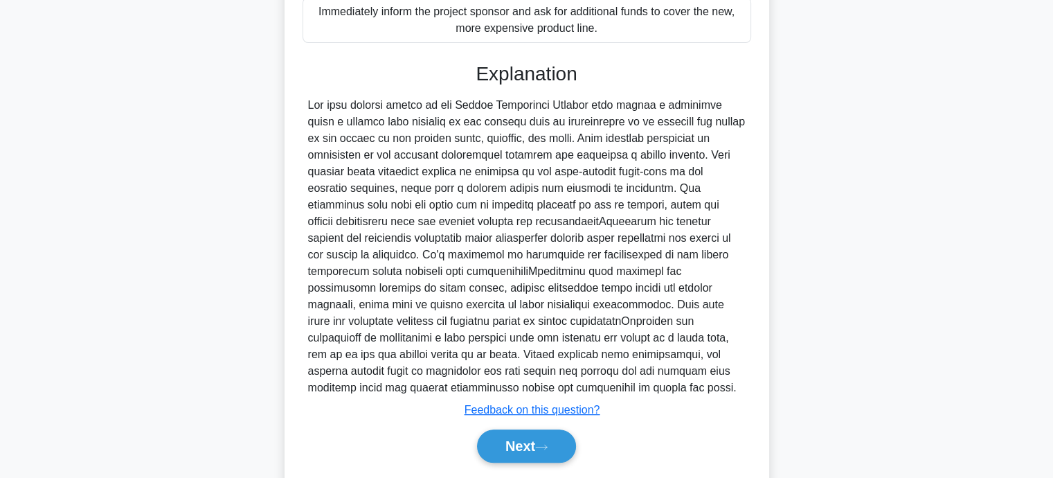
scroll to position [458, 0]
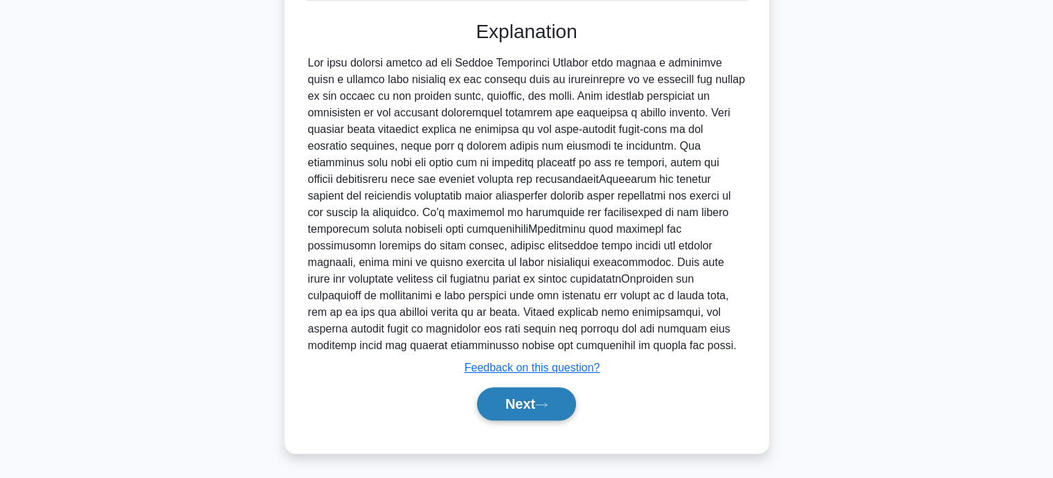
click at [504, 404] on button "Next" at bounding box center [526, 403] width 99 height 33
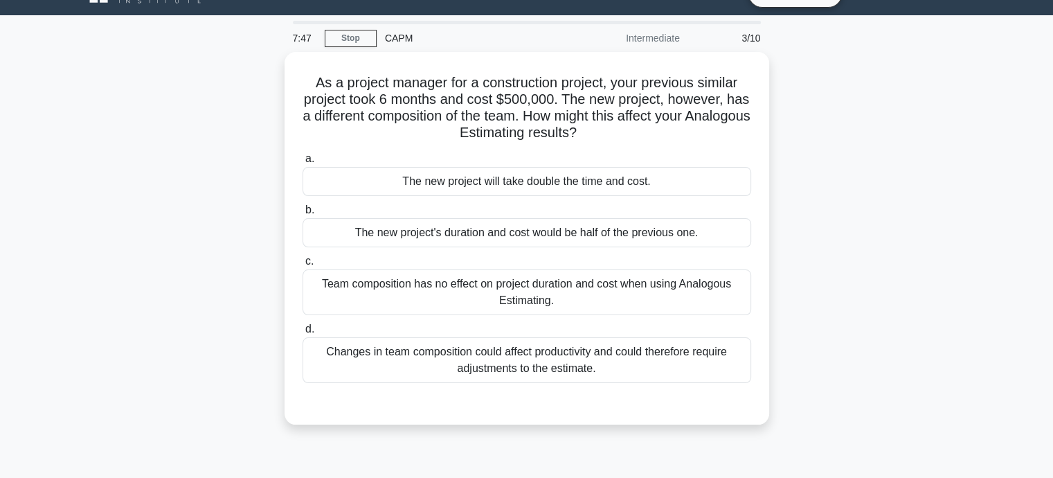
scroll to position [0, 0]
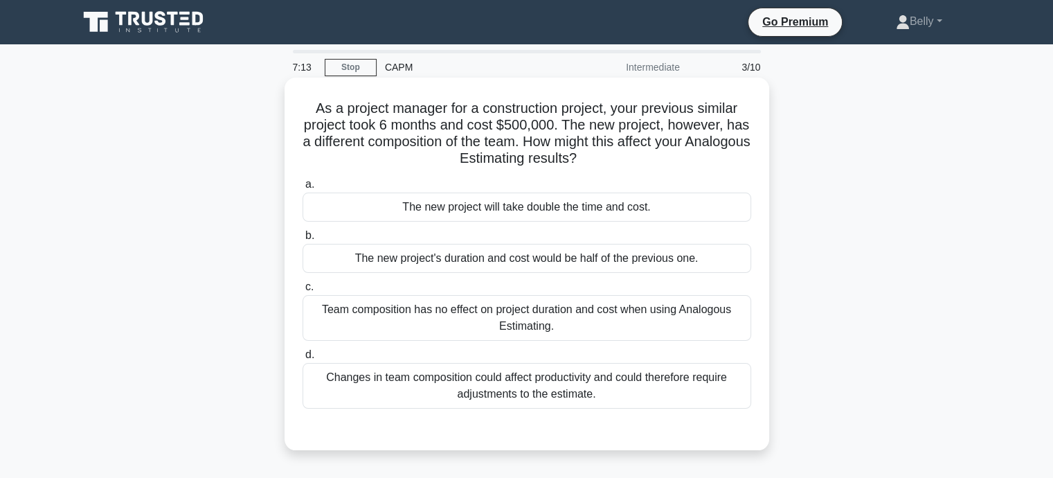
click at [577, 372] on div "Changes in team composition could affect productivity and could therefore requi…" at bounding box center [527, 386] width 449 height 46
click at [303, 359] on input "d. Changes in team composition could affect productivity and could therefore re…" at bounding box center [303, 354] width 0 height 9
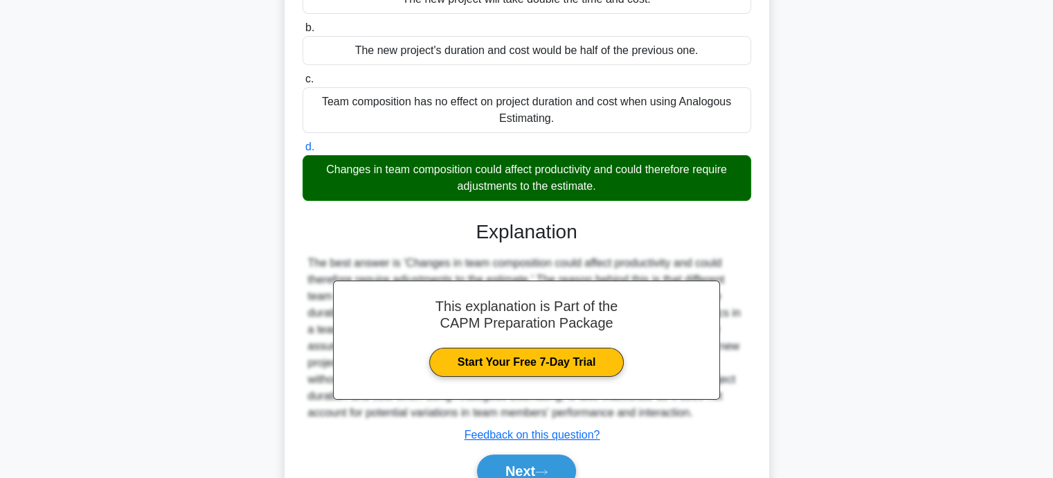
scroll to position [275, 0]
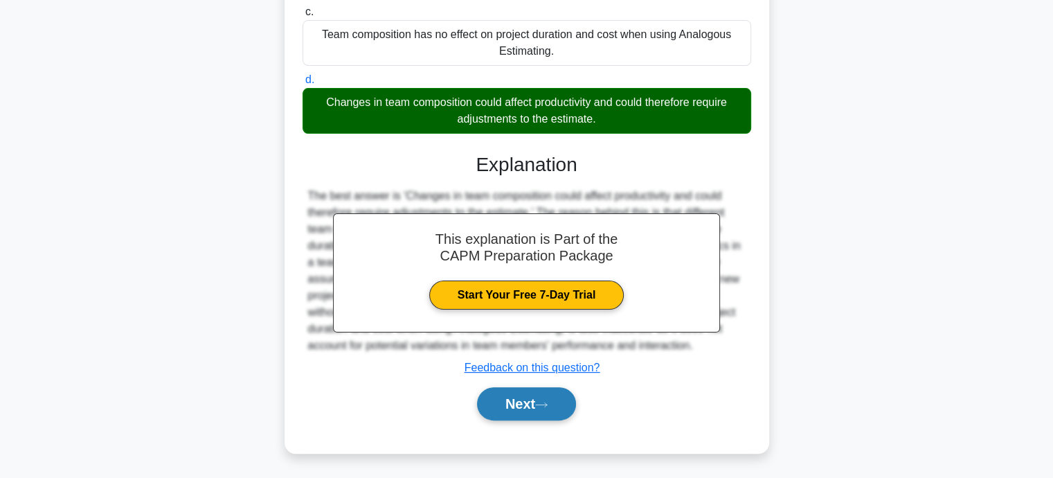
click at [522, 400] on button "Next" at bounding box center [526, 403] width 99 height 33
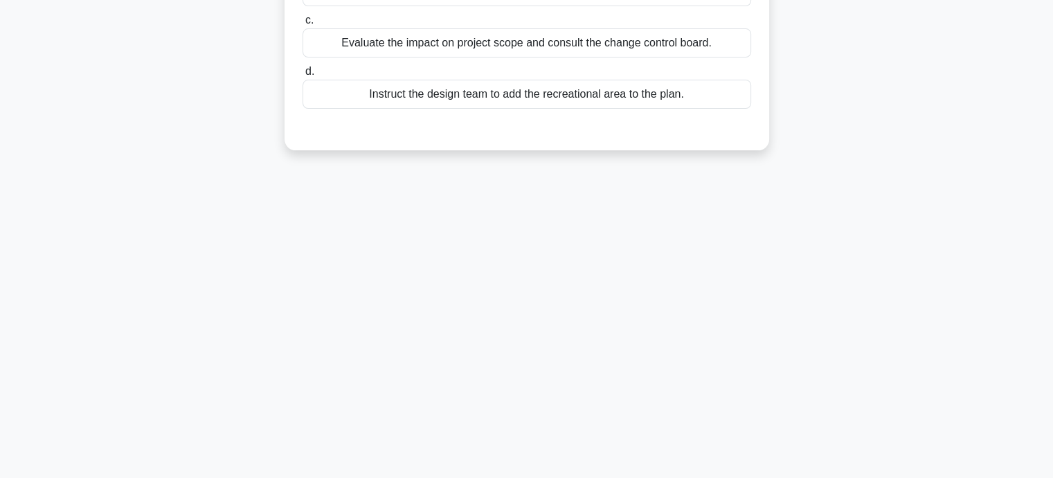
scroll to position [0, 0]
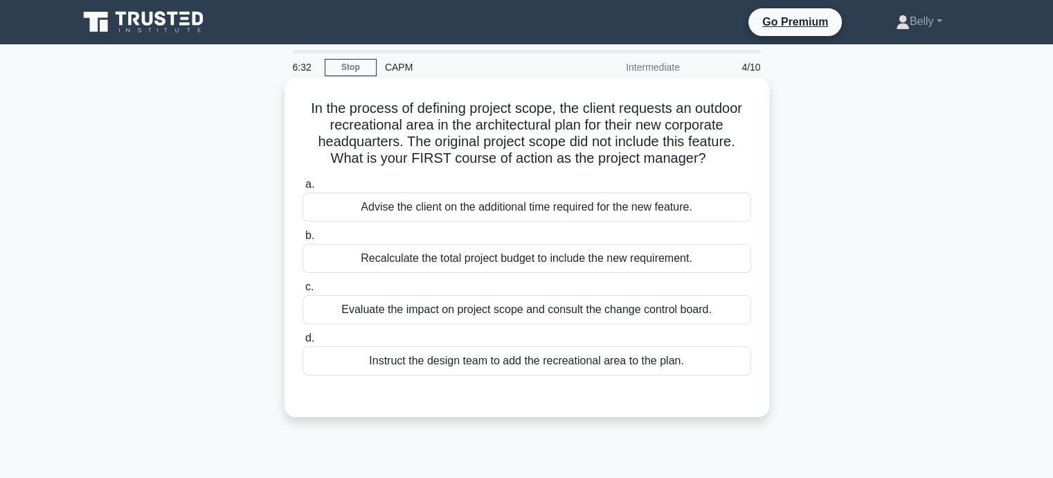
click at [449, 312] on div "Evaluate the impact on project scope and consult the change control board." at bounding box center [527, 309] width 449 height 29
click at [303, 292] on input "c. Evaluate the impact on project scope and consult the change control board." at bounding box center [303, 287] width 0 height 9
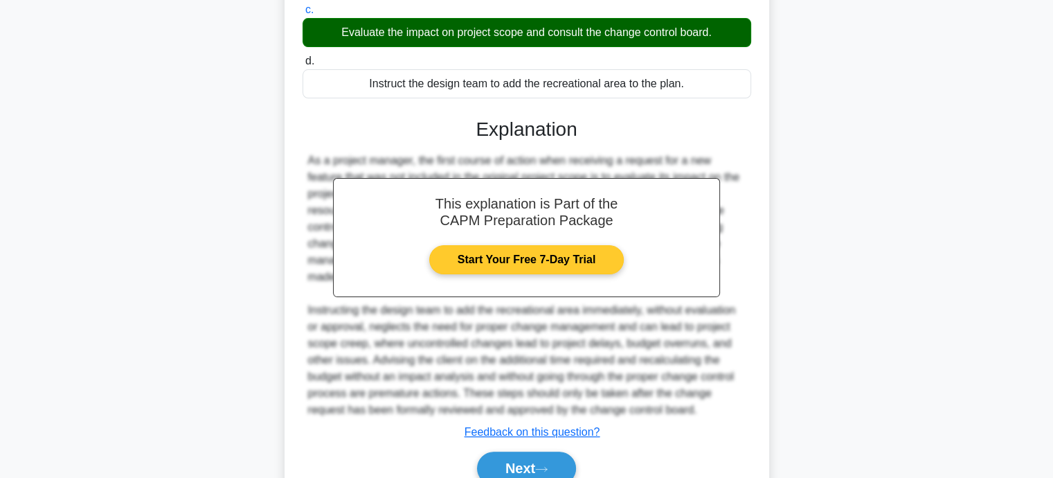
scroll to position [341, 0]
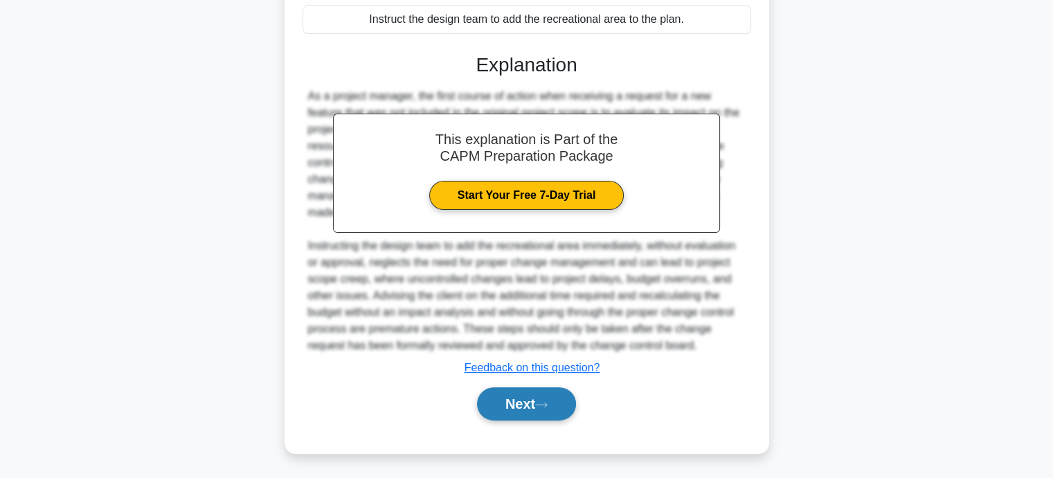
click at [526, 401] on button "Next" at bounding box center [526, 403] width 99 height 33
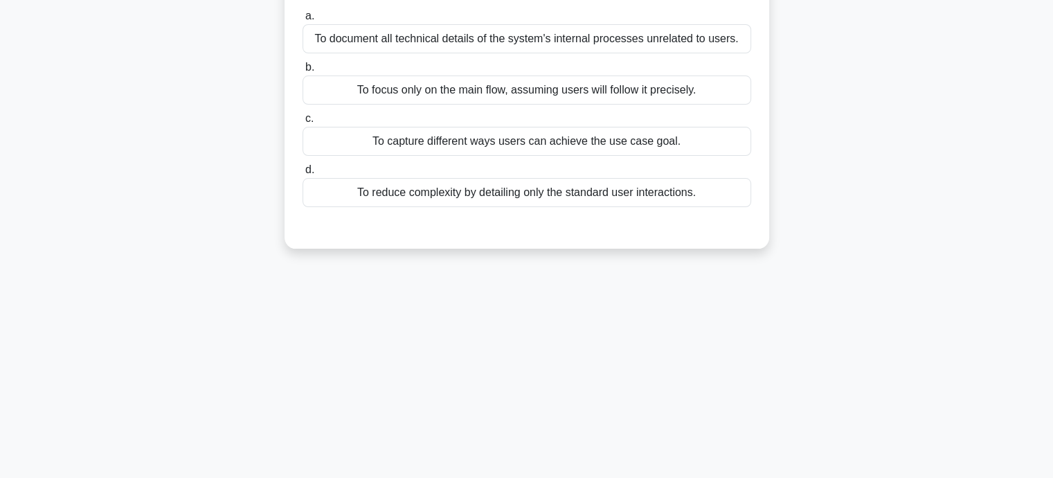
scroll to position [0, 0]
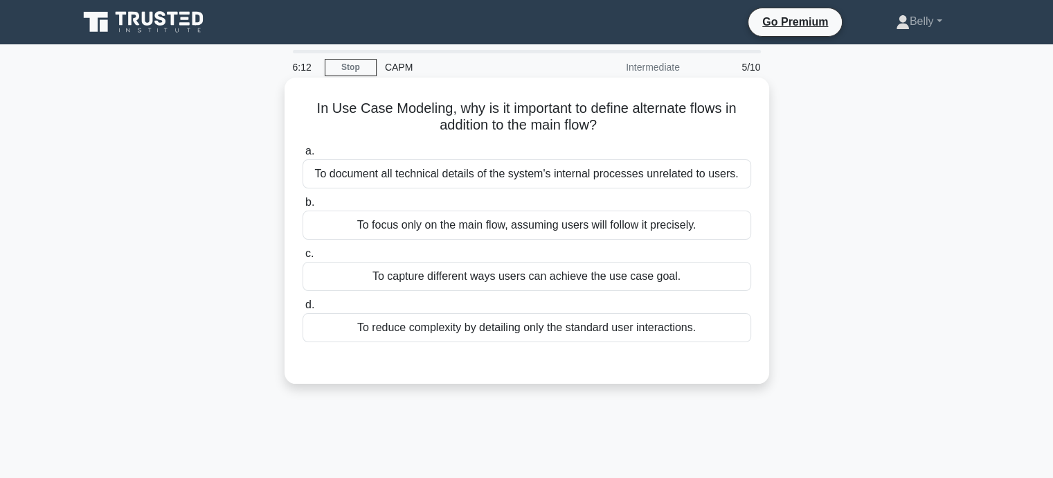
click at [521, 280] on div "To capture different ways users can achieve the use case goal." at bounding box center [527, 276] width 449 height 29
click at [303, 258] on input "c. To capture different ways users can achieve the use case goal." at bounding box center [303, 253] width 0 height 9
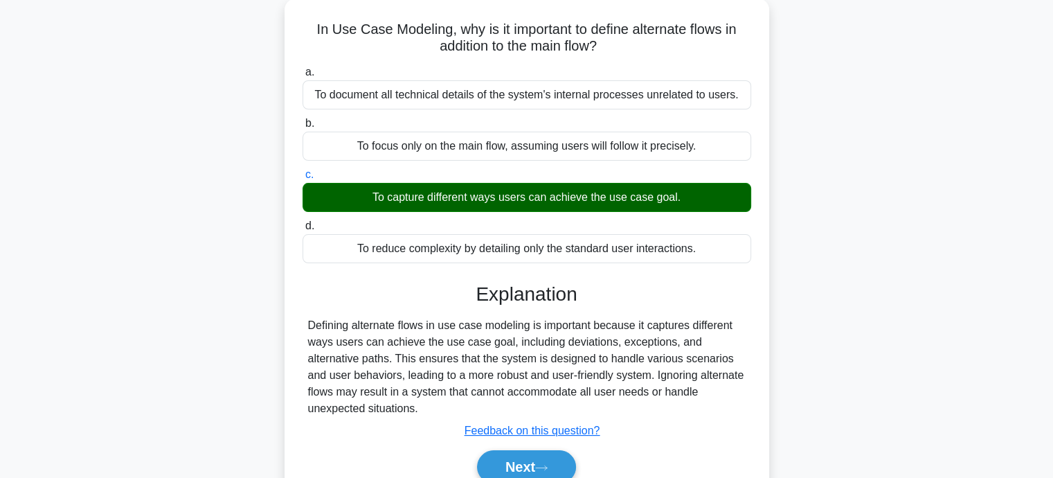
scroll to position [139, 0]
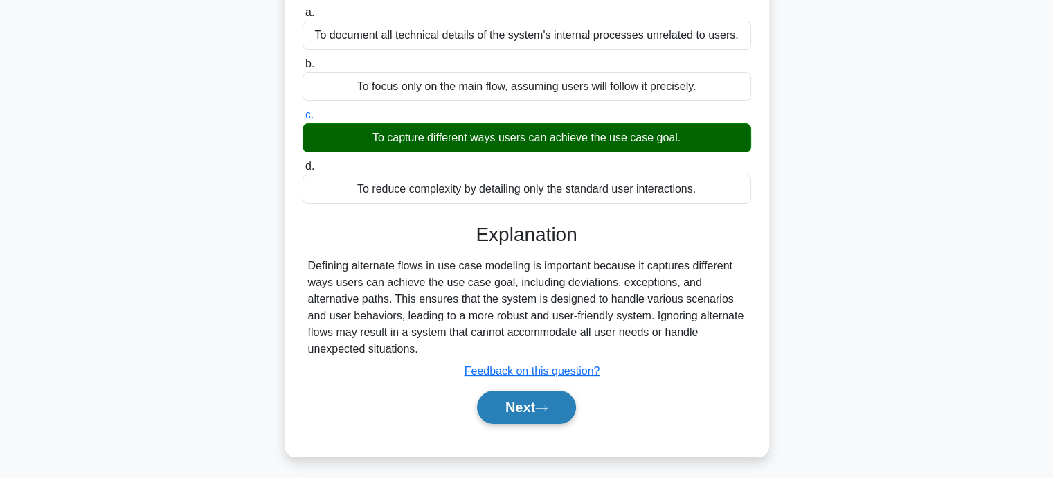
click at [544, 404] on icon at bounding box center [541, 408] width 12 height 8
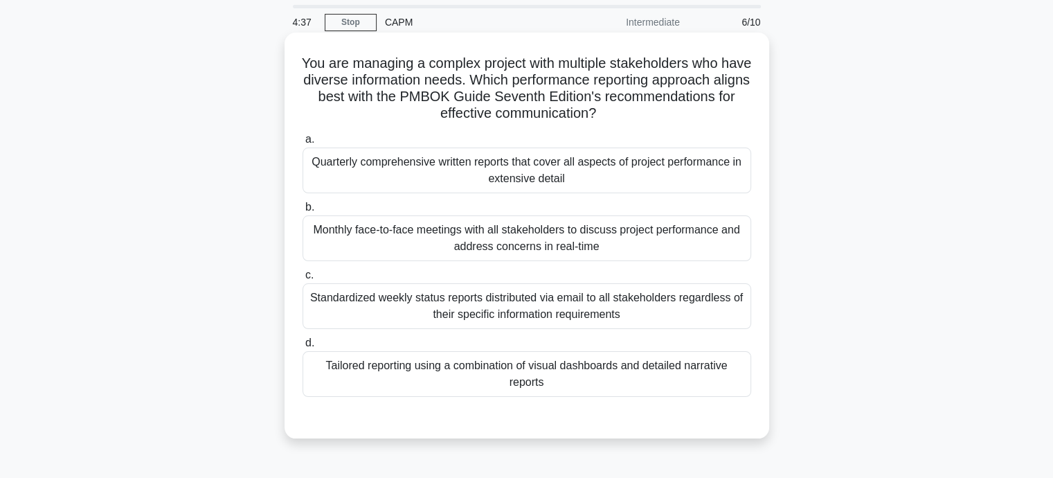
scroll to position [69, 0]
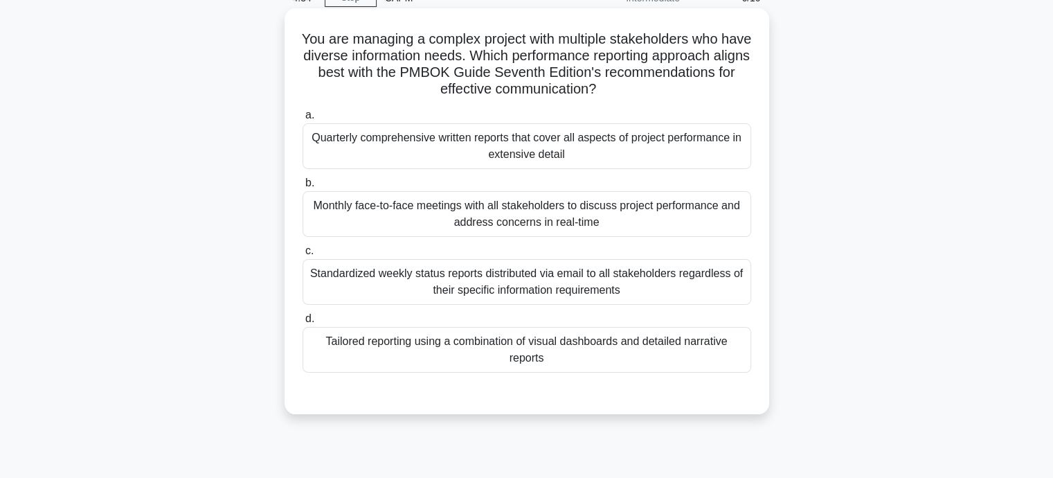
click at [526, 359] on div "Tailored reporting using a combination of visual dashboards and detailed narrat…" at bounding box center [527, 350] width 449 height 46
click at [303, 323] on input "d. Tailored reporting using a combination of visual dashboards and detailed nar…" at bounding box center [303, 318] width 0 height 9
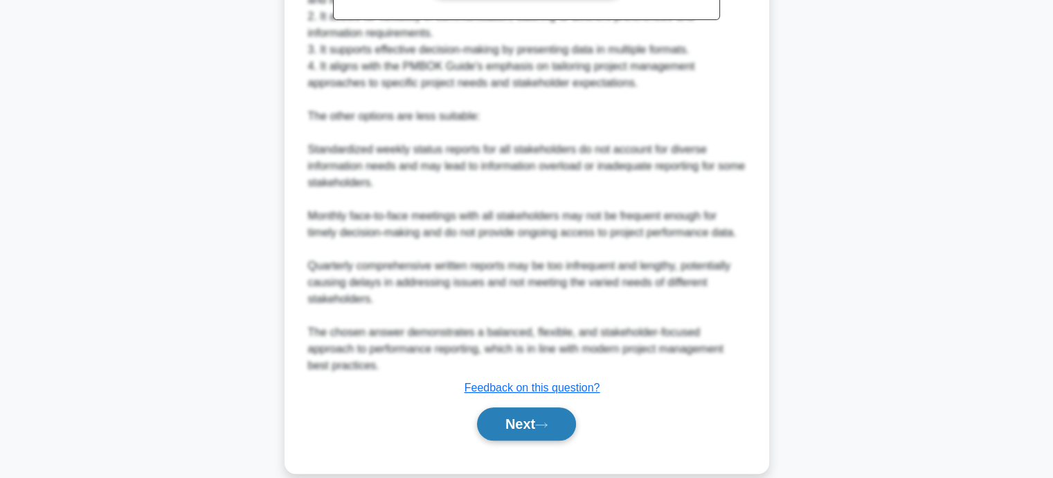
scroll to position [623, 0]
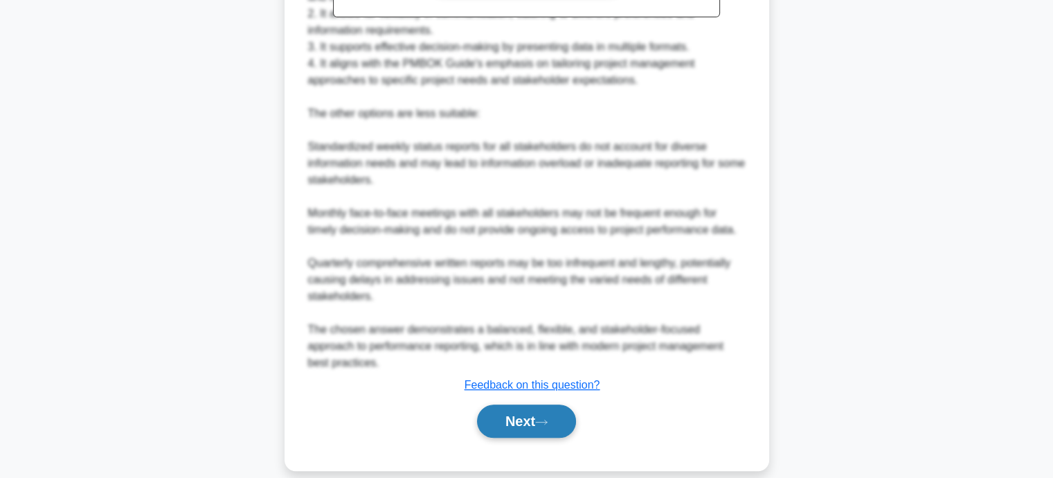
click at [524, 420] on button "Next" at bounding box center [526, 420] width 99 height 33
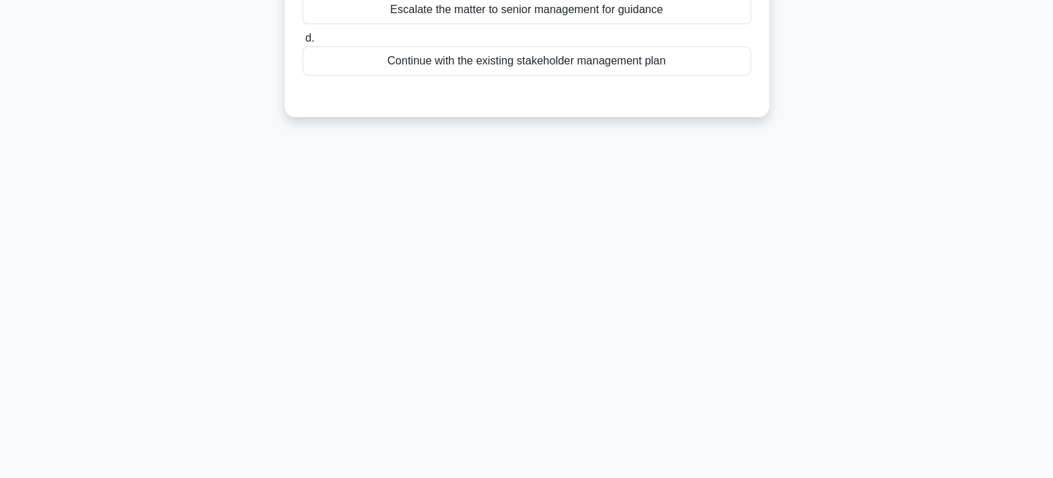
scroll to position [0, 0]
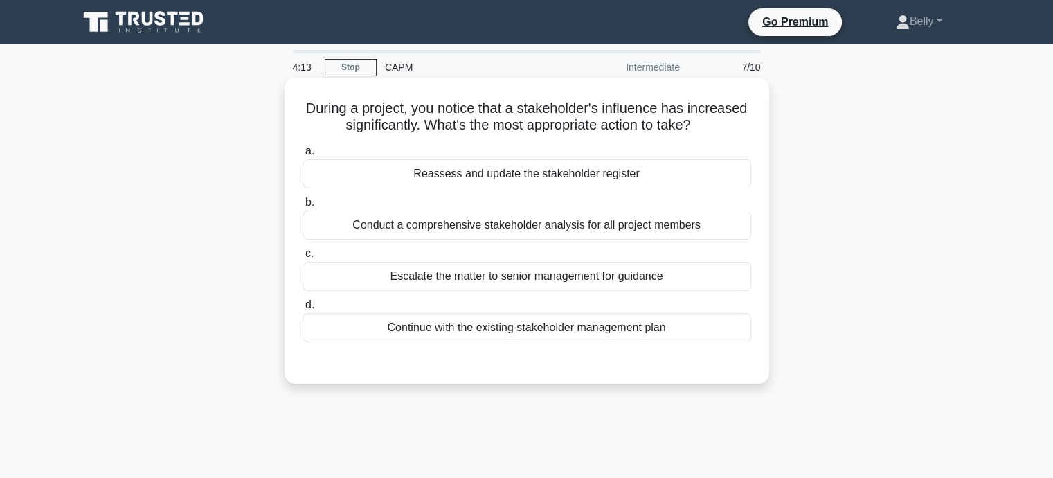
click at [488, 172] on div "Reassess and update the stakeholder register" at bounding box center [527, 173] width 449 height 29
click at [303, 156] on input "a. Reassess and update the stakeholder register" at bounding box center [303, 151] width 0 height 9
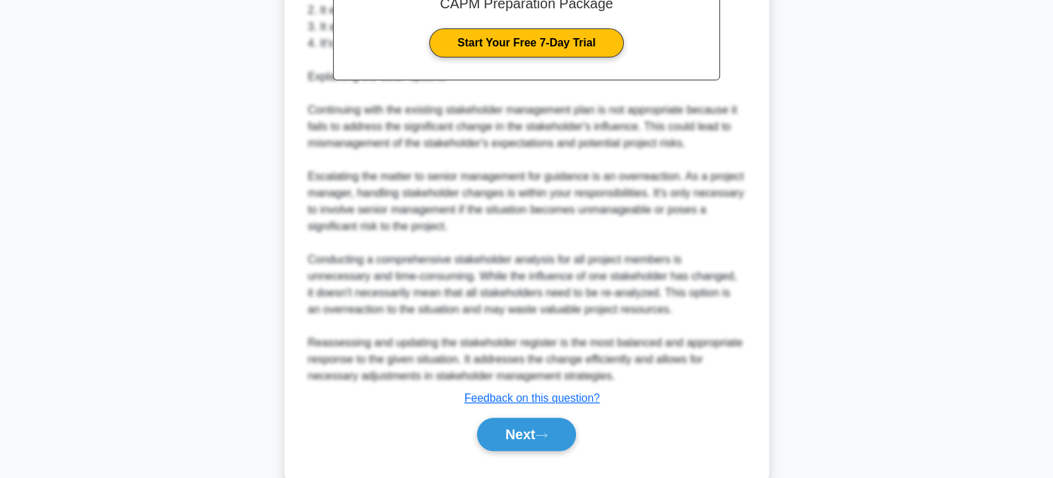
scroll to position [485, 0]
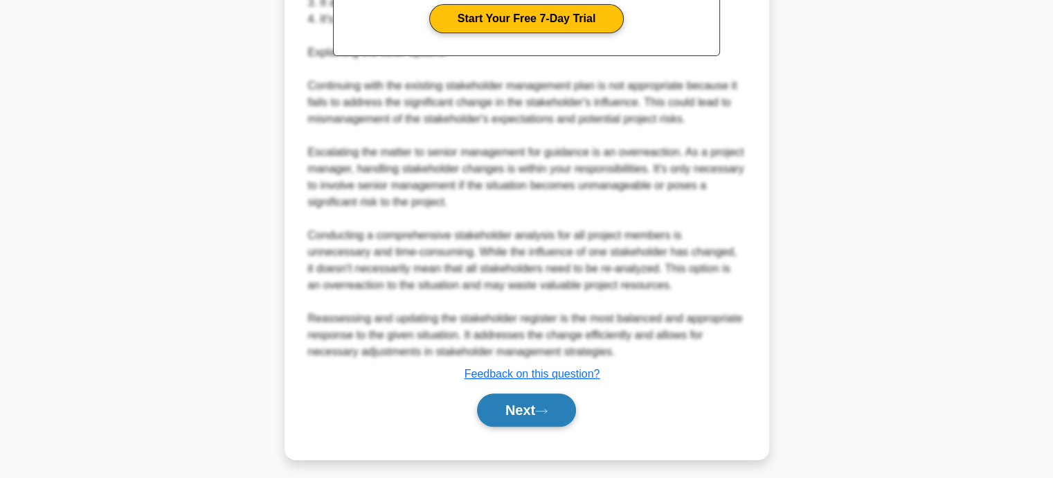
click at [537, 409] on button "Next" at bounding box center [526, 409] width 99 height 33
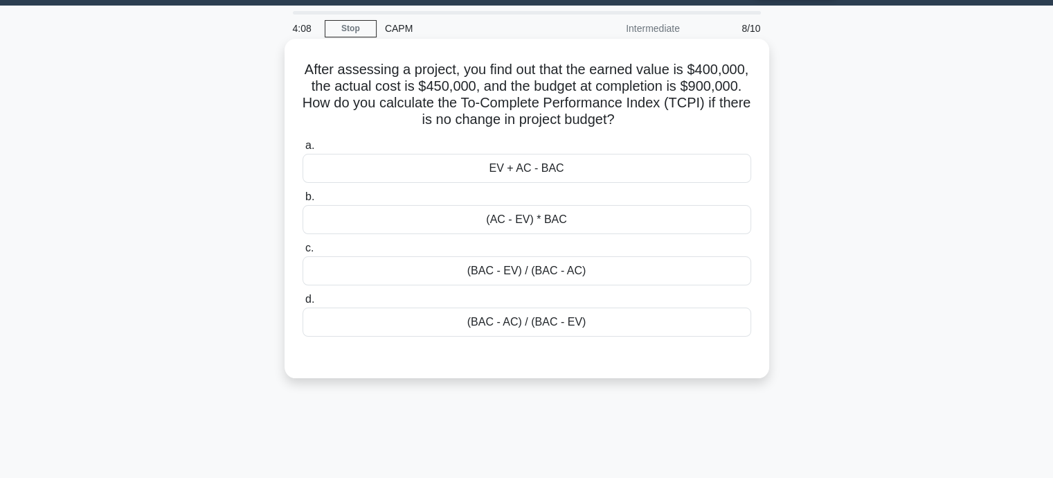
scroll to position [0, 0]
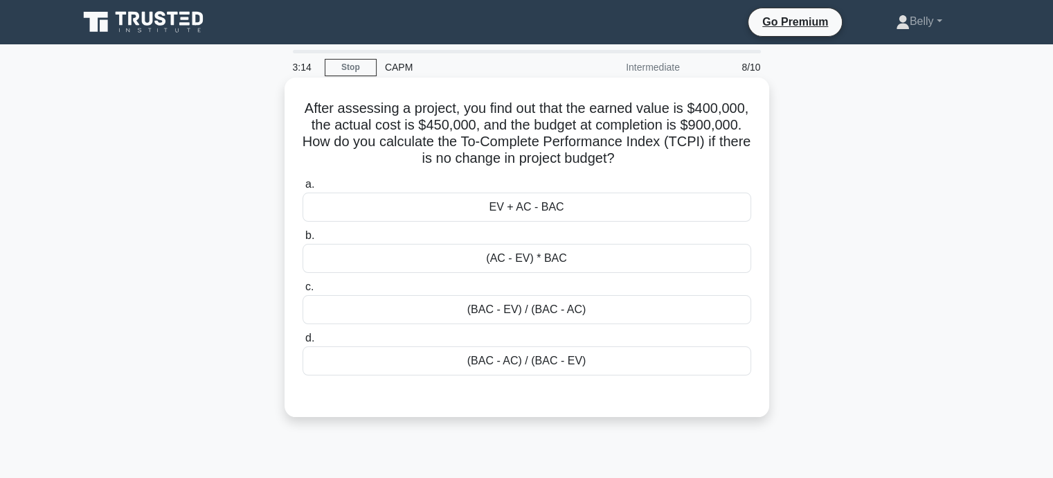
click at [549, 313] on div "(BAC - EV) / (BAC - AC)" at bounding box center [527, 309] width 449 height 29
click at [303, 292] on input "c. (BAC - EV) / (BAC - AC)" at bounding box center [303, 287] width 0 height 9
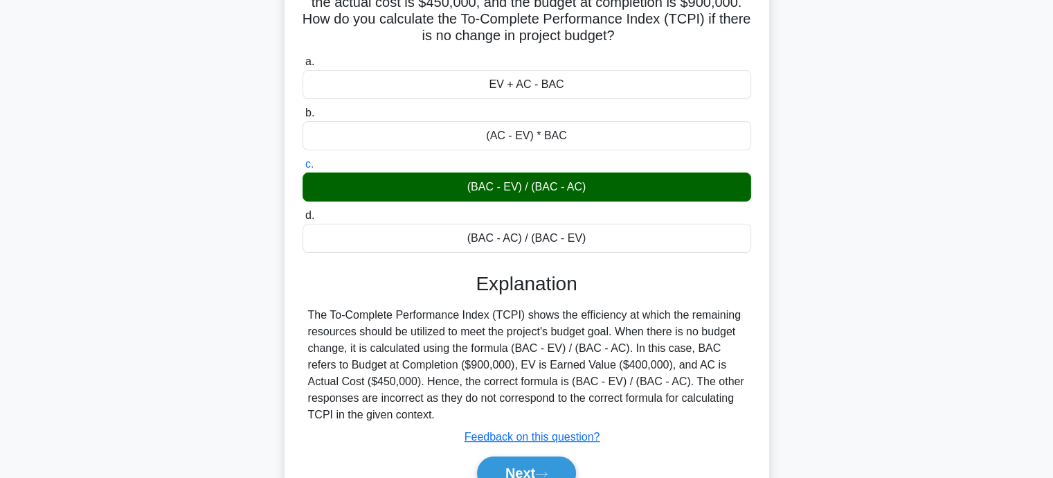
scroll to position [270, 0]
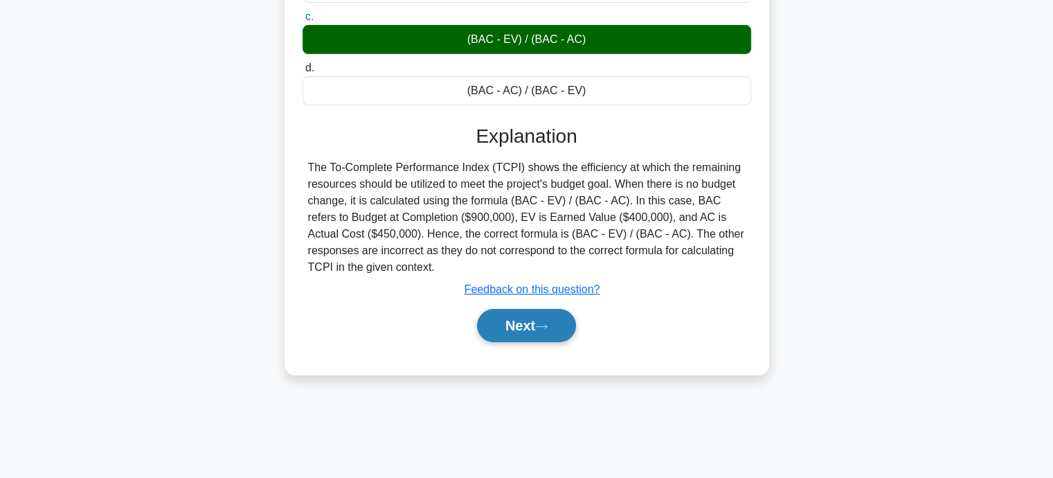
click at [528, 324] on button "Next" at bounding box center [526, 325] width 99 height 33
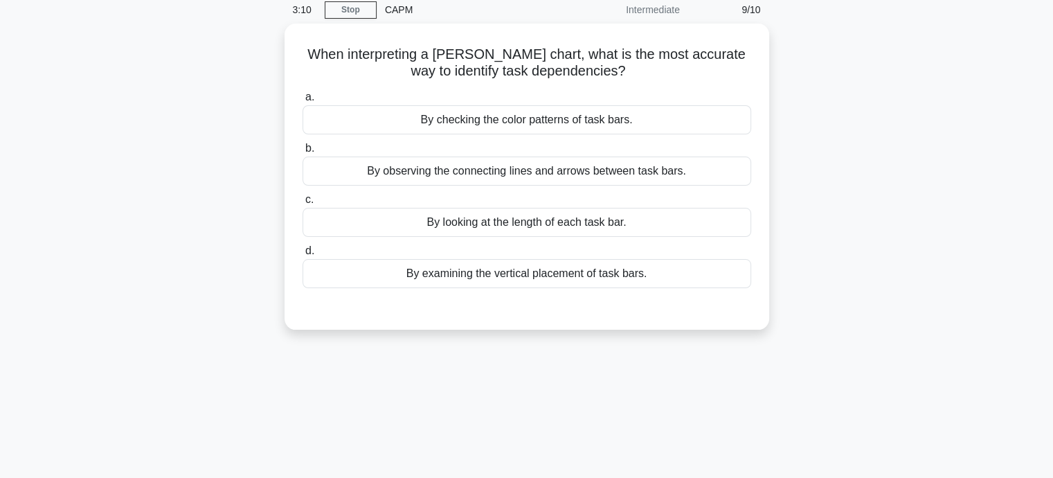
scroll to position [0, 0]
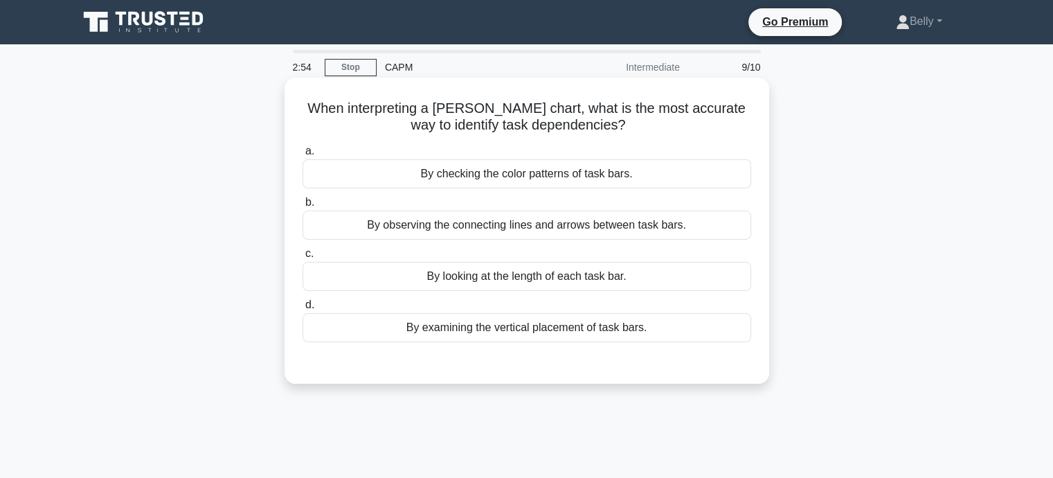
click at [563, 339] on div "By examining the vertical placement of task bars." at bounding box center [527, 327] width 449 height 29
click at [303, 310] on input "d. By examining the vertical placement of task bars." at bounding box center [303, 305] width 0 height 9
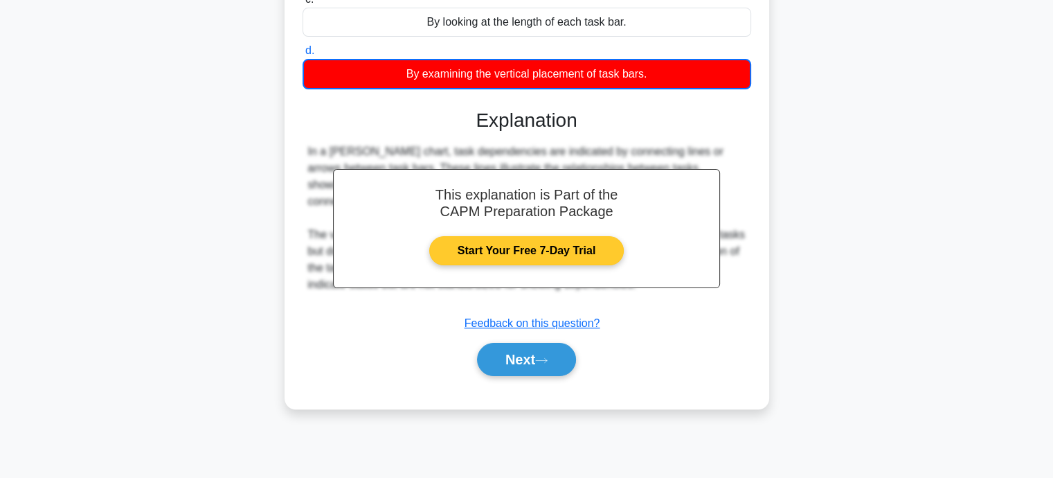
scroll to position [270, 0]
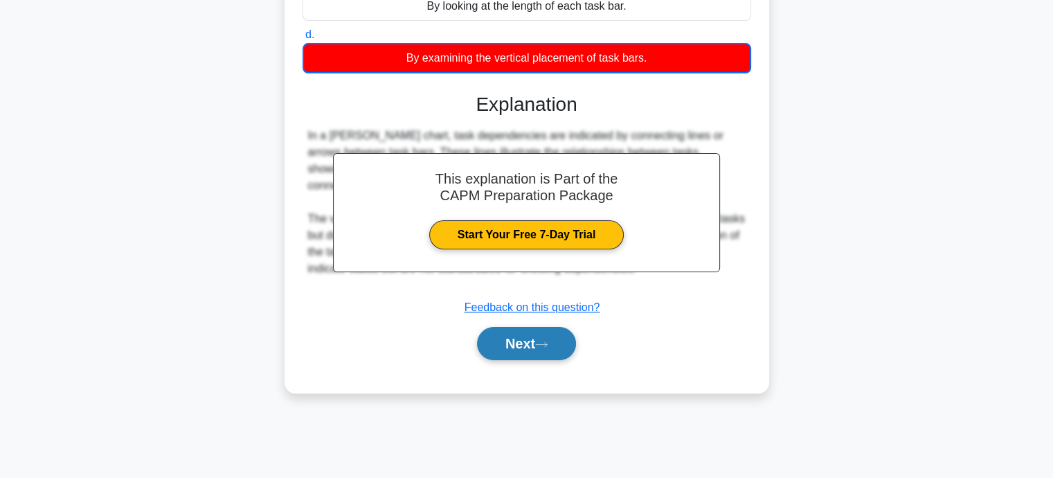
click at [522, 340] on button "Next" at bounding box center [526, 343] width 99 height 33
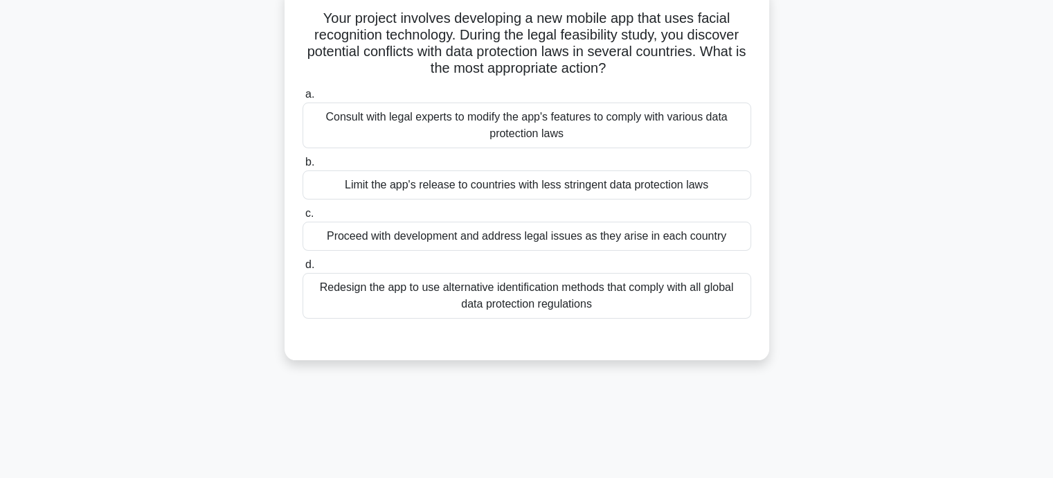
scroll to position [0, 0]
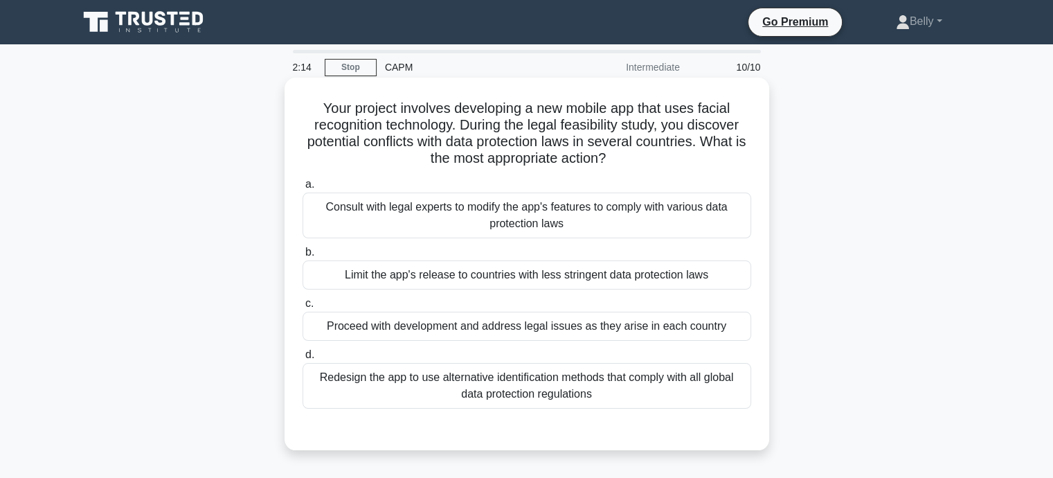
click at [529, 391] on div "Redesign the app to use alternative identification methods that comply with all…" at bounding box center [527, 386] width 449 height 46
click at [303, 359] on input "d. Redesign the app to use alternative identification methods that comply with …" at bounding box center [303, 354] width 0 height 9
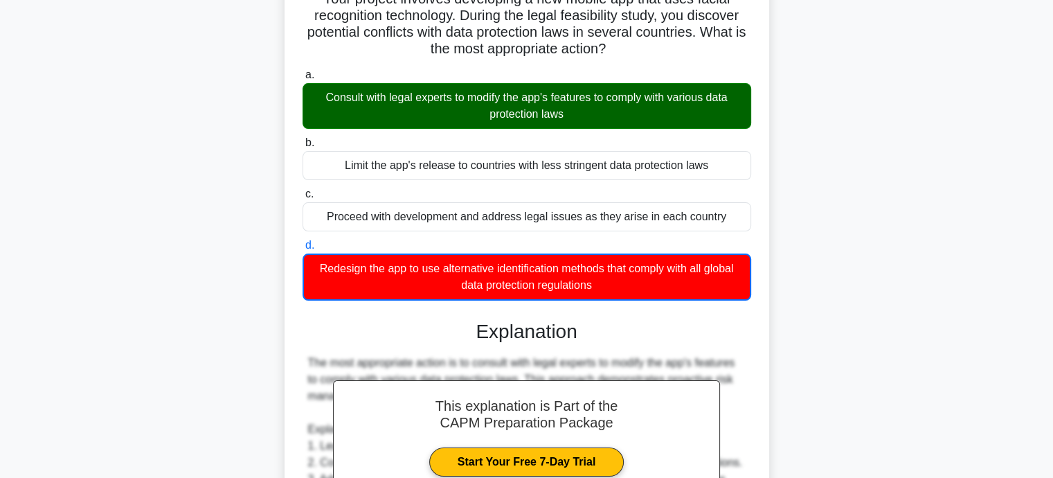
scroll to position [459, 0]
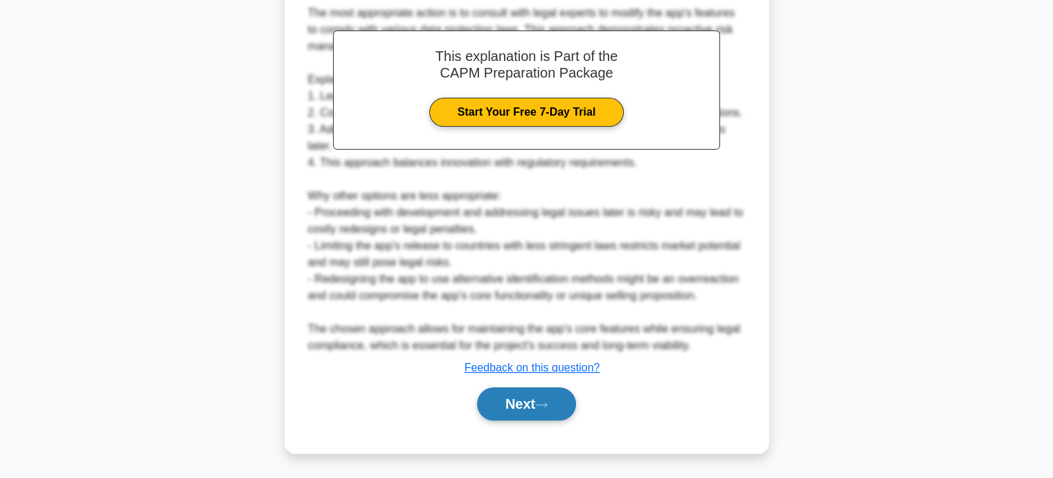
click at [550, 395] on button "Next" at bounding box center [526, 403] width 99 height 33
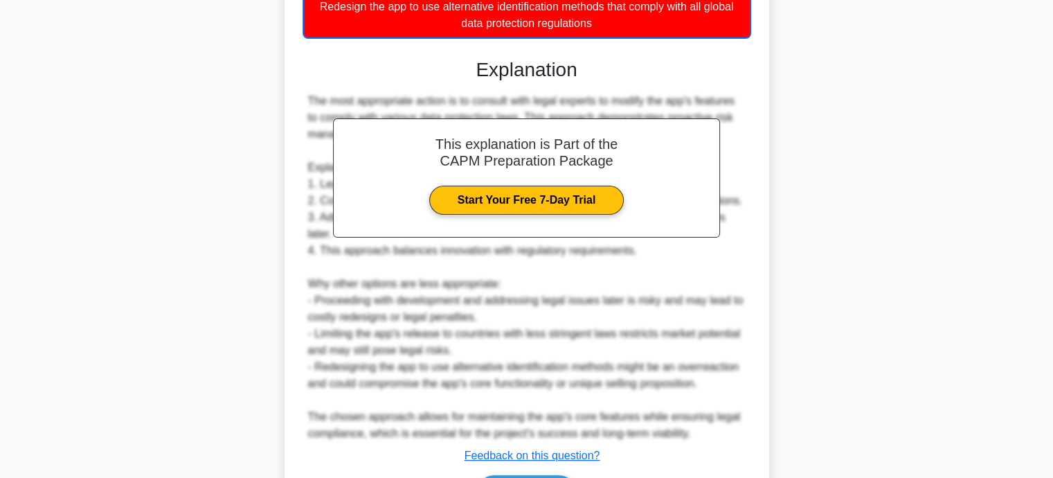
scroll to position [251, 0]
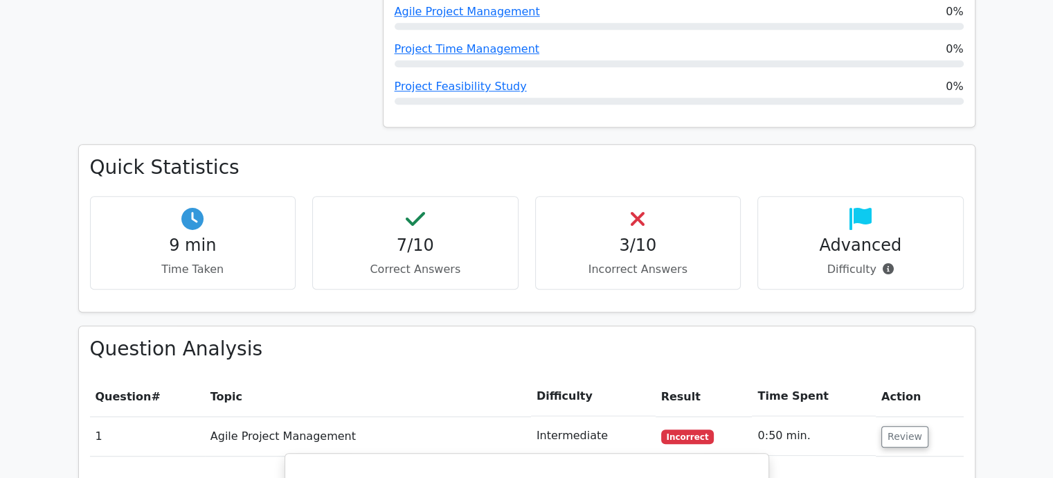
scroll to position [693, 0]
